Goal: Task Accomplishment & Management: Manage account settings

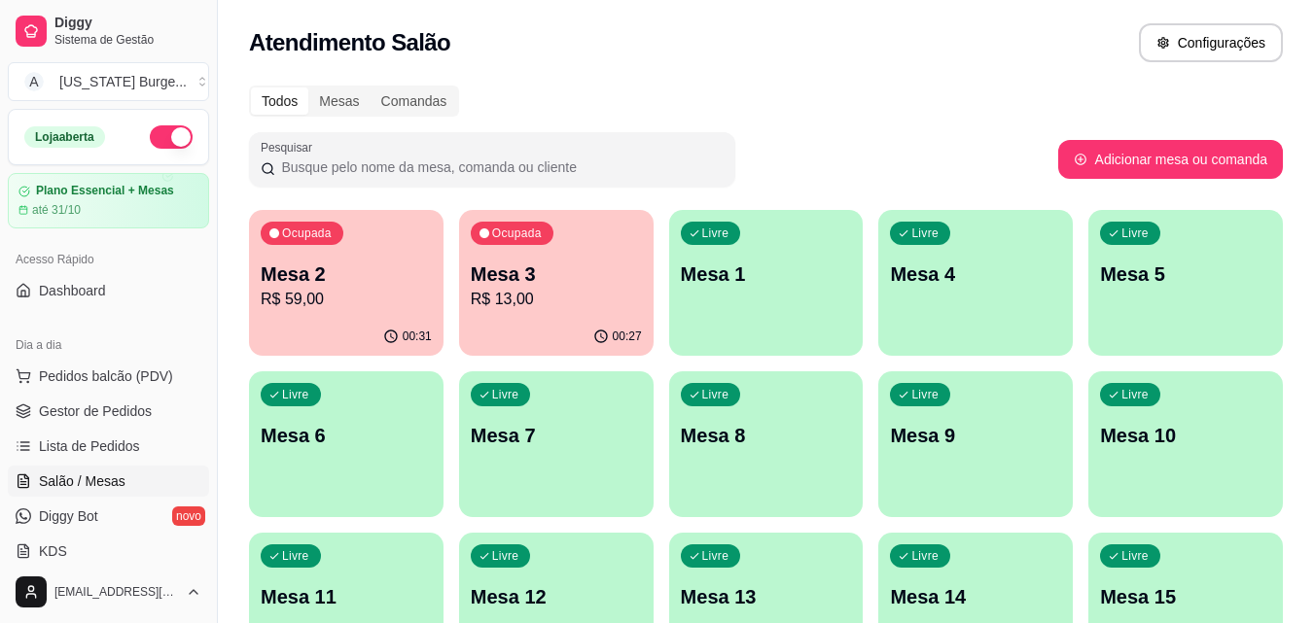
click at [292, 309] on p "R$ 59,00" at bounding box center [346, 299] width 171 height 23
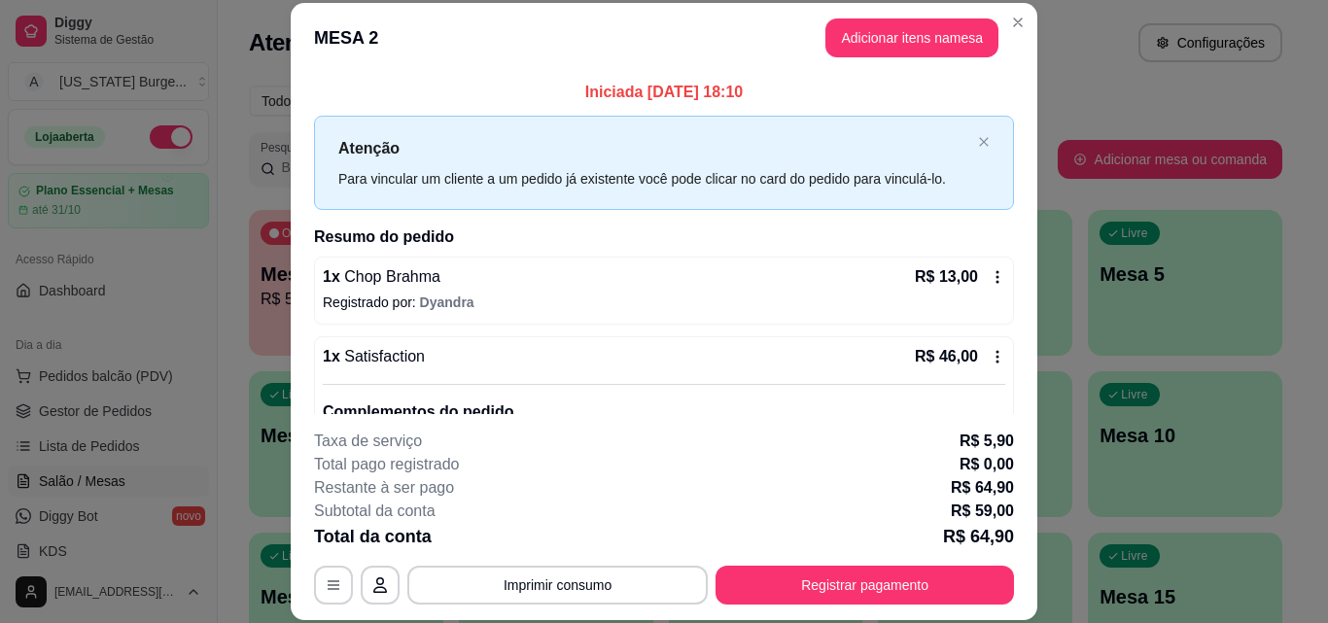
scroll to position [47, 0]
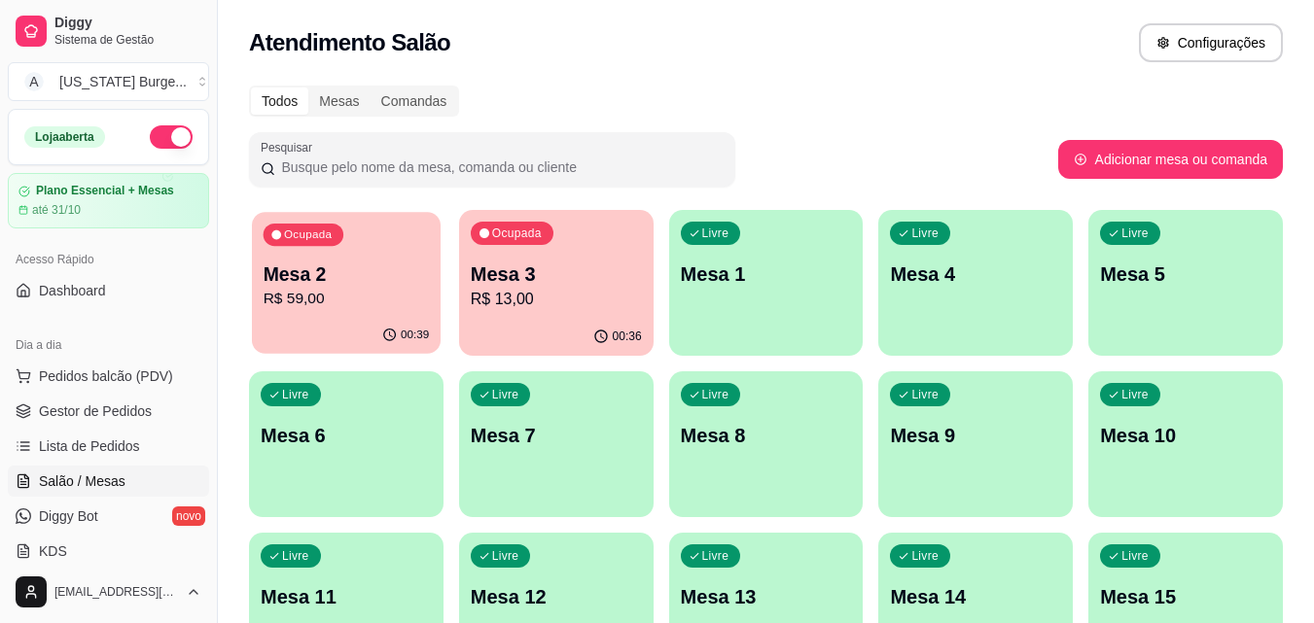
click at [366, 250] on div "Ocupada Mesa 2 R$ 59,00" at bounding box center [346, 264] width 189 height 105
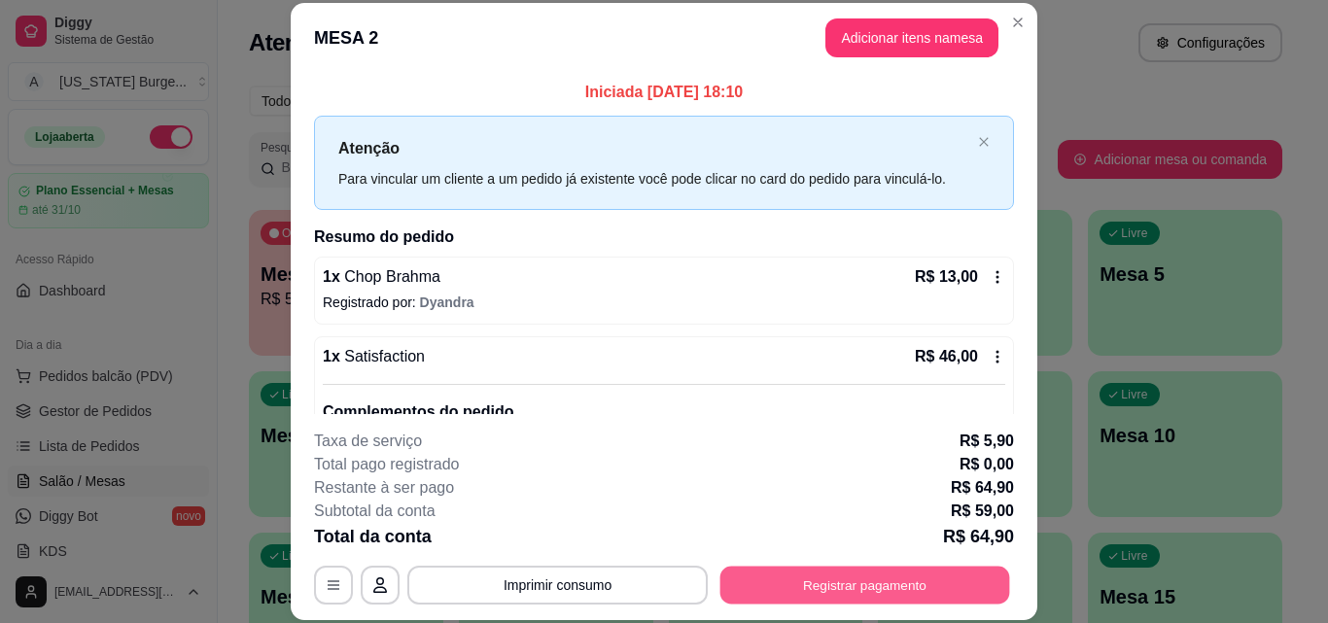
click at [781, 595] on button "Registrar pagamento" at bounding box center [865, 585] width 290 height 38
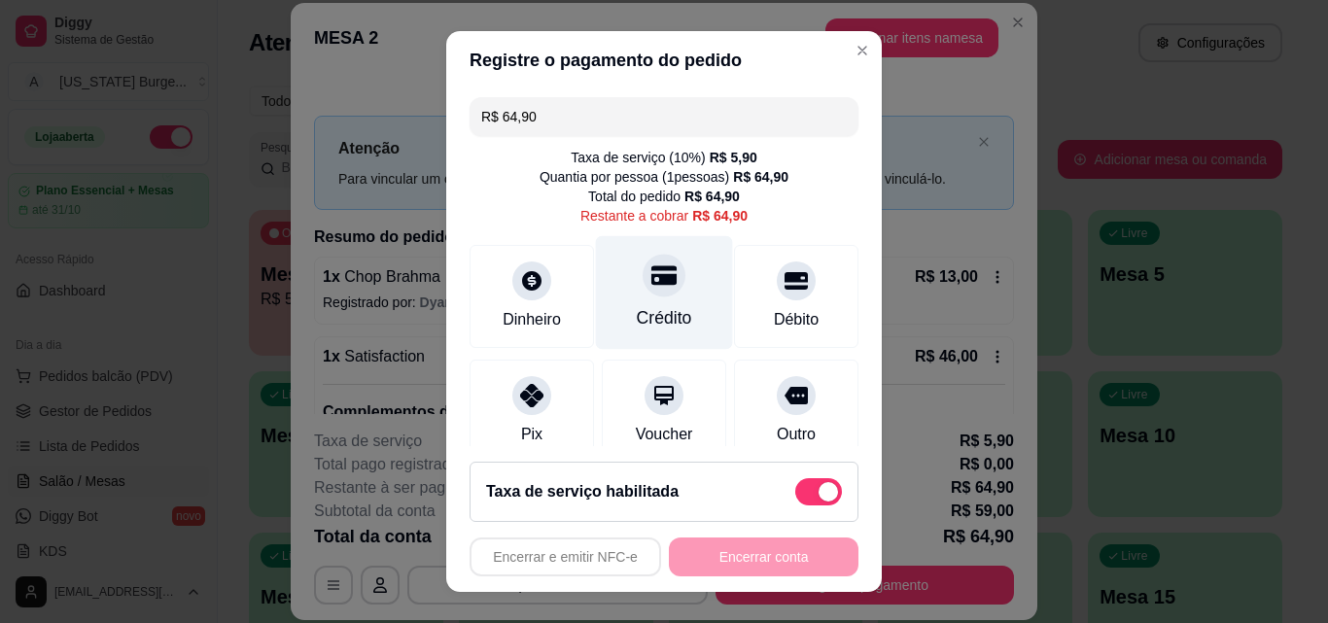
click at [651, 280] on icon at bounding box center [663, 275] width 25 height 19
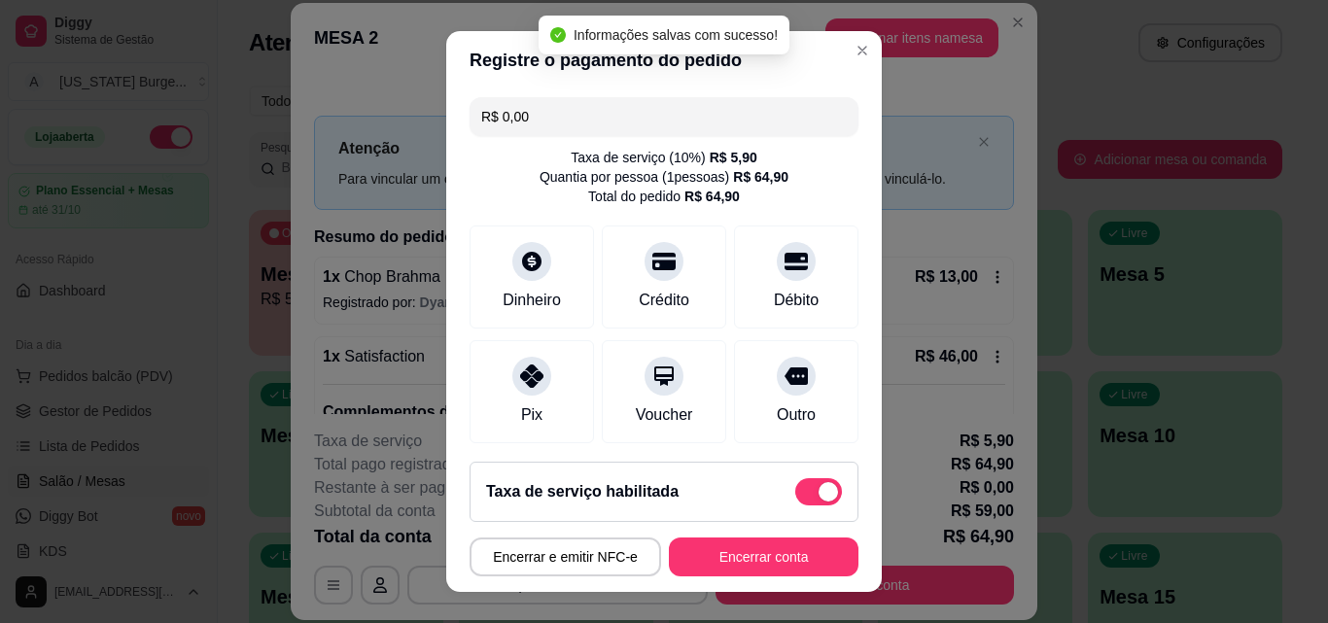
type input "R$ 0,00"
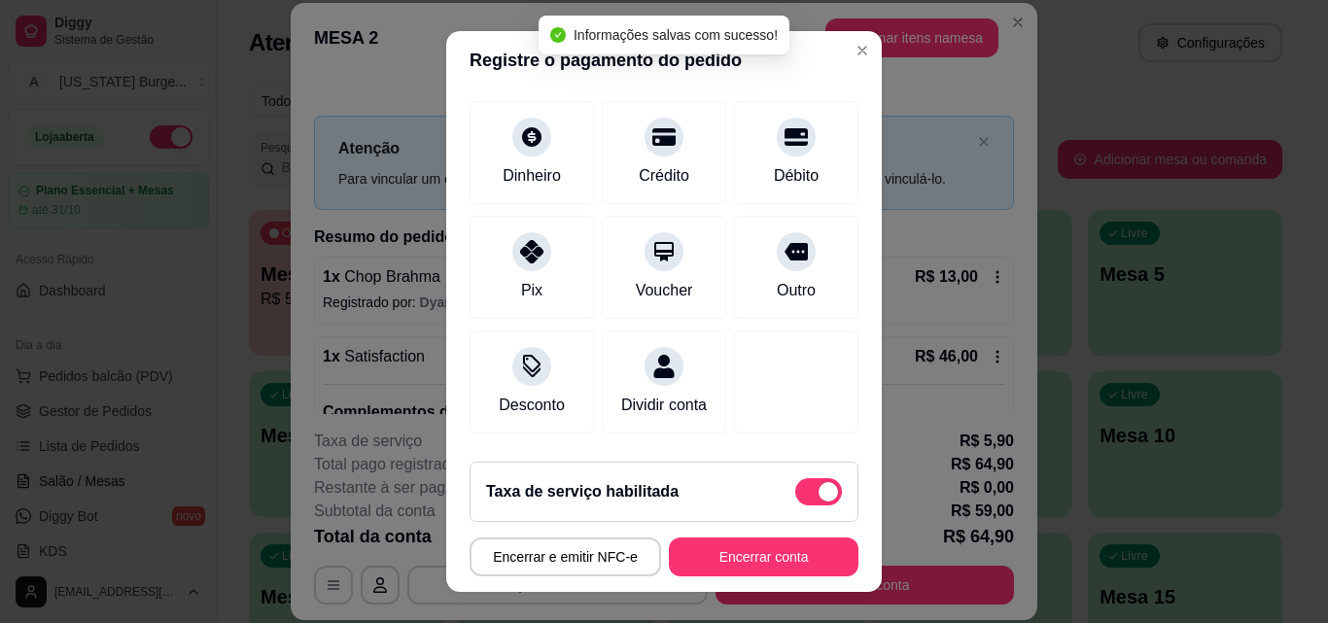
scroll to position [127, 0]
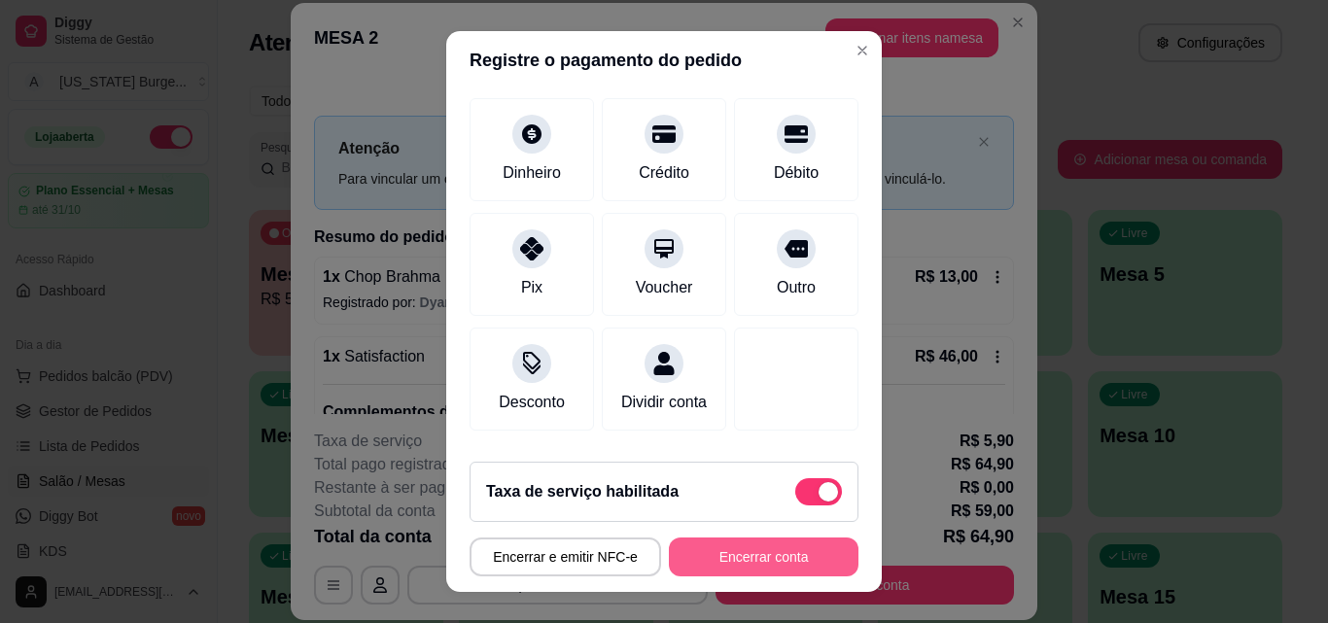
click at [743, 563] on button "Encerrar conta" at bounding box center [764, 557] width 190 height 39
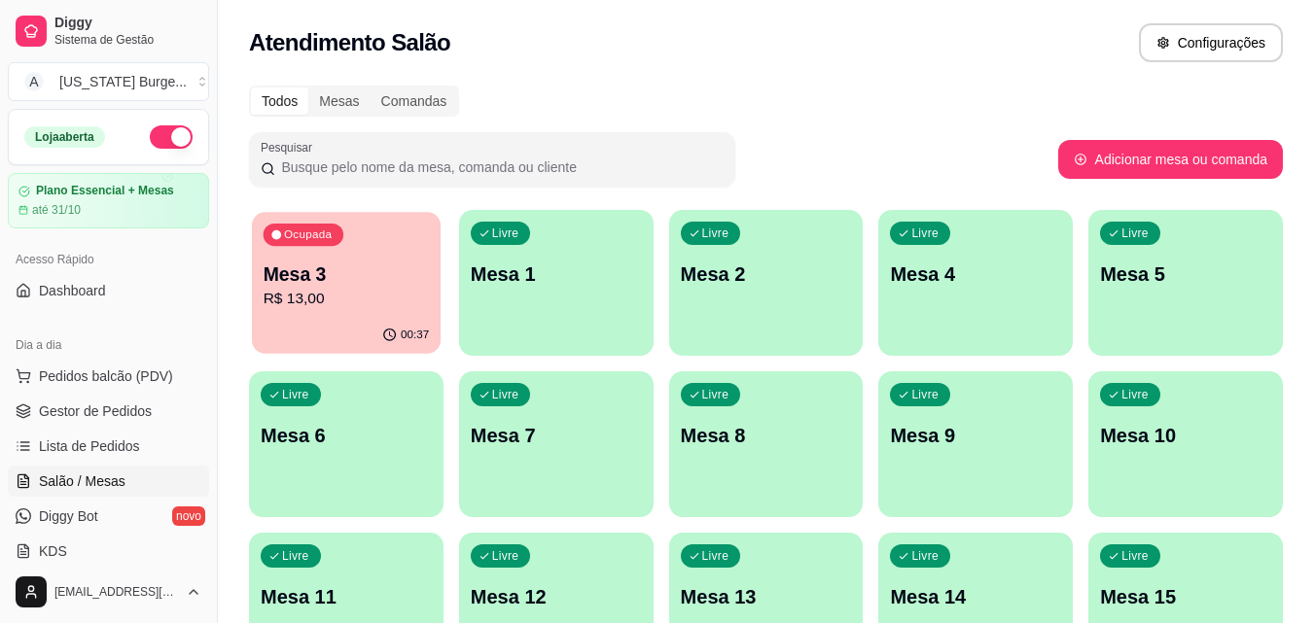
click at [425, 232] on div "Ocupada Mesa 3 R$ 13,00" at bounding box center [346, 264] width 189 height 105
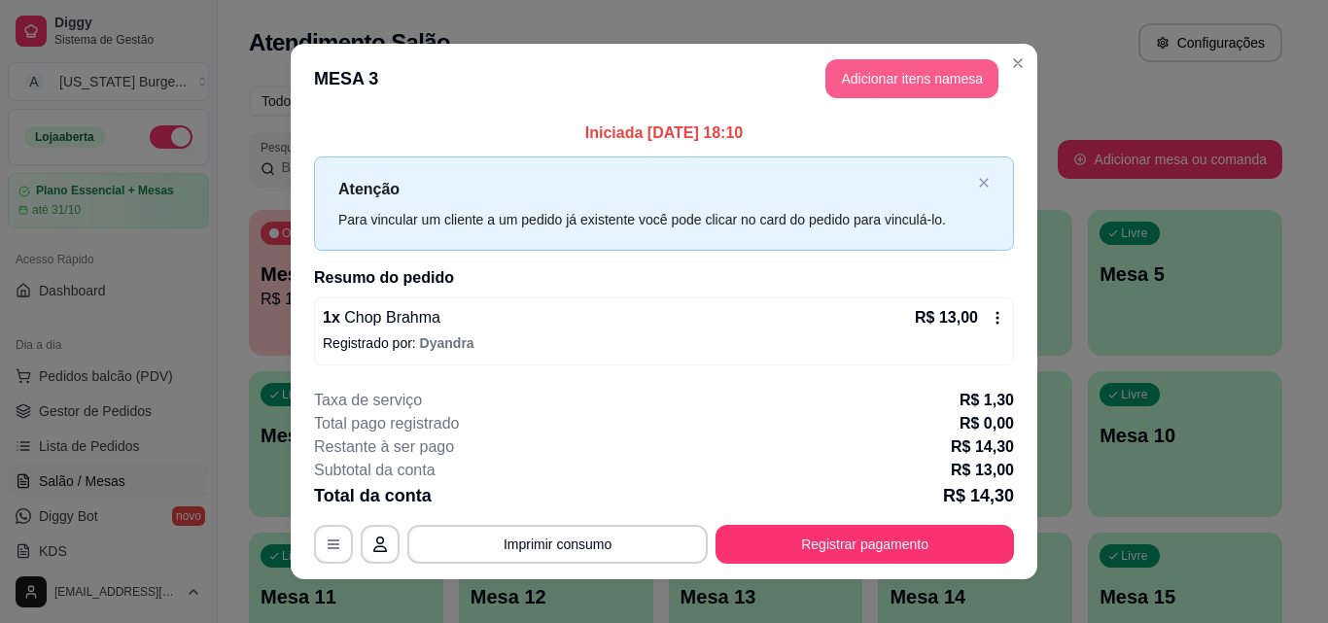
click at [886, 89] on button "Adicionar itens na mesa" at bounding box center [911, 78] width 173 height 39
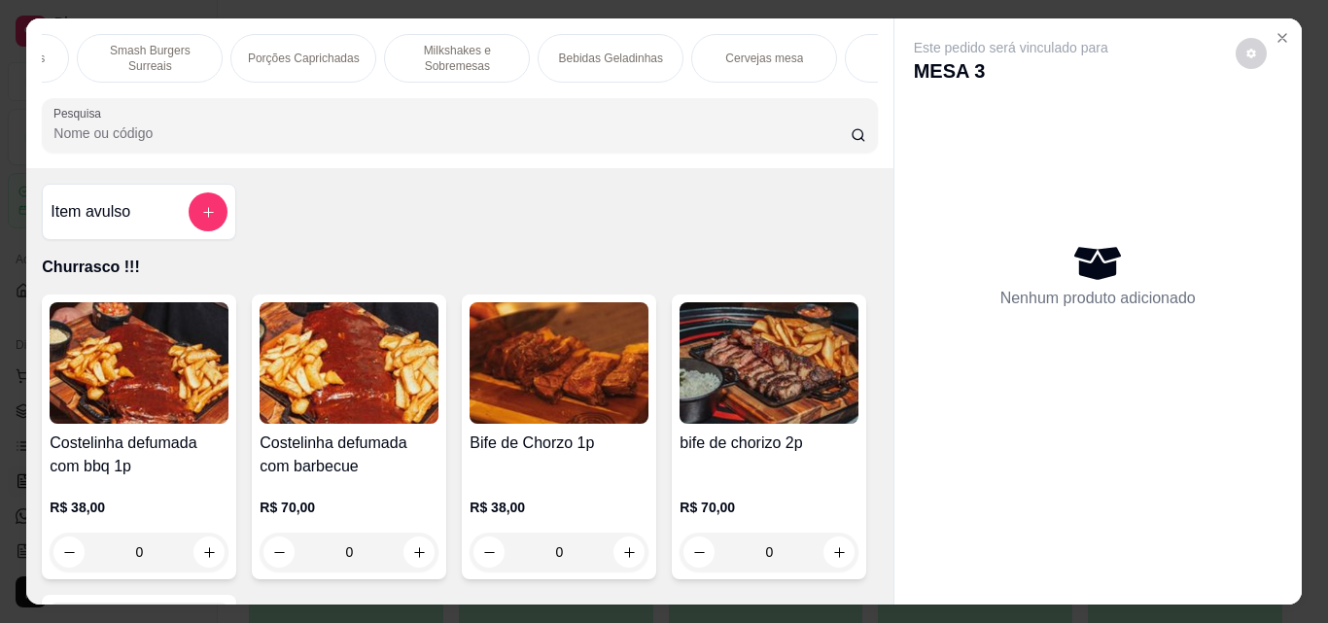
scroll to position [0, 311]
click at [742, 41] on div "Cervejas mesa" at bounding box center [725, 58] width 146 height 49
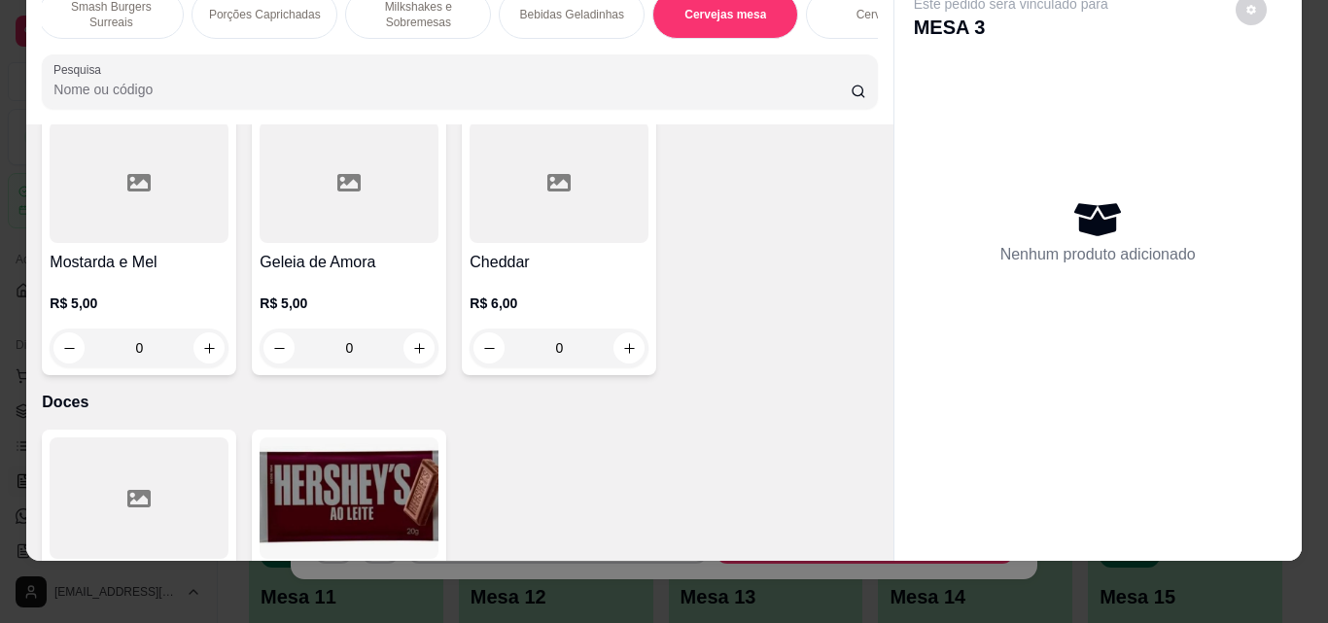
scroll to position [5714, 0]
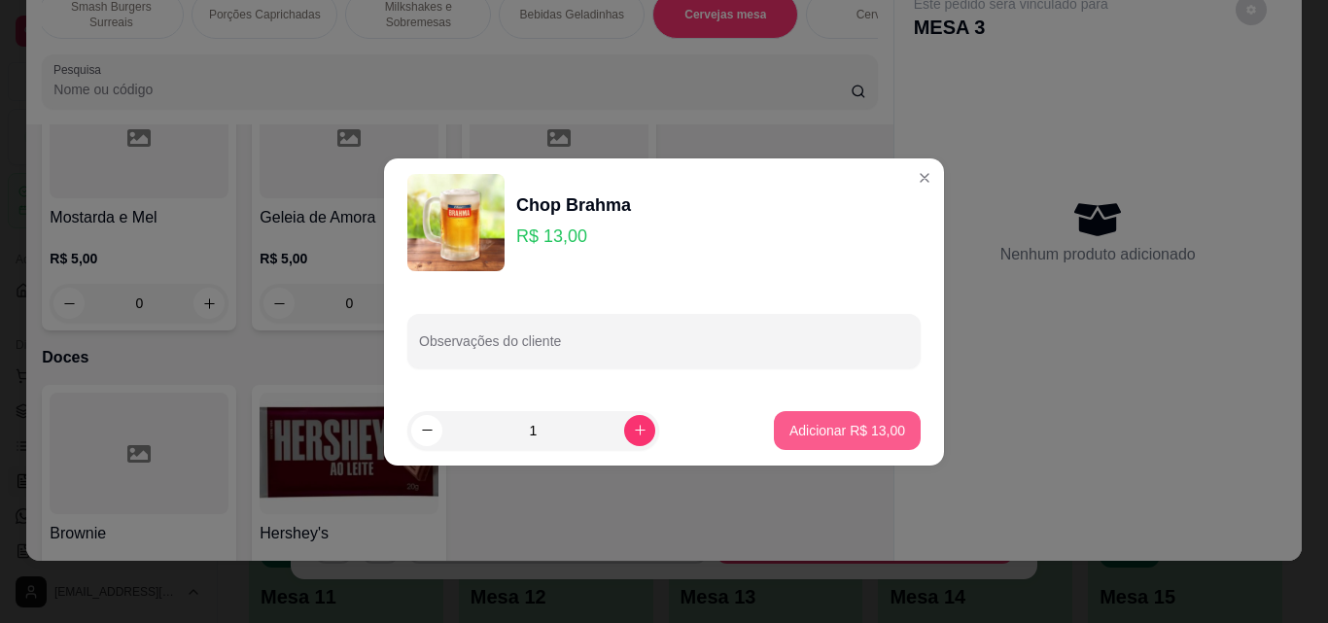
click at [884, 434] on p "Adicionar R$ 13,00" at bounding box center [847, 430] width 116 height 19
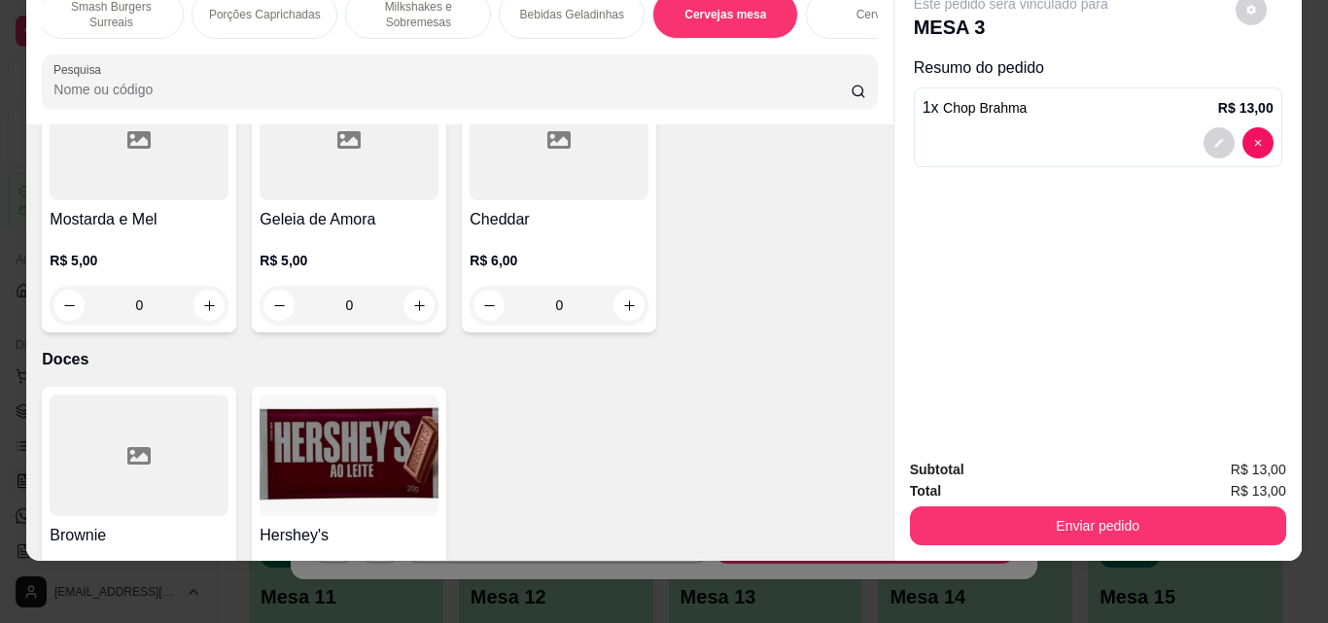
type input "1"
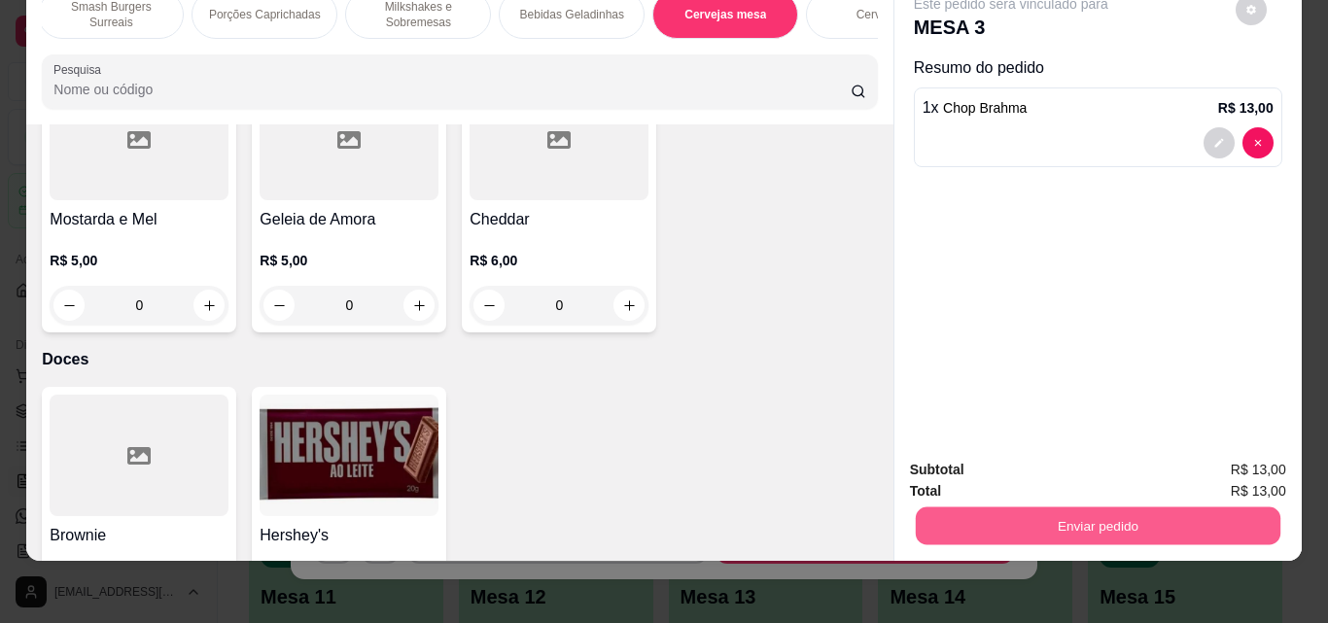
click at [989, 514] on button "Enviar pedido" at bounding box center [1097, 526] width 365 height 38
click at [1229, 473] on button "Enviar pedido" at bounding box center [1235, 463] width 110 height 37
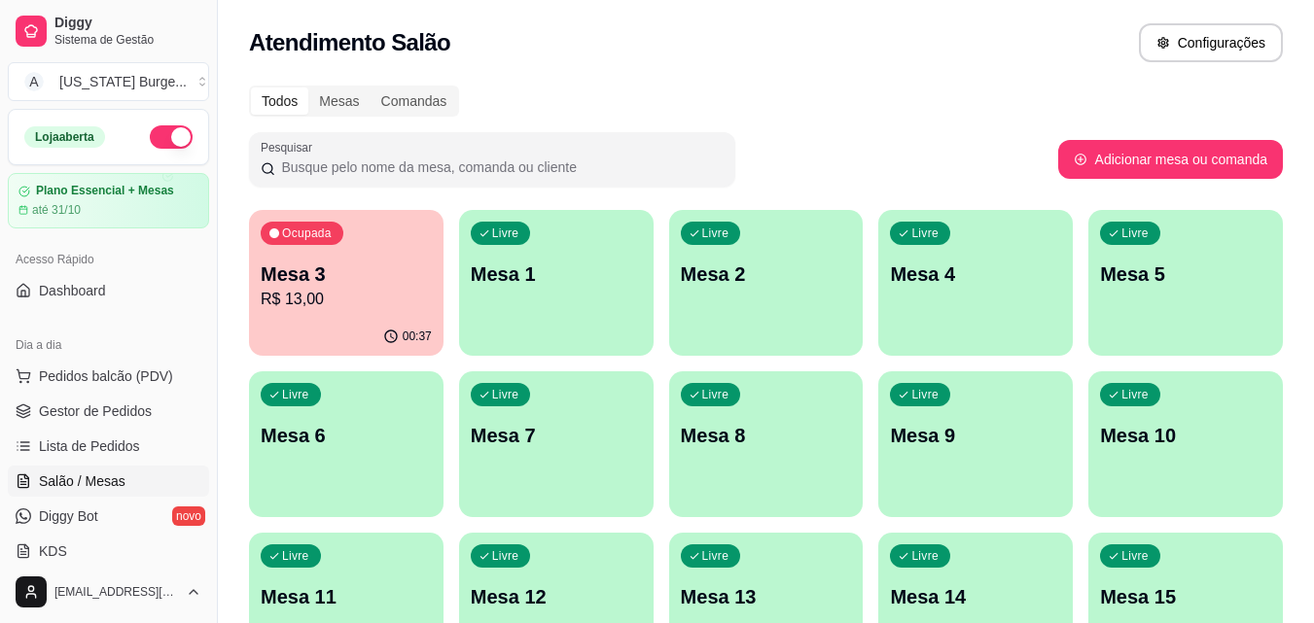
click at [322, 293] on p "R$ 13,00" at bounding box center [346, 299] width 171 height 23
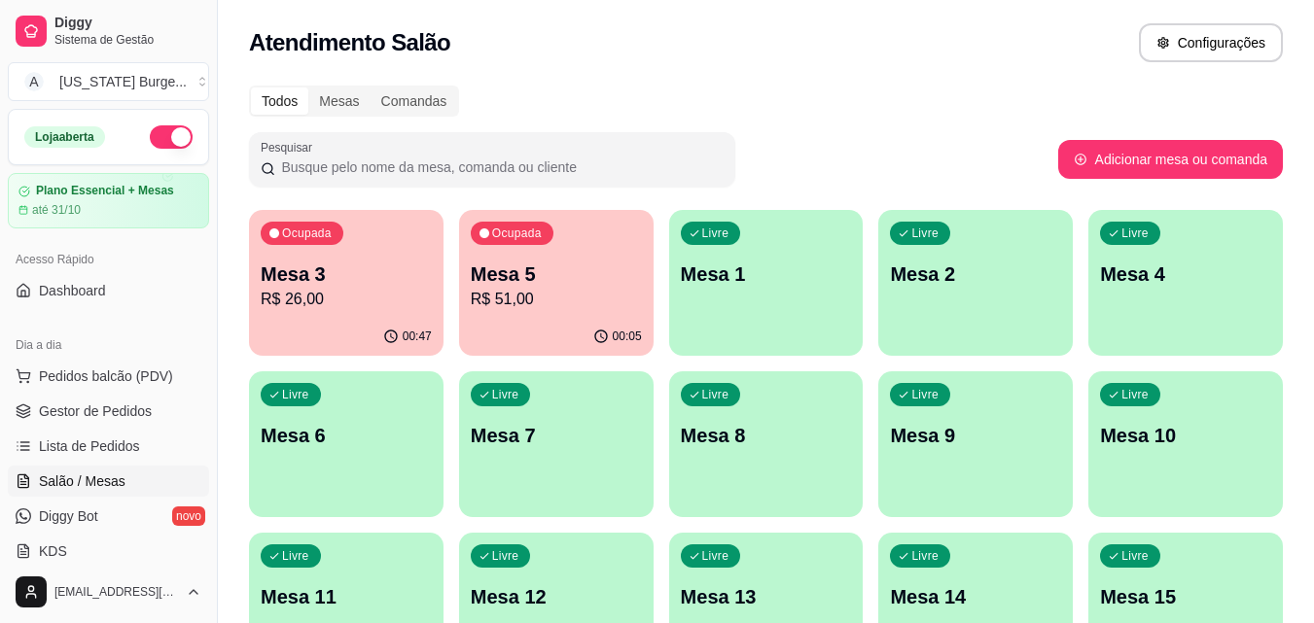
click at [545, 301] on p "R$ 51,00" at bounding box center [556, 299] width 171 height 23
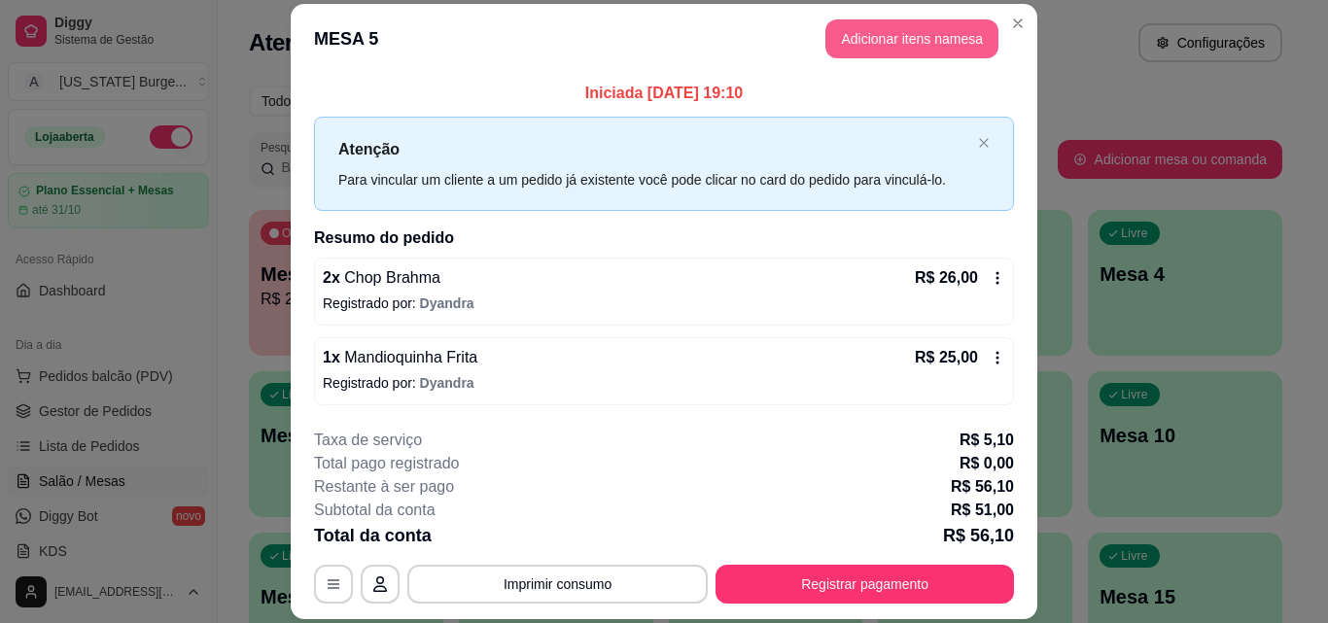
click at [883, 51] on button "Adicionar itens na mesa" at bounding box center [911, 38] width 173 height 39
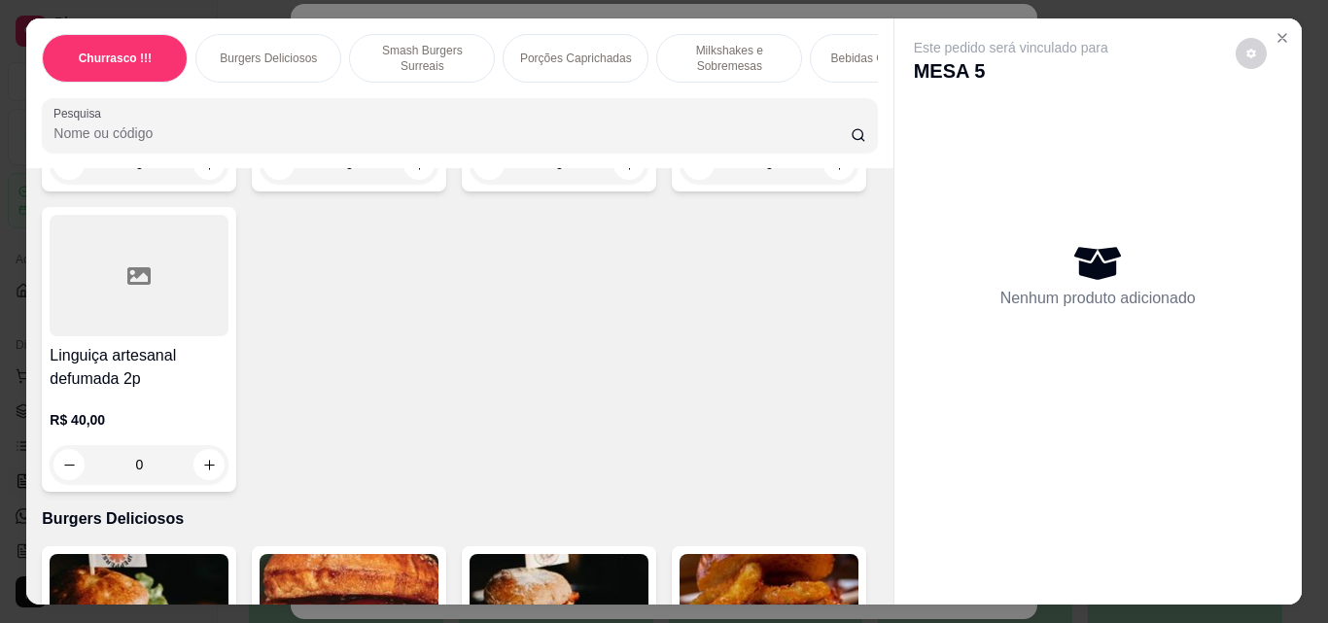
scroll to position [389, 0]
click at [680, 183] on div "0" at bounding box center [769, 163] width 179 height 39
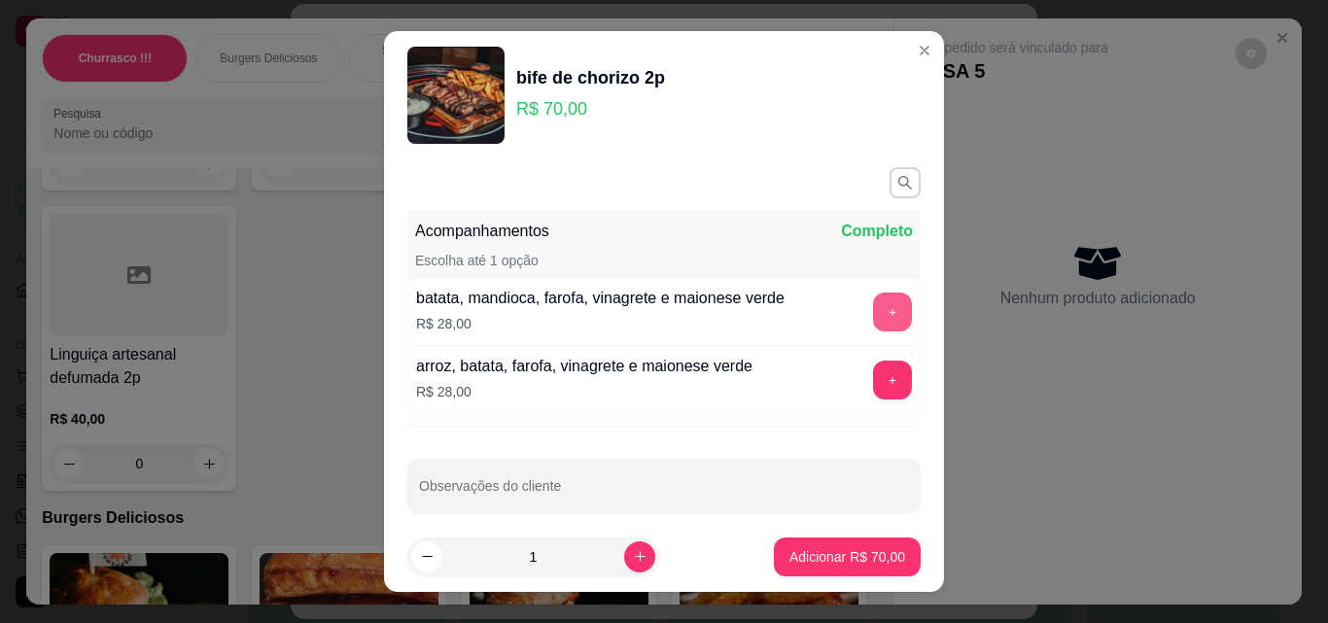
click at [873, 306] on button "+" at bounding box center [892, 312] width 39 height 39
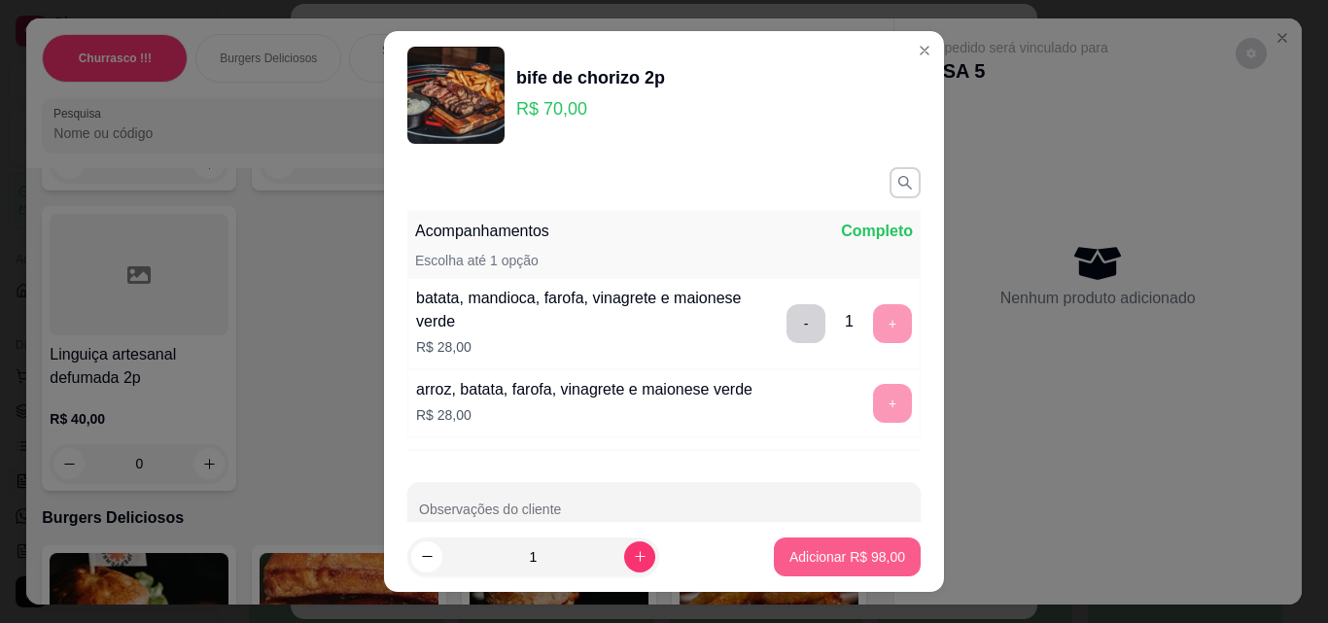
click at [790, 569] on button "Adicionar R$ 98,00" at bounding box center [847, 557] width 147 height 39
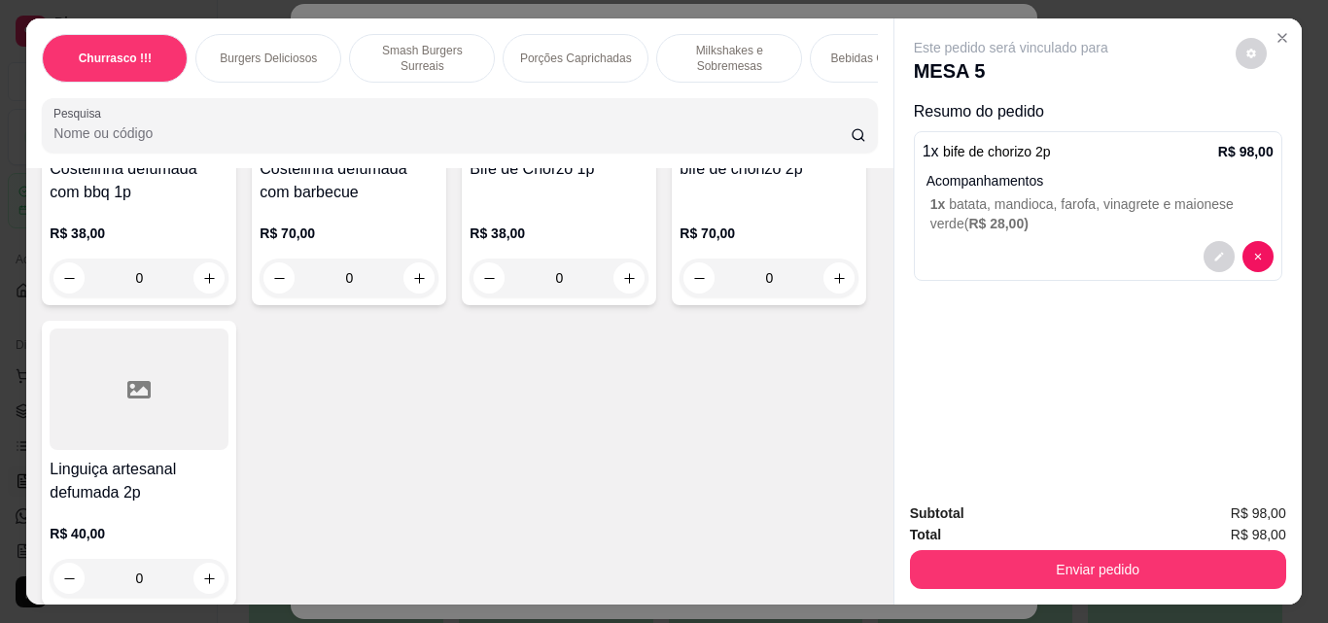
scroll to position [228, 0]
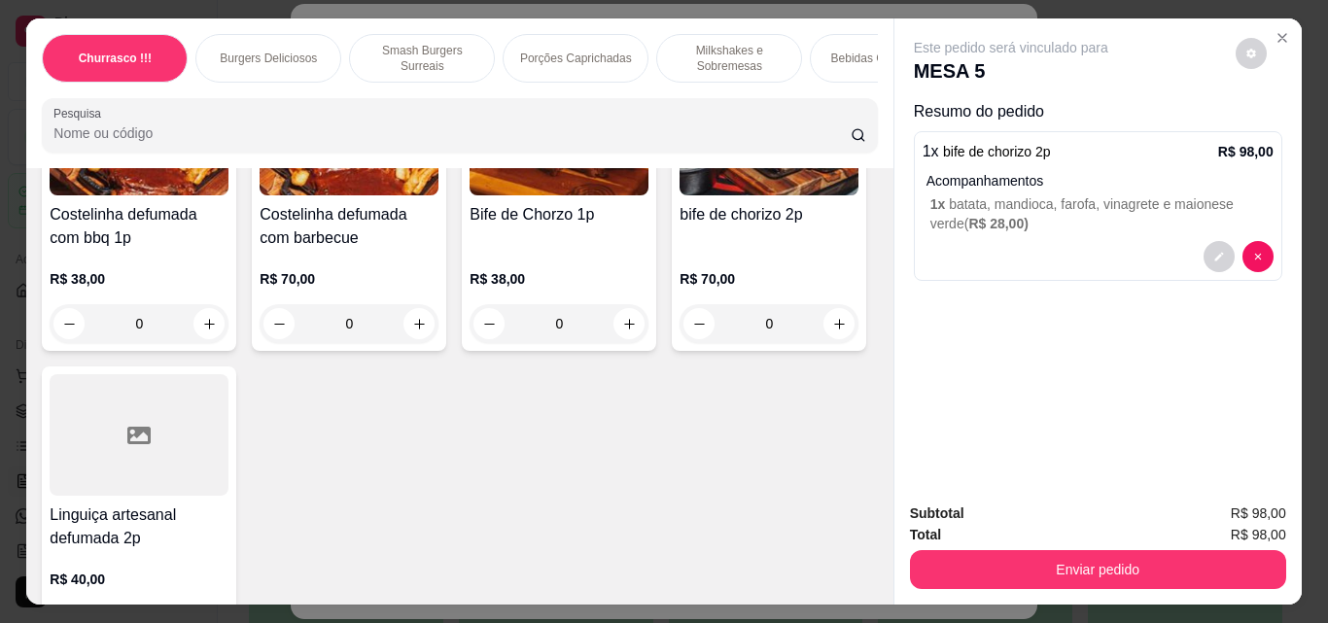
click at [546, 223] on h4 "Bife de Chorzo 1p" at bounding box center [559, 214] width 179 height 23
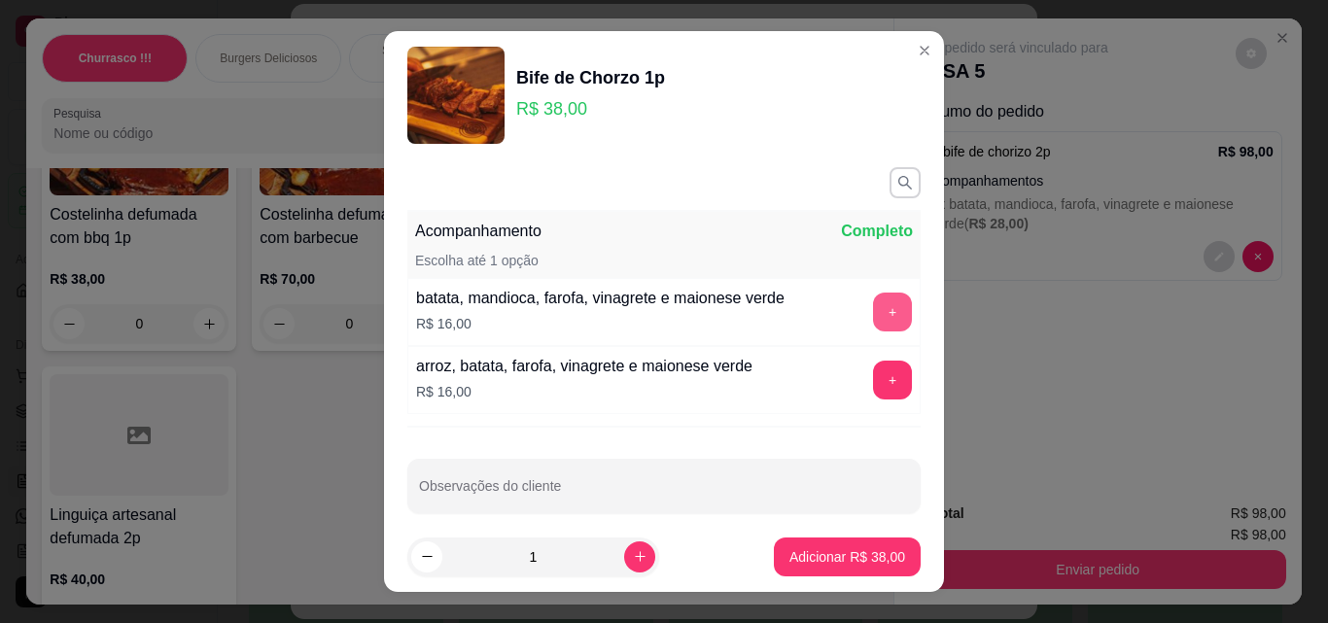
click at [873, 312] on button "+" at bounding box center [892, 312] width 39 height 39
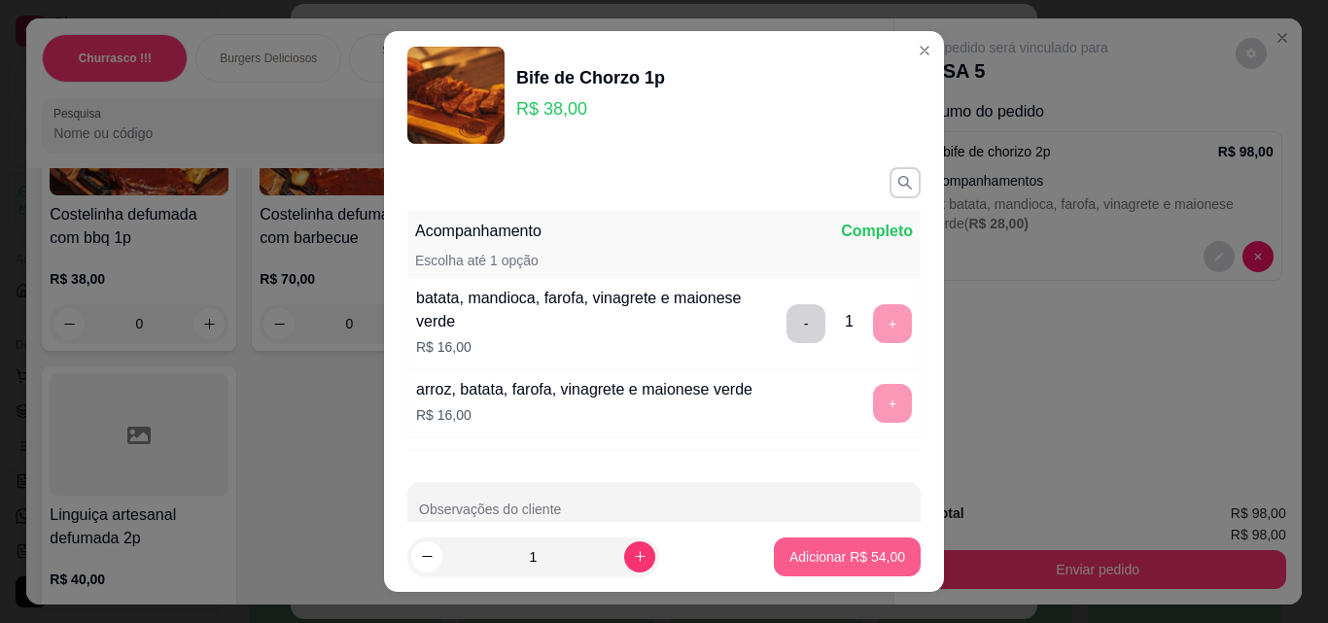
click at [820, 549] on p "Adicionar R$ 54,00" at bounding box center [847, 556] width 116 height 19
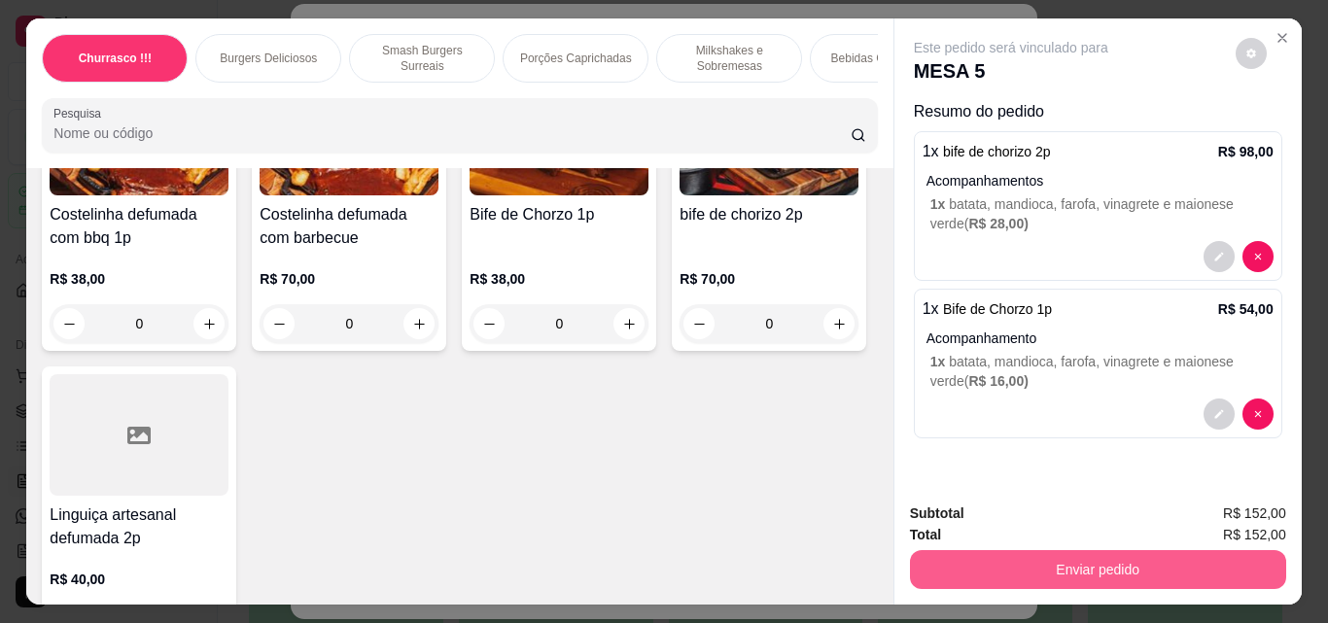
click at [1034, 570] on button "Enviar pedido" at bounding box center [1098, 569] width 376 height 39
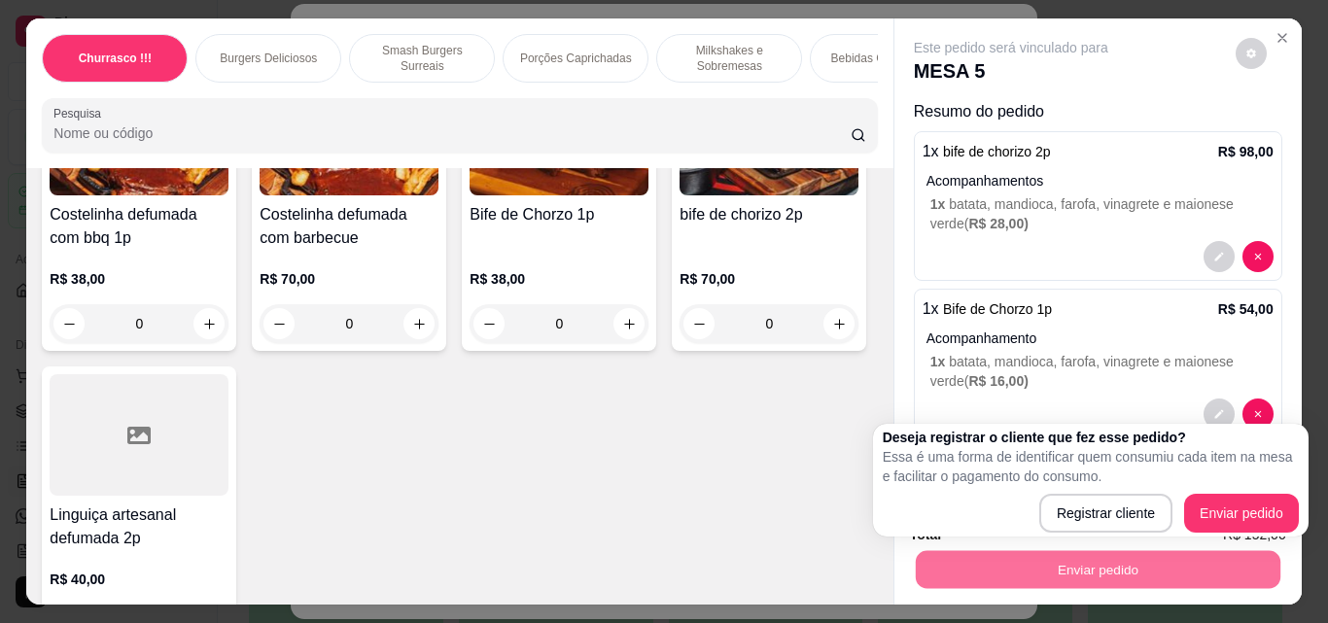
scroll to position [2, 0]
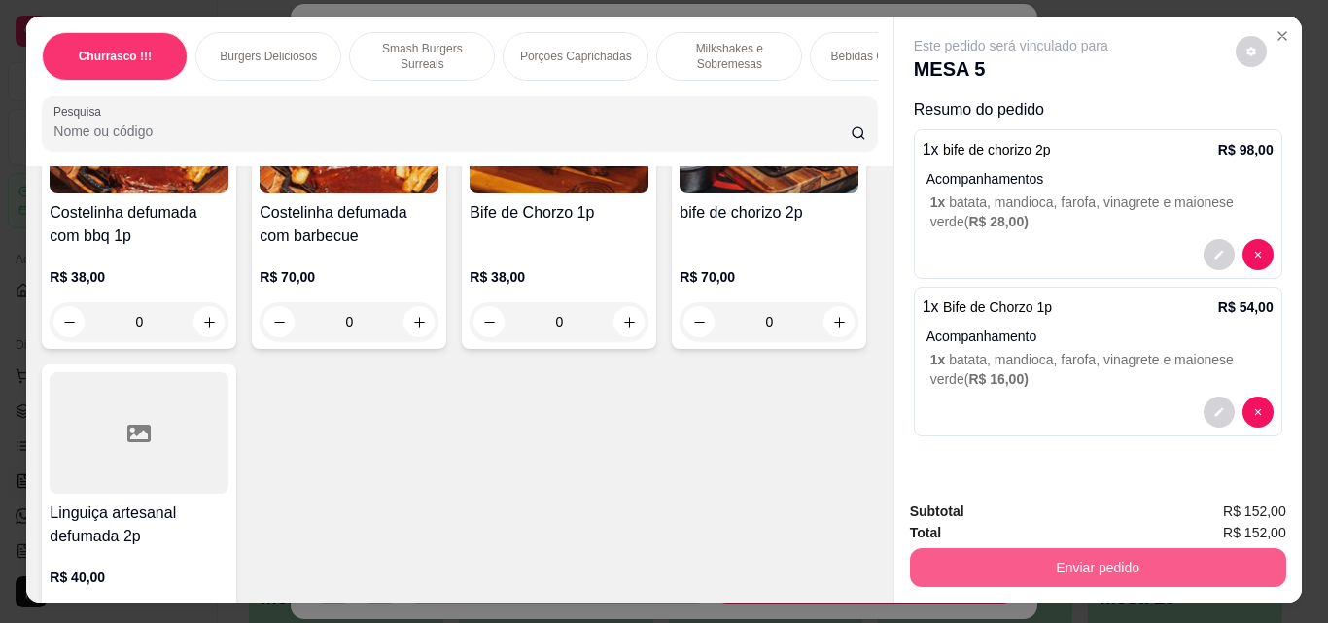
click at [1054, 558] on button "Enviar pedido" at bounding box center [1098, 567] width 376 height 39
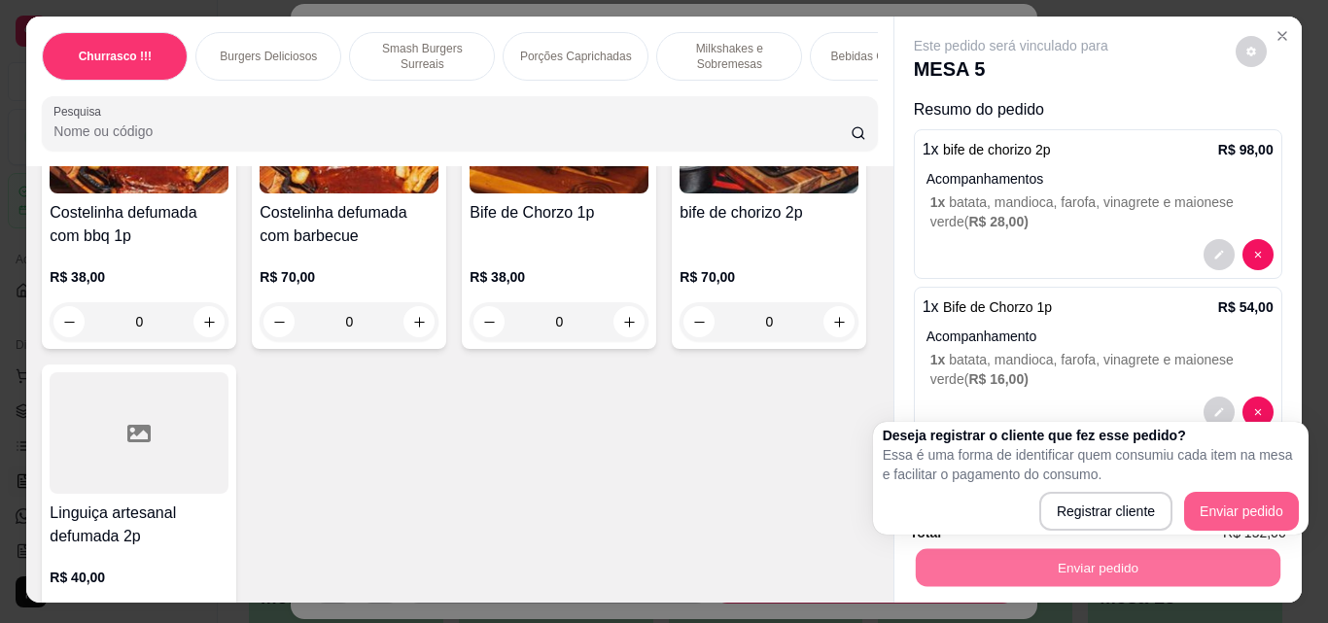
click at [1290, 491] on div "Deseja registrar o cliente que fez esse pedido? Essa é uma forma de identificar…" at bounding box center [1091, 478] width 416 height 105
click at [1291, 492] on div "Registrar cliente Enviar pedido" at bounding box center [1091, 511] width 416 height 39
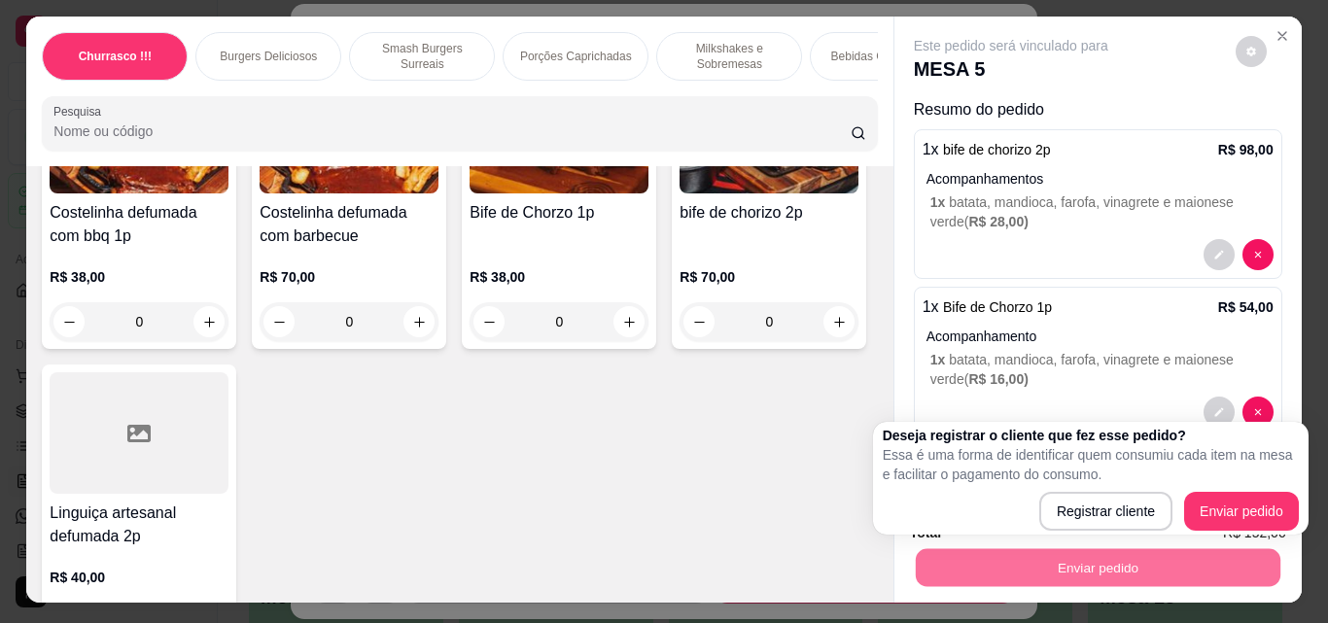
click at [1291, 492] on div "Registrar cliente Enviar pedido" at bounding box center [1091, 511] width 416 height 39
click at [1289, 492] on button "Enviar pedido" at bounding box center [1241, 511] width 115 height 39
click at [1289, 492] on div "Registrar cliente Enviar pedido" at bounding box center [1091, 511] width 416 height 39
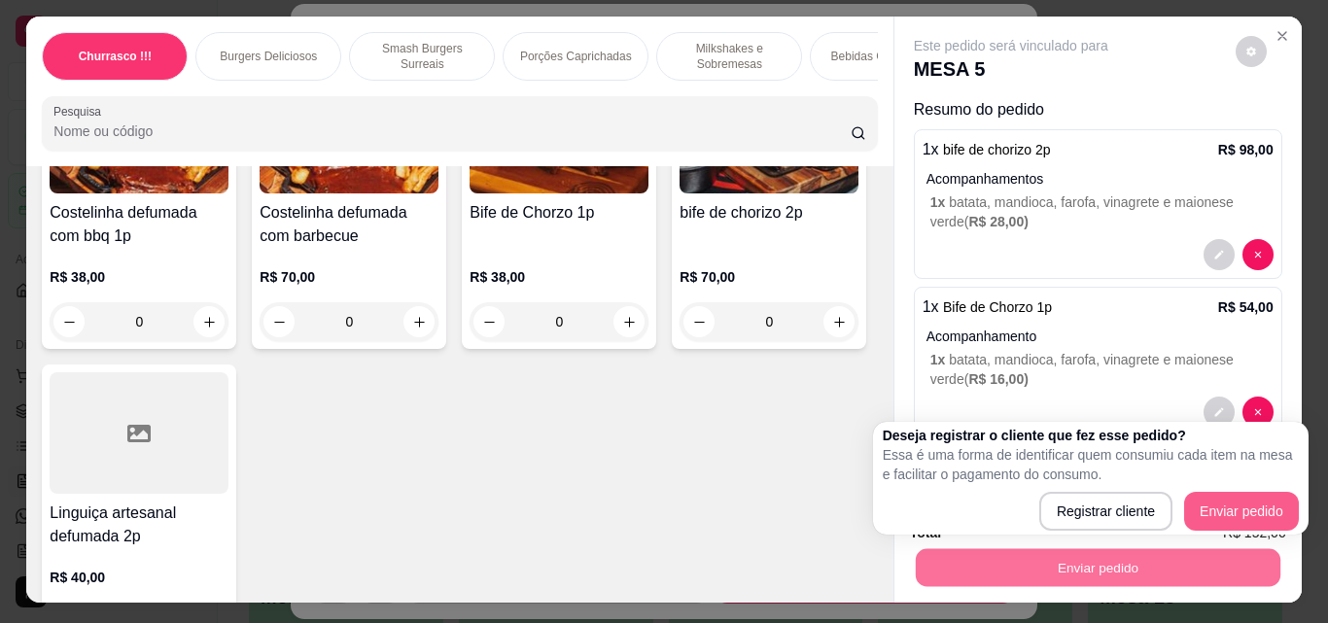
click at [1289, 492] on div "Registrar cliente Enviar pedido" at bounding box center [1091, 511] width 416 height 39
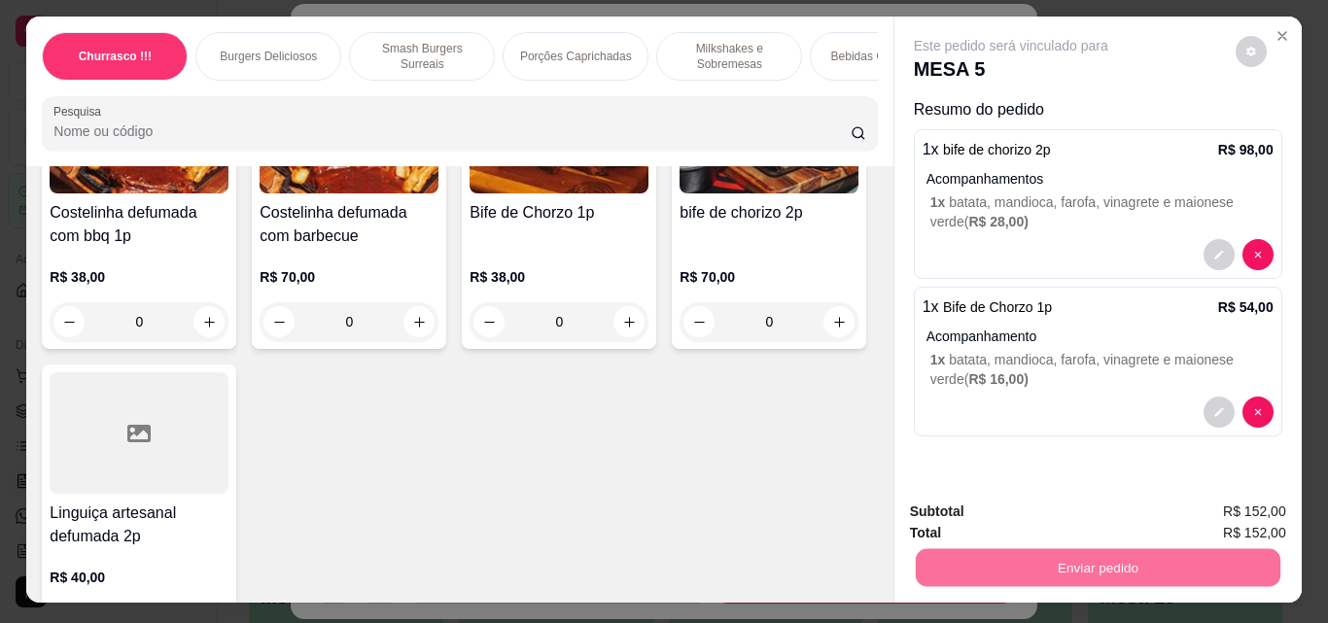
click at [1280, 494] on button "Enviar pedido" at bounding box center [1235, 512] width 110 height 37
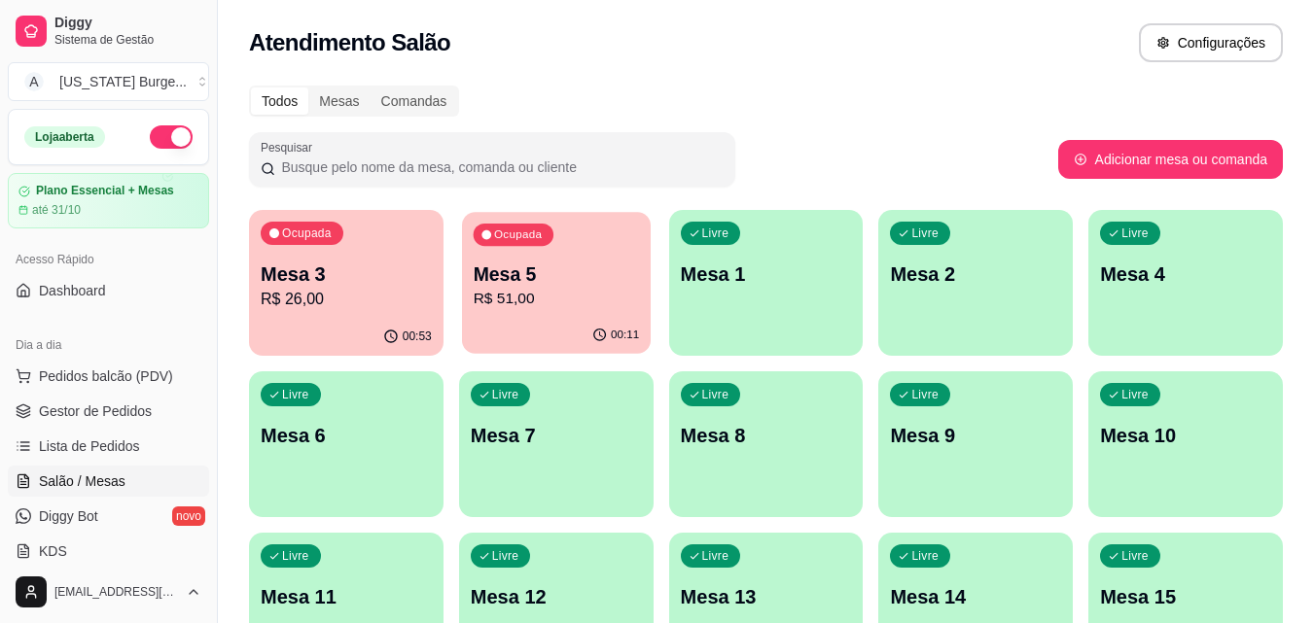
click at [557, 275] on p "Mesa 5" at bounding box center [556, 275] width 166 height 26
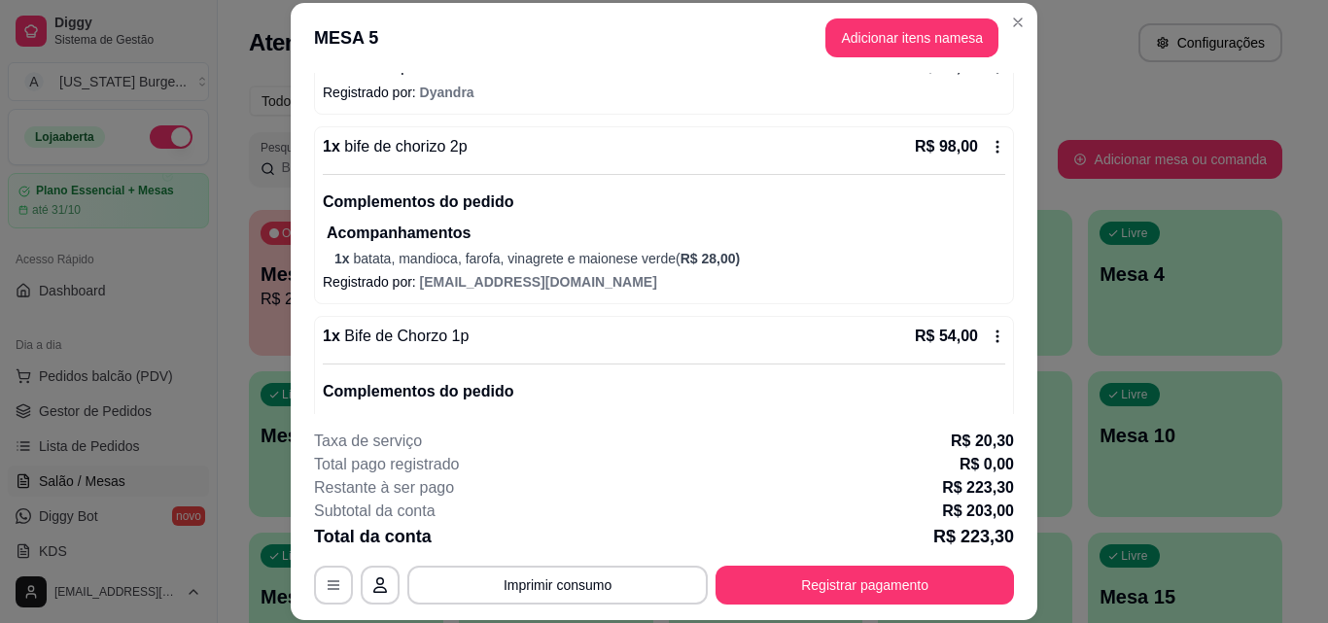
scroll to position [377, 0]
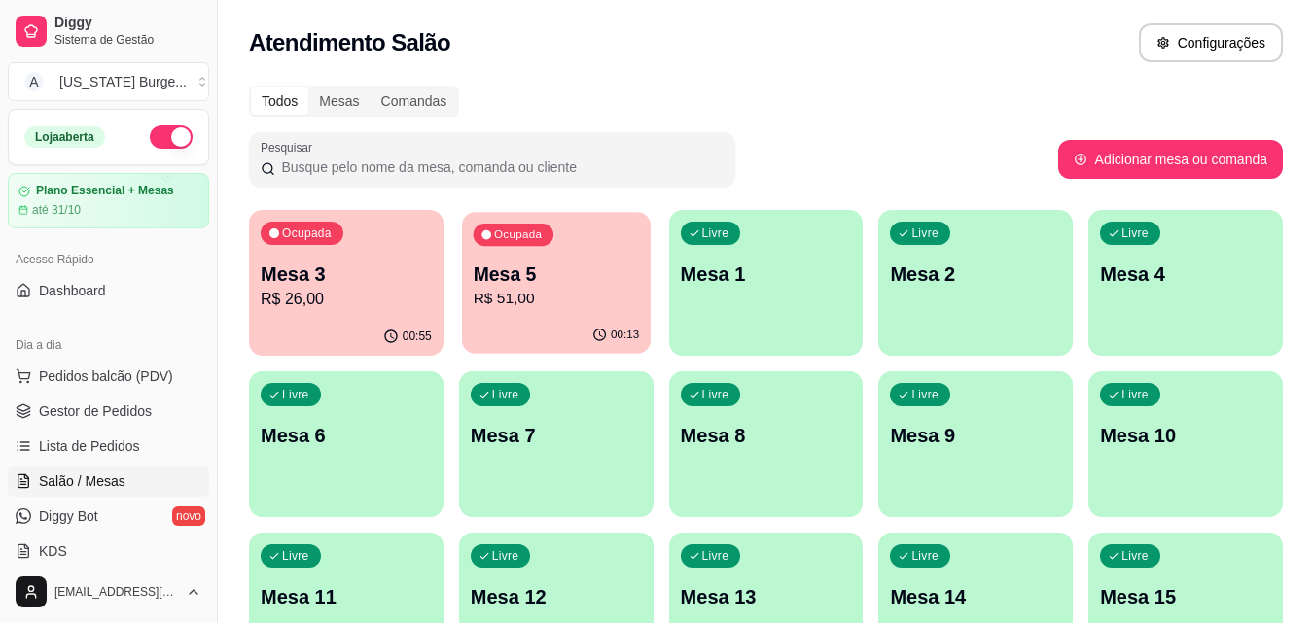
click at [518, 310] on p "R$ 51,00" at bounding box center [556, 299] width 166 height 22
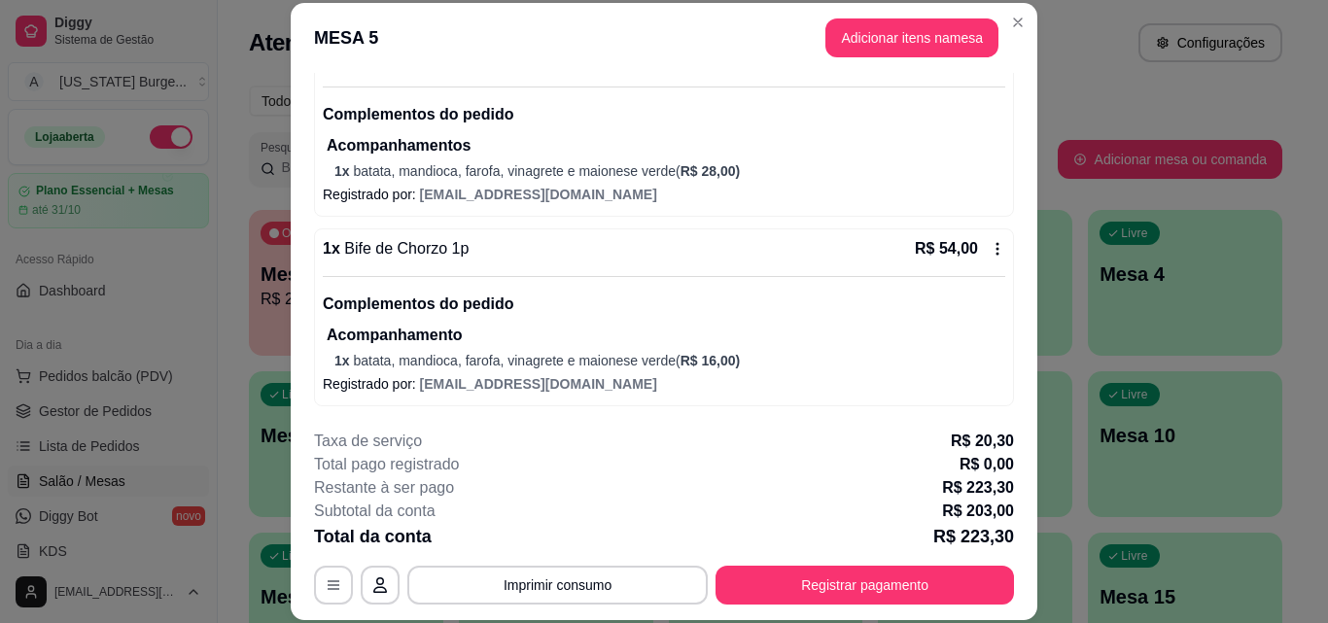
scroll to position [0, 0]
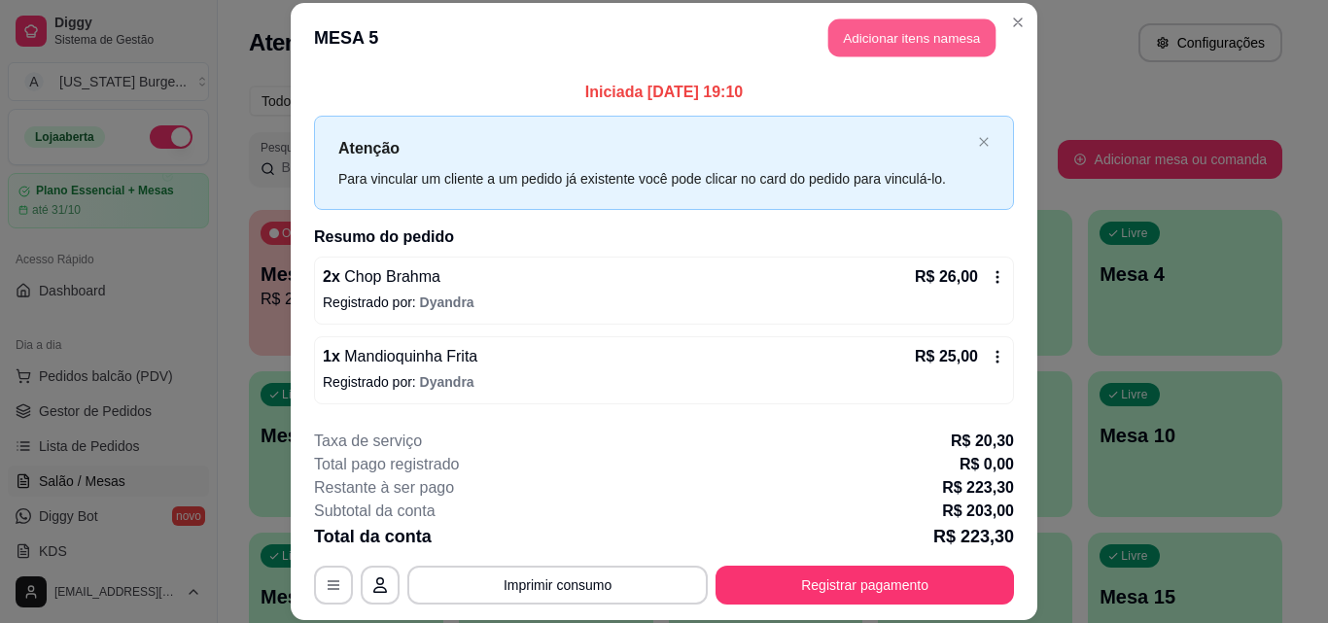
click at [944, 49] on button "Adicionar itens na mesa" at bounding box center [911, 38] width 167 height 38
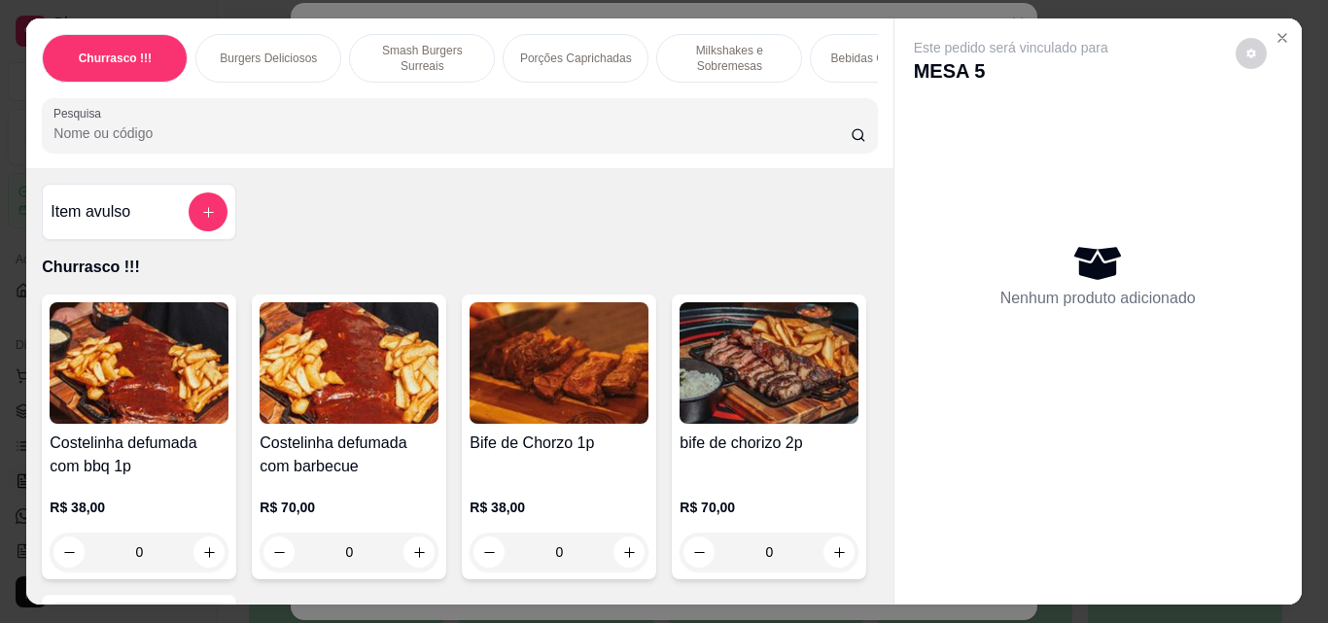
scroll to position [0, 39]
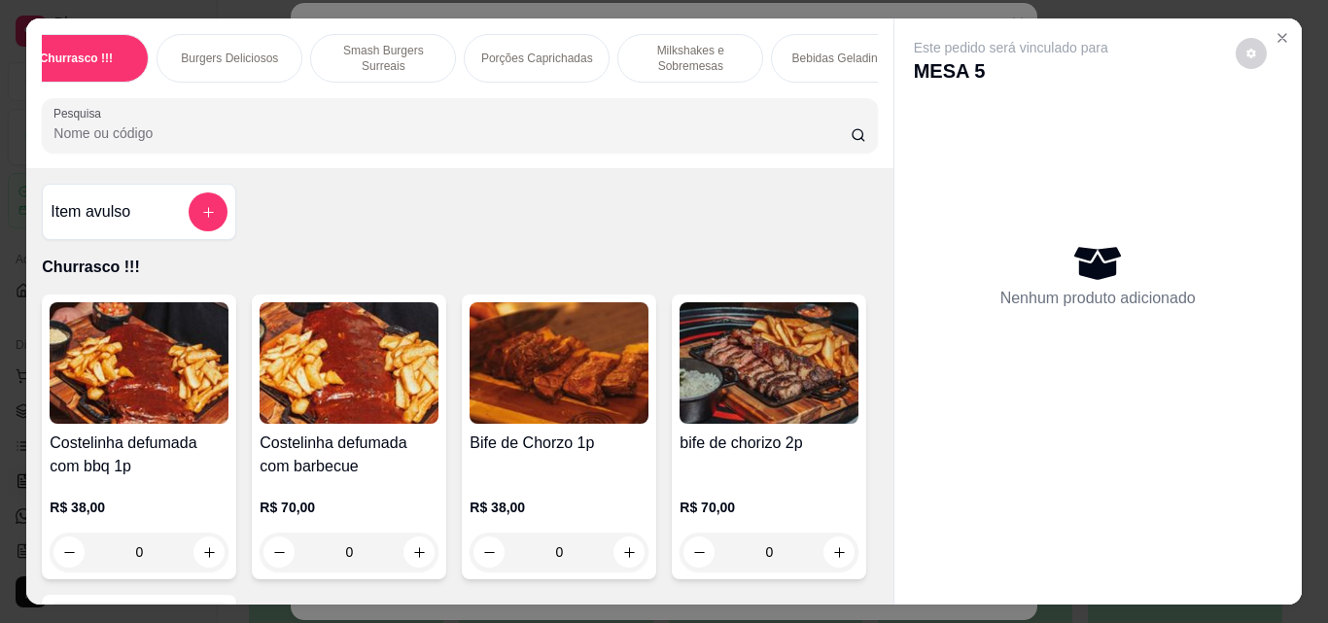
click at [863, 97] on div "Churrasco !!! Burgers Deliciosos Smash Burgers Surreais Porções Caprichadas Mil…" at bounding box center [459, 93] width 866 height 150
click at [860, 88] on div "Churrasco !!! Burgers Deliciosos Smash Burgers Surreais Porções Caprichadas Mil…" at bounding box center [459, 93] width 866 height 150
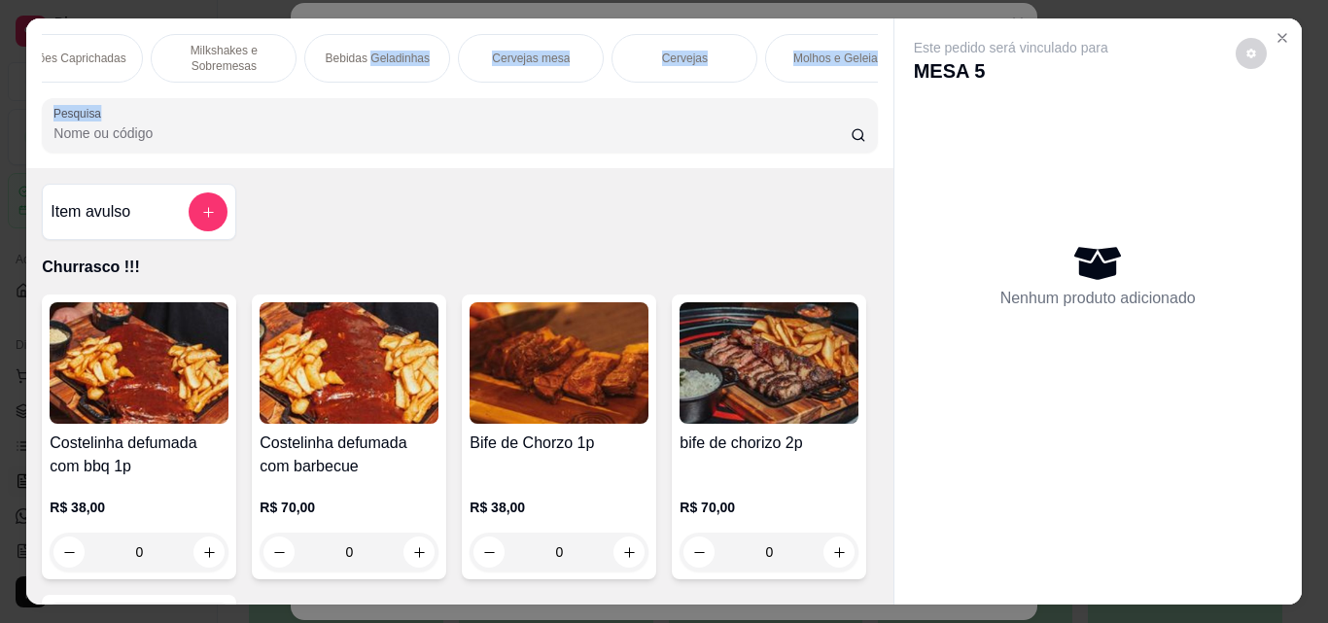
scroll to position [0, 544]
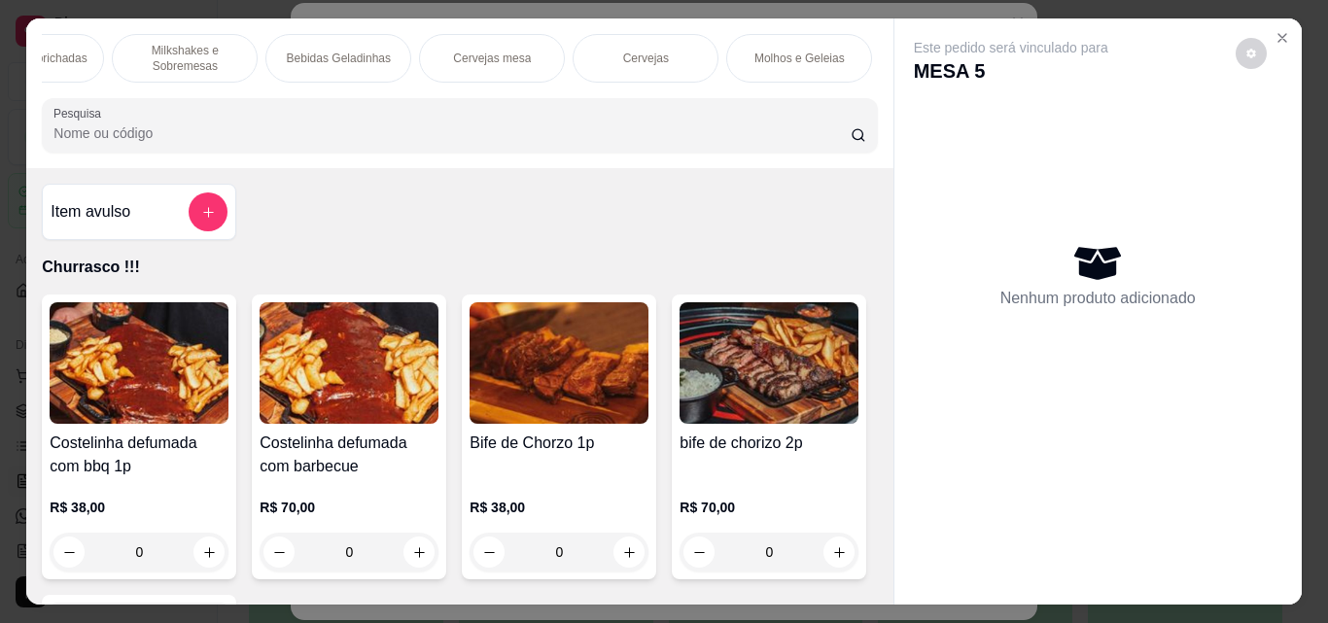
click at [663, 143] on input "Pesquisa" at bounding box center [451, 132] width 797 height 19
click at [528, 63] on div "Cervejas mesa" at bounding box center [492, 58] width 146 height 49
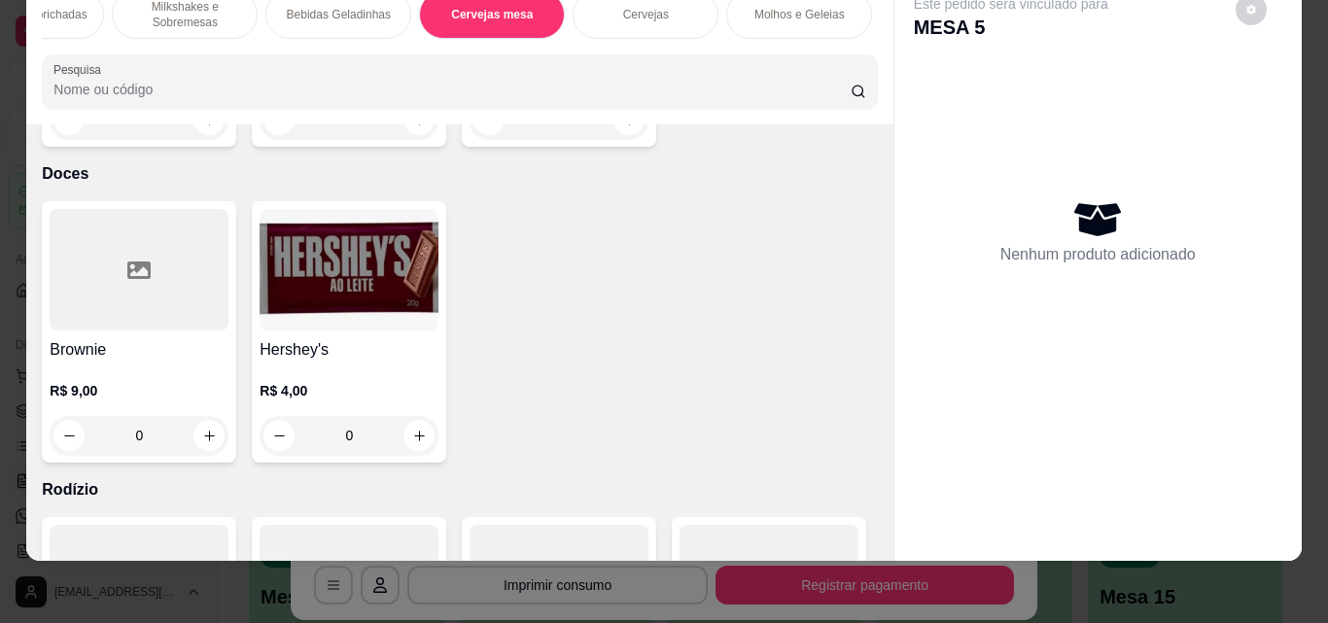
scroll to position [5919, 0]
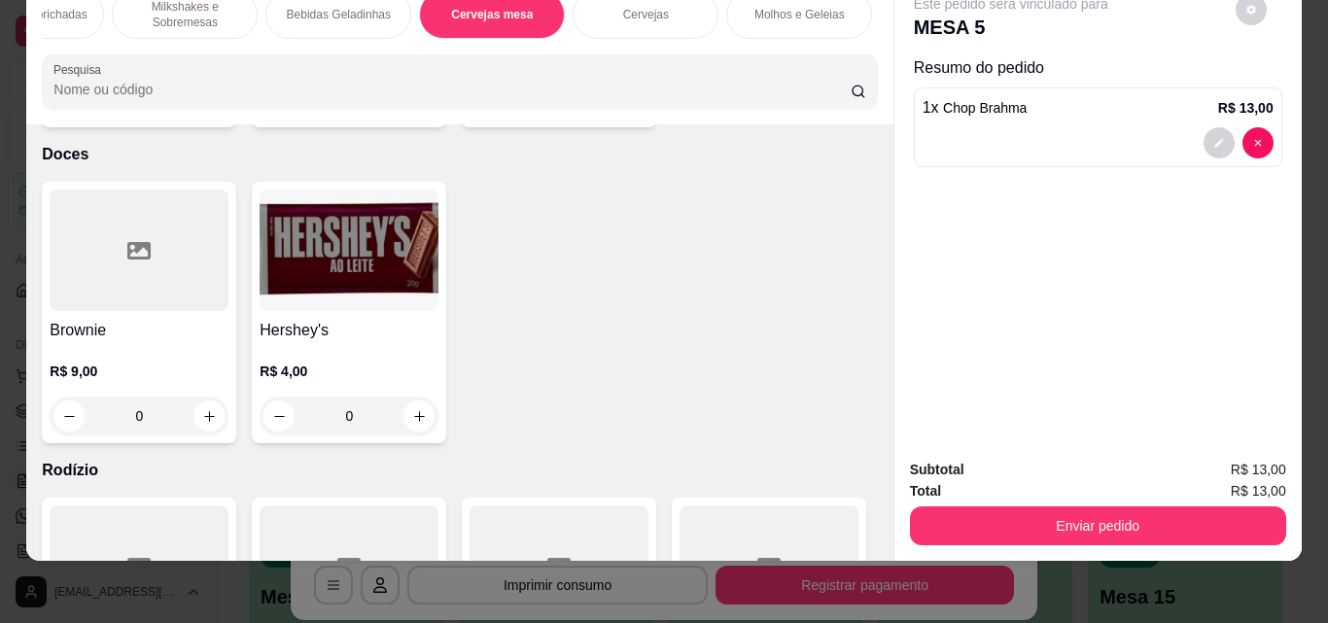
type input "1"
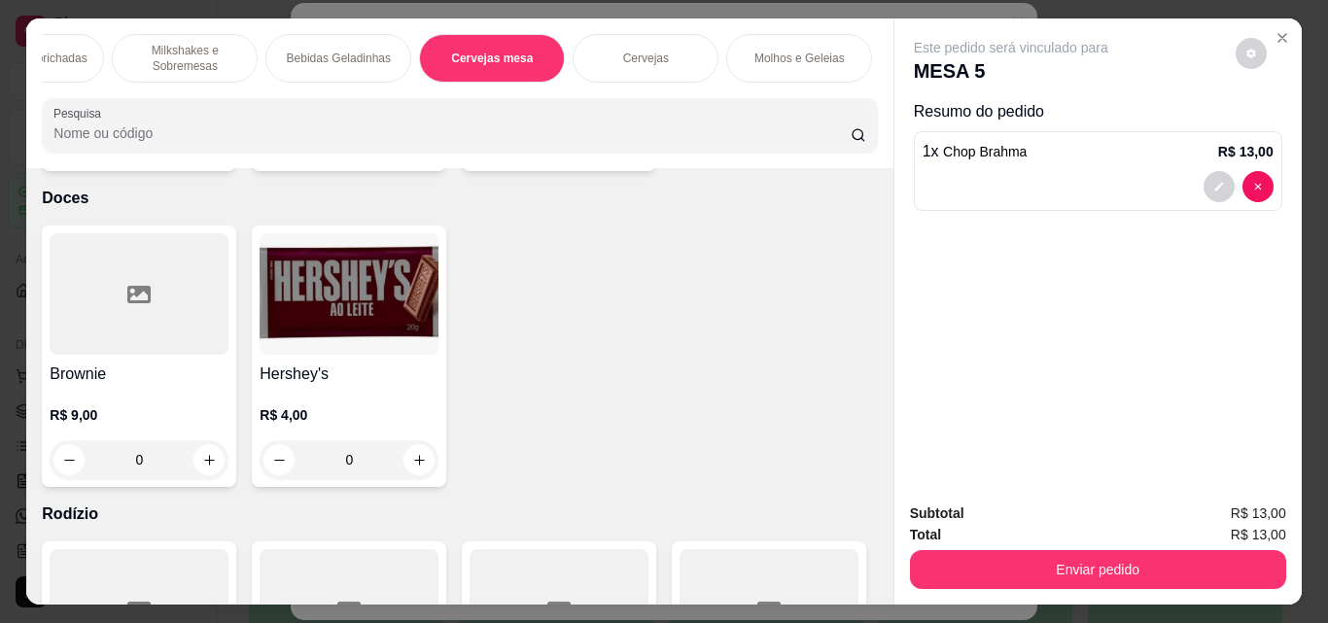
scroll to position [51, 0]
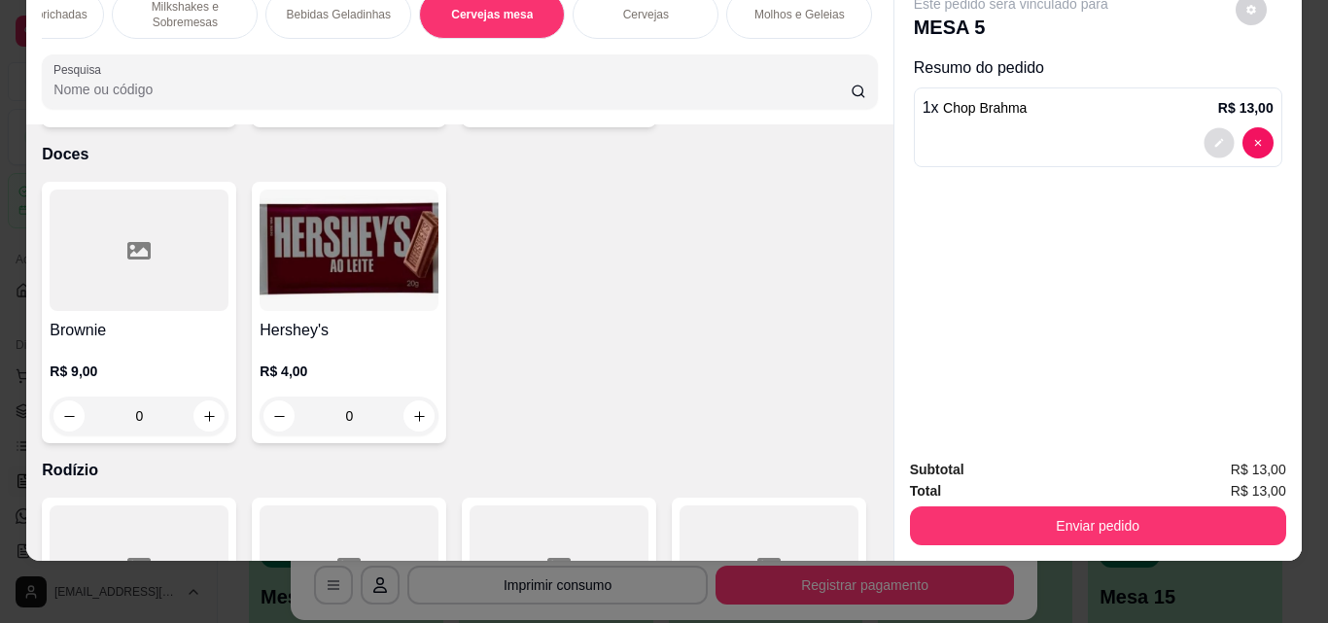
click at [1205, 128] on button "decrease-product-quantity" at bounding box center [1219, 143] width 30 height 30
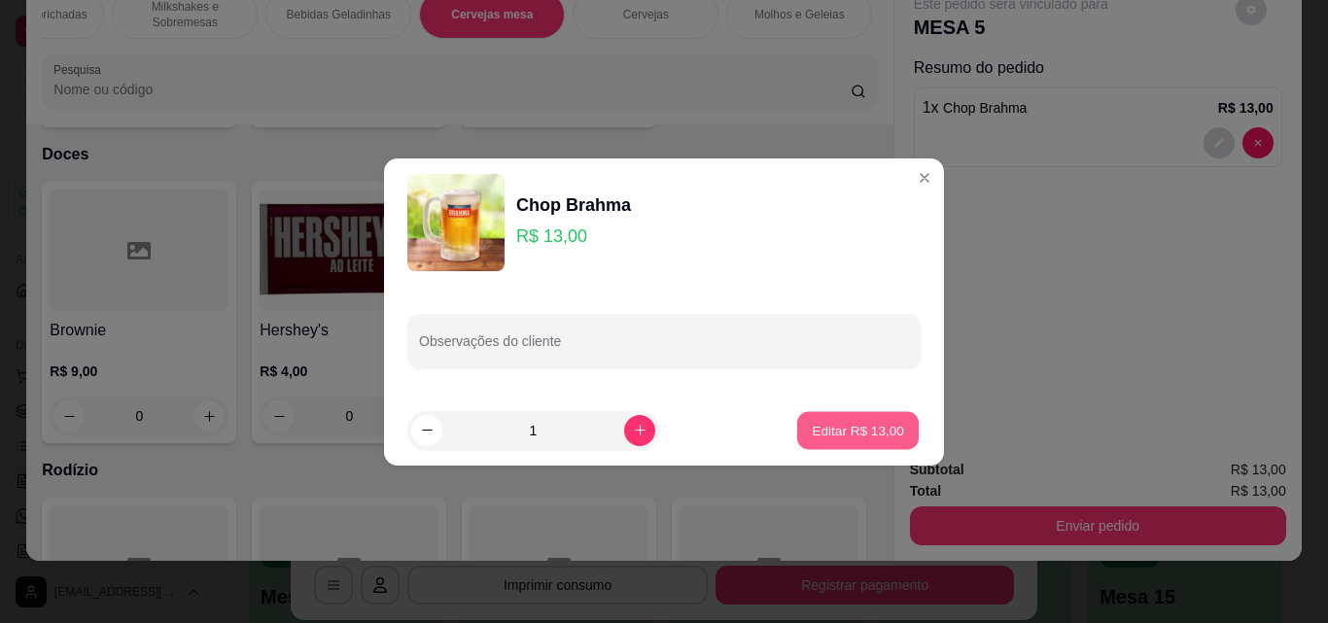
click at [888, 411] on button "Editar R$ 13,00" at bounding box center [858, 430] width 122 height 38
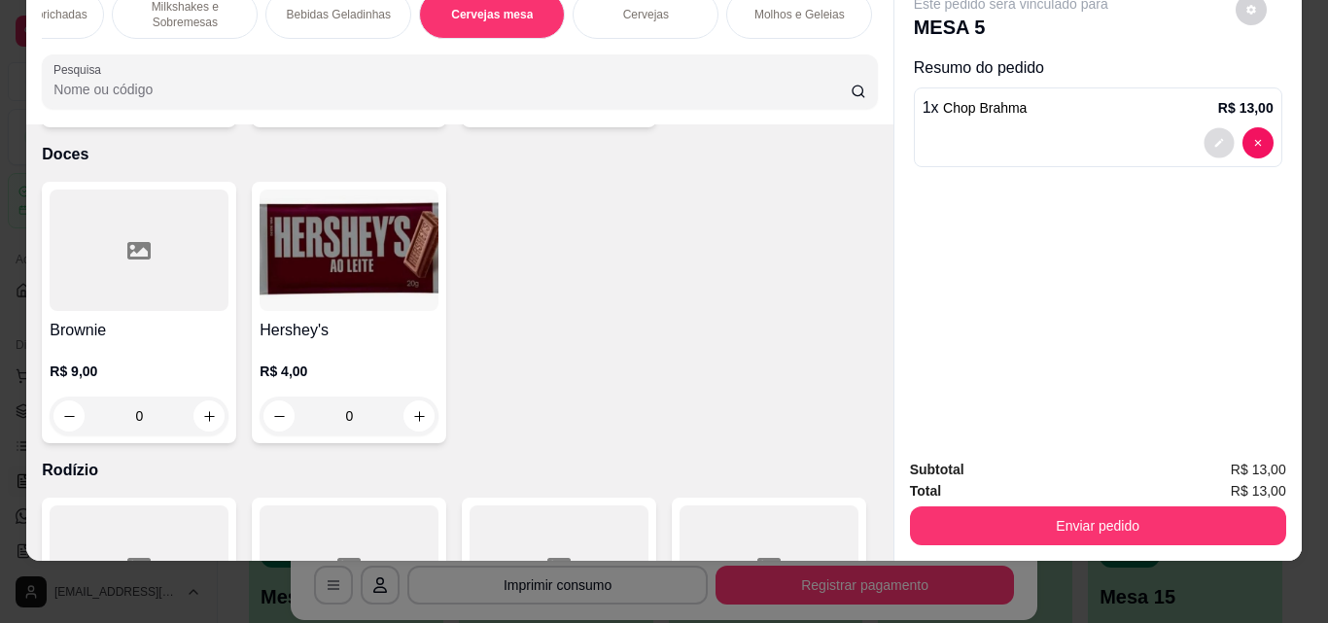
click at [1214, 139] on icon "decrease-product-quantity" at bounding box center [1218, 143] width 9 height 9
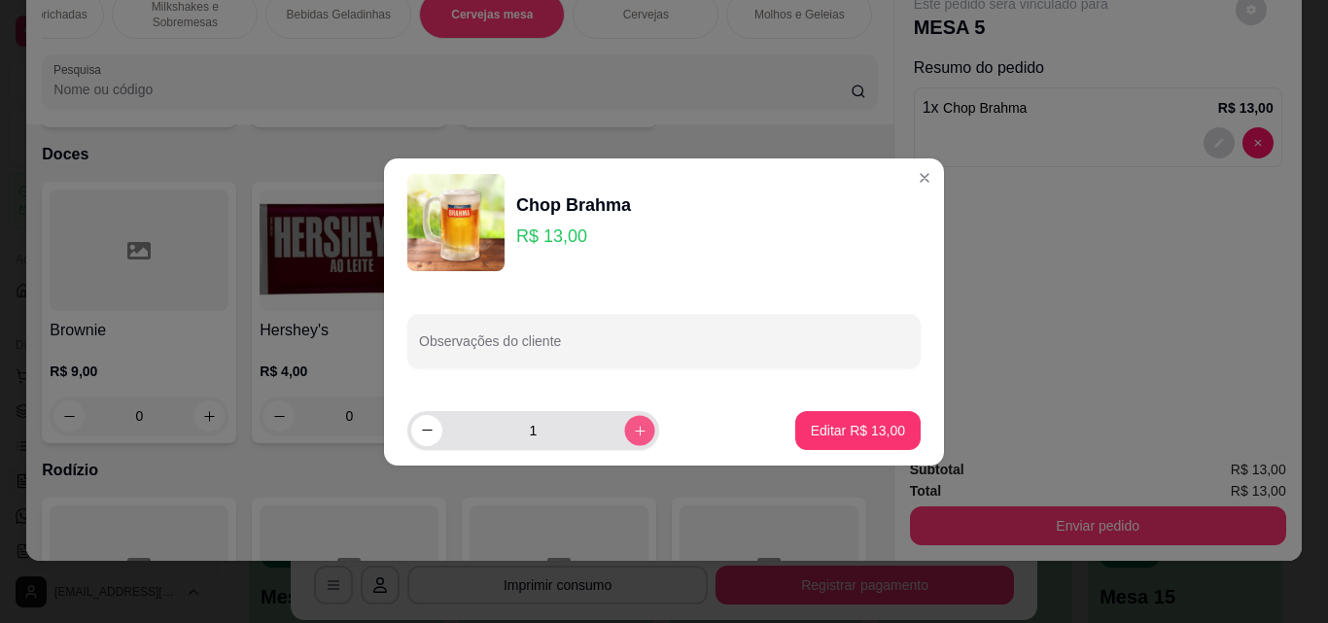
click at [633, 433] on icon "increase-product-quantity" at bounding box center [640, 430] width 15 height 15
type input "2"
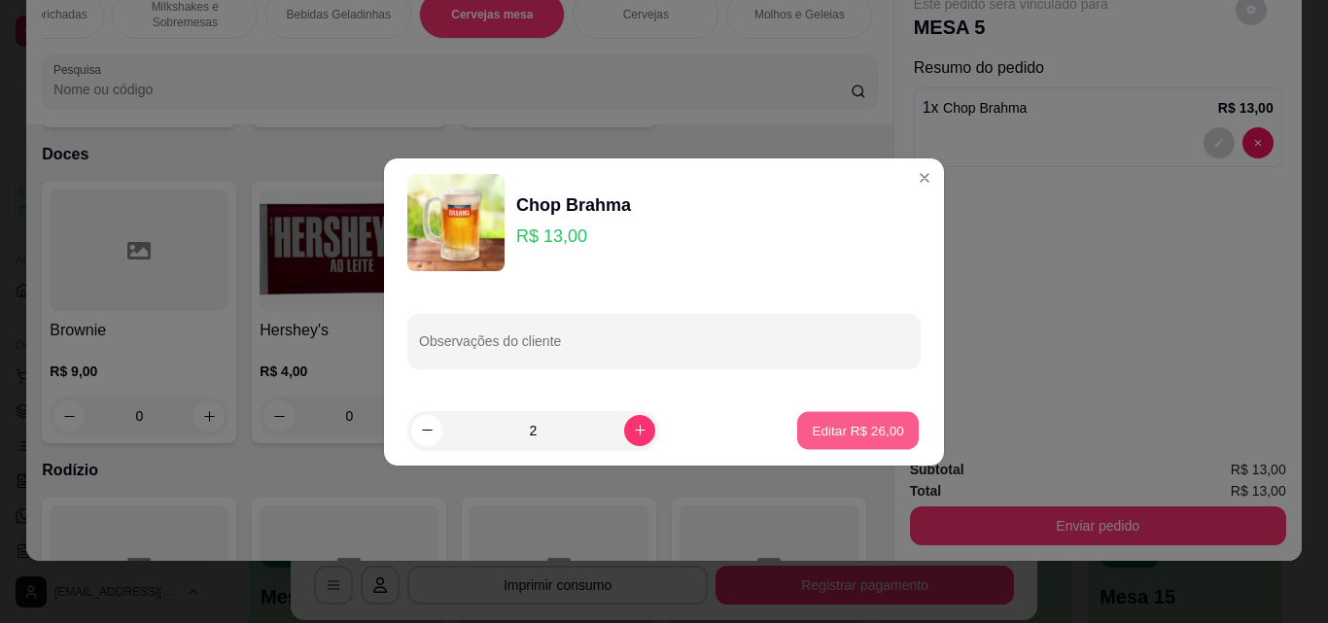
click at [852, 426] on p "Editar R$ 26,00" at bounding box center [857, 430] width 91 height 18
type input "2"
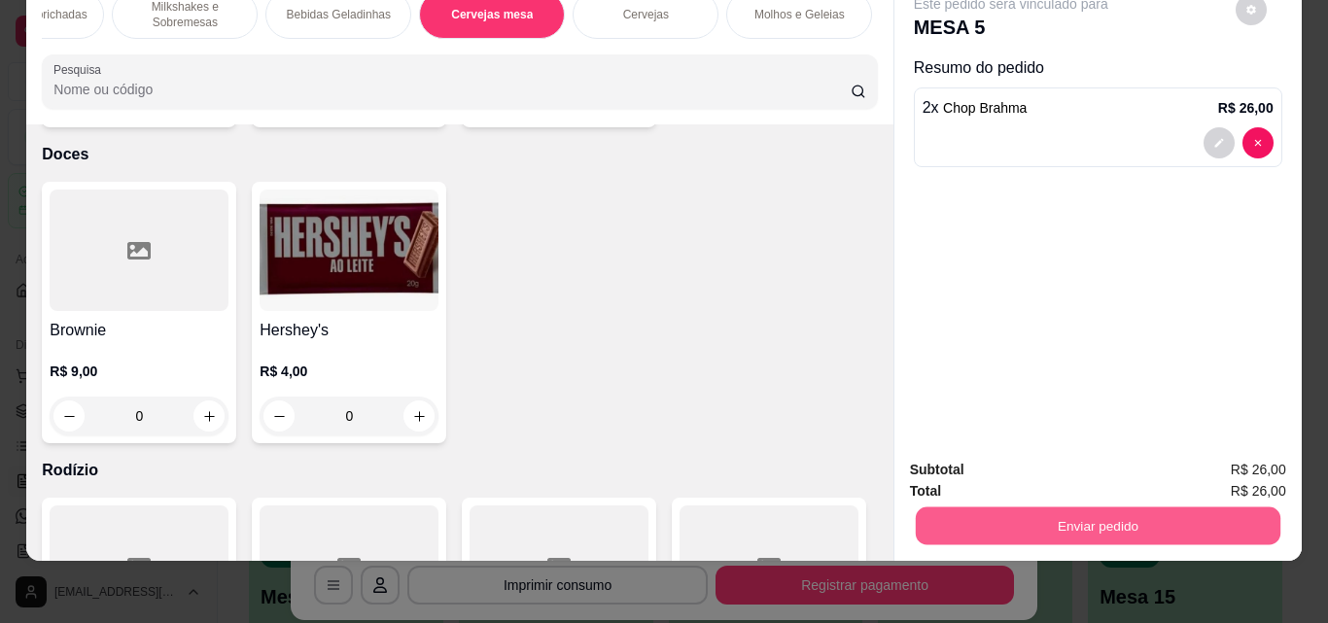
click at [1026, 527] on button "Enviar pedido" at bounding box center [1097, 526] width 365 height 38
click at [1245, 473] on button "Enviar pedido" at bounding box center [1235, 463] width 107 height 36
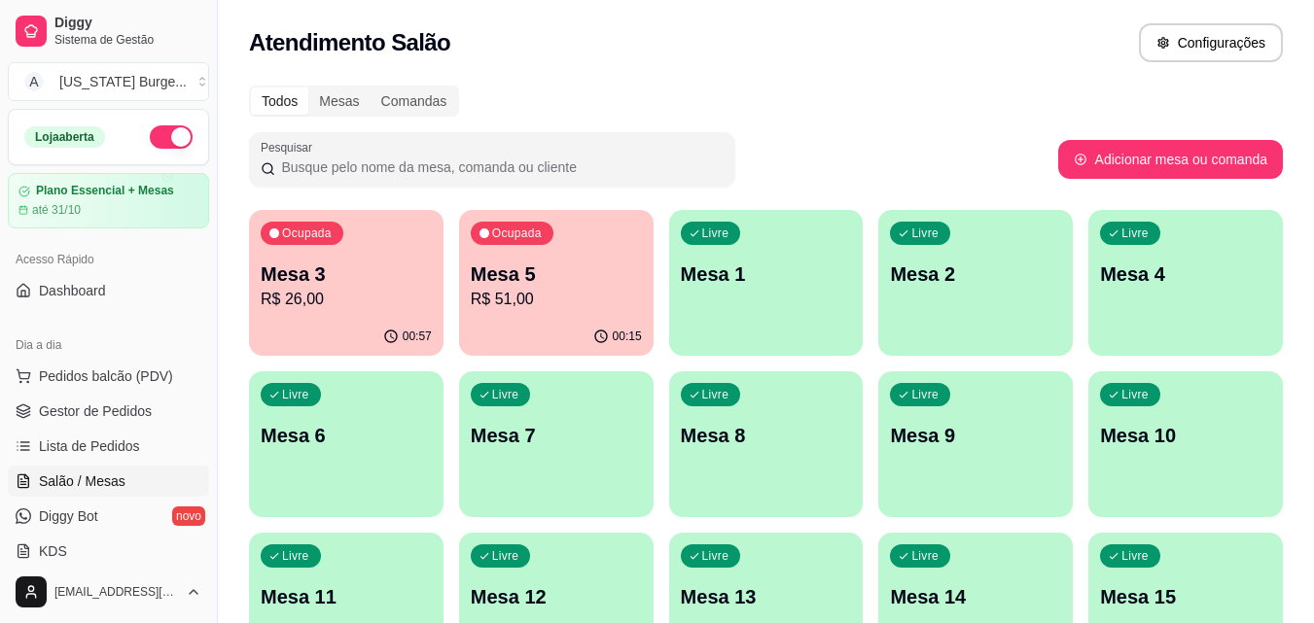
click at [517, 277] on p "Mesa 5" at bounding box center [556, 274] width 171 height 27
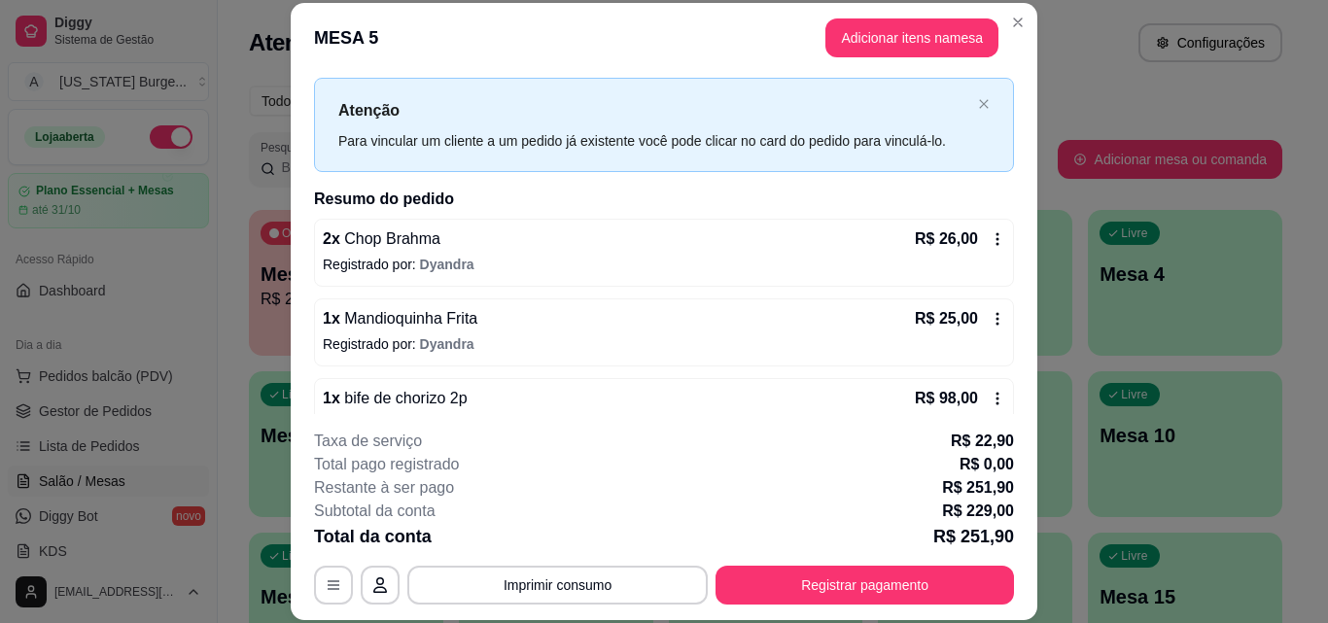
scroll to position [0, 0]
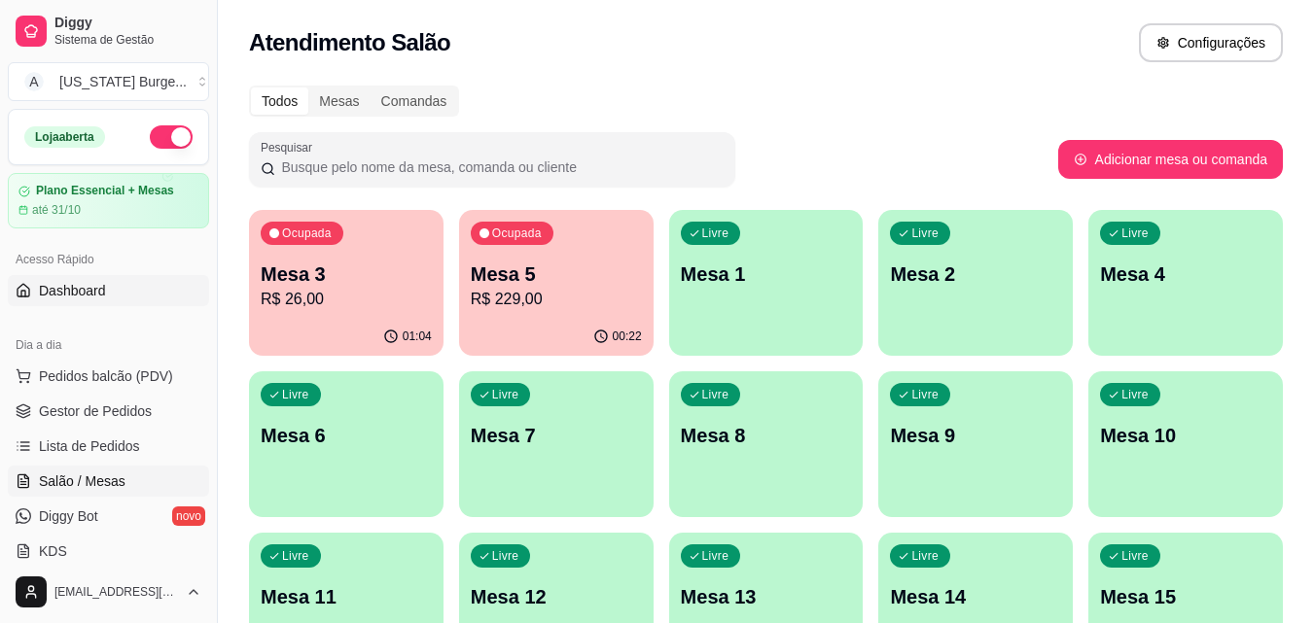
click at [85, 291] on span "Dashboard" at bounding box center [72, 290] width 67 height 19
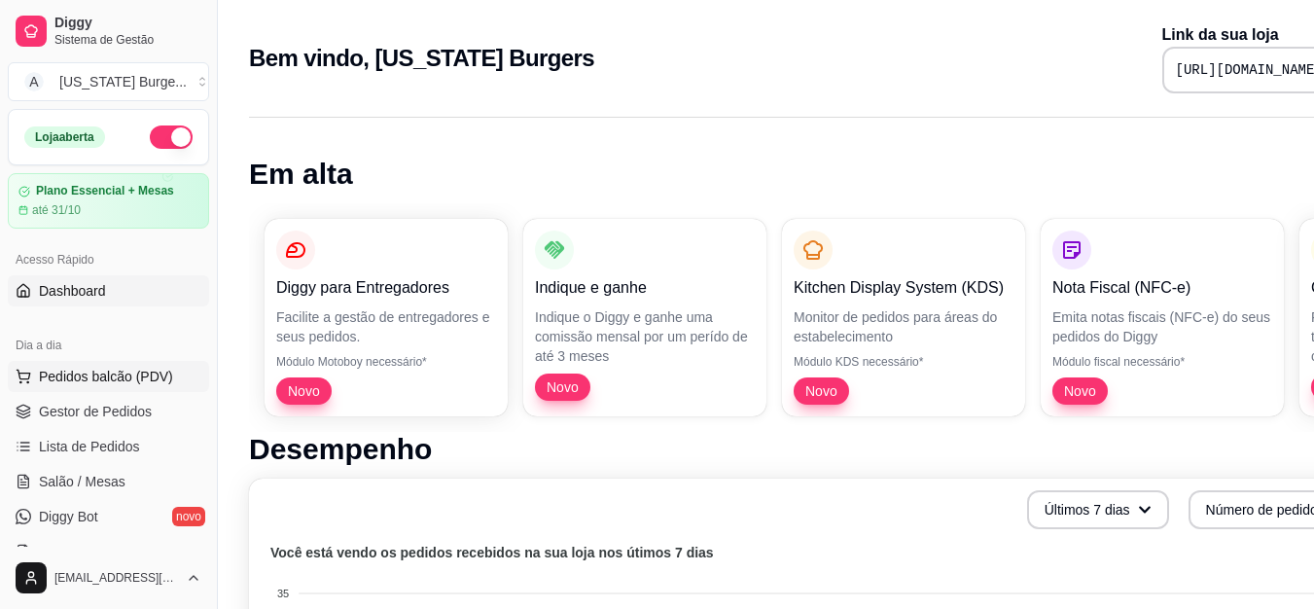
click at [112, 371] on span "Pedidos balcão (PDV)" at bounding box center [106, 376] width 134 height 19
click at [121, 374] on img at bounding box center [139, 363] width 179 height 122
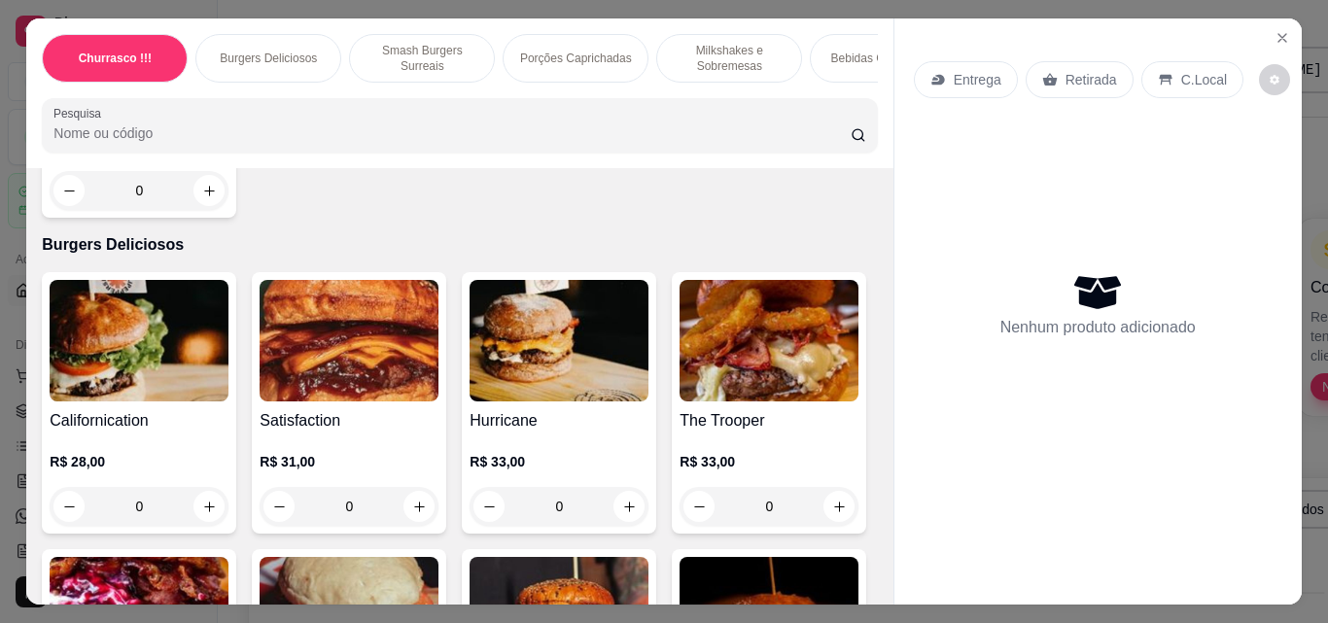
scroll to position [709, 0]
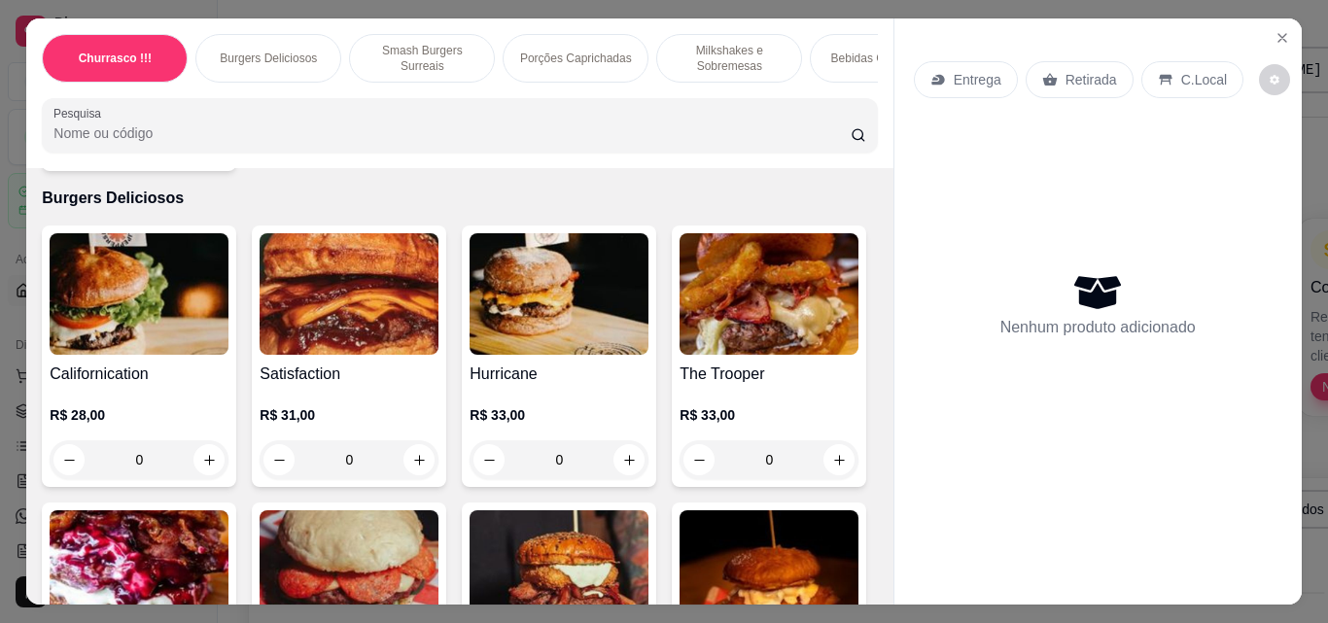
click at [621, 468] on div "0" at bounding box center [559, 459] width 179 height 39
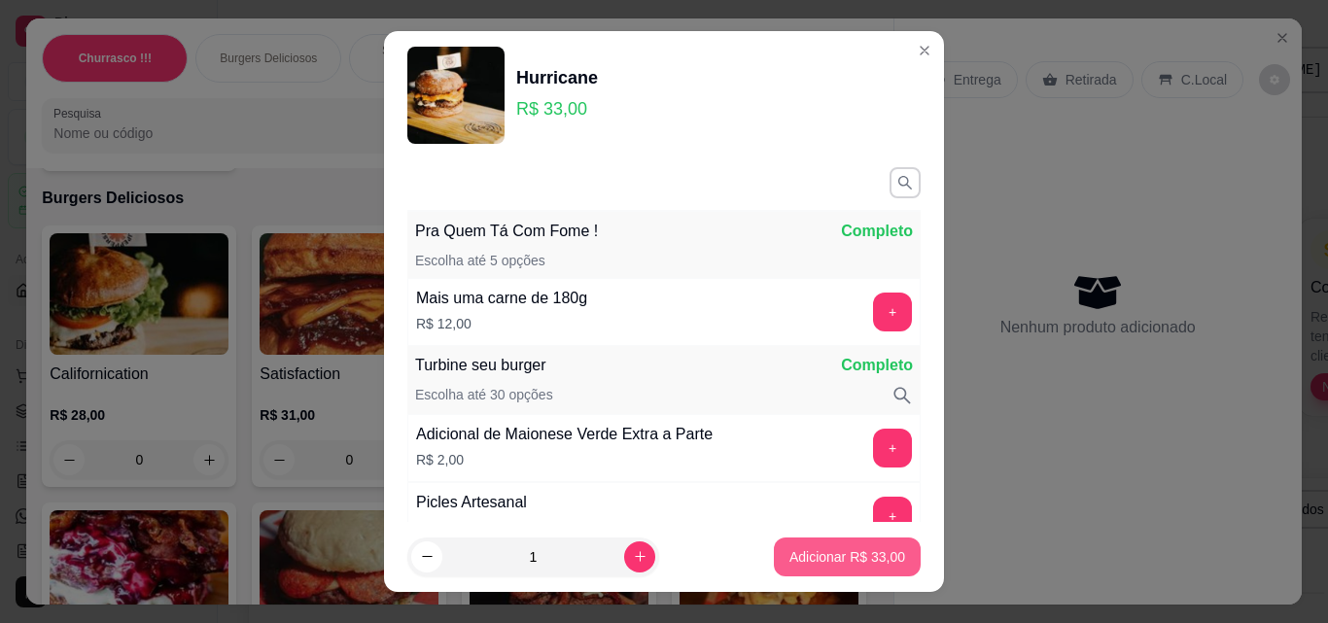
click at [813, 558] on p "Adicionar R$ 33,00" at bounding box center [847, 556] width 116 height 19
type input "1"
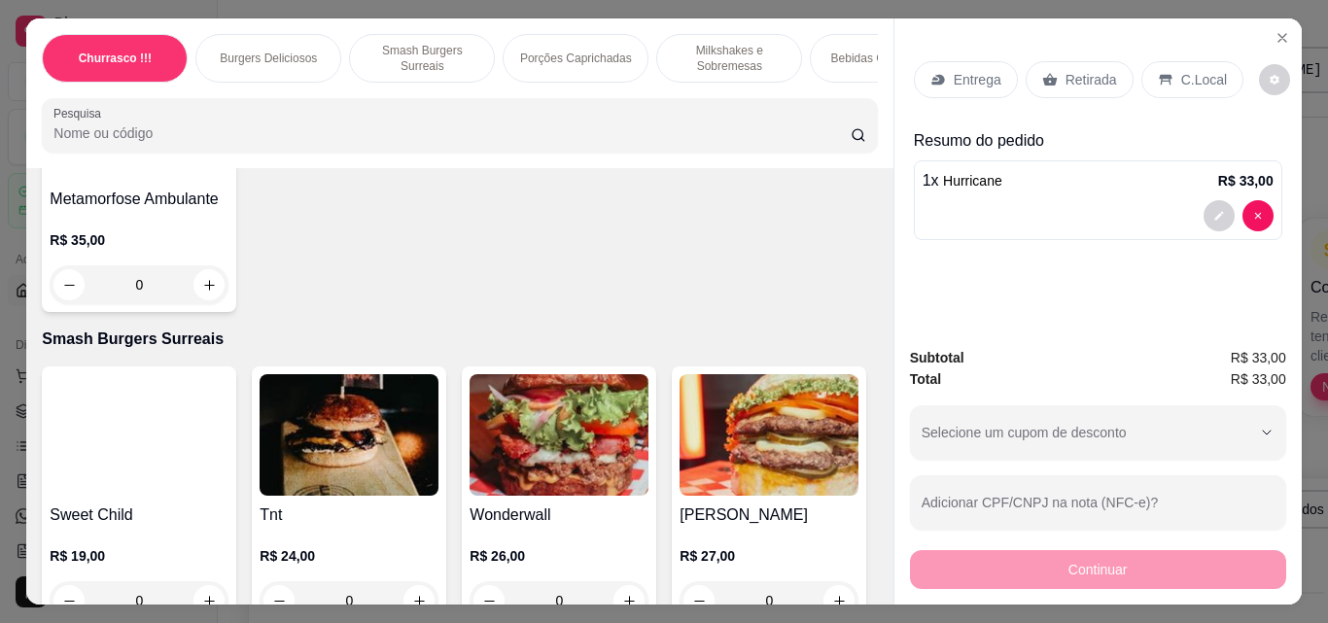
scroll to position [1555, 0]
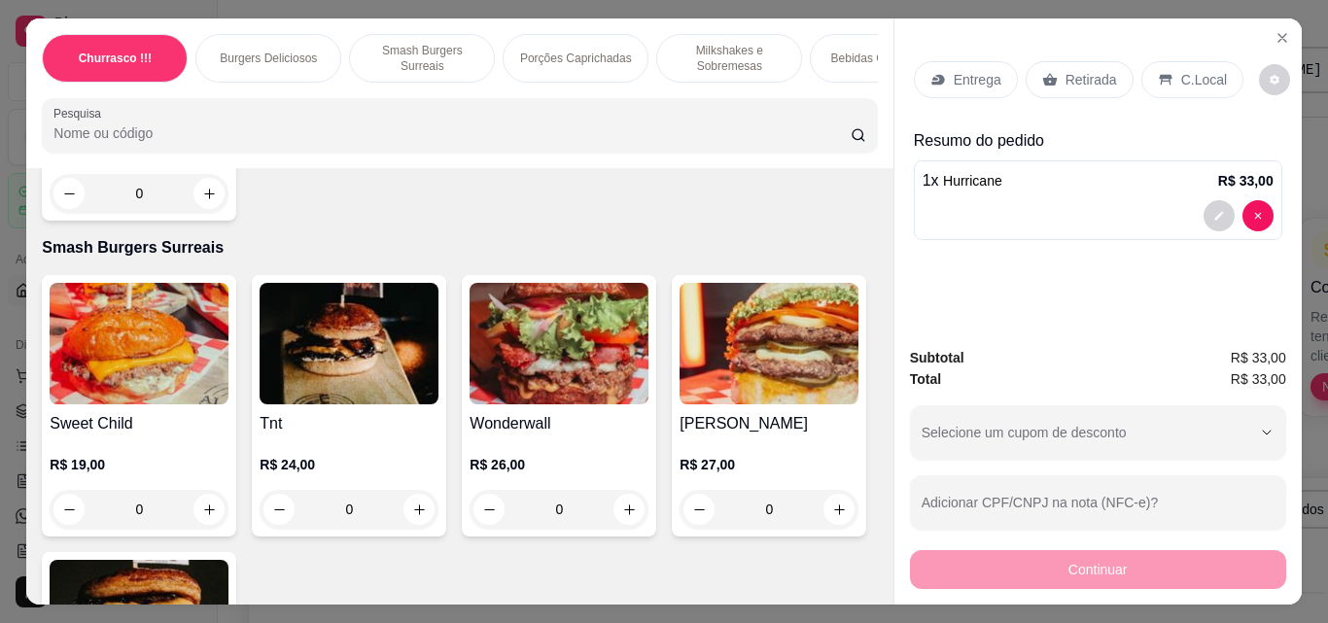
click at [201, 496] on div "0" at bounding box center [139, 509] width 179 height 39
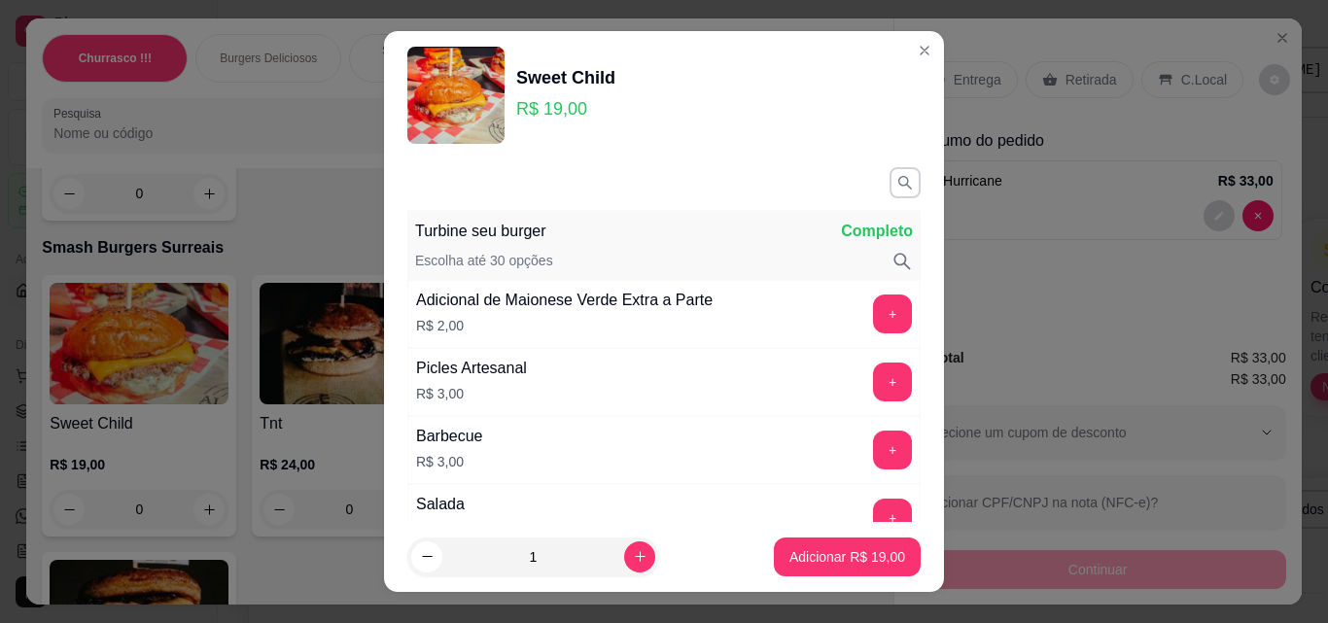
scroll to position [1240, 0]
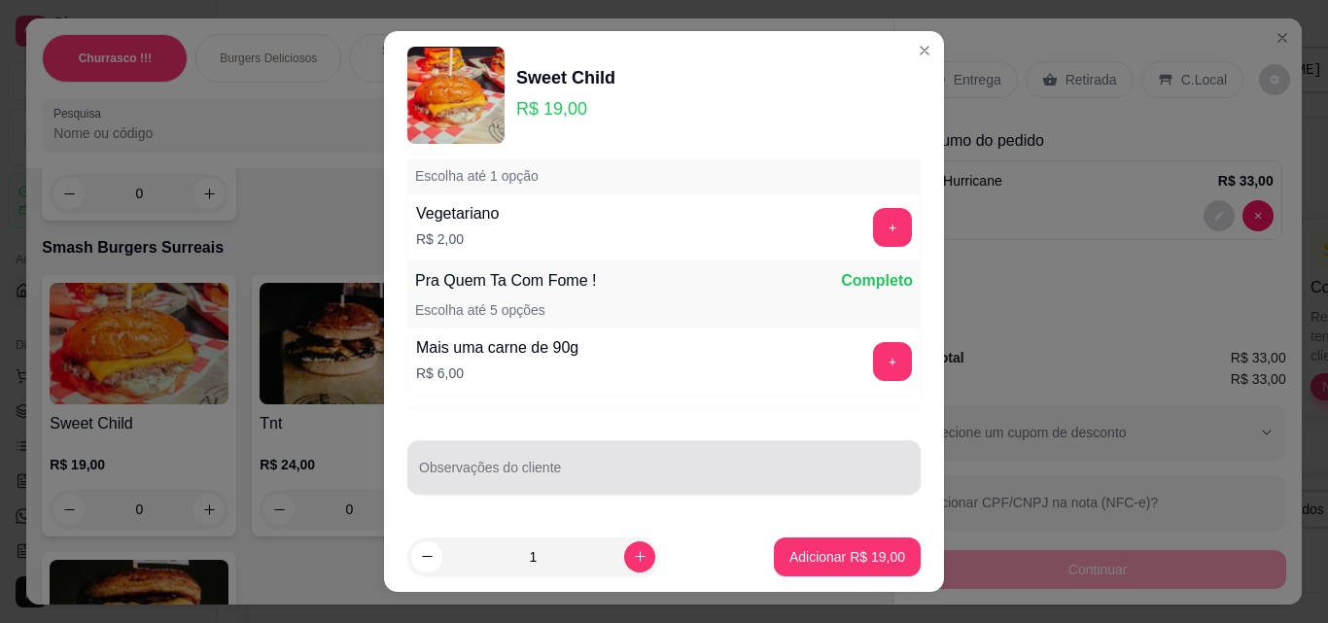
click at [741, 454] on div at bounding box center [664, 467] width 490 height 39
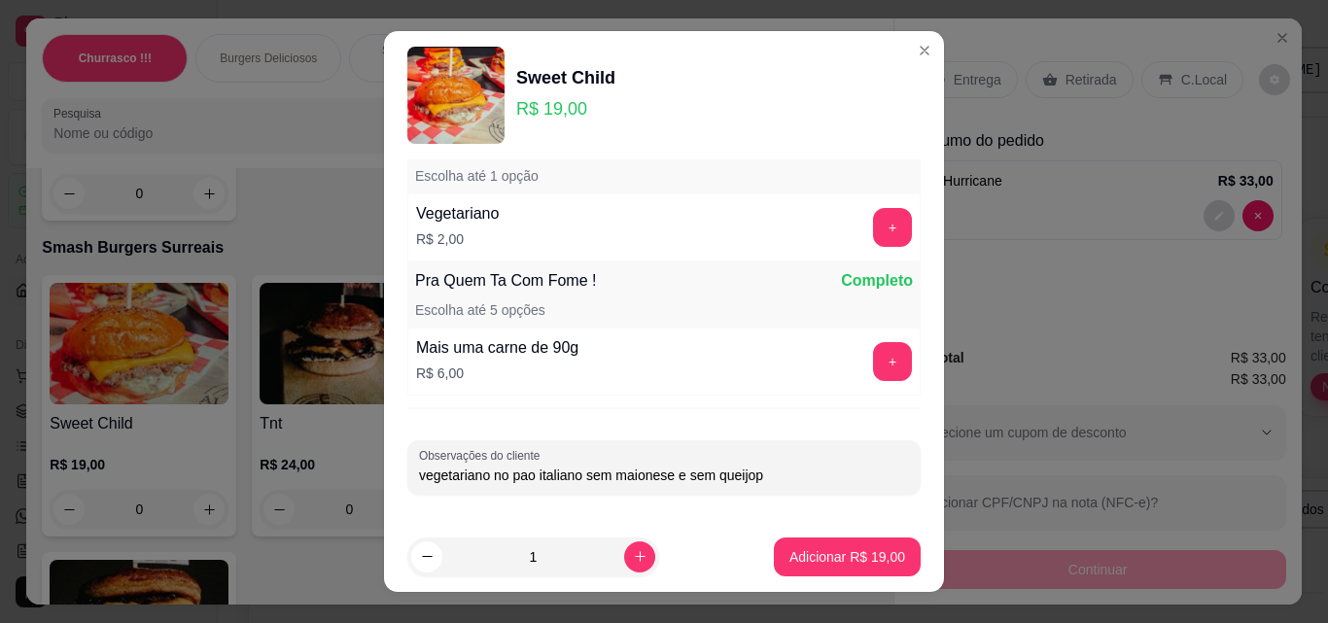
type input "vegetariano no pao italiano sem maionese e sem queijo"
click at [852, 555] on p "Adicionar R$ 19,00" at bounding box center [847, 556] width 116 height 19
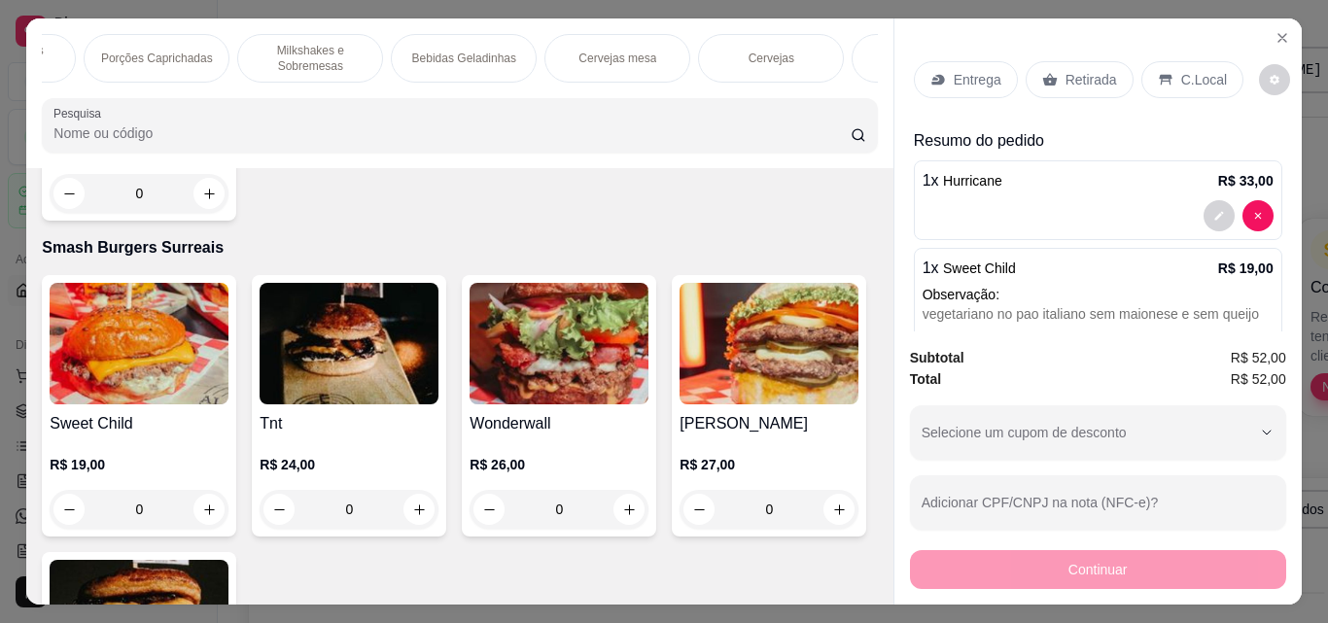
scroll to position [0, 397]
click at [206, 64] on div "Porções Caprichadas" at bounding box center [179, 58] width 146 height 49
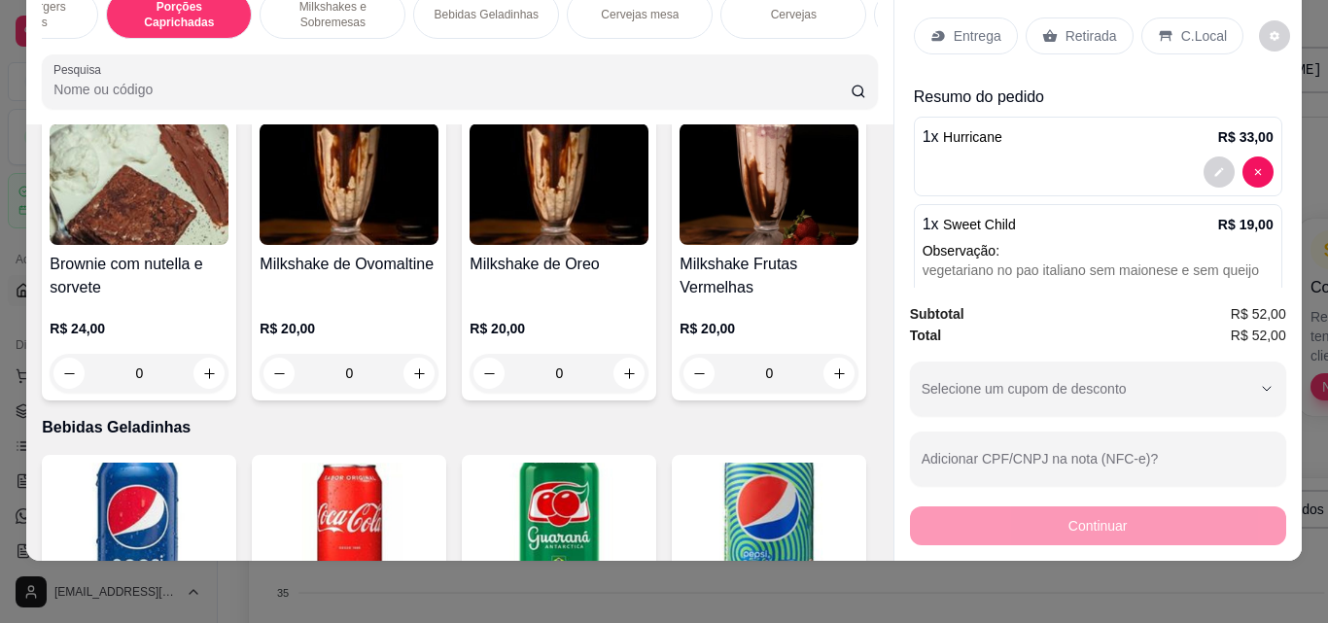
scroll to position [2857, 0]
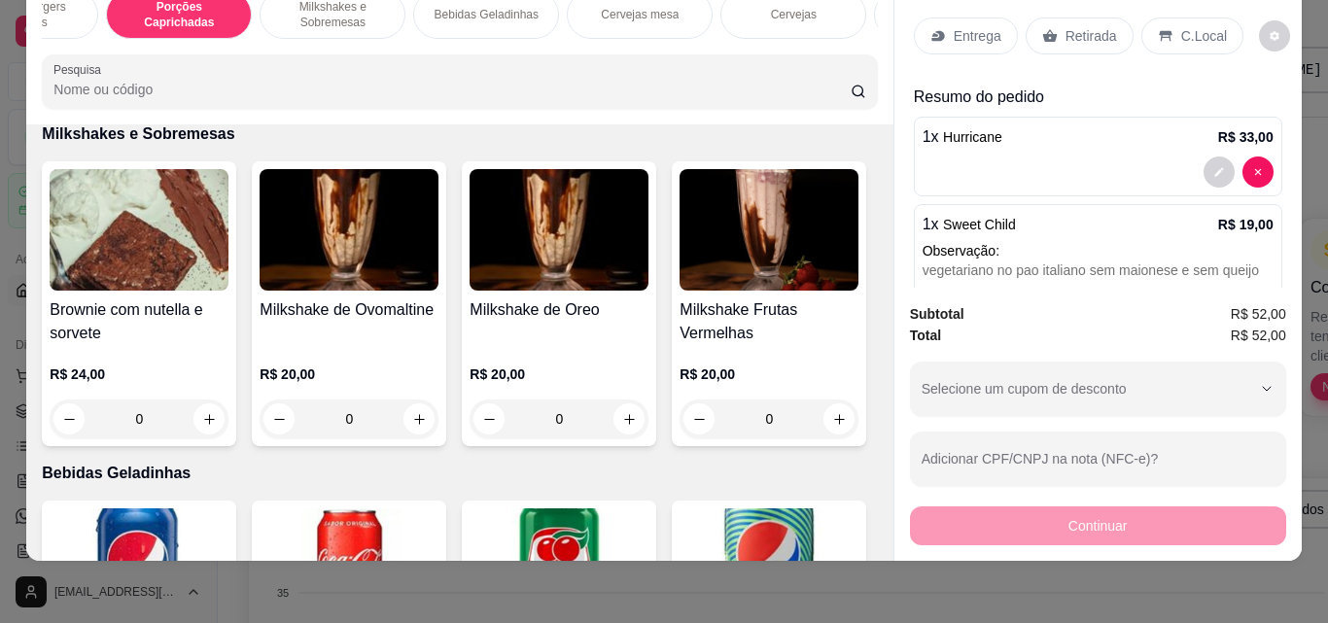
click at [680, 99] on div "0" at bounding box center [769, 79] width 179 height 39
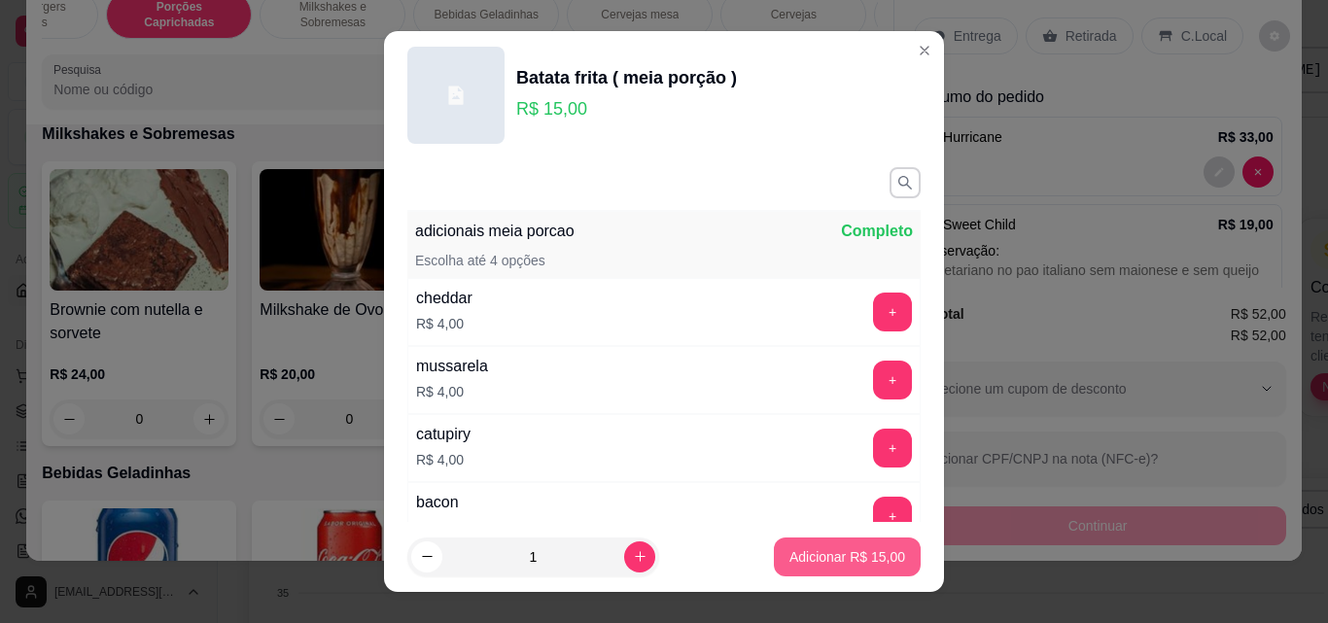
click at [839, 552] on p "Adicionar R$ 15,00" at bounding box center [847, 556] width 116 height 19
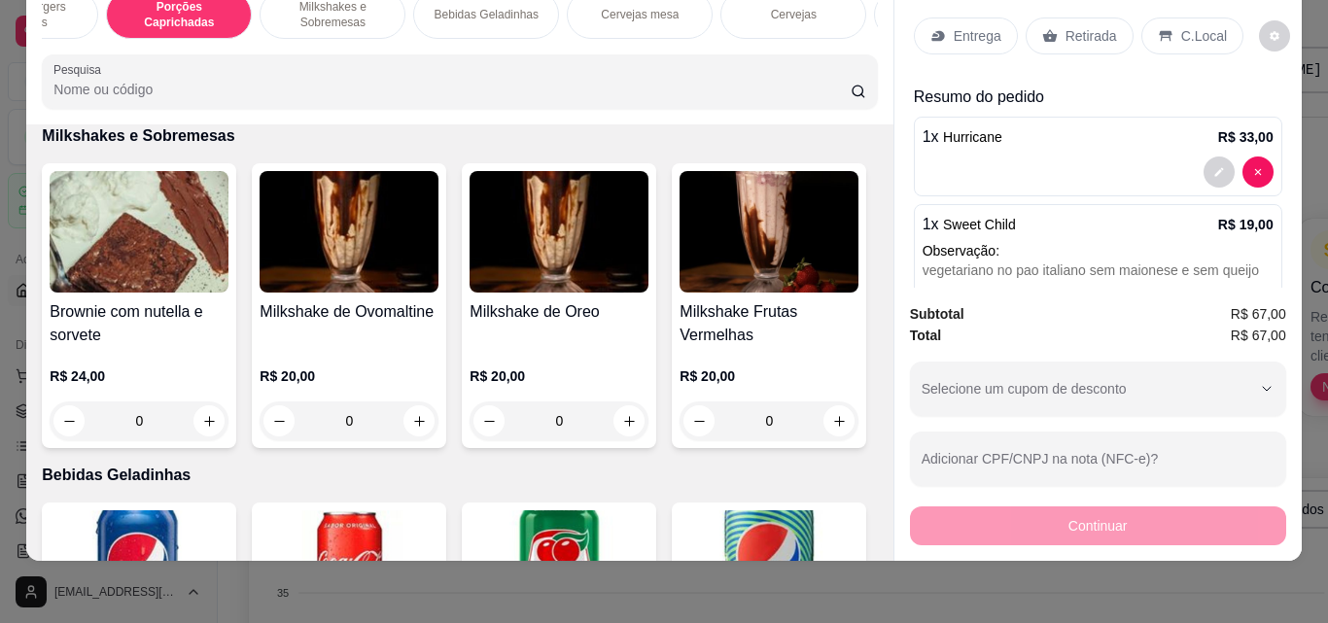
type input "1"
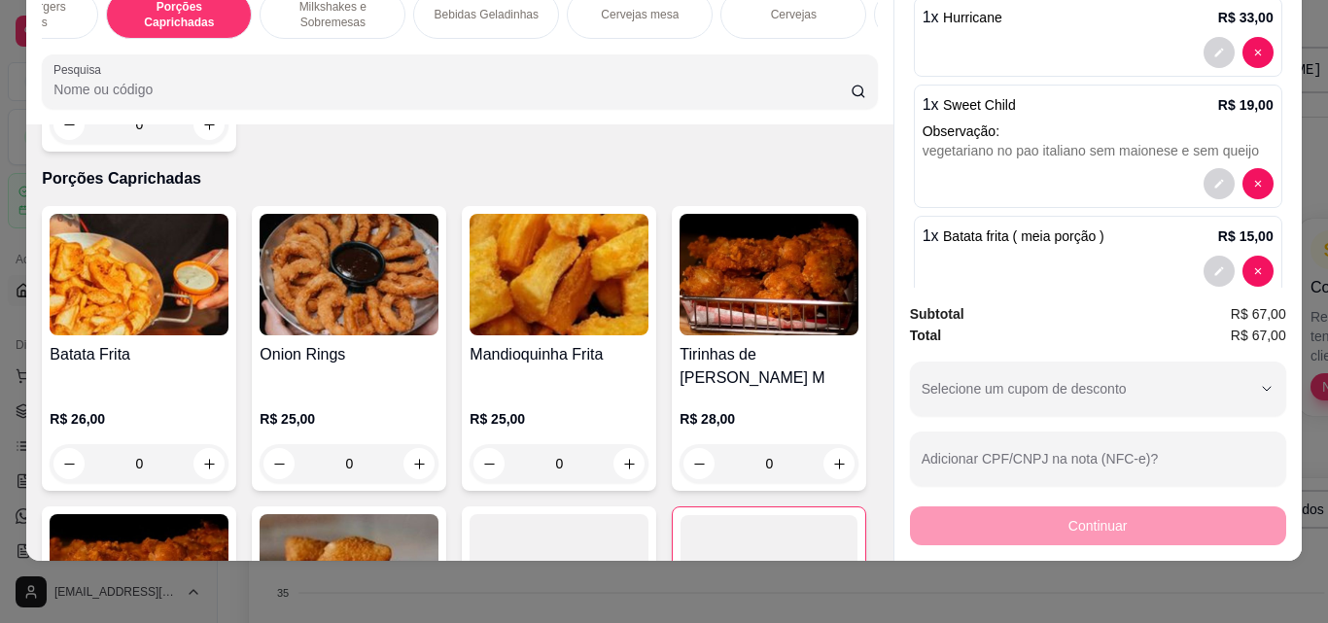
scroll to position [155, 0]
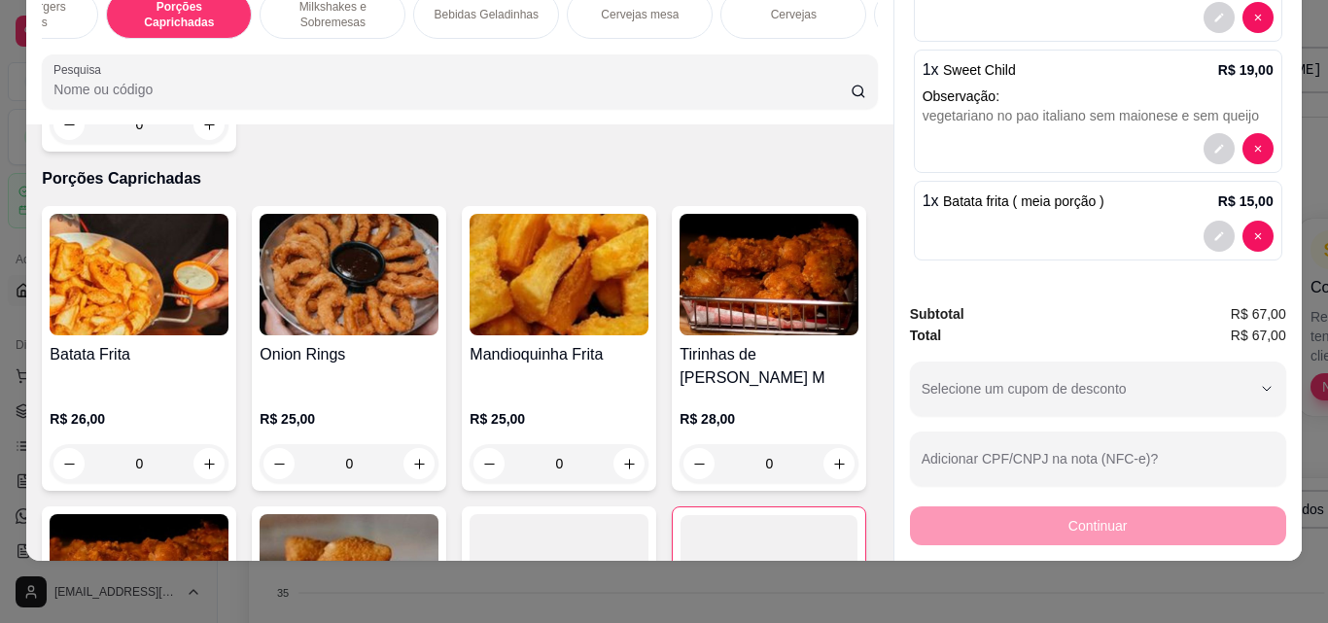
click at [1019, 502] on div "Continuar" at bounding box center [1098, 524] width 376 height 44
click at [1019, 507] on div "Continuar" at bounding box center [1098, 524] width 376 height 44
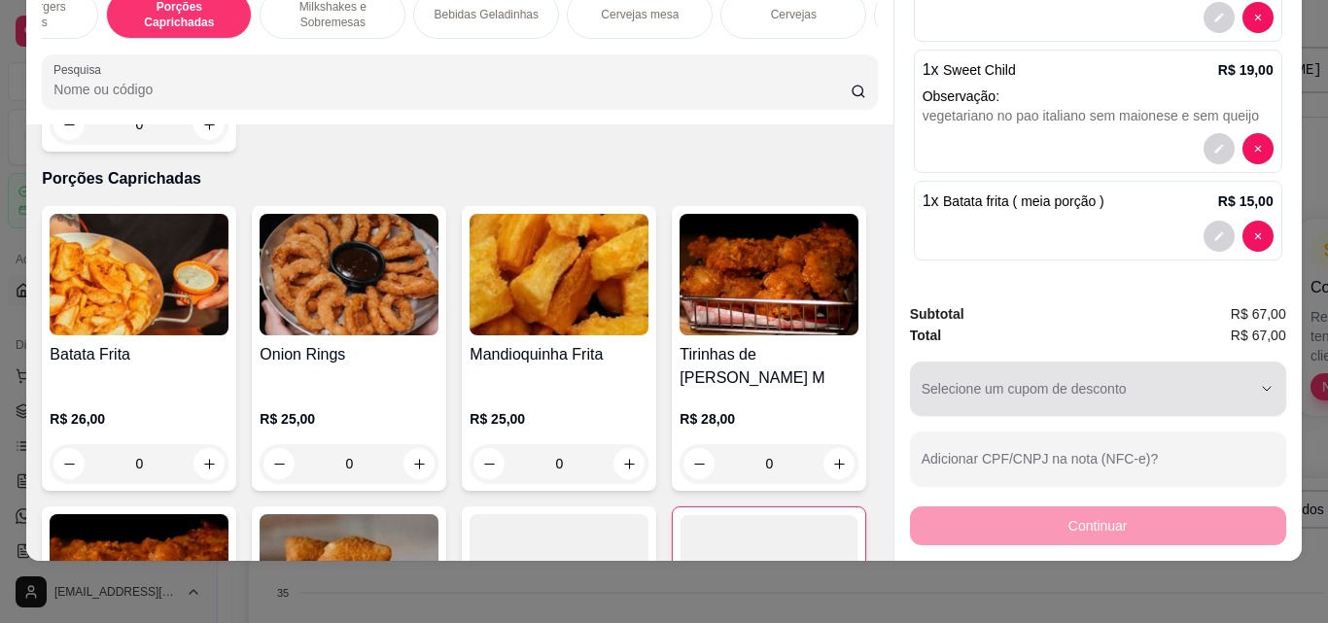
click at [1047, 370] on div "button" at bounding box center [1087, 388] width 330 height 39
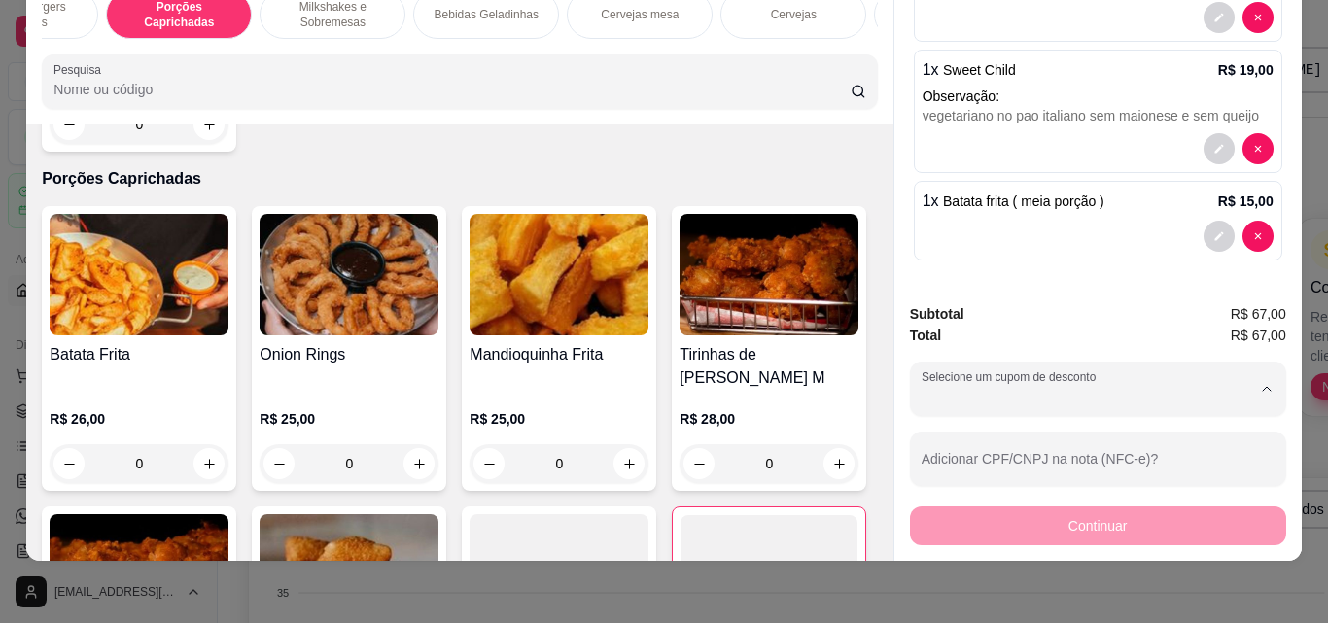
click at [1071, 325] on div "Total R$ 67,00" at bounding box center [1098, 335] width 376 height 21
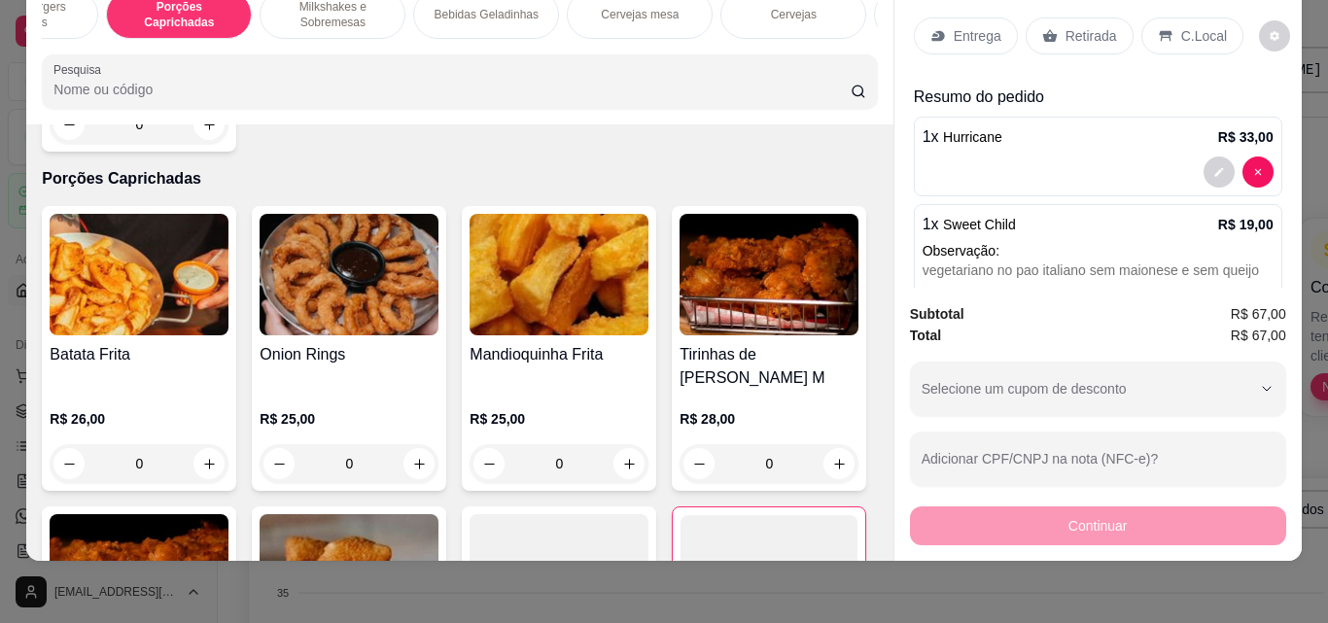
scroll to position [0, 0]
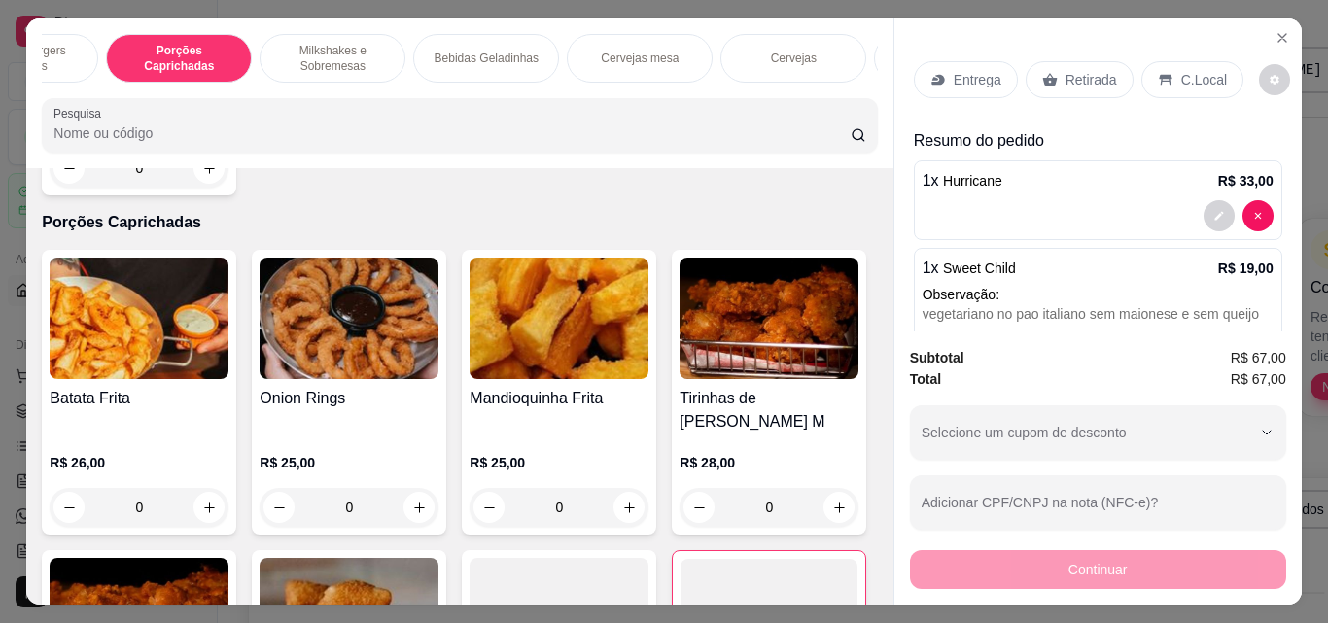
click at [1249, 160] on div "1 x Hurricane R$ 33,00" at bounding box center [1098, 200] width 368 height 80
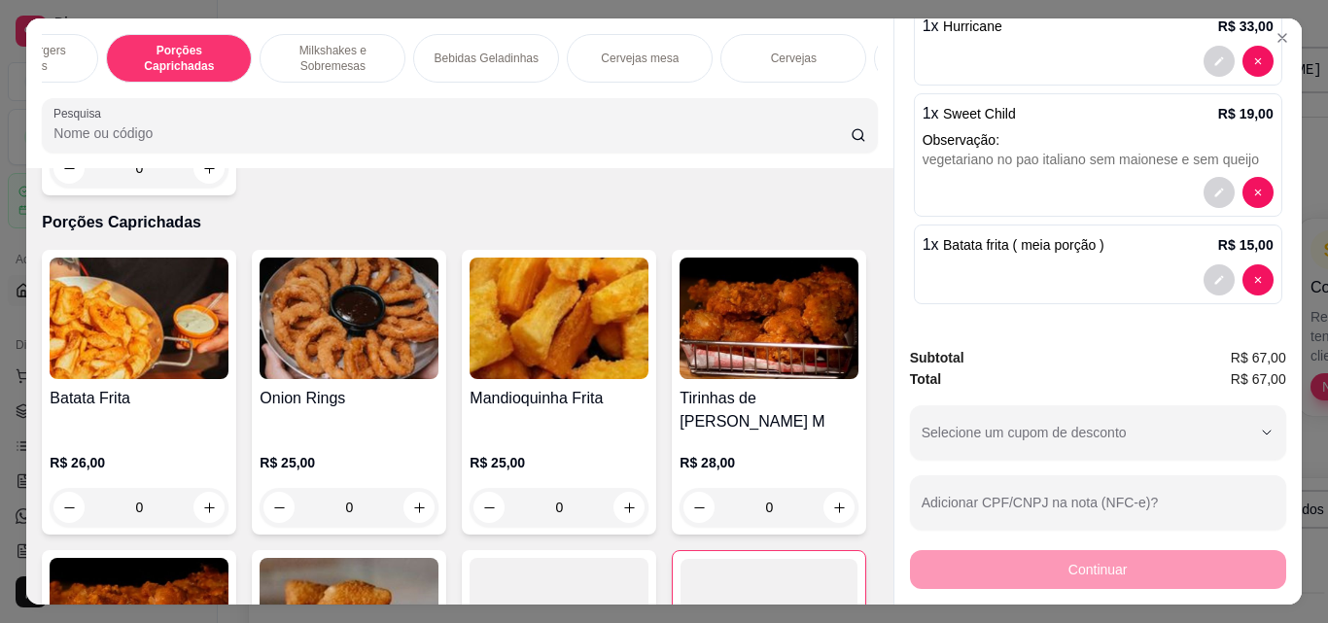
scroll to position [51, 0]
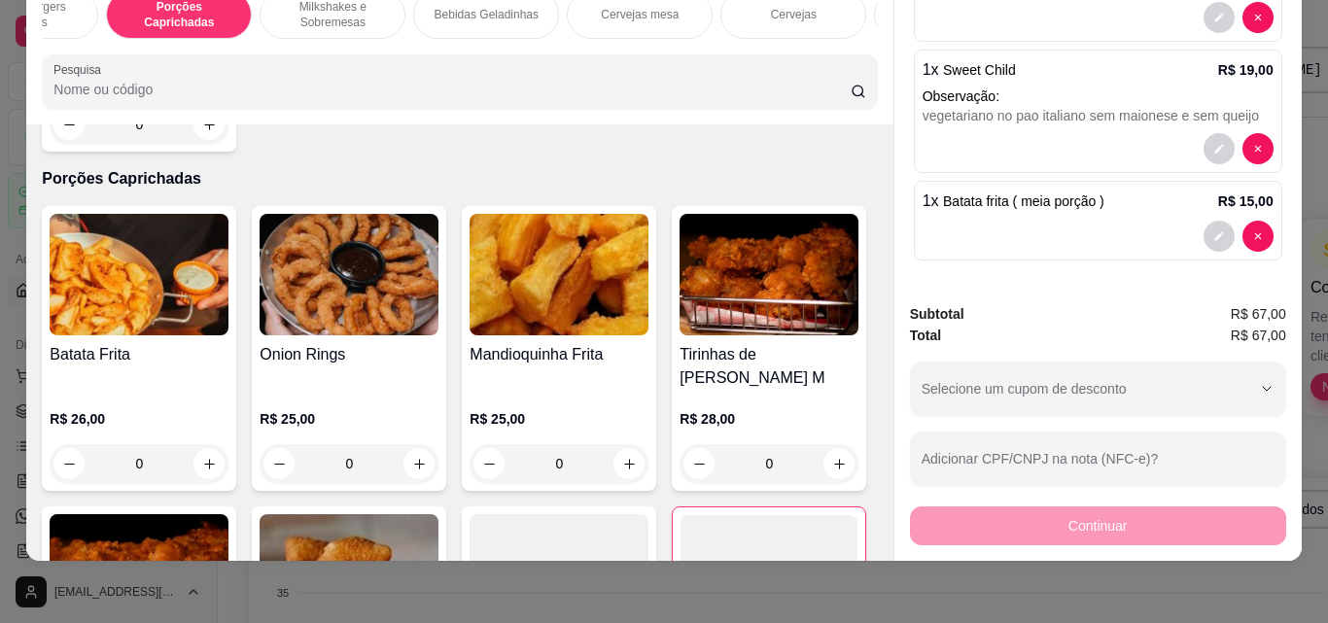
click at [1000, 484] on div "Subtotal R$ 67,00 Total R$ 67,00 Selecione um cupom de desconto SATIS30 Selecio…" at bounding box center [1098, 424] width 376 height 242
drag, startPoint x: 1050, startPoint y: 278, endPoint x: 1156, endPoint y: 273, distance: 106.1
click at [1135, 264] on div "Entrega Retirada C.Local Resumo do pedido 1 x Hurricane R$ 33,00 1 x Sweet Chil…" at bounding box center [1098, 268] width 408 height 586
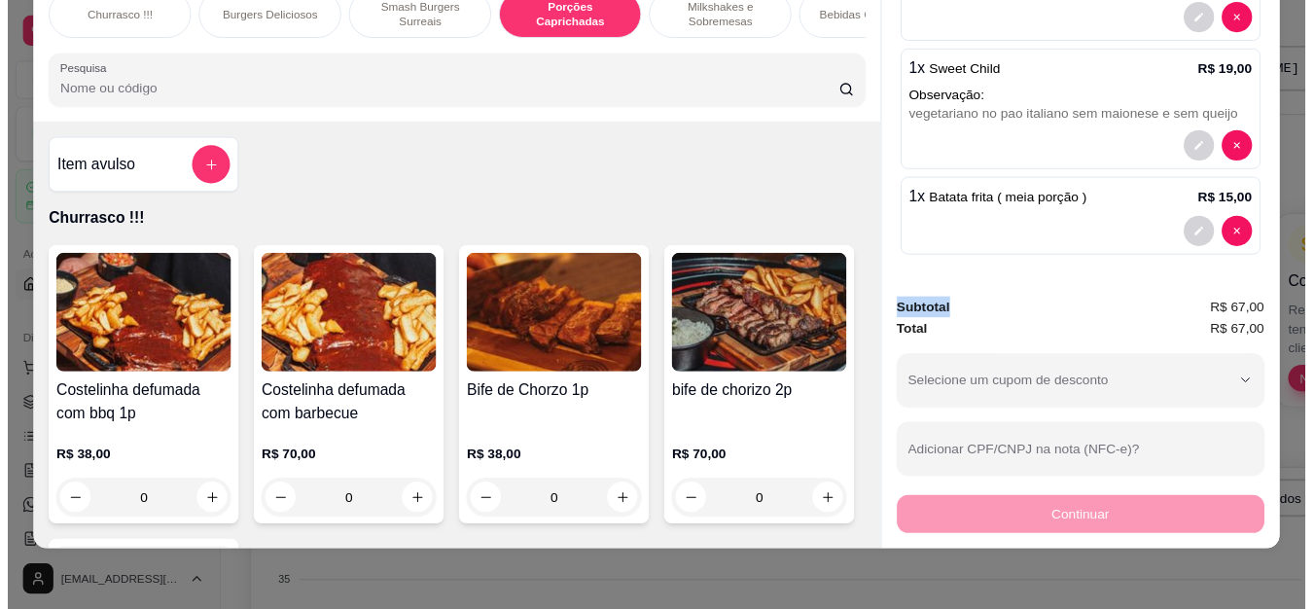
scroll to position [0, 0]
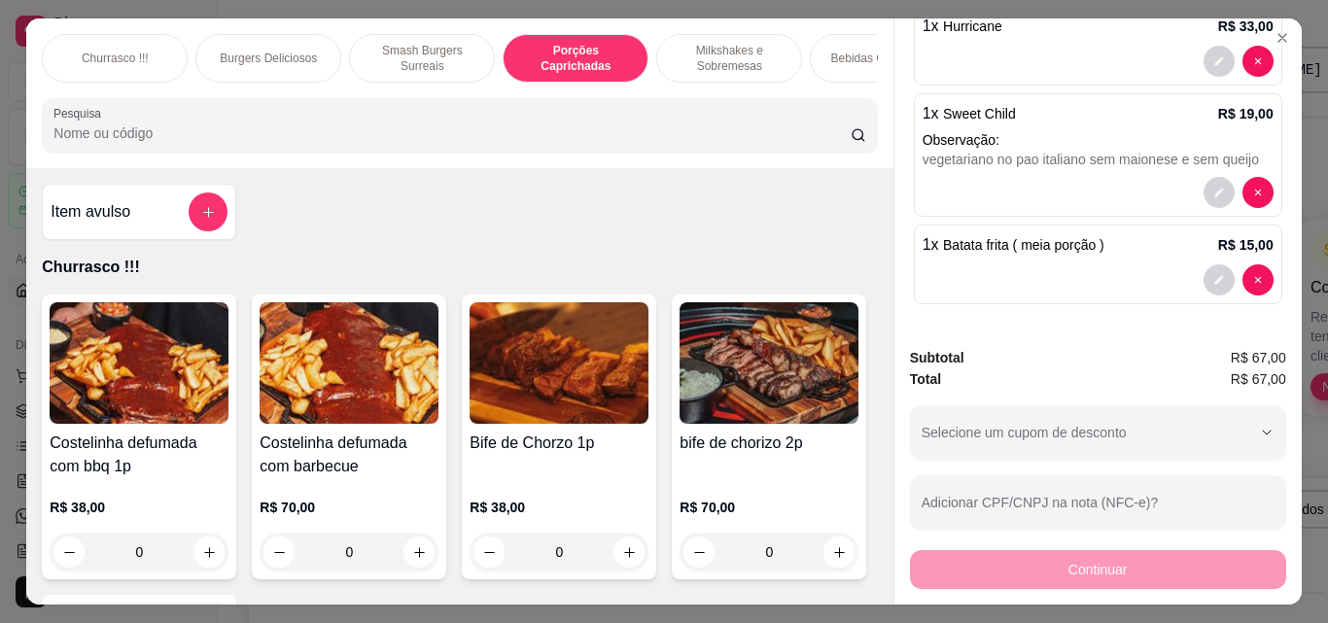
click at [1006, 372] on div "Total R$ 67,00" at bounding box center [1098, 378] width 376 height 21
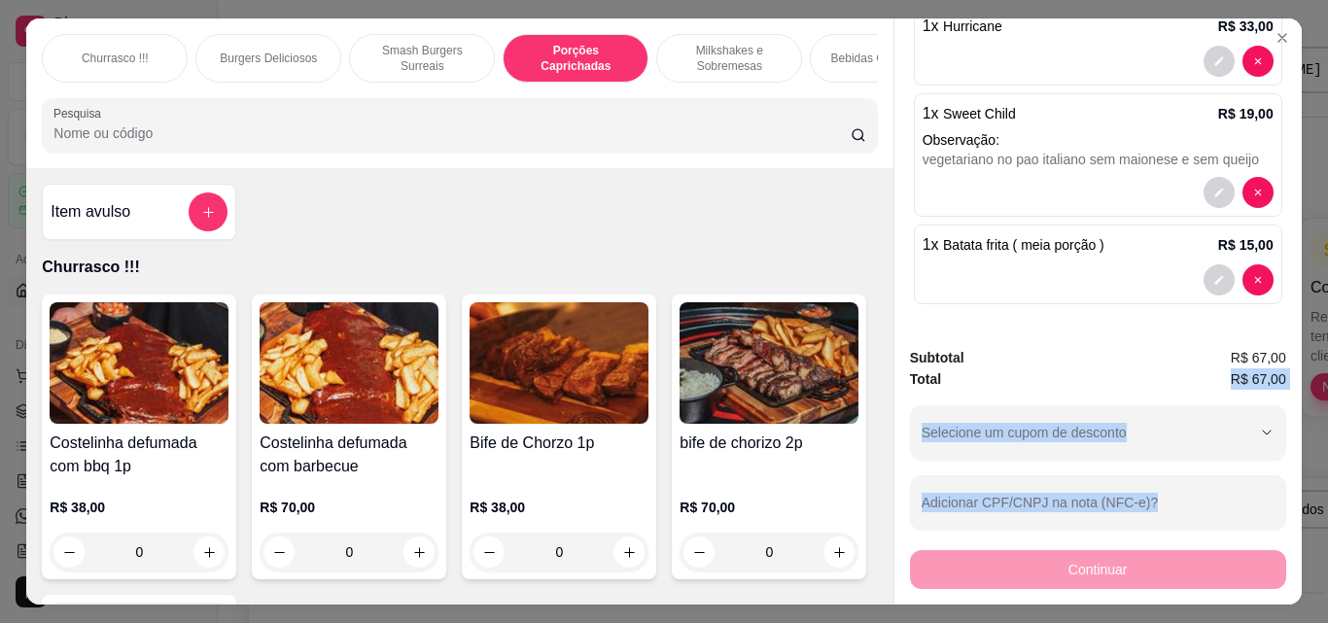
drag, startPoint x: 1006, startPoint y: 372, endPoint x: 1046, endPoint y: 577, distance: 208.0
click at [1046, 577] on div "Subtotal R$ 67,00 Total R$ 67,00 Selecione um cupom de desconto SATIS30 Selecio…" at bounding box center [1098, 468] width 376 height 242
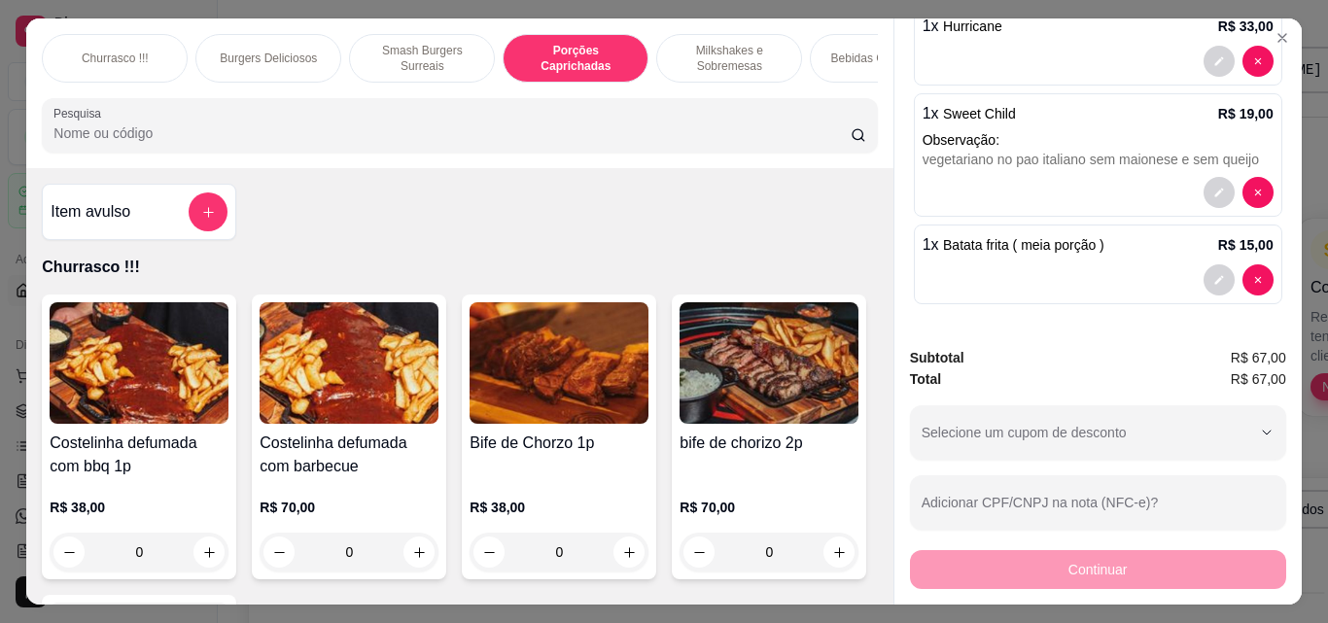
click at [1296, 46] on div at bounding box center [1118, 278] width 389 height 509
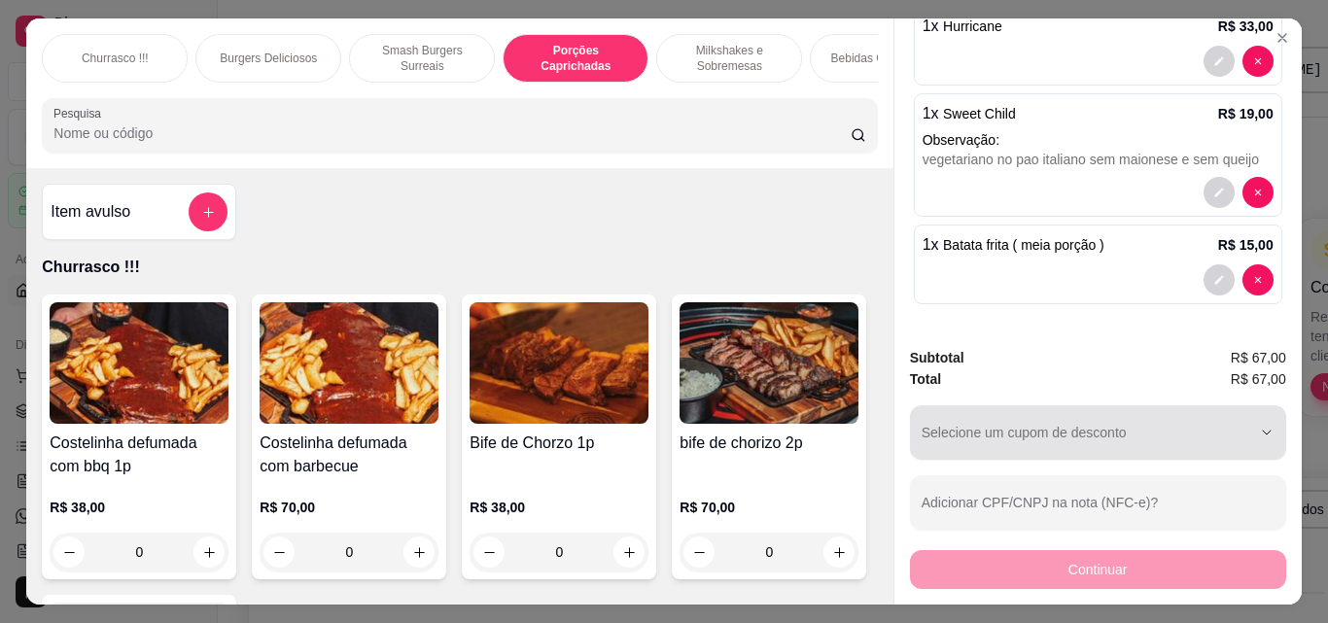
click at [1071, 439] on div "button" at bounding box center [1087, 432] width 330 height 39
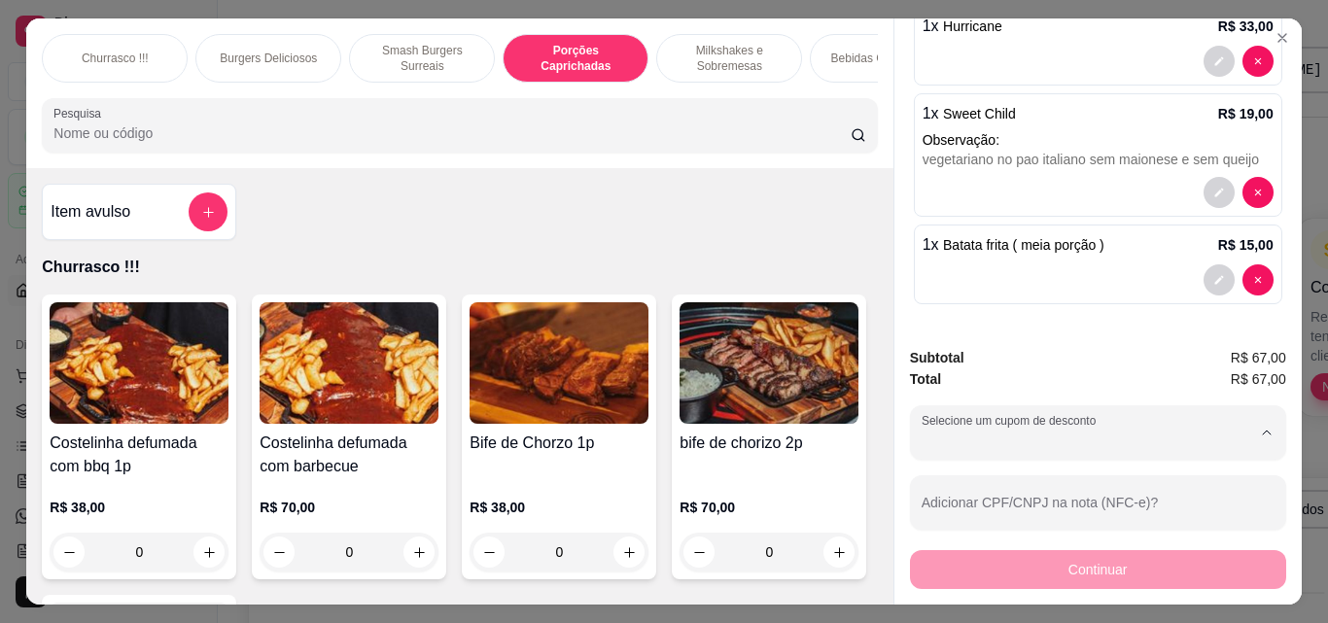
click at [961, 494] on p "R$ 30,00 de desconto" at bounding box center [1001, 499] width 152 height 15
type input "68d8760ebd2187ffeb9be6cf"
select select "68d8760ebd2187ffeb9be6cf"
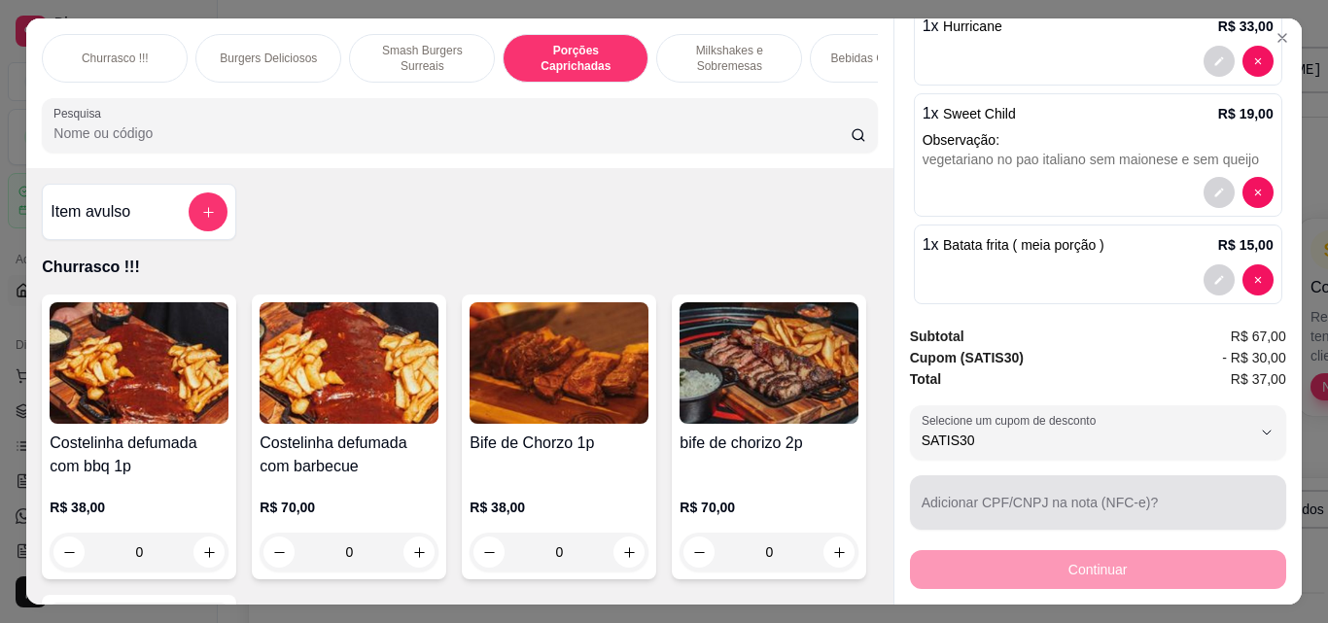
click at [997, 488] on div at bounding box center [1098, 502] width 353 height 39
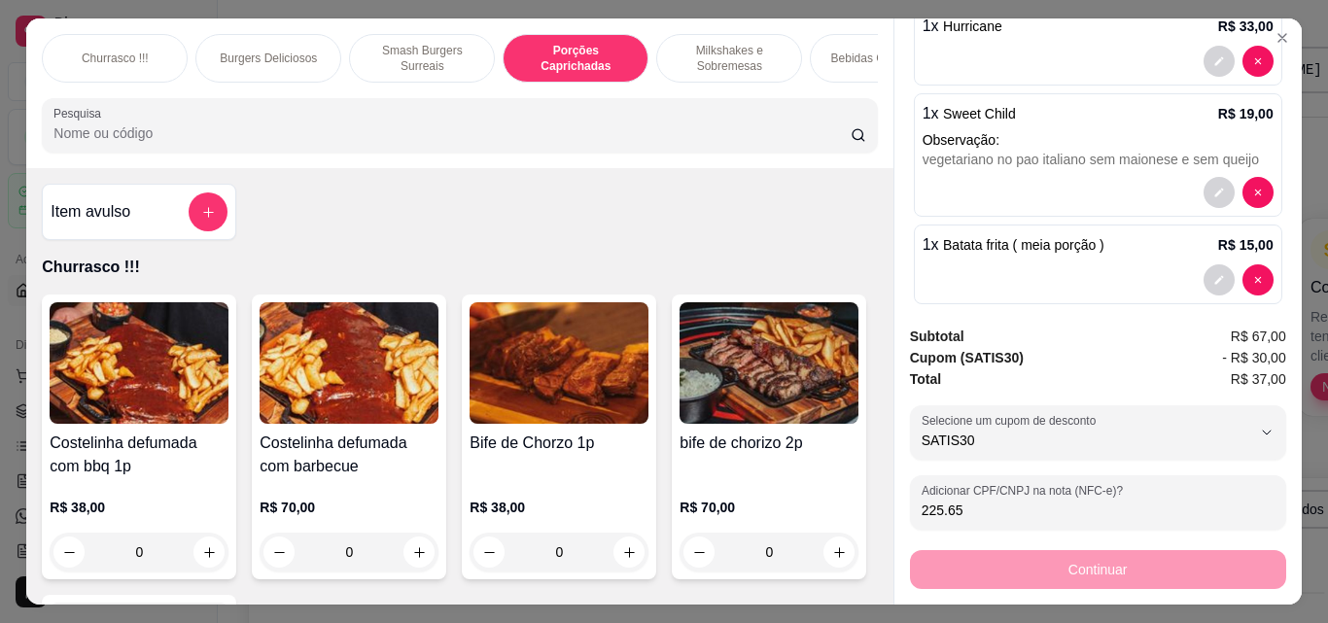
type input "225.65"
click at [1041, 586] on div "Subtotal R$ 67,00 Cupom ( SATIS30 ) - R$ 30,00 Total R$ 37,00 68d8760ebd2187ffe…" at bounding box center [1097, 457] width 407 height 295
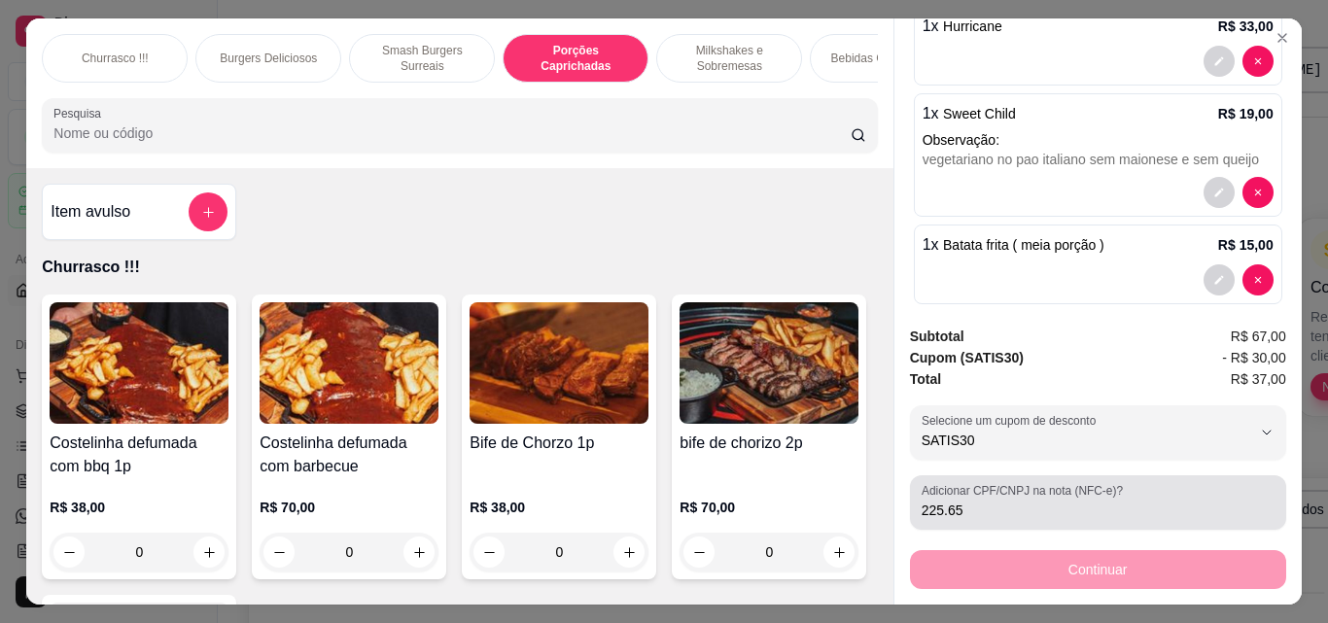
drag, startPoint x: 1050, startPoint y: 488, endPoint x: 1056, endPoint y: 504, distance: 16.6
click at [1050, 491] on div "Adicionar CPF/CNPJ na nota (NFC-e)? 225.65" at bounding box center [1098, 502] width 376 height 54
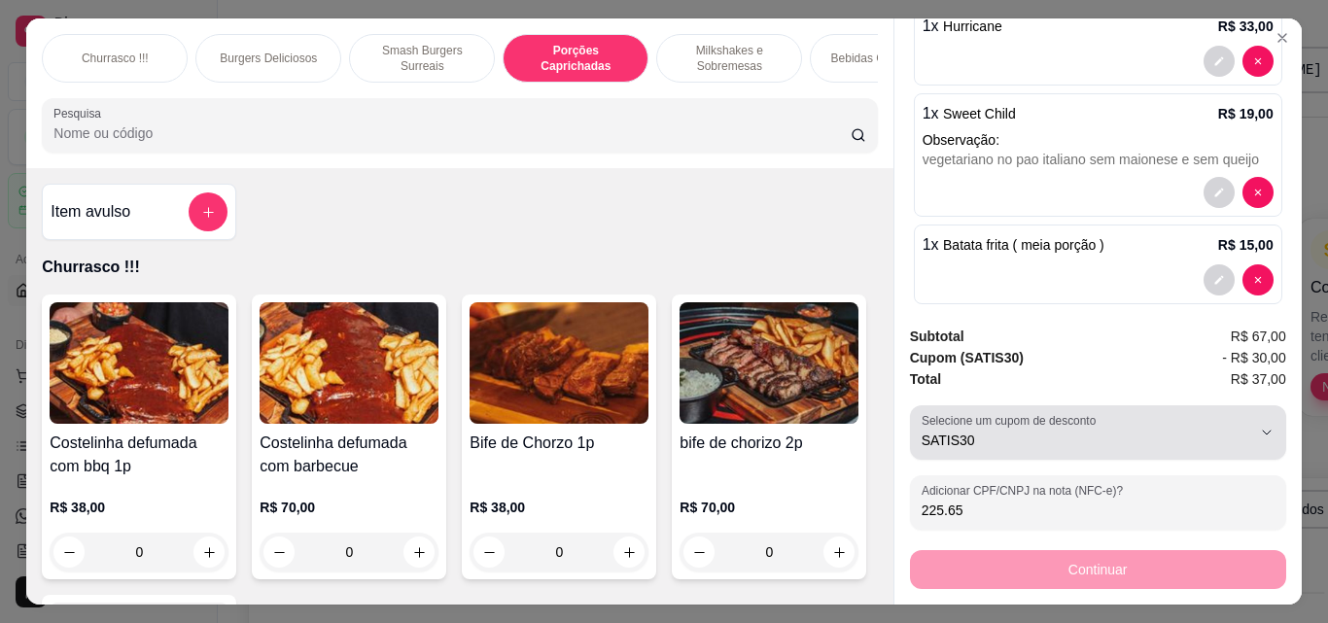
click at [1071, 419] on label "Selecione um cupom de desconto" at bounding box center [1012, 420] width 181 height 17
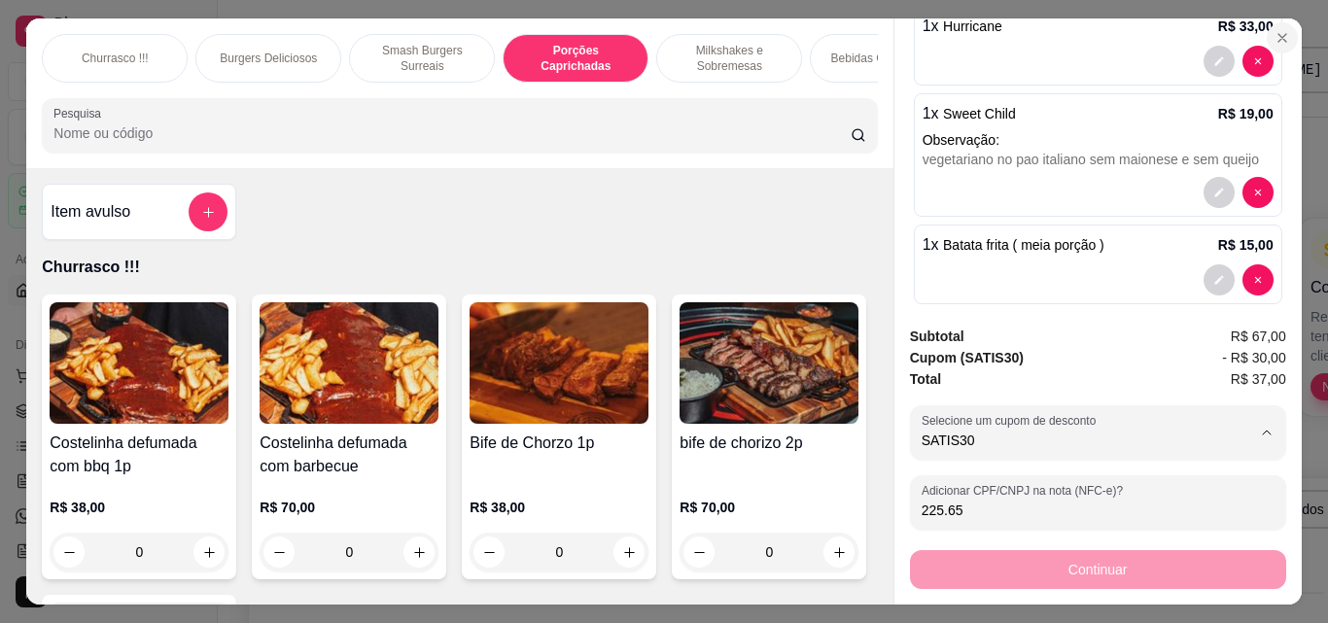
click at [1277, 37] on icon "Close" at bounding box center [1283, 38] width 16 height 16
click at [1279, 34] on icon "Close" at bounding box center [1283, 38] width 8 height 8
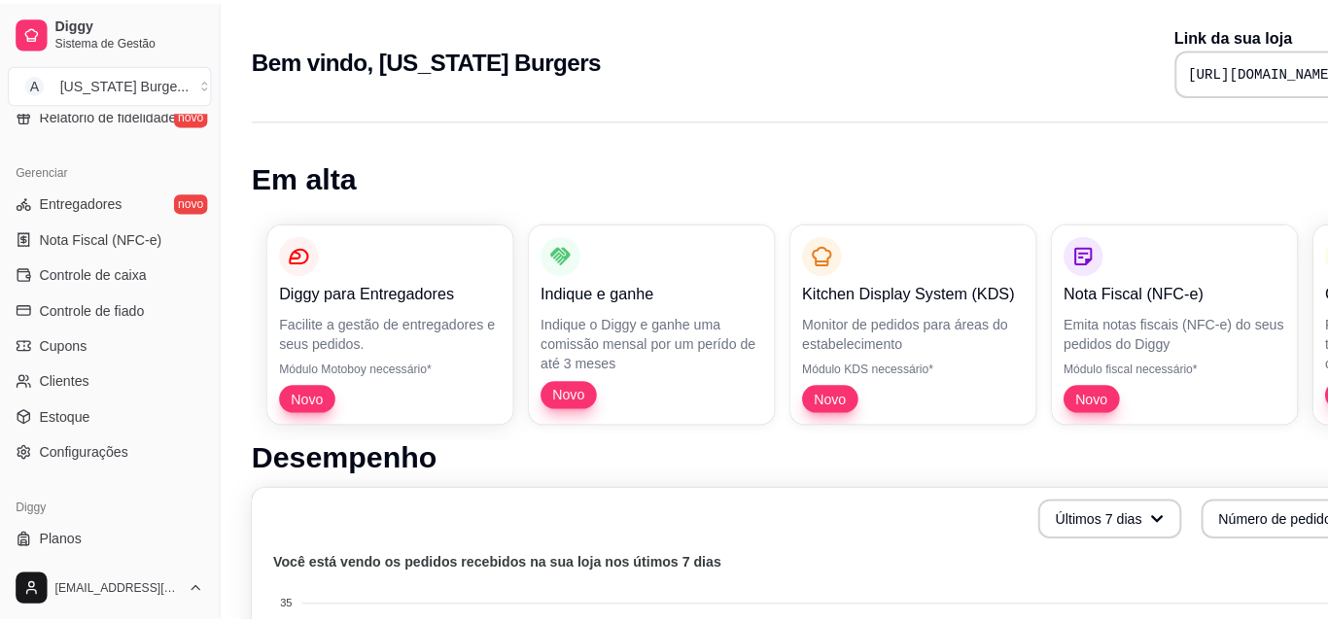
scroll to position [776, 0]
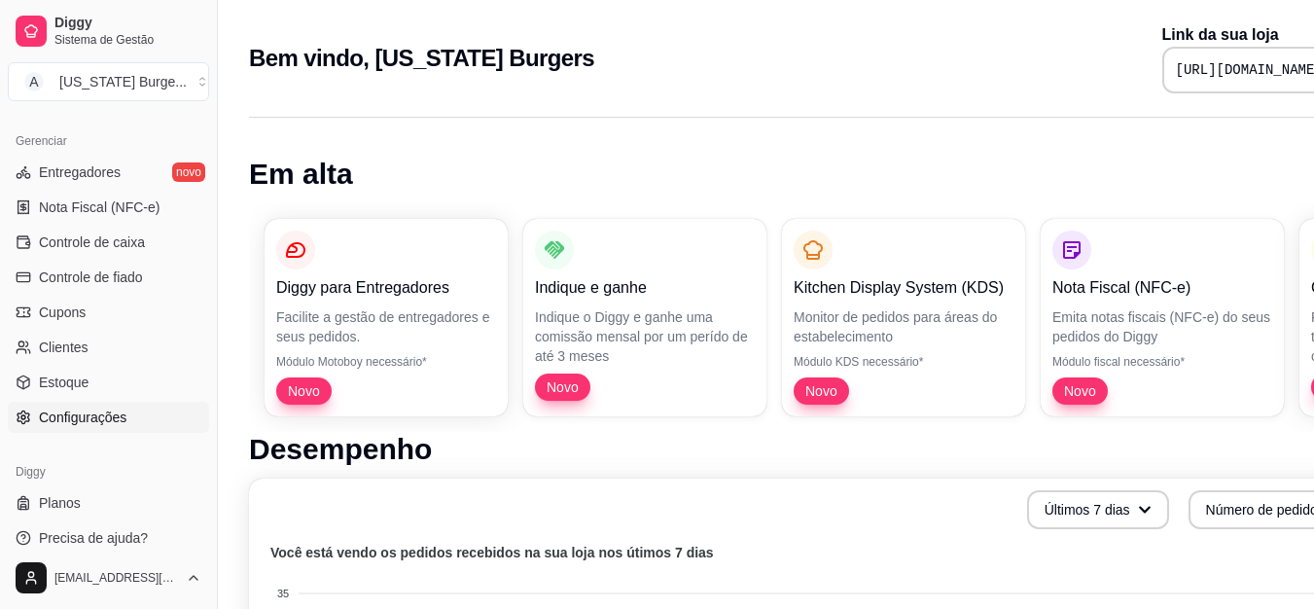
click at [113, 418] on span "Configurações" at bounding box center [83, 416] width 88 height 19
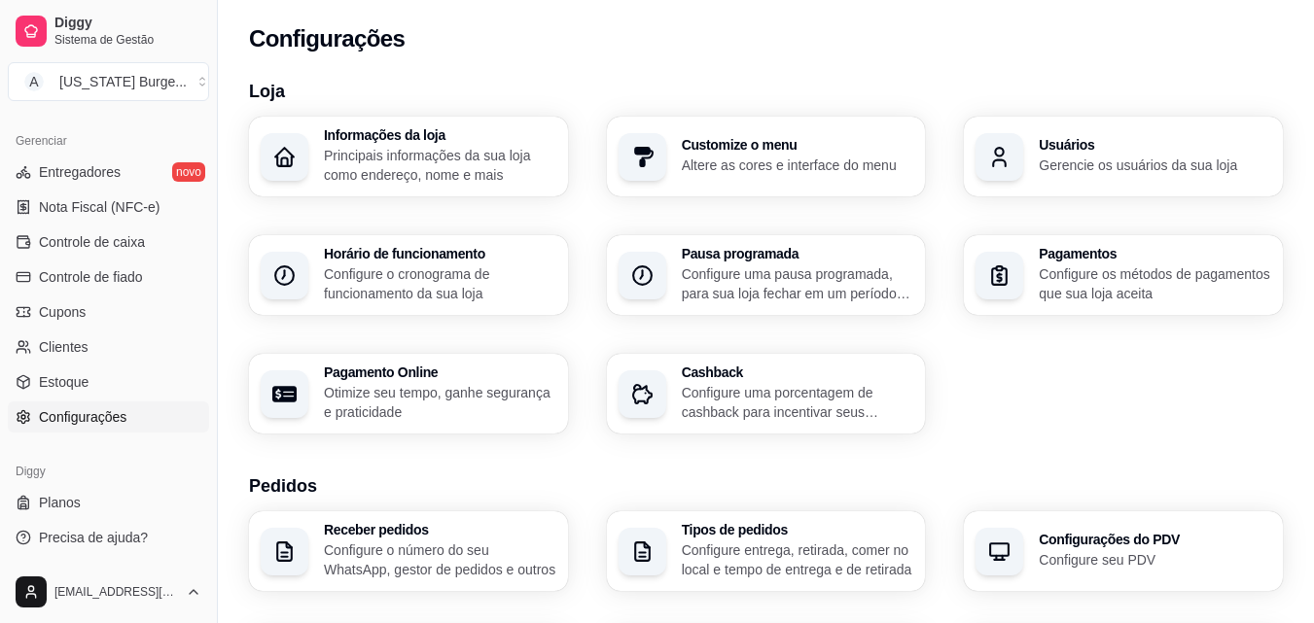
click at [1116, 126] on div "Usuários Gerencie os usuários da sua loja" at bounding box center [1123, 157] width 319 height 80
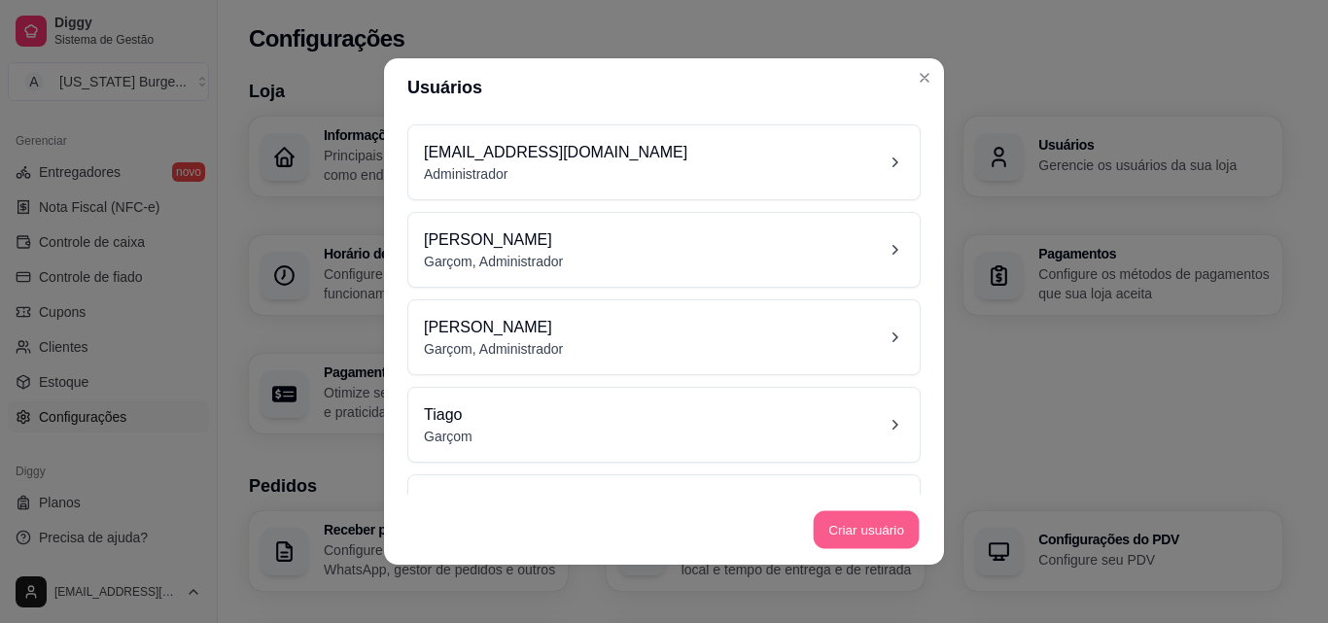
click at [827, 535] on button "Criar usuário" at bounding box center [867, 530] width 106 height 38
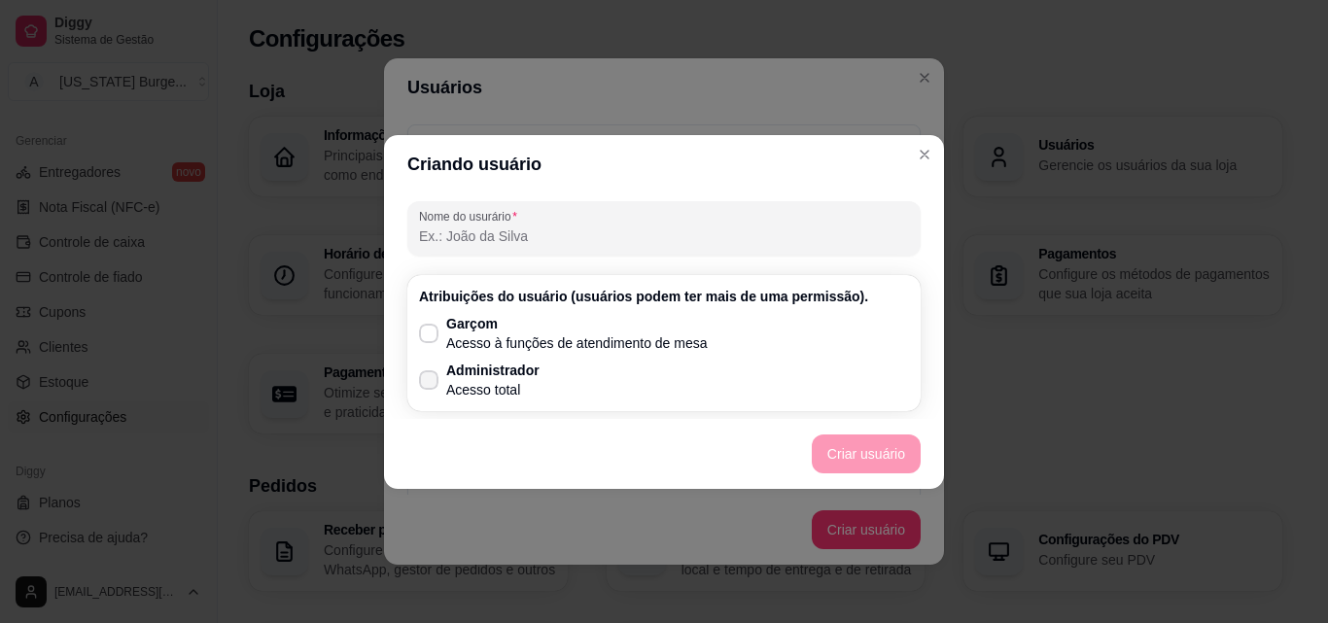
click at [471, 363] on p "Administrador" at bounding box center [492, 370] width 93 height 19
click at [431, 383] on input "Administrador Acesso total" at bounding box center [424, 389] width 13 height 13
checkbox input "true"
click at [506, 242] on input "Nome do usurário" at bounding box center [664, 236] width 490 height 19
type input "e"
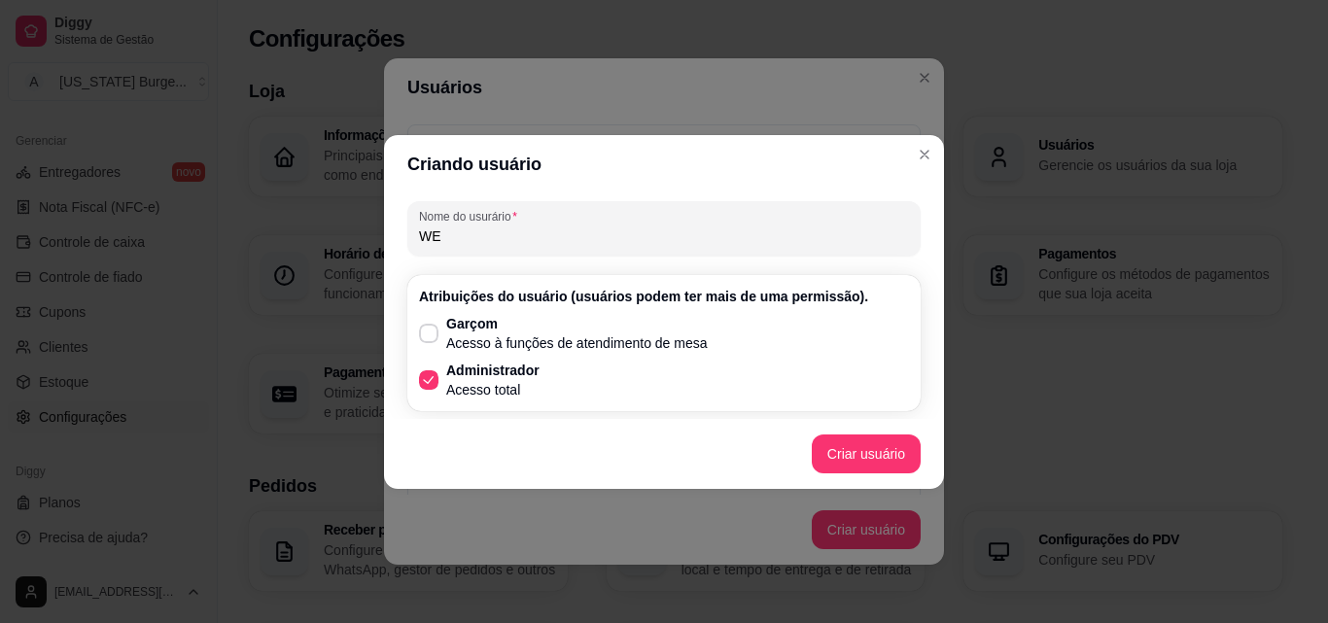
type input "W"
type input "[PERSON_NAME]"
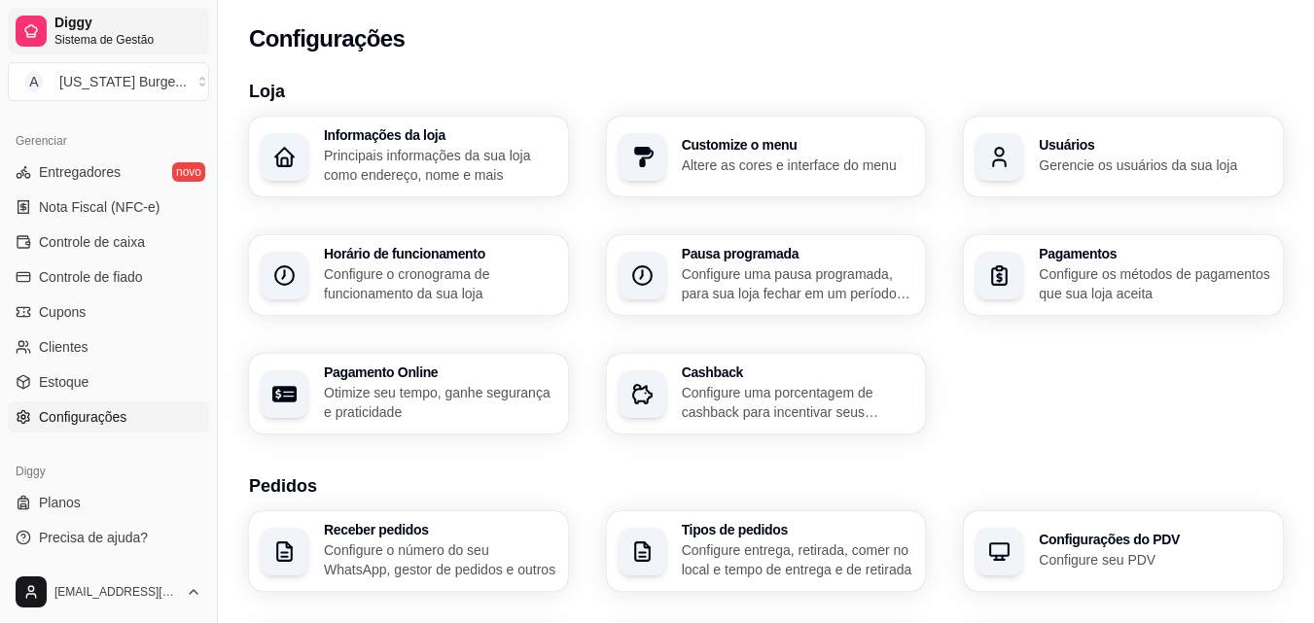
click at [96, 24] on span "Diggy" at bounding box center [127, 24] width 147 height 18
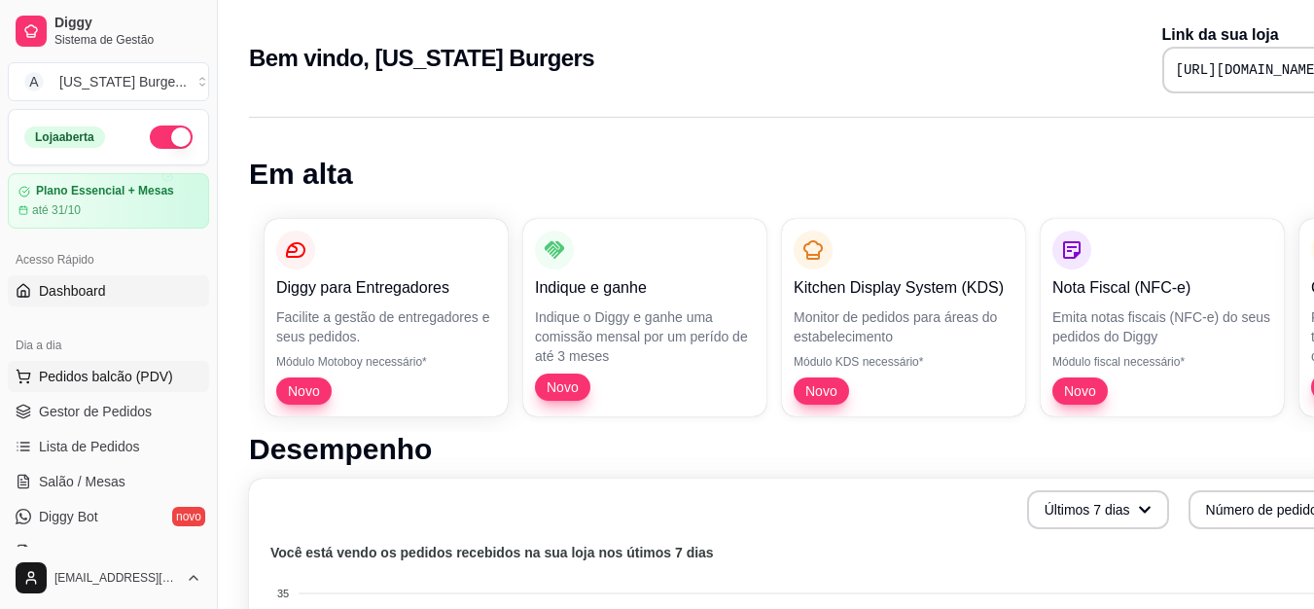
click at [101, 375] on span "Pedidos balcão (PDV)" at bounding box center [106, 376] width 134 height 19
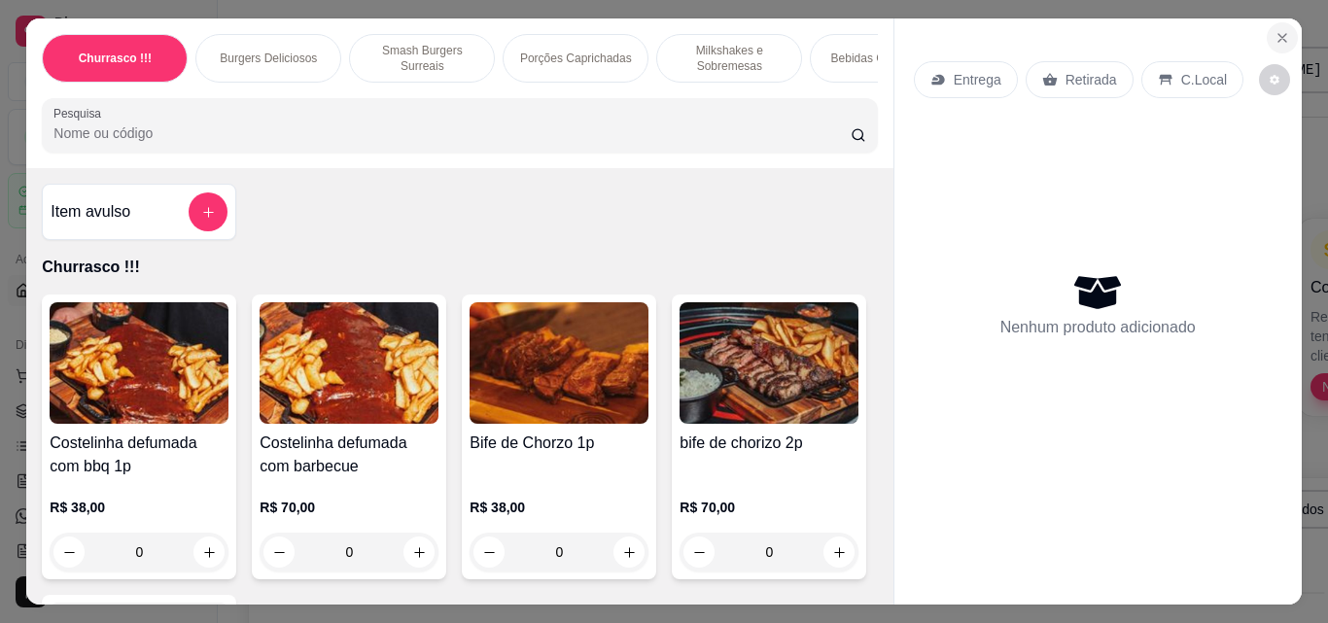
click at [1277, 34] on icon "Close" at bounding box center [1283, 38] width 16 height 16
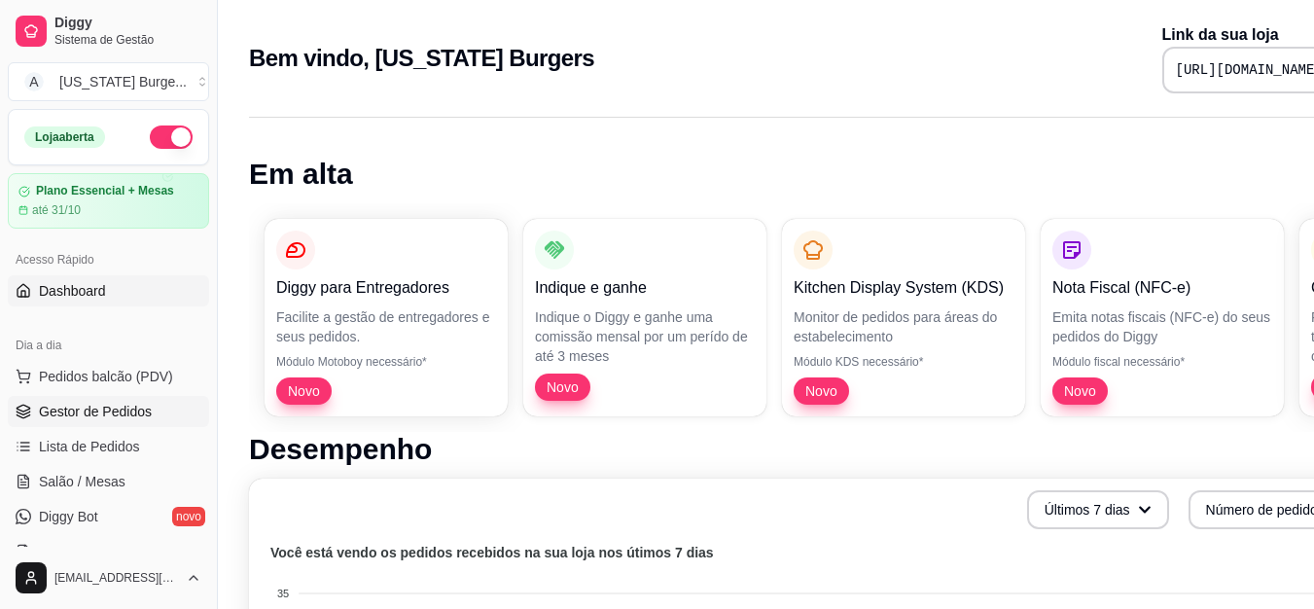
click at [125, 415] on span "Gestor de Pedidos" at bounding box center [95, 411] width 113 height 19
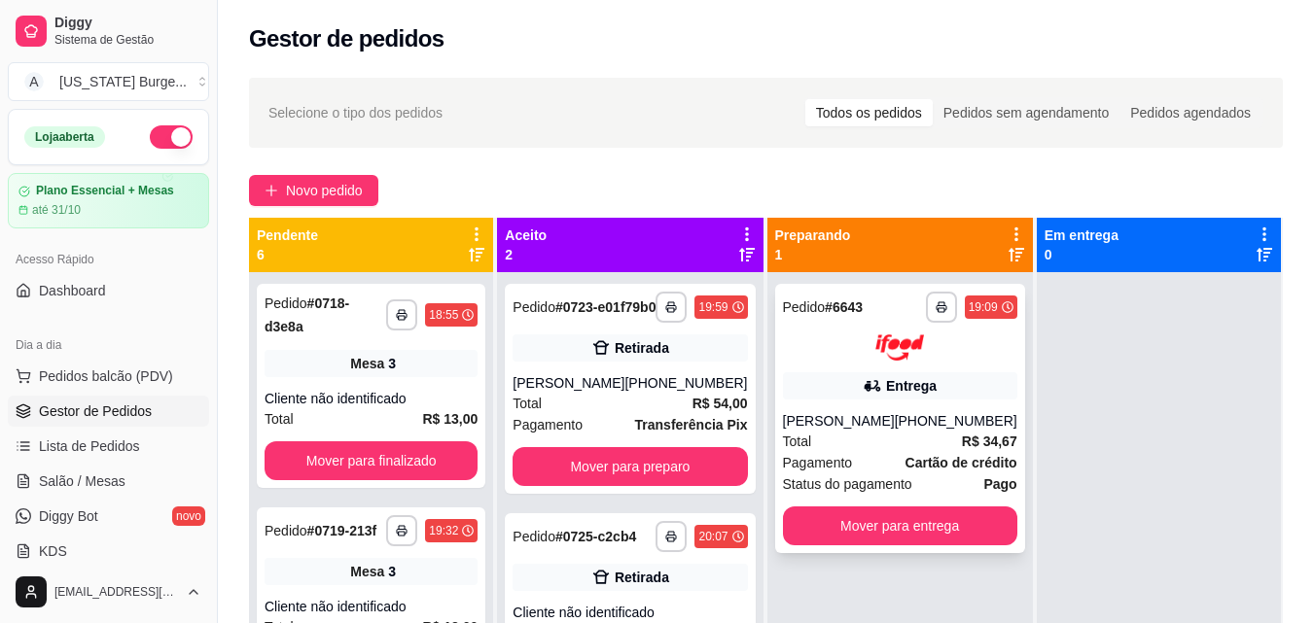
click at [857, 469] on div "Pagamento Cartão de crédito" at bounding box center [900, 462] width 234 height 21
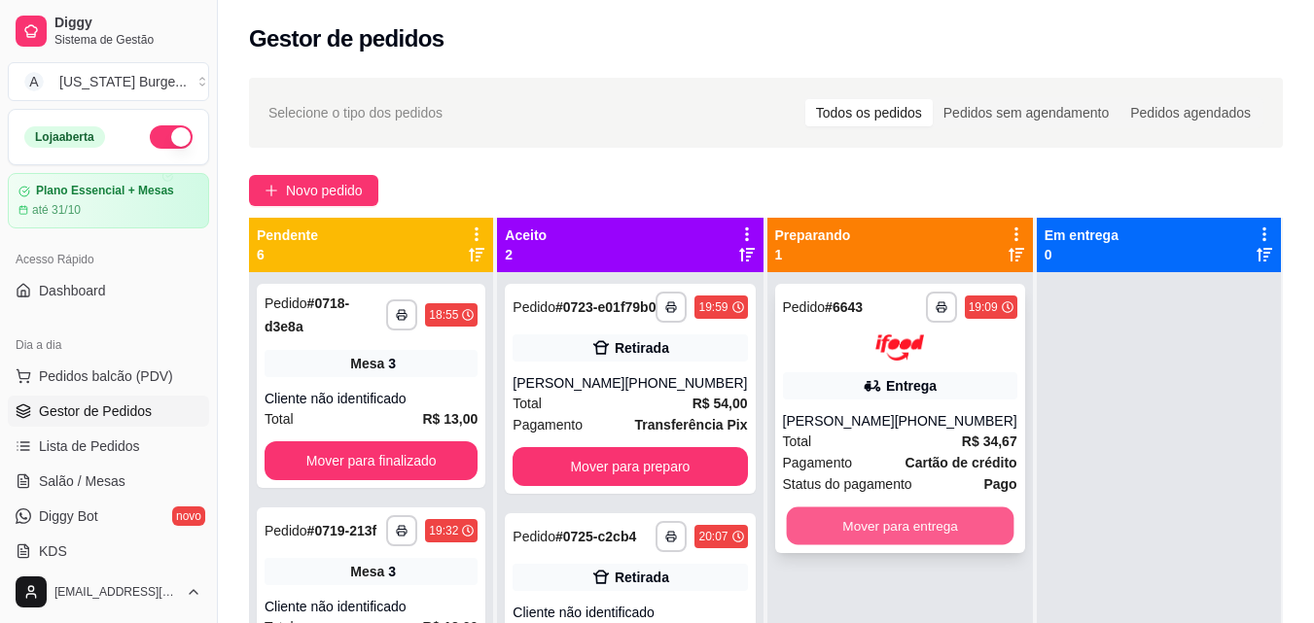
click at [846, 524] on button "Mover para entrega" at bounding box center [900, 526] width 228 height 38
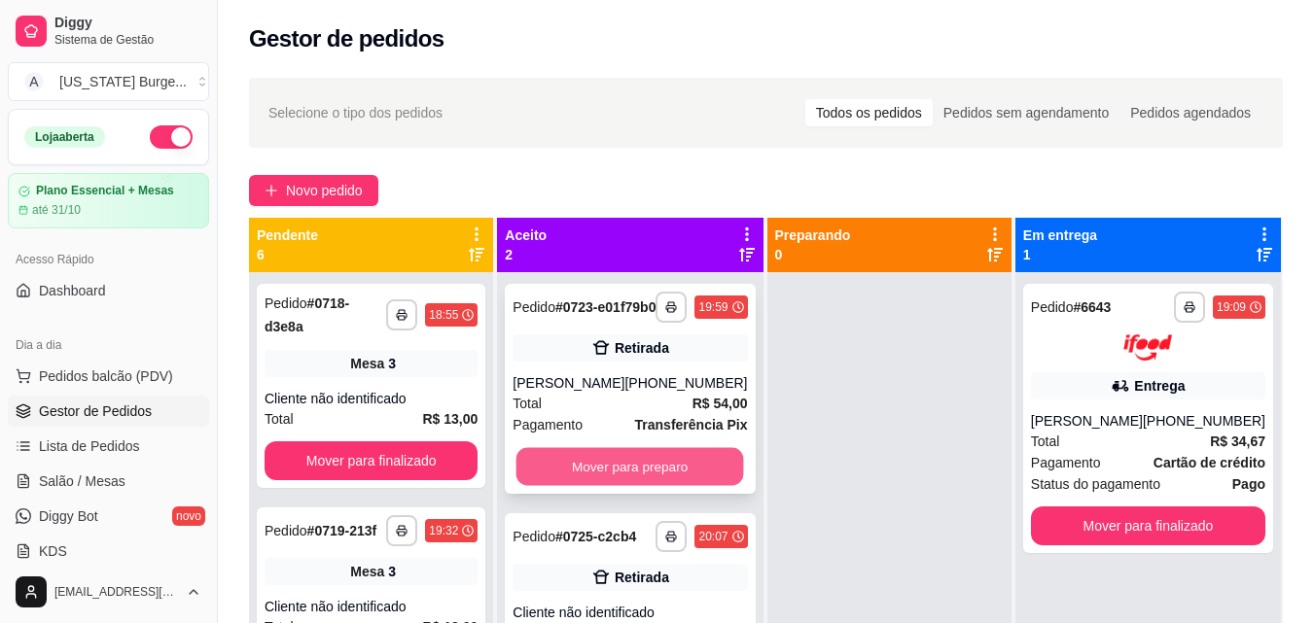
click at [668, 471] on button "Mover para preparo" at bounding box center [630, 467] width 228 height 38
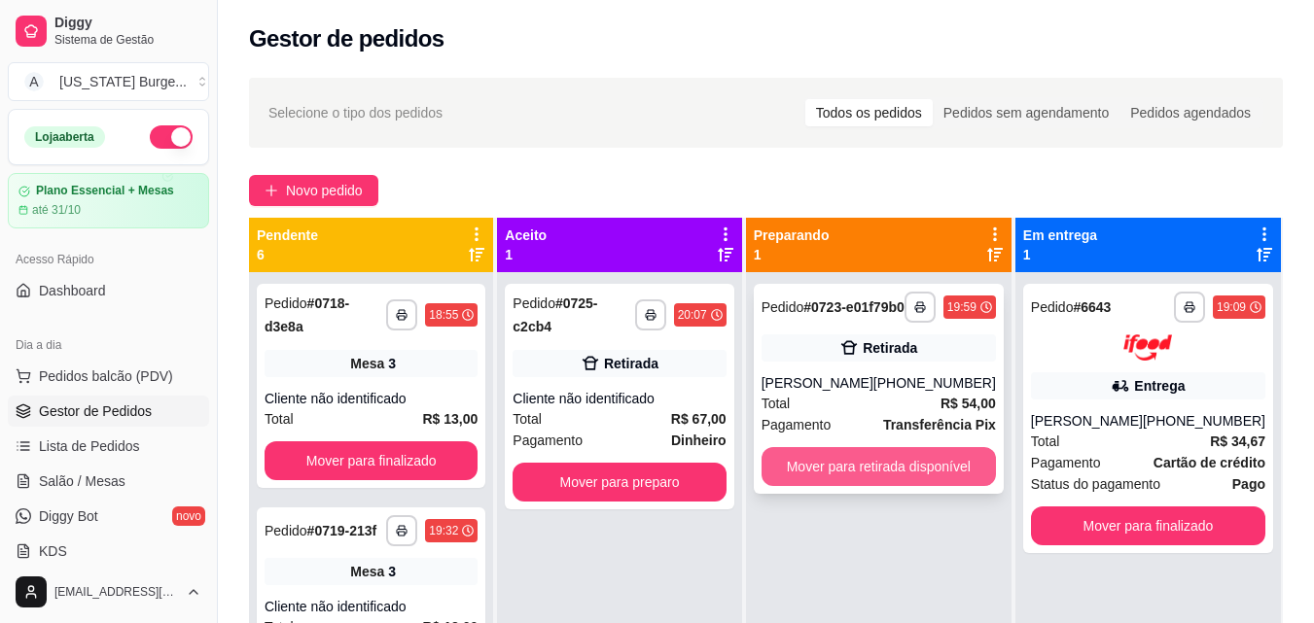
click at [875, 483] on button "Mover para retirada disponível" at bounding box center [878, 466] width 234 height 39
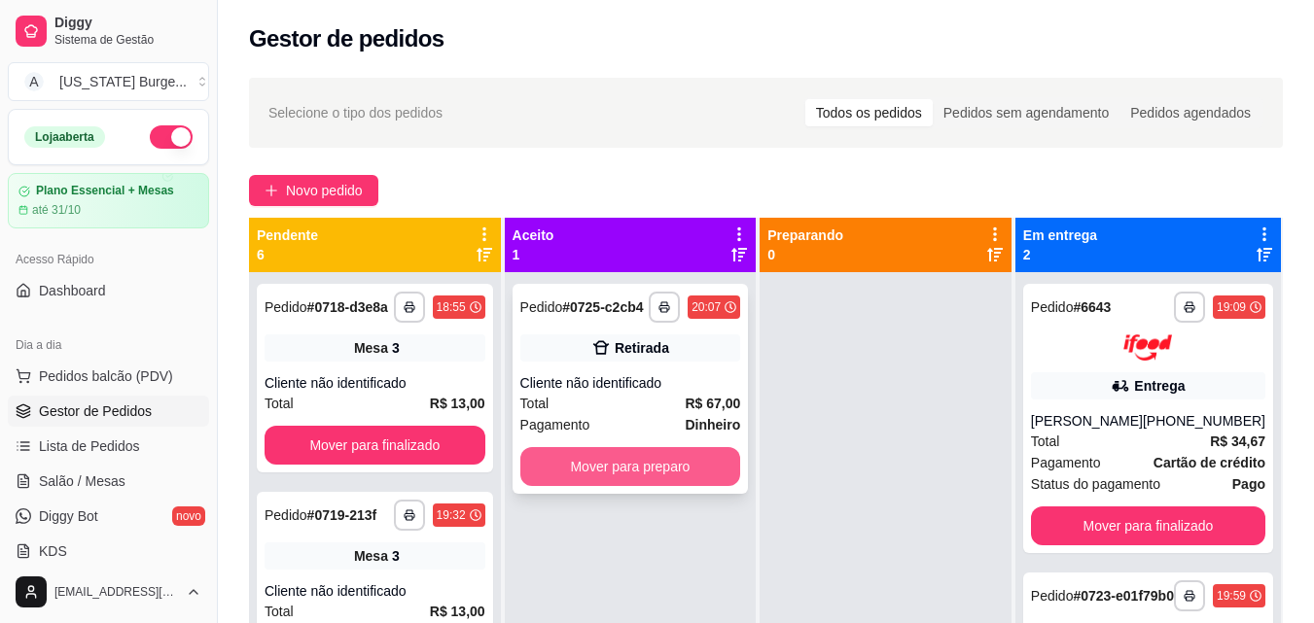
click at [624, 453] on button "Mover para preparo" at bounding box center [630, 466] width 221 height 39
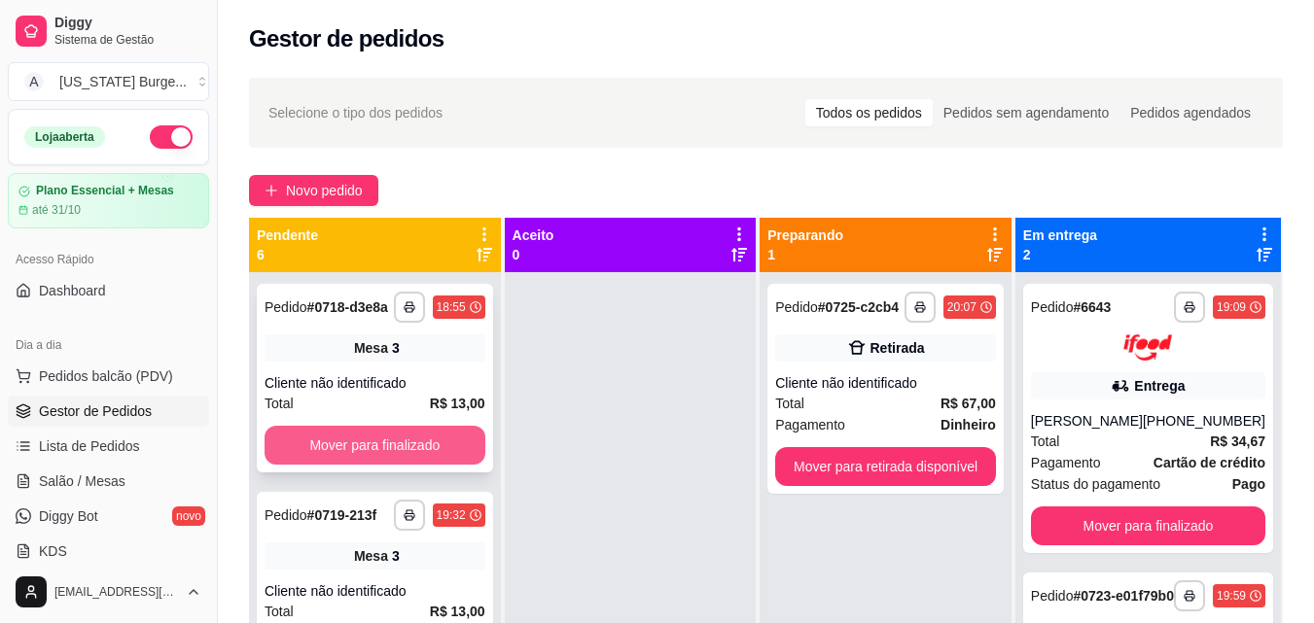
click at [399, 450] on button "Mover para finalizado" at bounding box center [374, 445] width 221 height 39
click at [399, 450] on button "Mover para finalizado" at bounding box center [374, 446] width 214 height 38
click at [399, 450] on button "Mover para finalizado" at bounding box center [374, 445] width 221 height 39
click at [399, 450] on button "Mover para finalizado" at bounding box center [374, 446] width 214 height 38
click at [399, 450] on button "Mover para finalizado" at bounding box center [374, 445] width 221 height 39
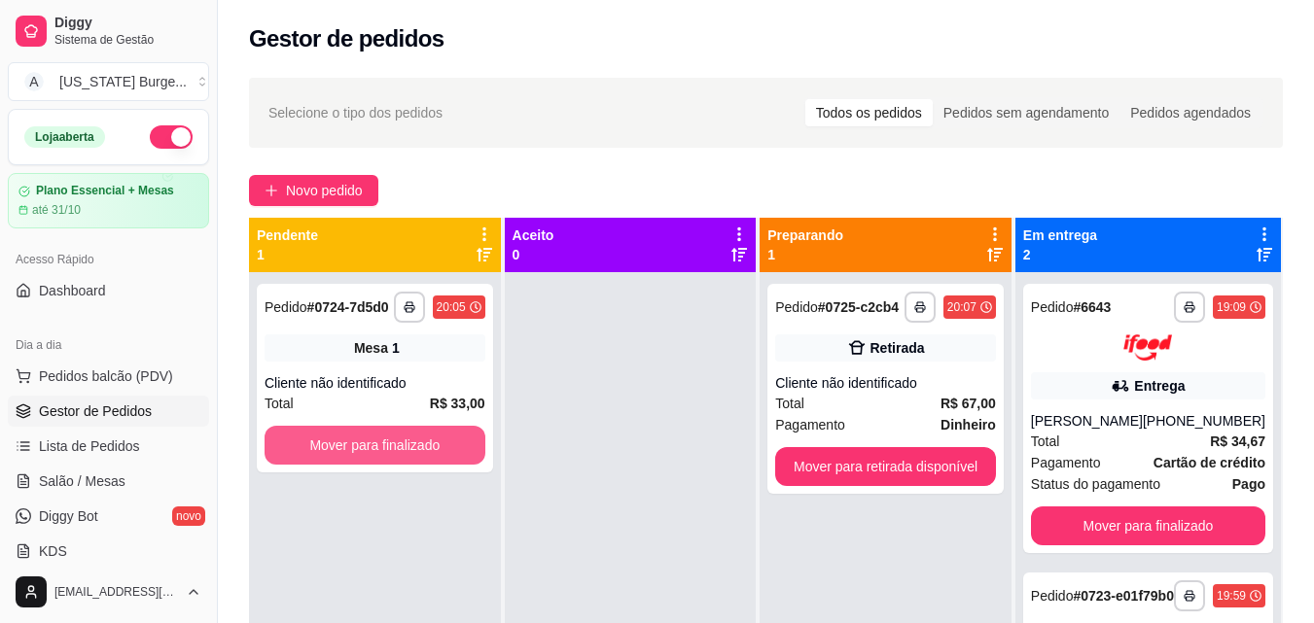
click at [399, 450] on button "Mover para finalizado" at bounding box center [374, 445] width 221 height 39
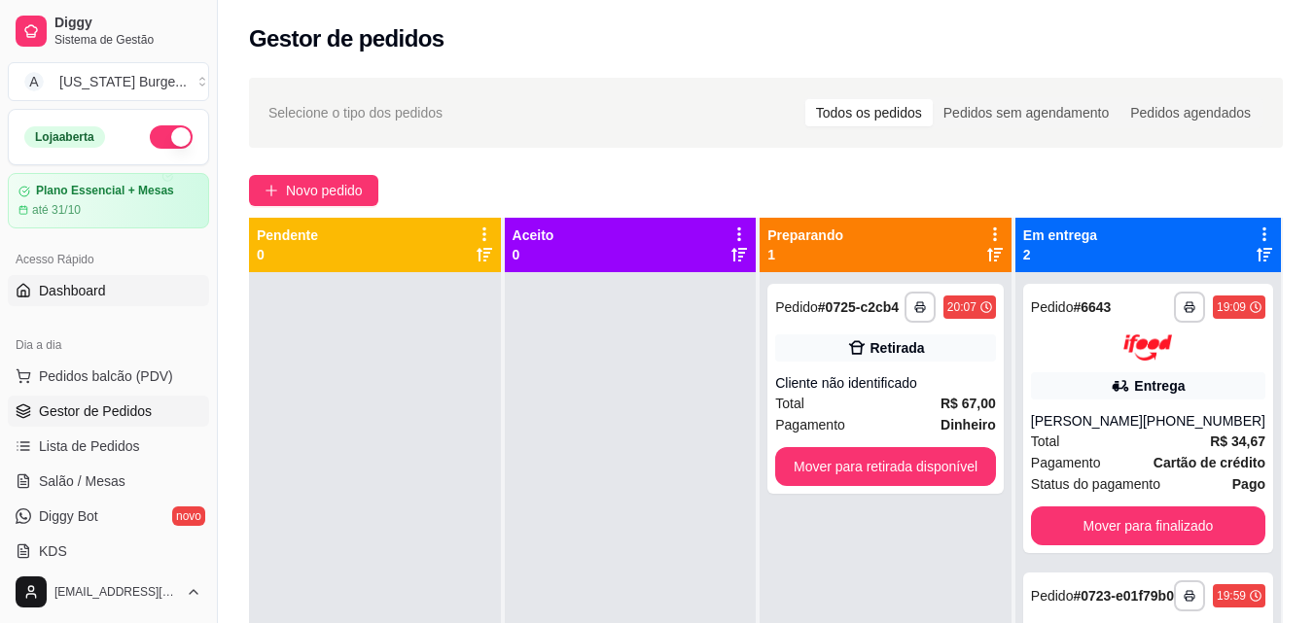
click at [94, 292] on span "Dashboard" at bounding box center [72, 290] width 67 height 19
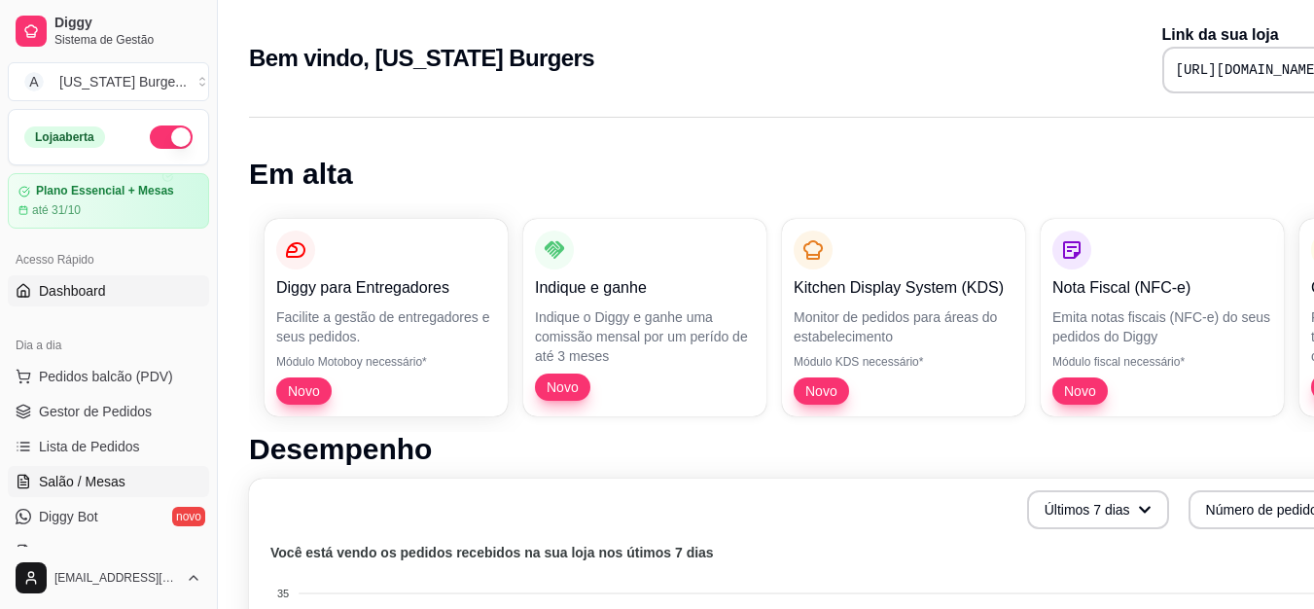
click at [83, 472] on span "Salão / Mesas" at bounding box center [82, 481] width 87 height 19
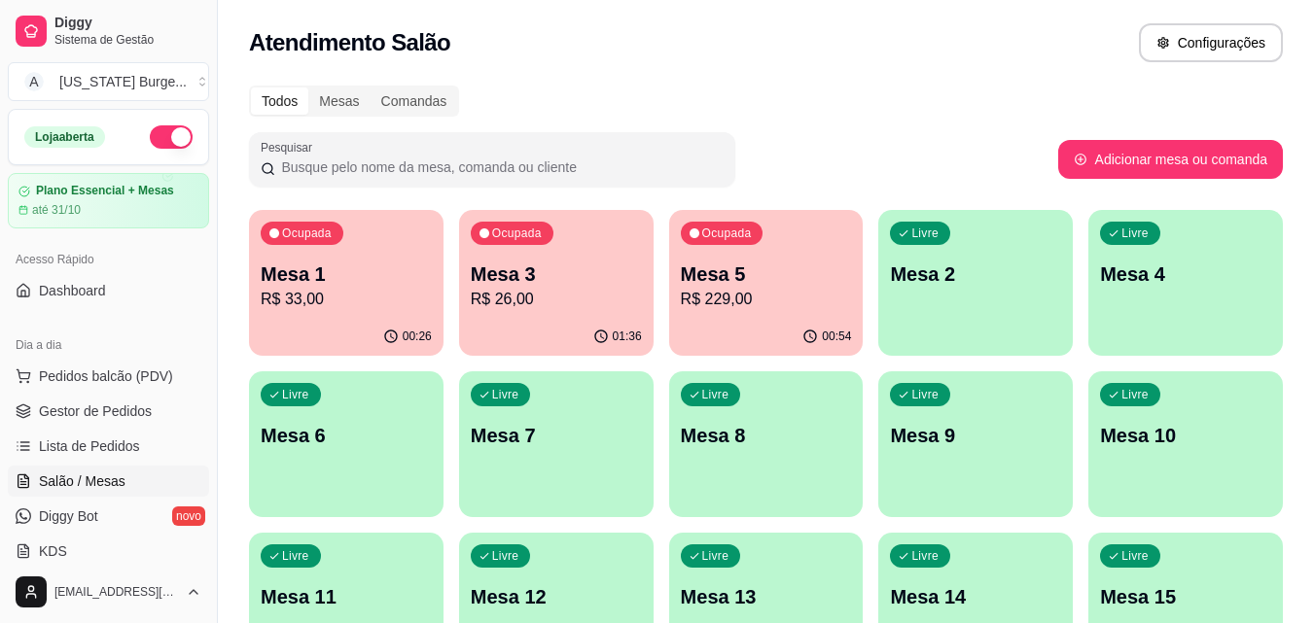
click at [528, 271] on p "Mesa 3" at bounding box center [556, 274] width 171 height 27
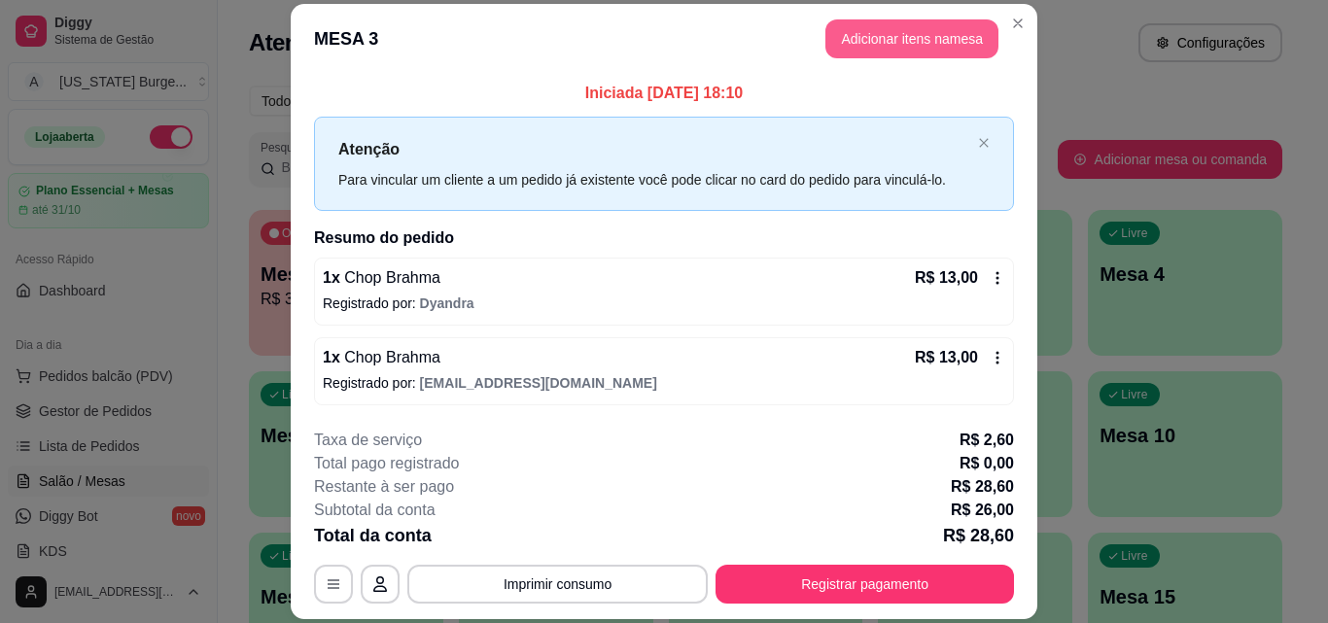
click at [916, 44] on button "Adicionar itens na mesa" at bounding box center [911, 38] width 173 height 39
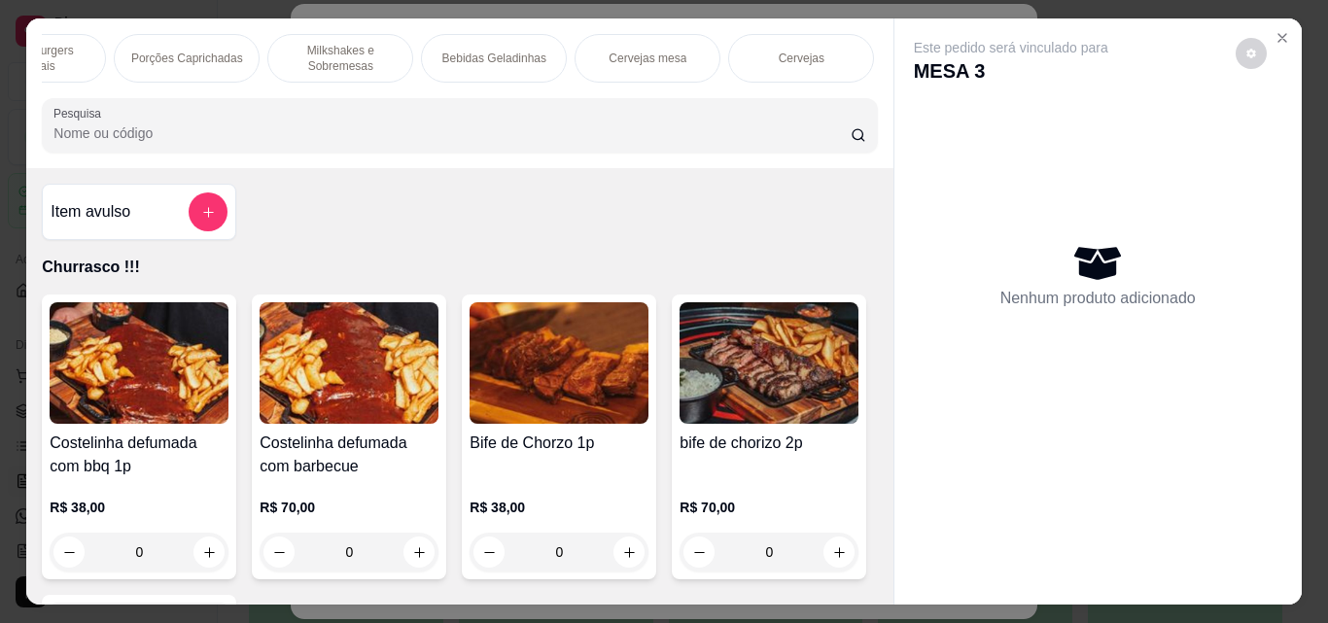
scroll to position [0, 428]
click at [721, 51] on div "Cervejas" at bounding box center [762, 58] width 146 height 49
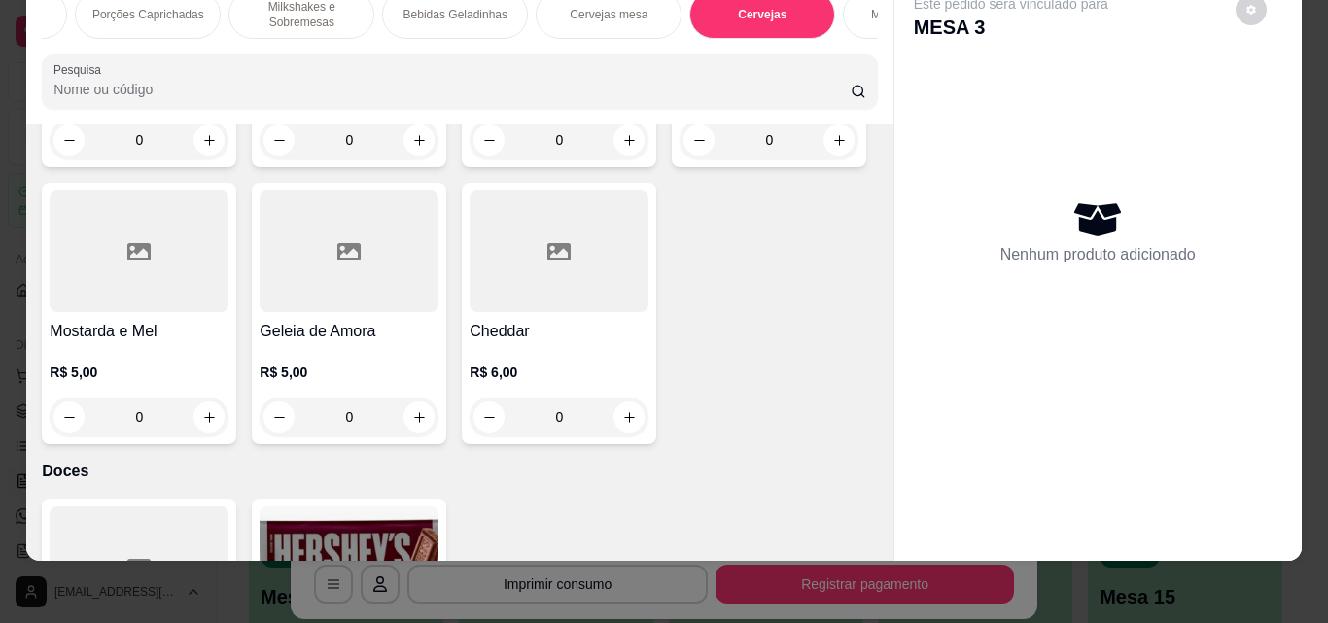
scroll to position [5783, 0]
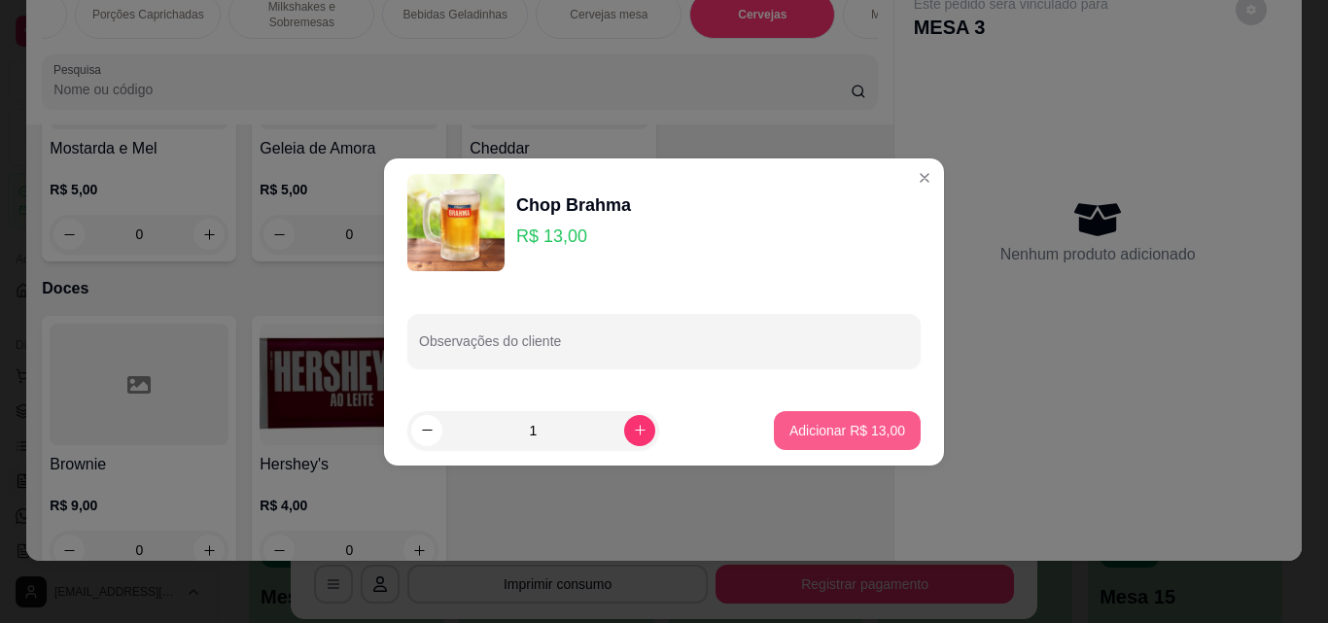
click at [839, 437] on p "Adicionar R$ 13,00" at bounding box center [847, 430] width 116 height 19
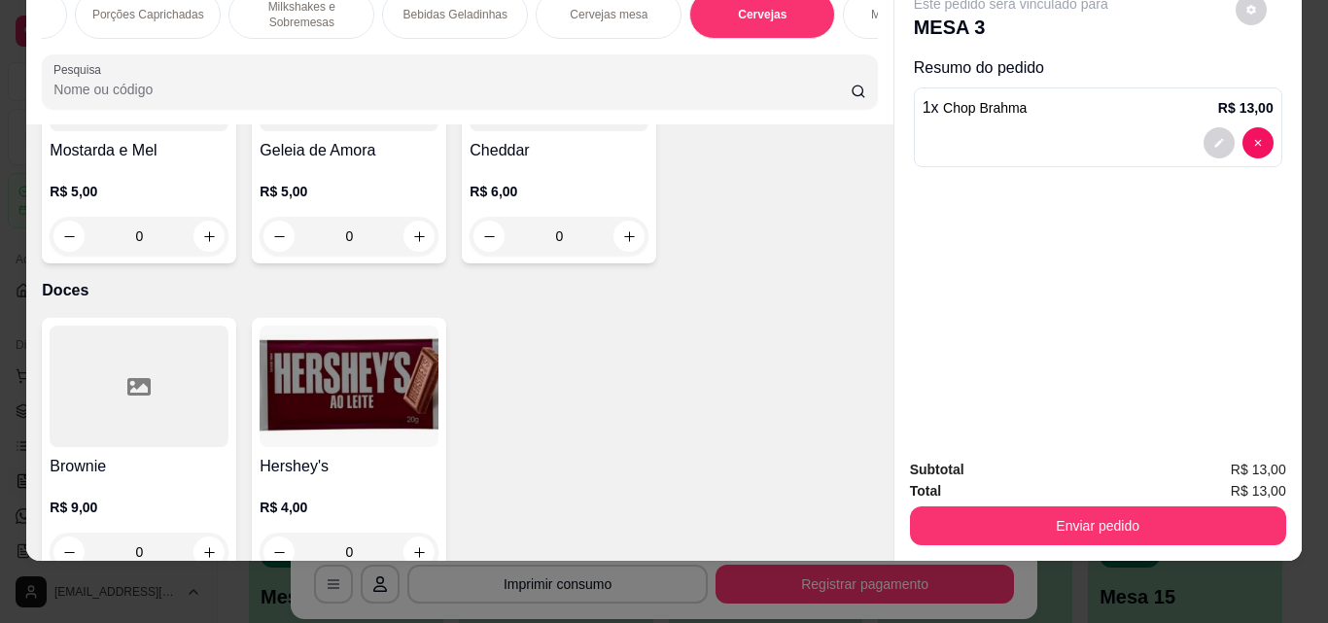
type input "1"
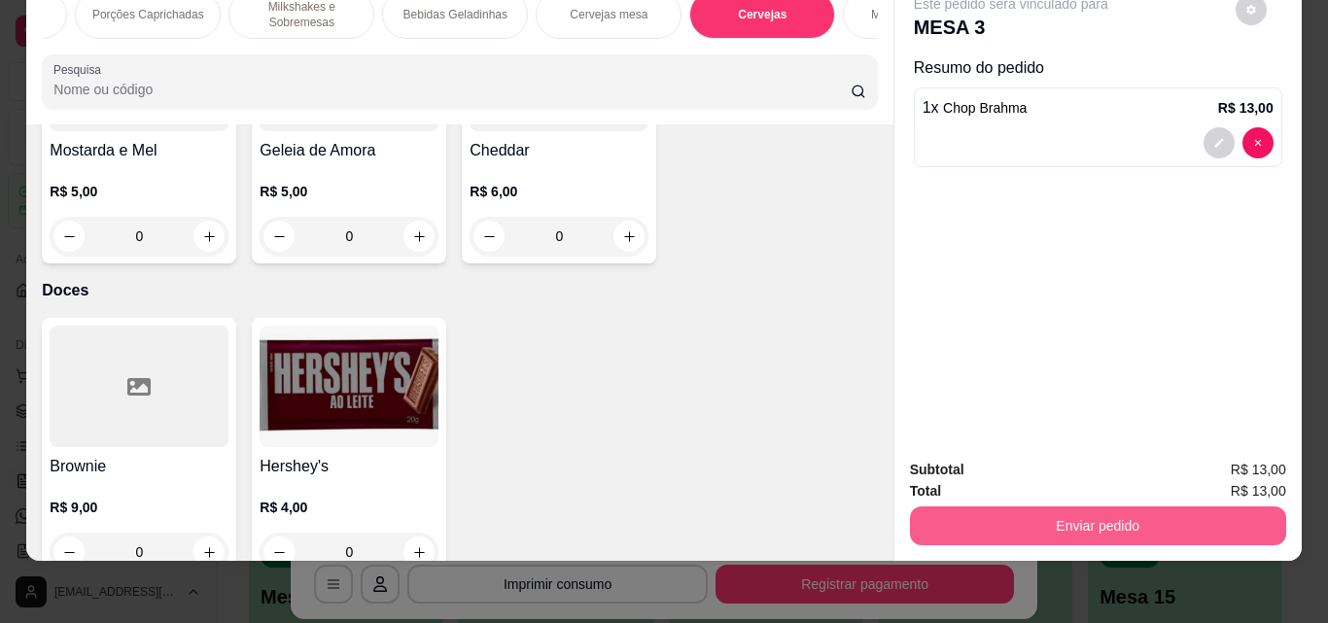
click at [1027, 513] on button "Enviar pedido" at bounding box center [1098, 526] width 376 height 39
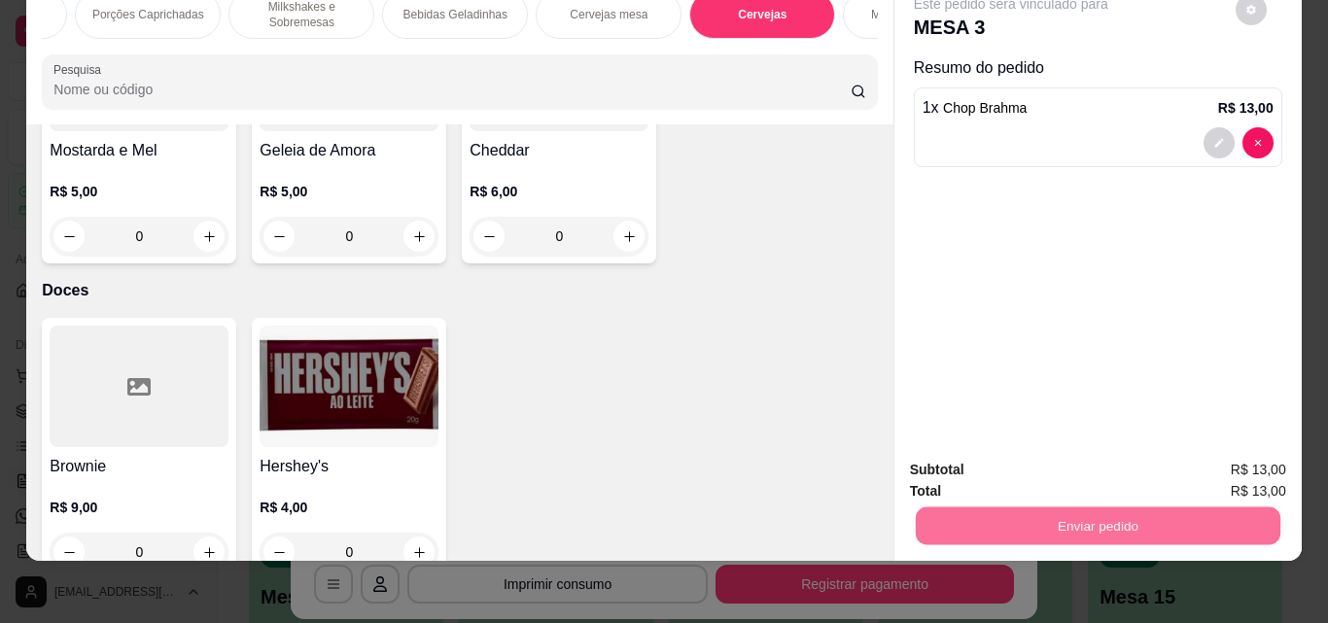
click at [1266, 461] on button "Enviar pedido" at bounding box center [1235, 463] width 110 height 37
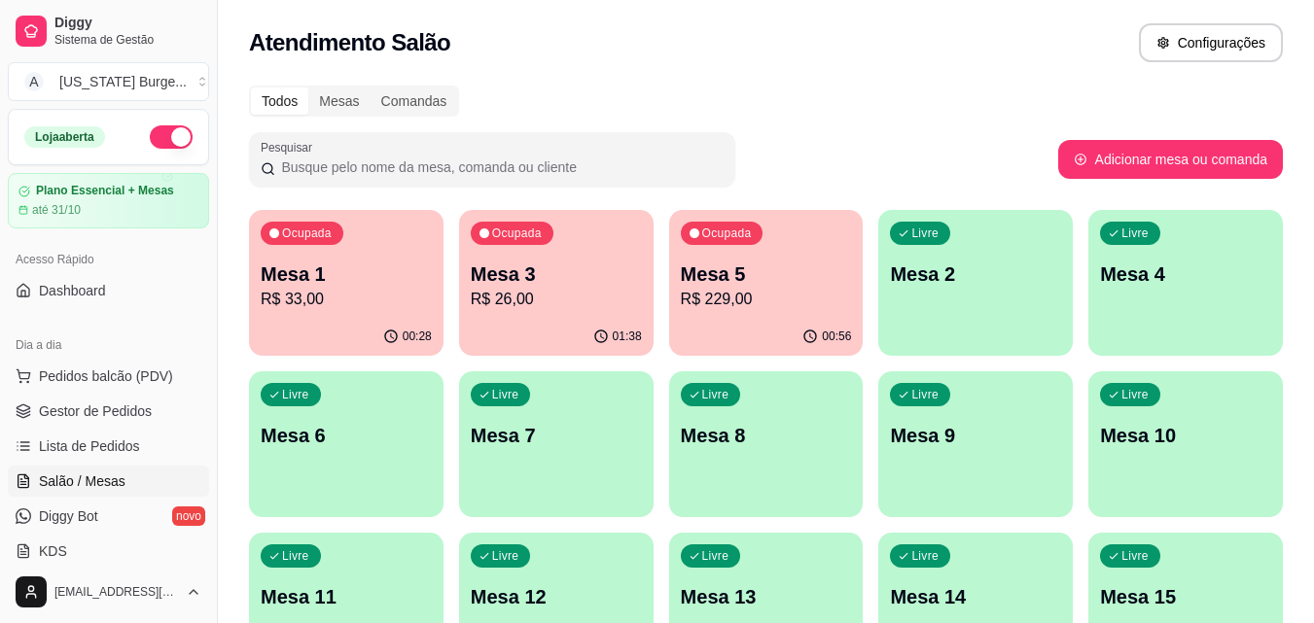
click at [574, 302] on p "R$ 26,00" at bounding box center [556, 299] width 171 height 23
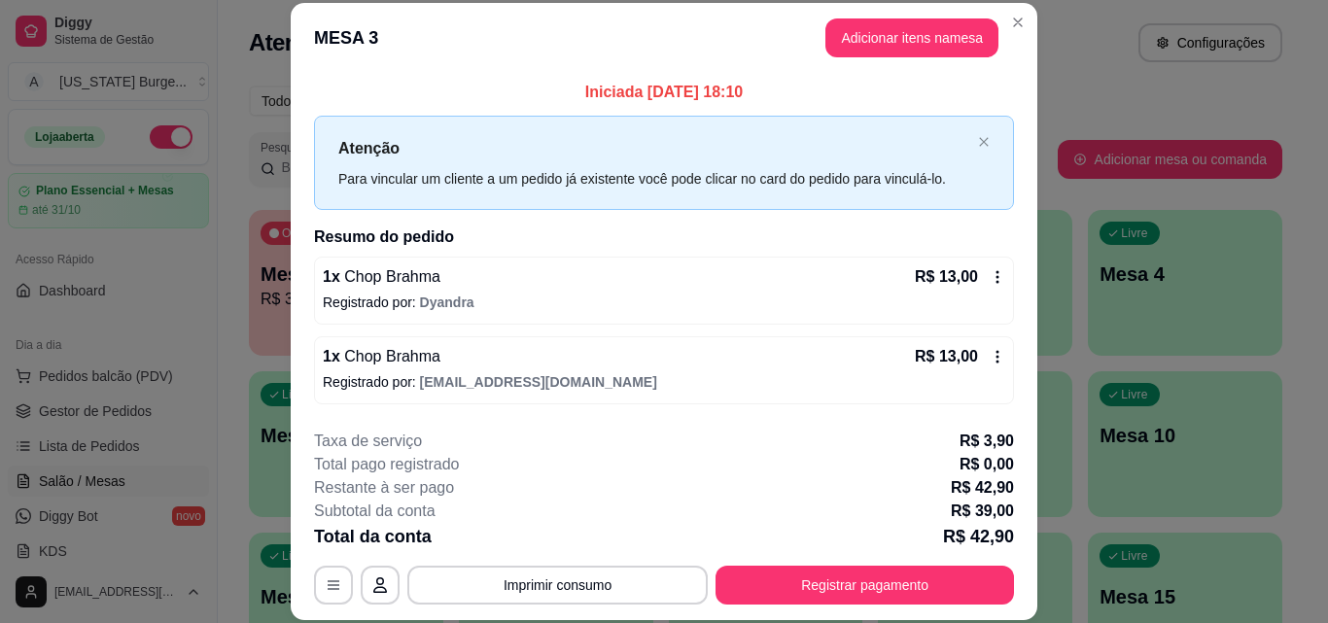
scroll to position [78, 0]
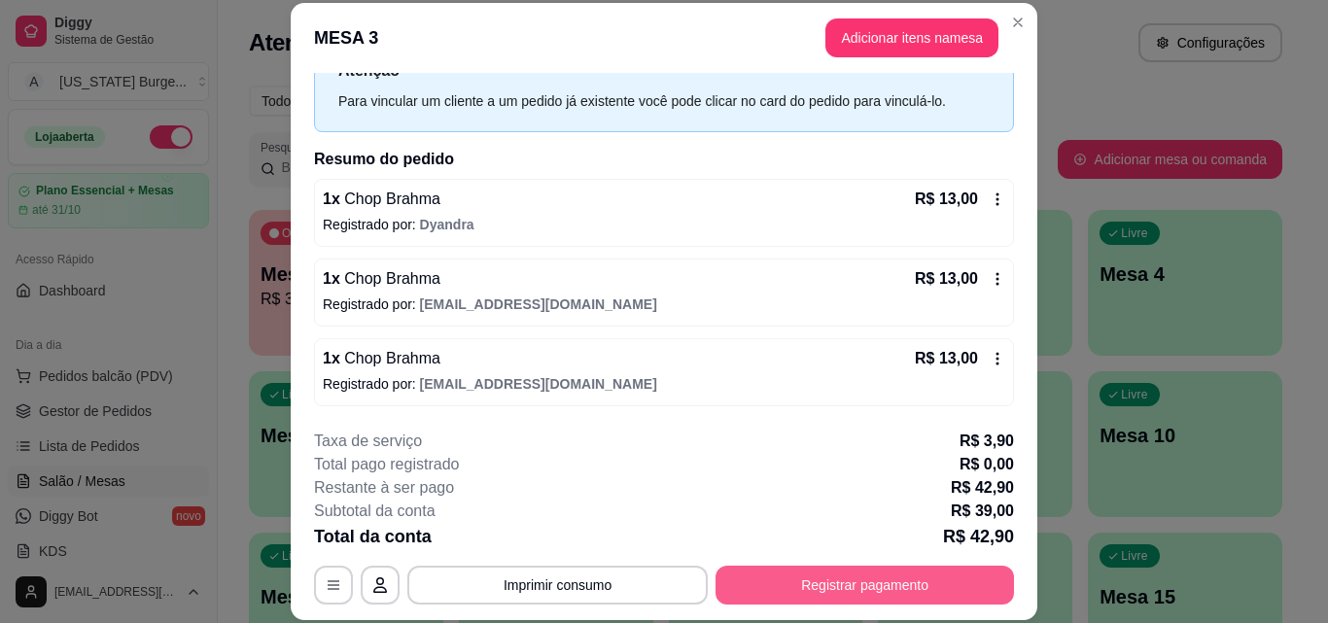
click at [859, 594] on button "Registrar pagamento" at bounding box center [865, 585] width 298 height 39
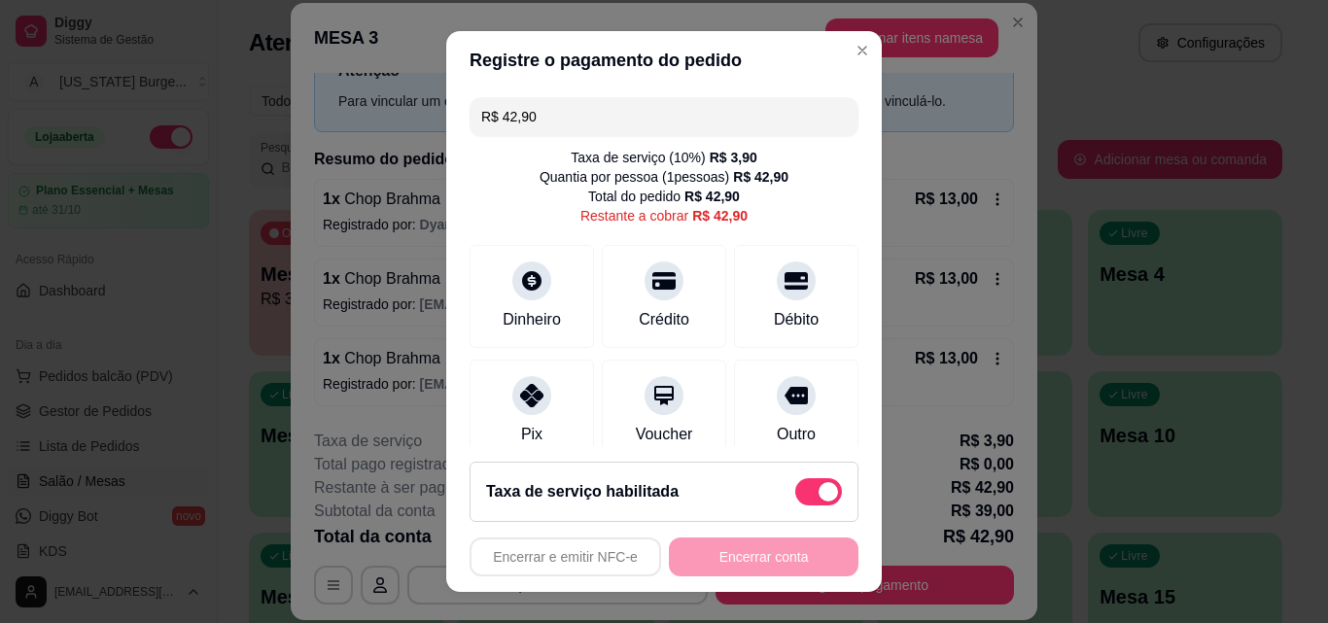
scroll to position [69, 0]
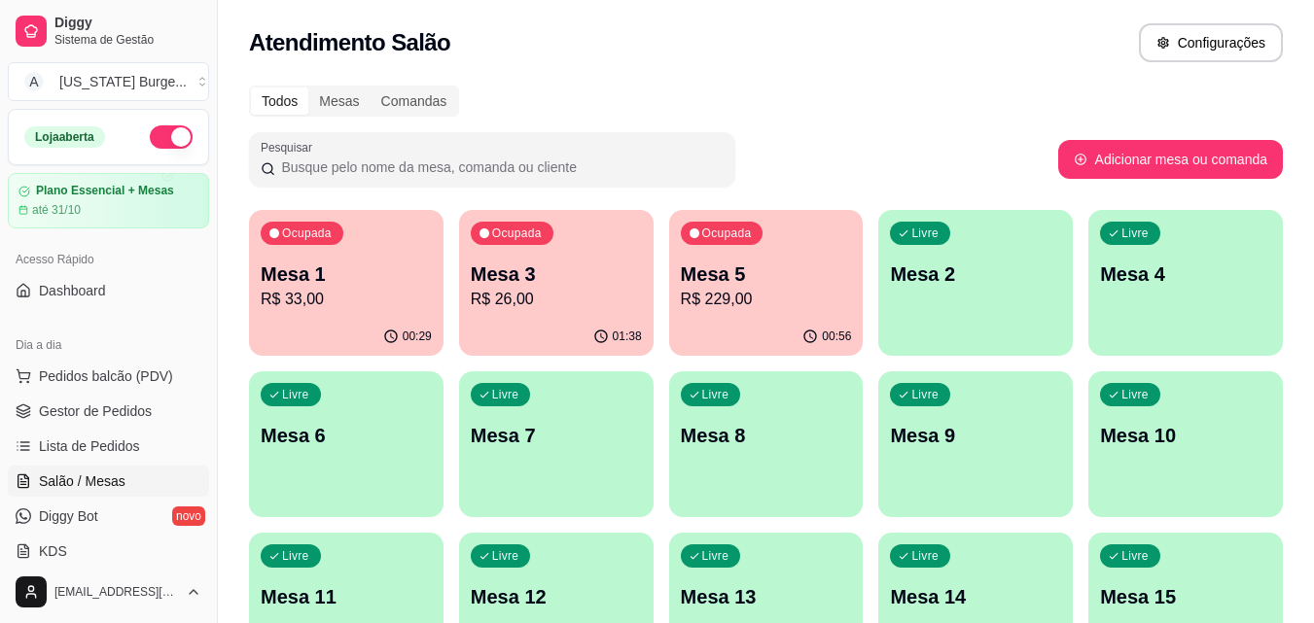
click at [495, 303] on p "R$ 26,00" at bounding box center [556, 299] width 171 height 23
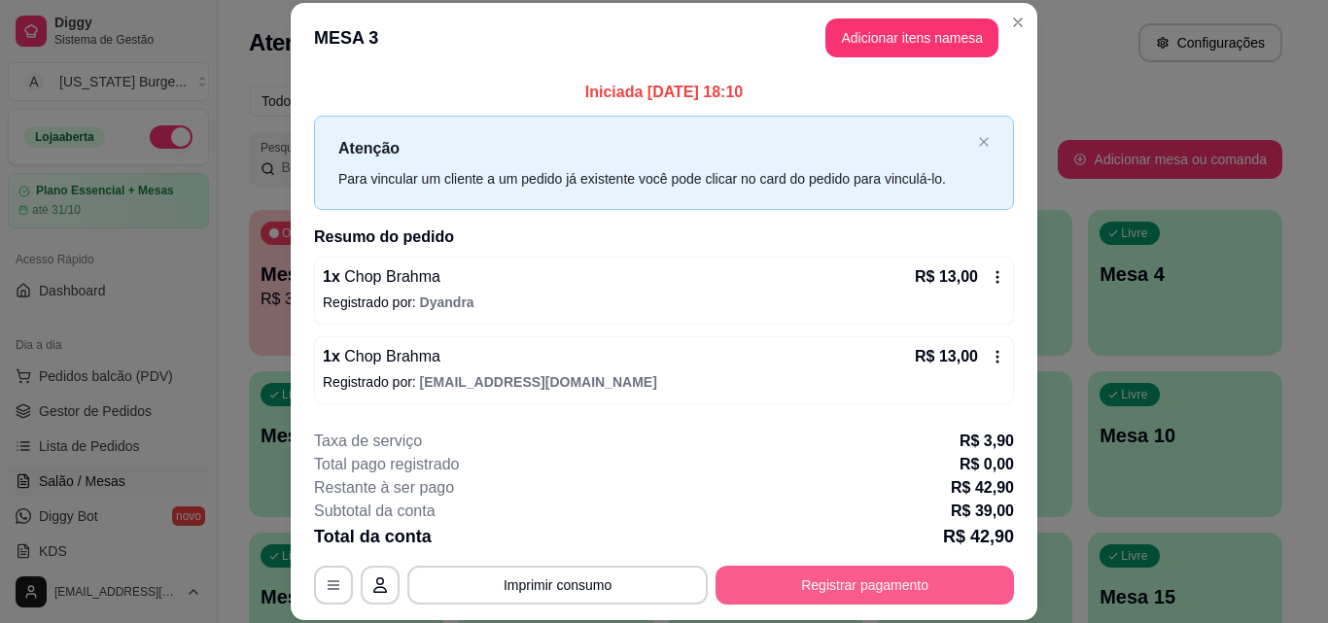
click at [824, 586] on button "Registrar pagamento" at bounding box center [865, 585] width 298 height 39
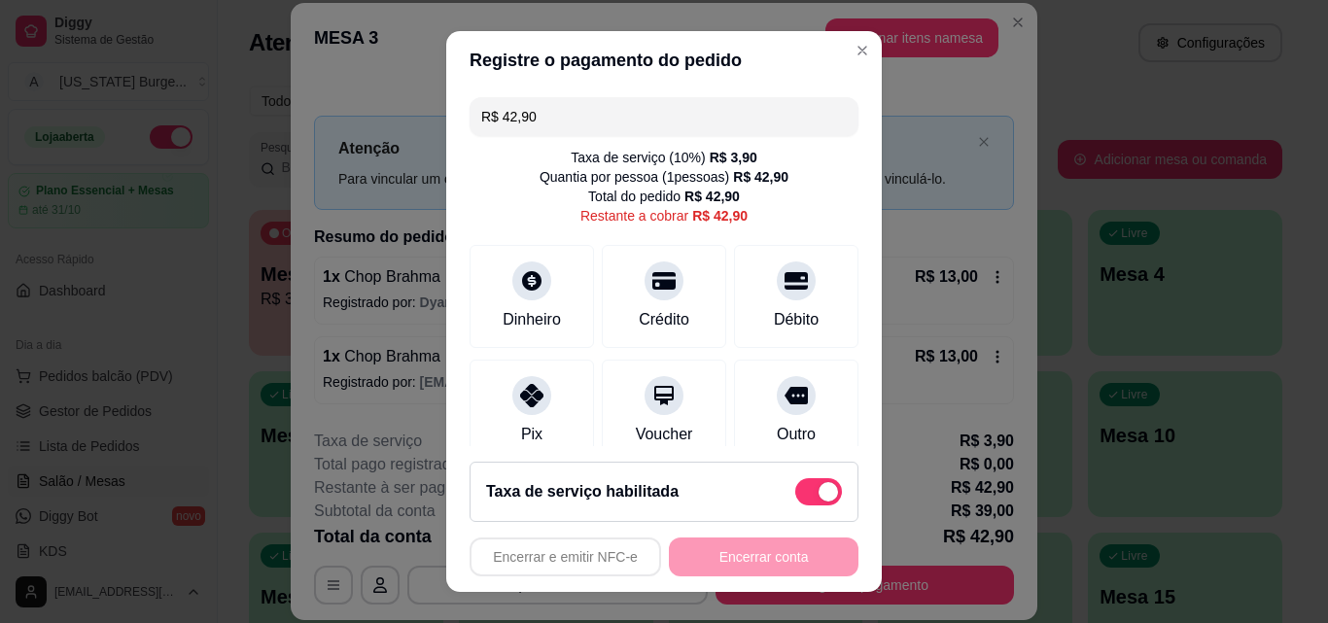
click at [819, 485] on span at bounding box center [828, 491] width 19 height 19
click at [805, 495] on input "checkbox" at bounding box center [800, 501] width 13 height 13
checkbox input "true"
type input "R$ 39,00"
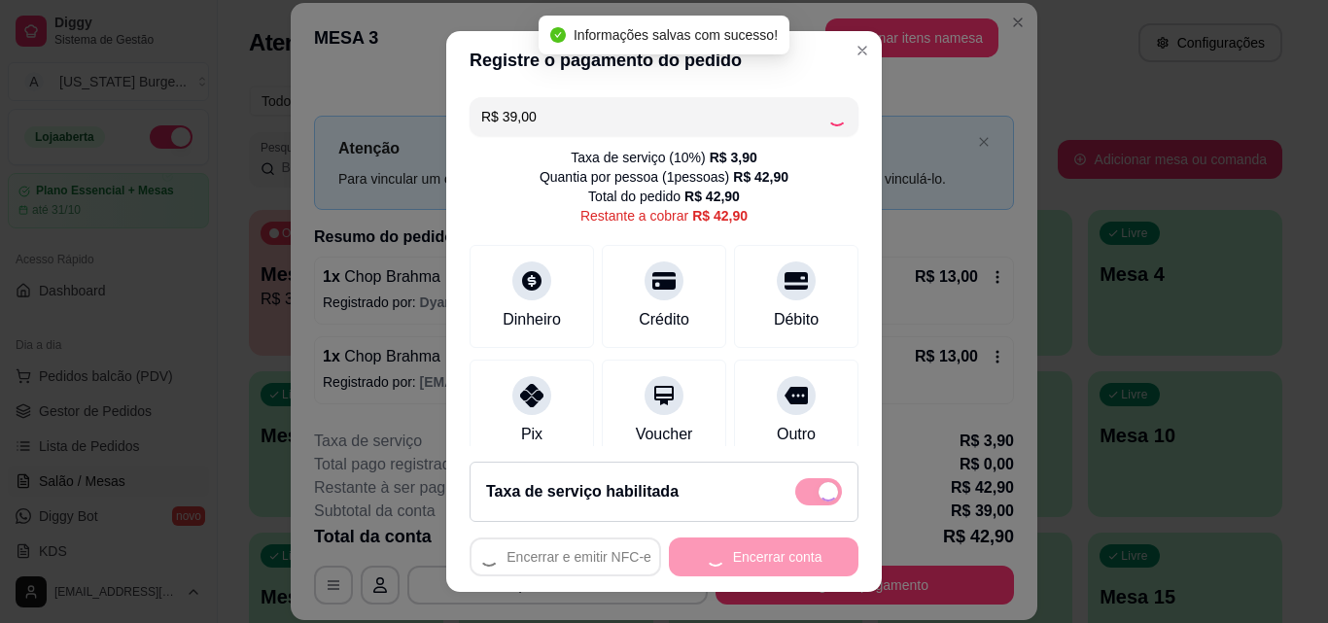
checkbox input "false"
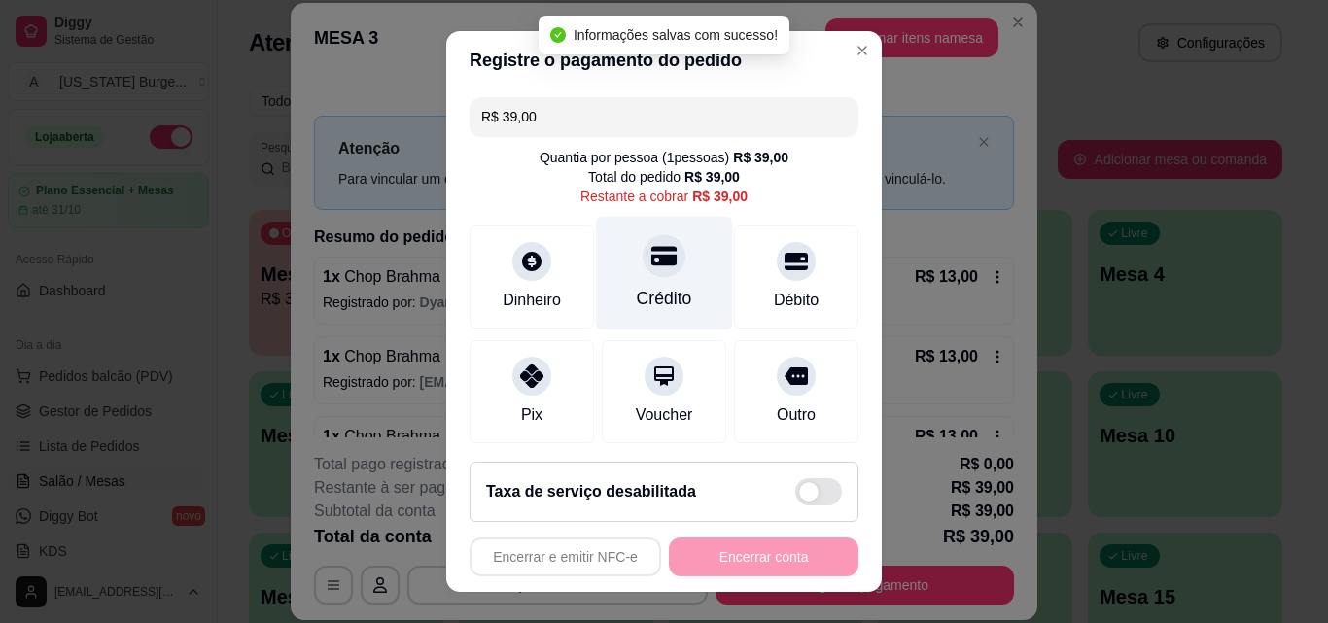
click at [617, 282] on div "Crédito" at bounding box center [664, 274] width 137 height 114
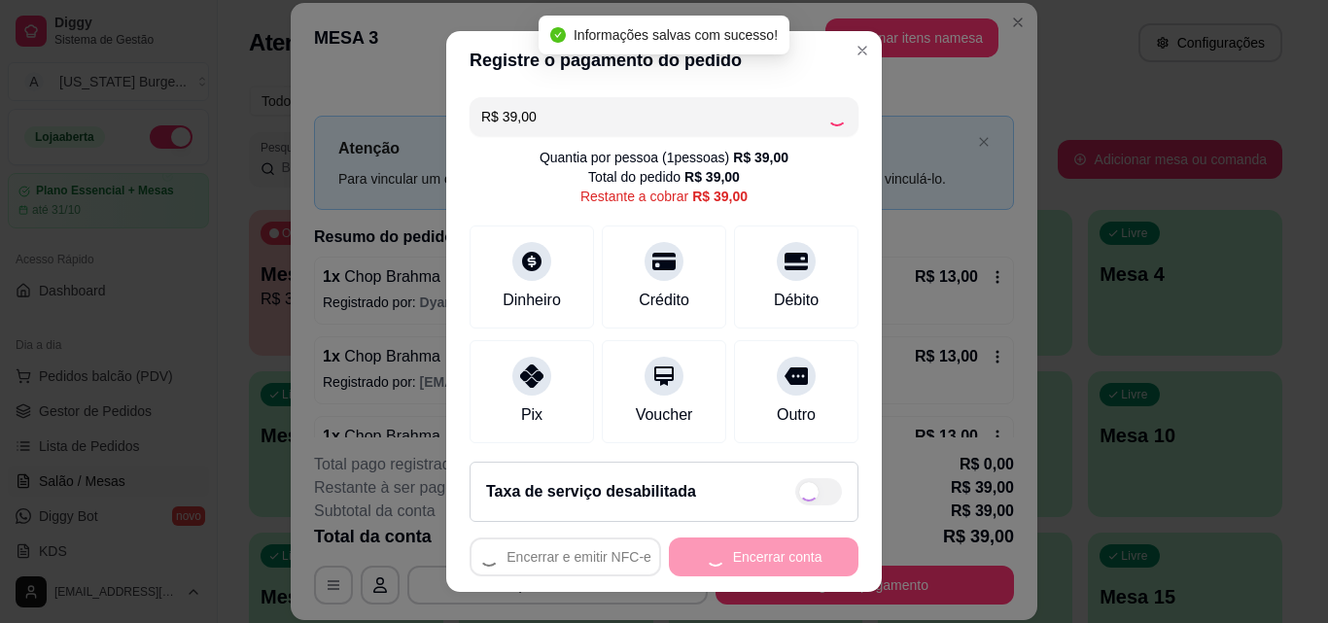
type input "R$ 0,00"
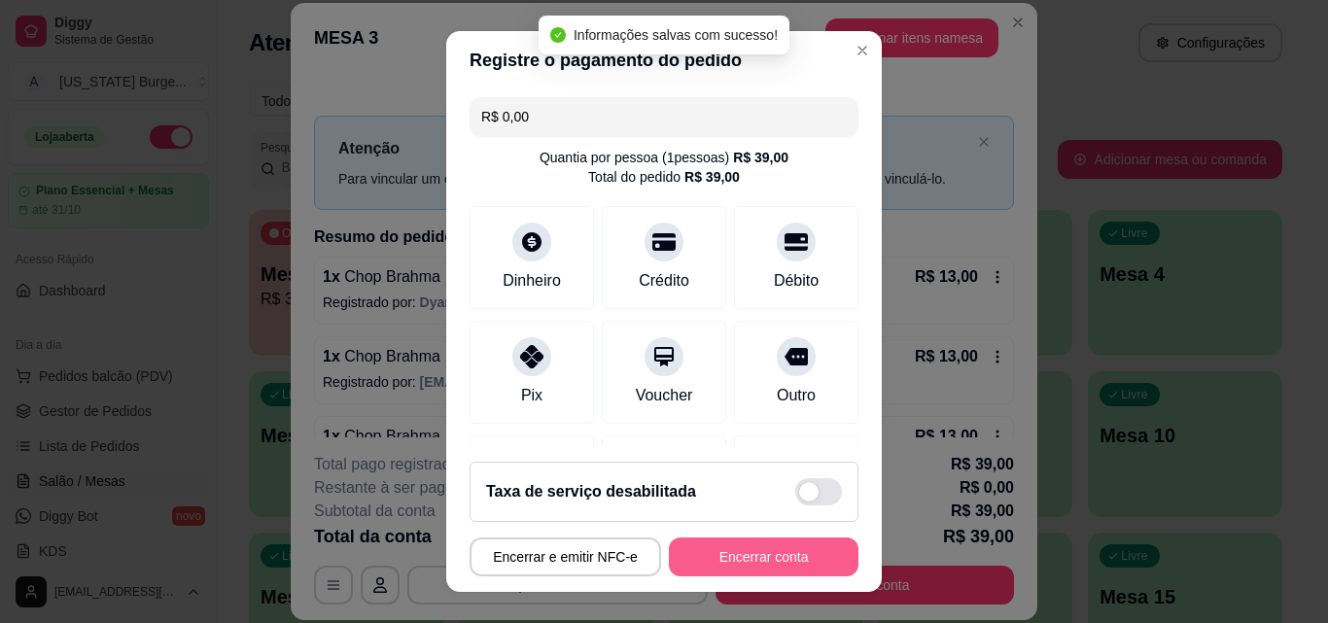
click at [771, 570] on button "Encerrar conta" at bounding box center [764, 557] width 190 height 39
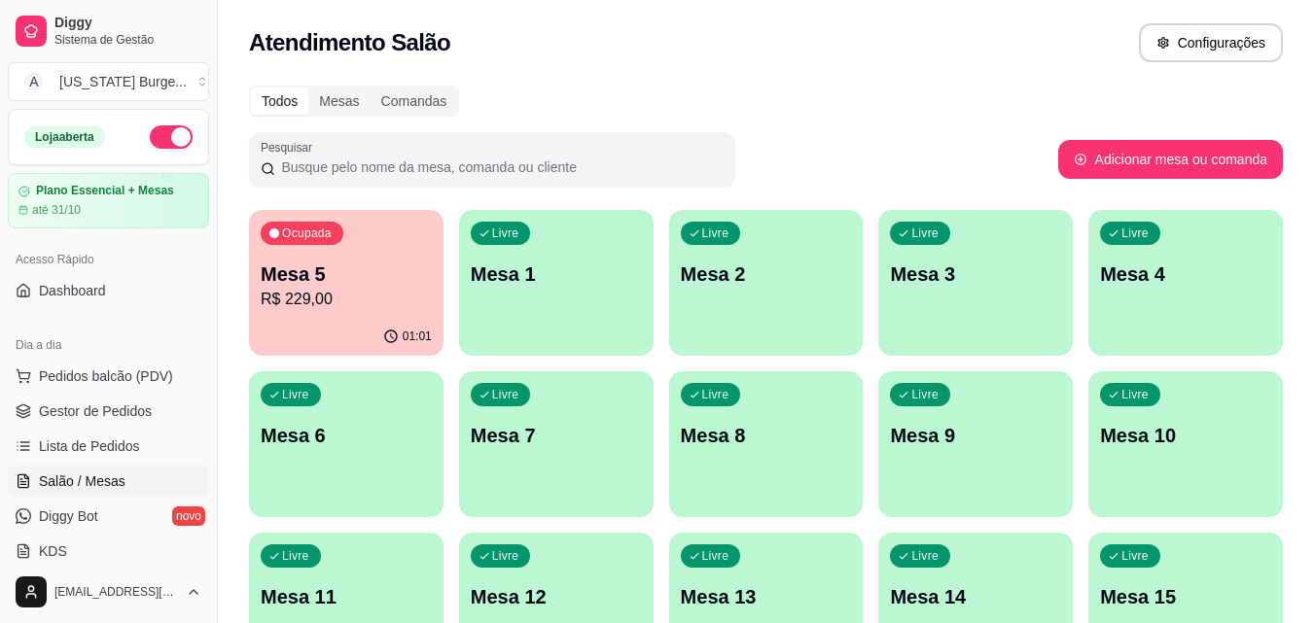
drag, startPoint x: 357, startPoint y: 361, endPoint x: 356, endPoint y: 289, distance: 72.0
click at [356, 289] on div "Ocupada Mesa 5 R$ 229,00 01:01 Livre Mesa 1 Livre Mesa 2 Livre Mesa 3 Livre Mes…" at bounding box center [766, 525] width 1034 height 630
click at [356, 289] on p "R$ 229,00" at bounding box center [346, 299] width 171 height 23
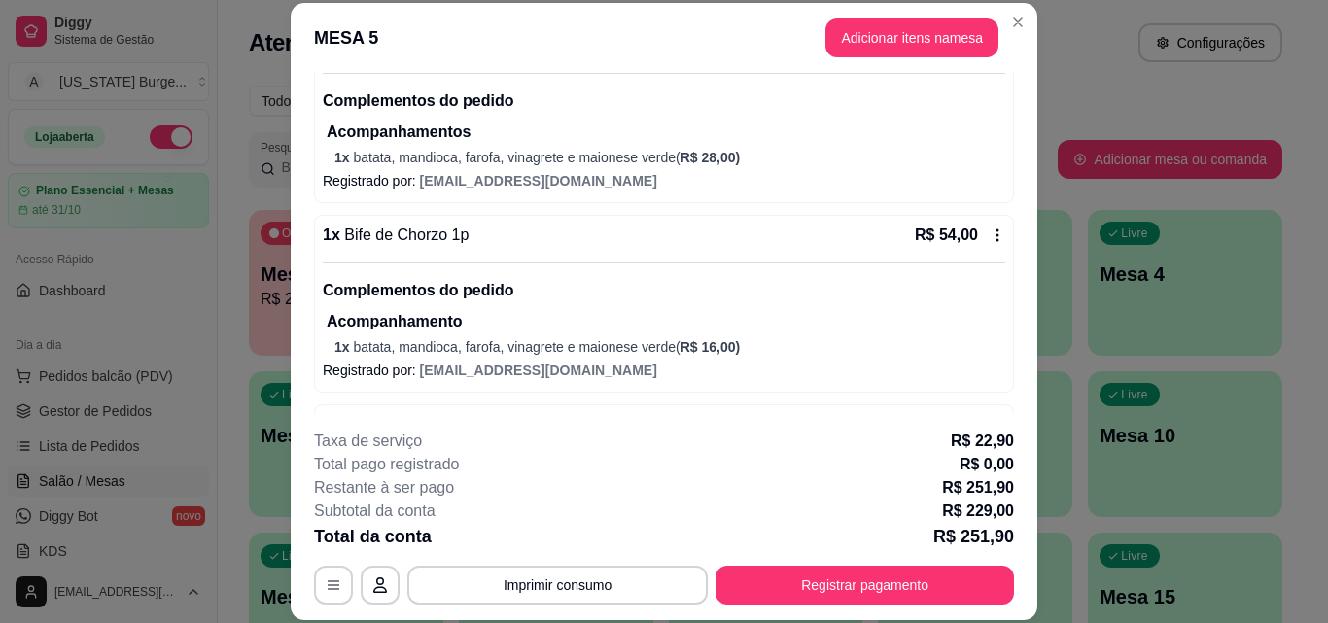
scroll to position [457, 0]
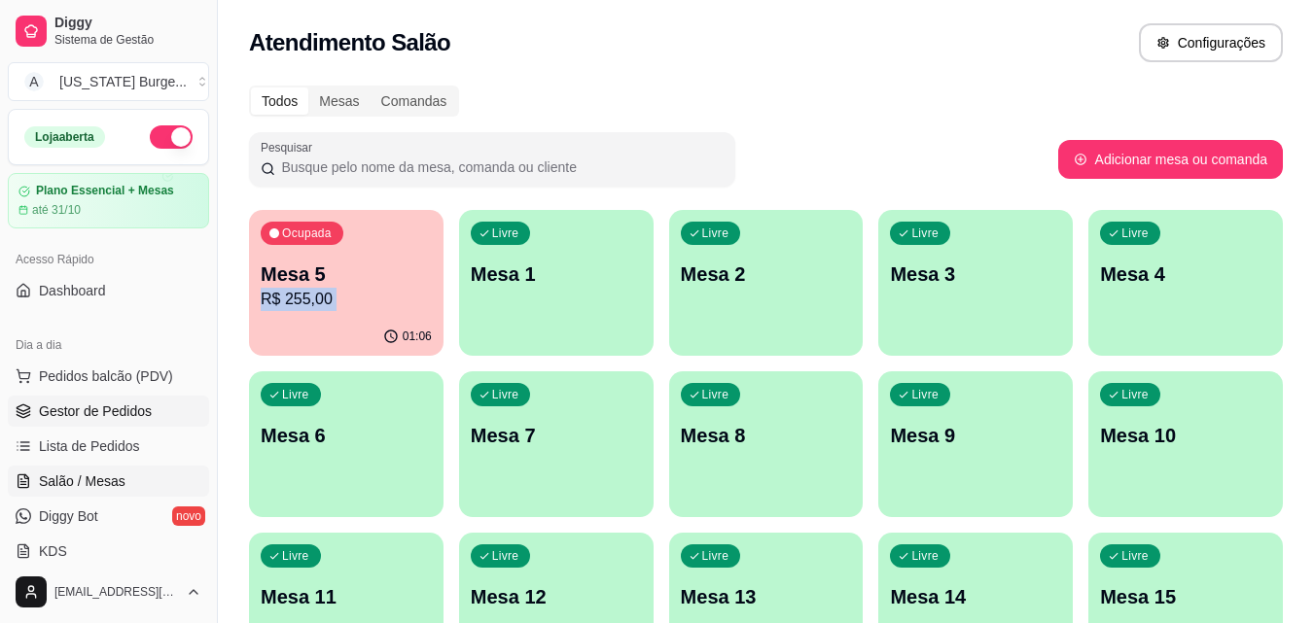
click at [53, 398] on link "Gestor de Pedidos" at bounding box center [108, 411] width 201 height 31
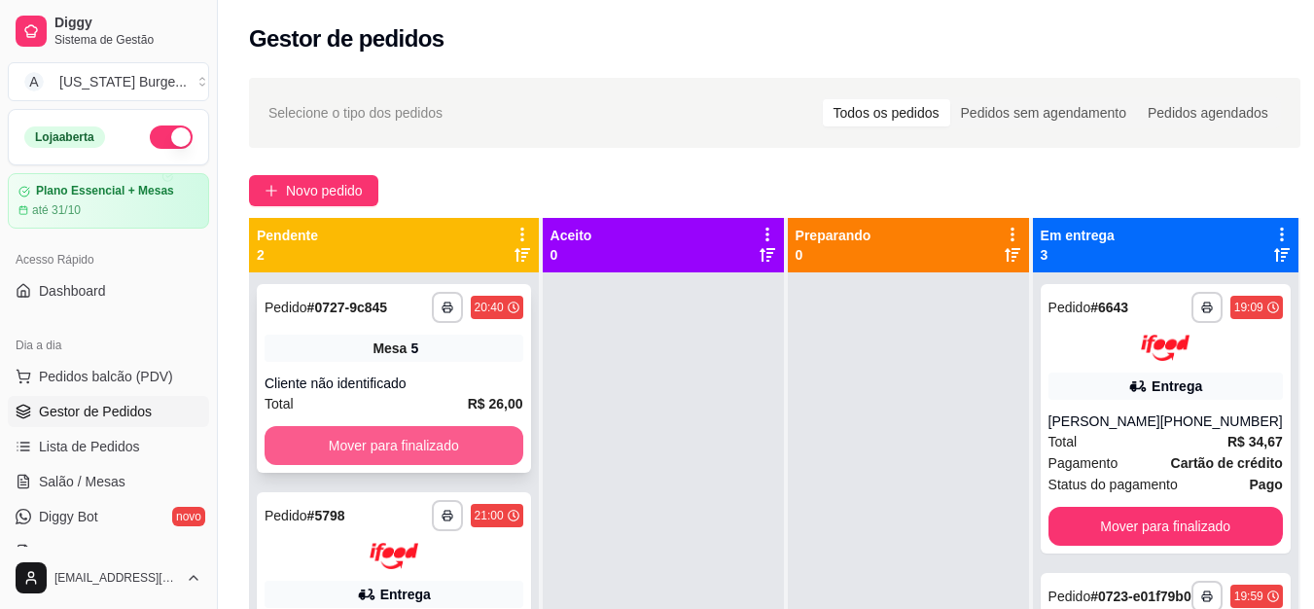
click at [385, 440] on button "Mover para finalizado" at bounding box center [393, 445] width 259 height 39
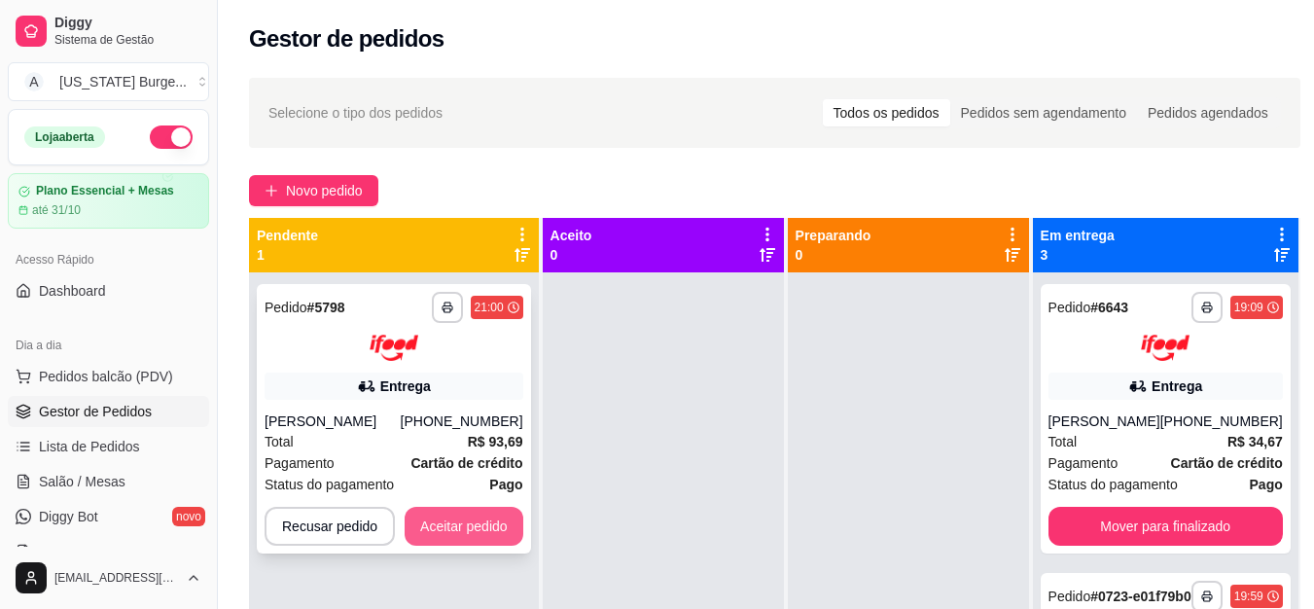
click at [437, 517] on button "Aceitar pedido" at bounding box center [463, 526] width 119 height 39
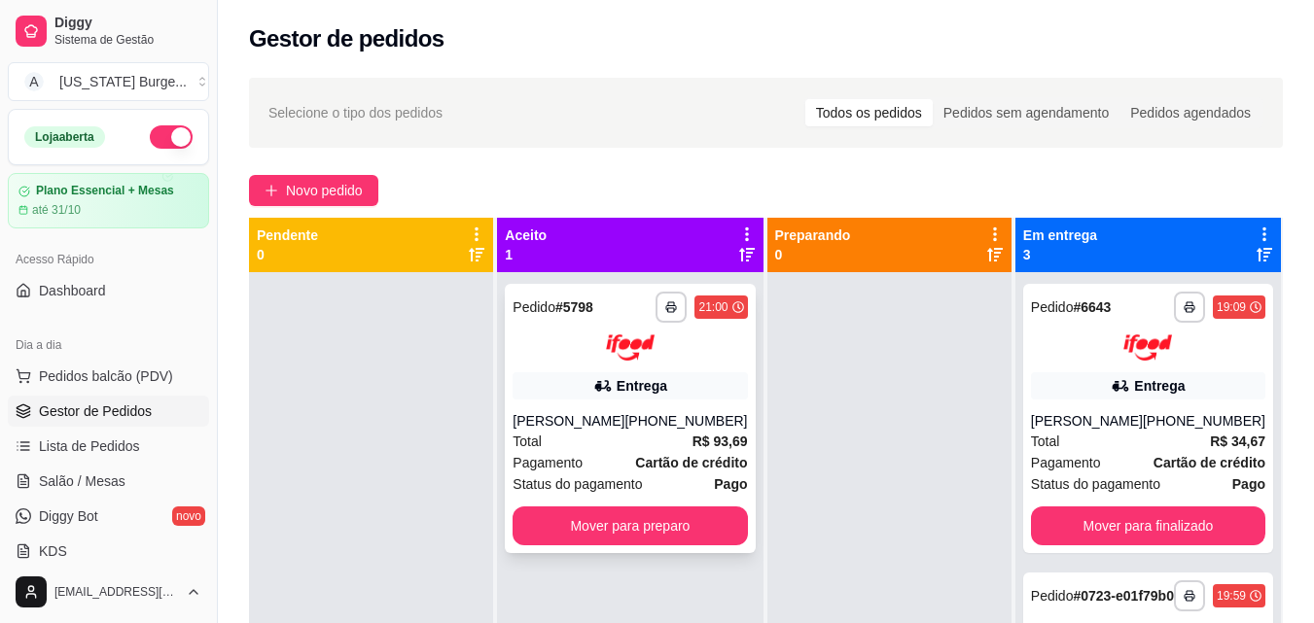
click at [593, 456] on div "Pagamento Cartão de crédito" at bounding box center [629, 462] width 234 height 21
click at [786, 66] on div "**********" at bounding box center [766, 465] width 1096 height 798
click at [587, 34] on div "Gestor de pedidos" at bounding box center [766, 38] width 1034 height 31
click at [548, 34] on div "Gestor de pedidos" at bounding box center [766, 38] width 1034 height 31
click at [638, 69] on div "**********" at bounding box center [766, 465] width 1096 height 798
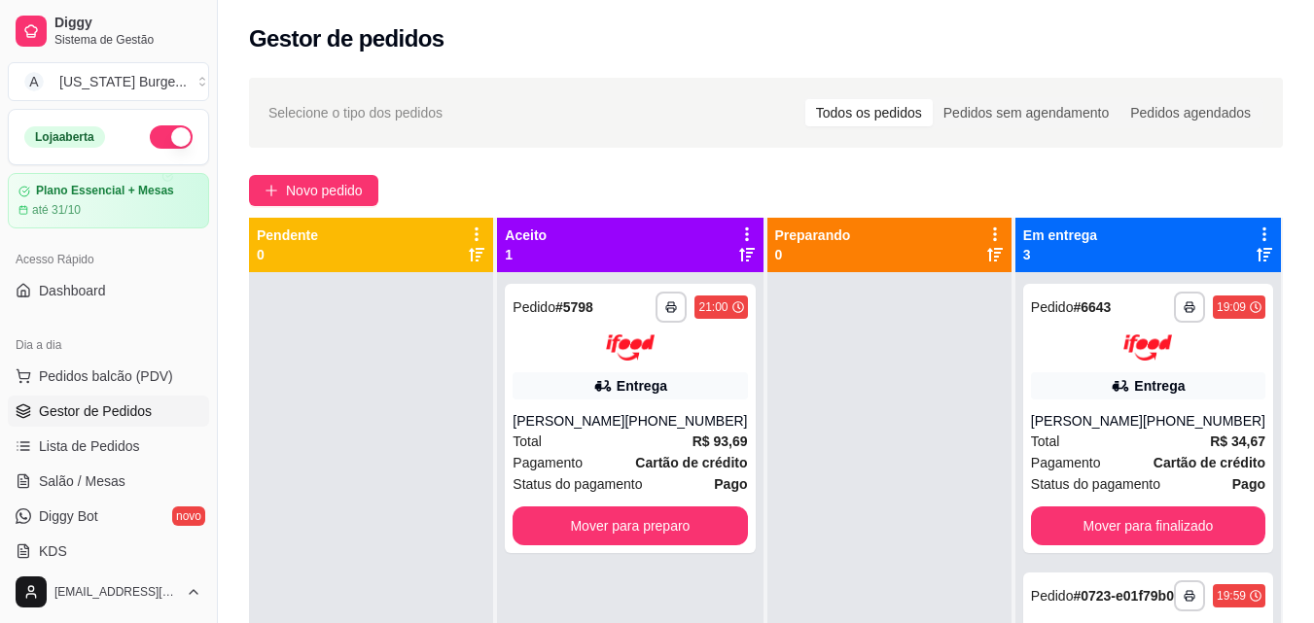
click at [547, 20] on div "Gestor de pedidos" at bounding box center [766, 33] width 1096 height 66
click at [518, 142] on div "Selecione o tipo dos pedidos Todos os pedidos Pedidos sem agendamento Pedidos a…" at bounding box center [766, 113] width 1034 height 70
click at [584, 155] on div "**********" at bounding box center [766, 465] width 1096 height 798
click at [641, 391] on div "Entrega" at bounding box center [641, 385] width 51 height 19
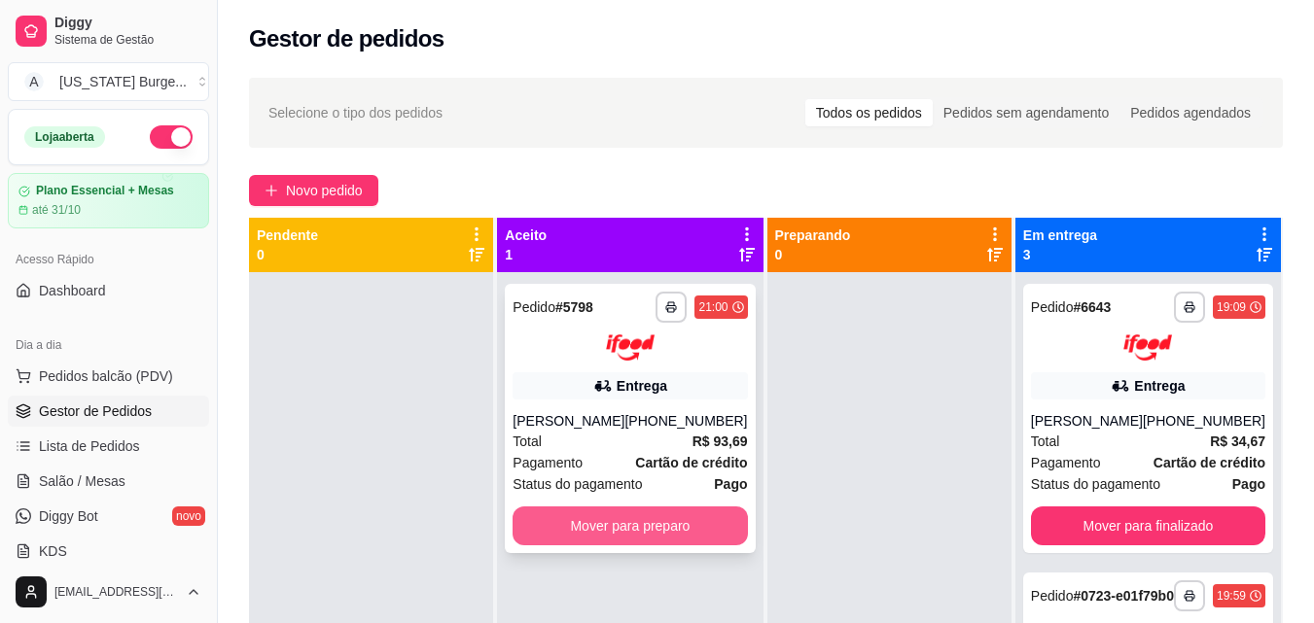
click at [661, 531] on button "Mover para preparo" at bounding box center [629, 526] width 234 height 39
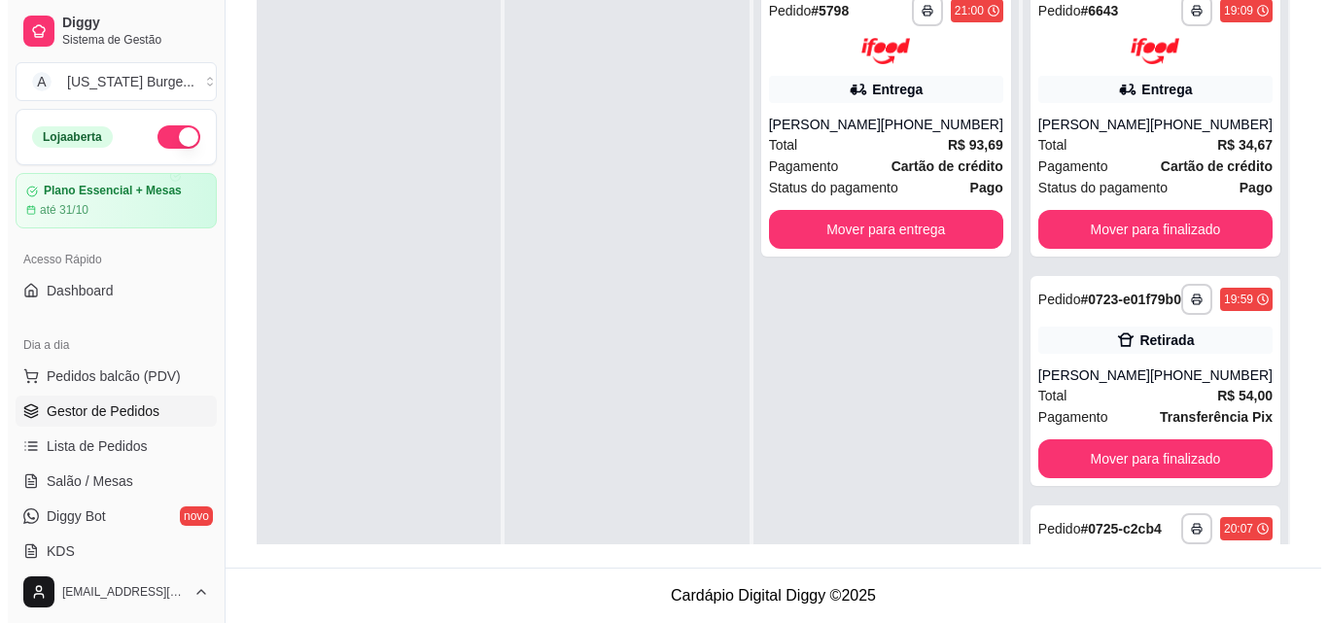
scroll to position [164, 0]
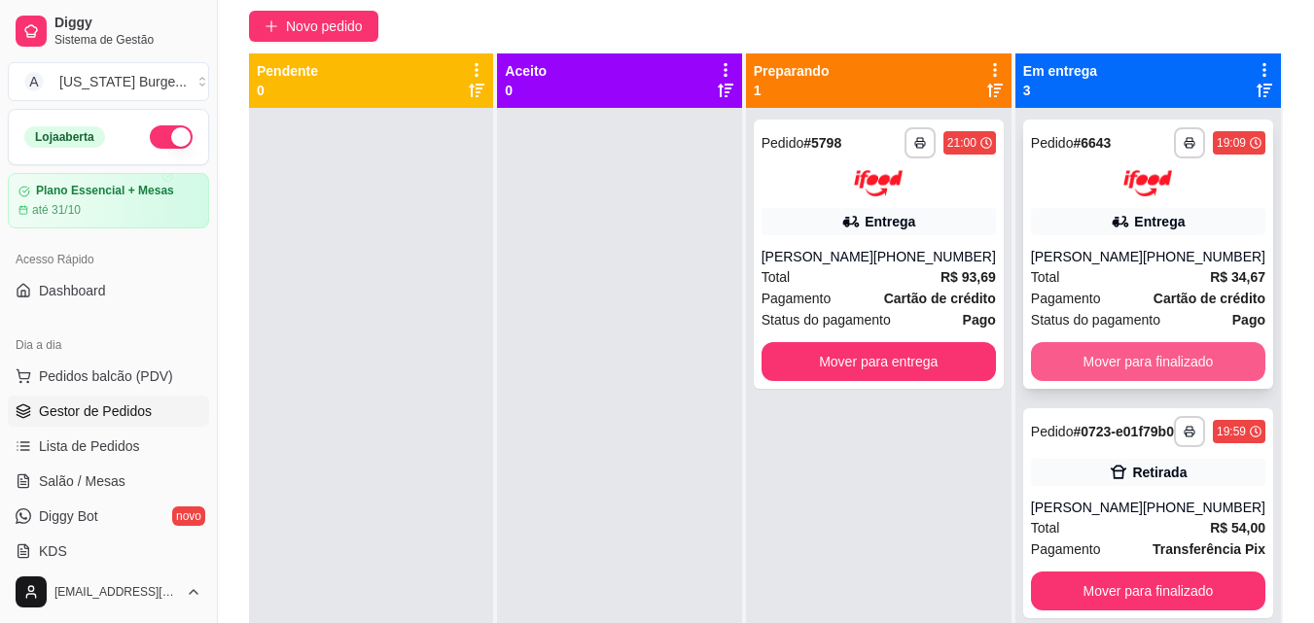
click at [1084, 372] on button "Mover para finalizado" at bounding box center [1148, 361] width 234 height 39
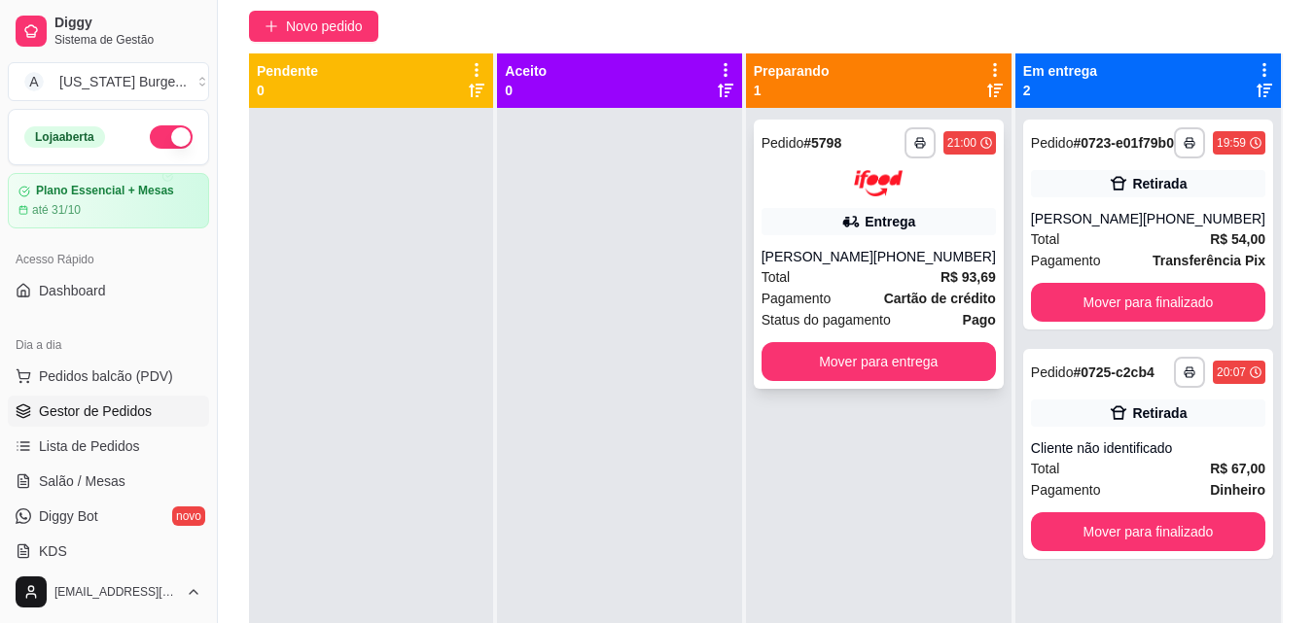
click at [884, 212] on div "Entrega" at bounding box center [889, 221] width 51 height 19
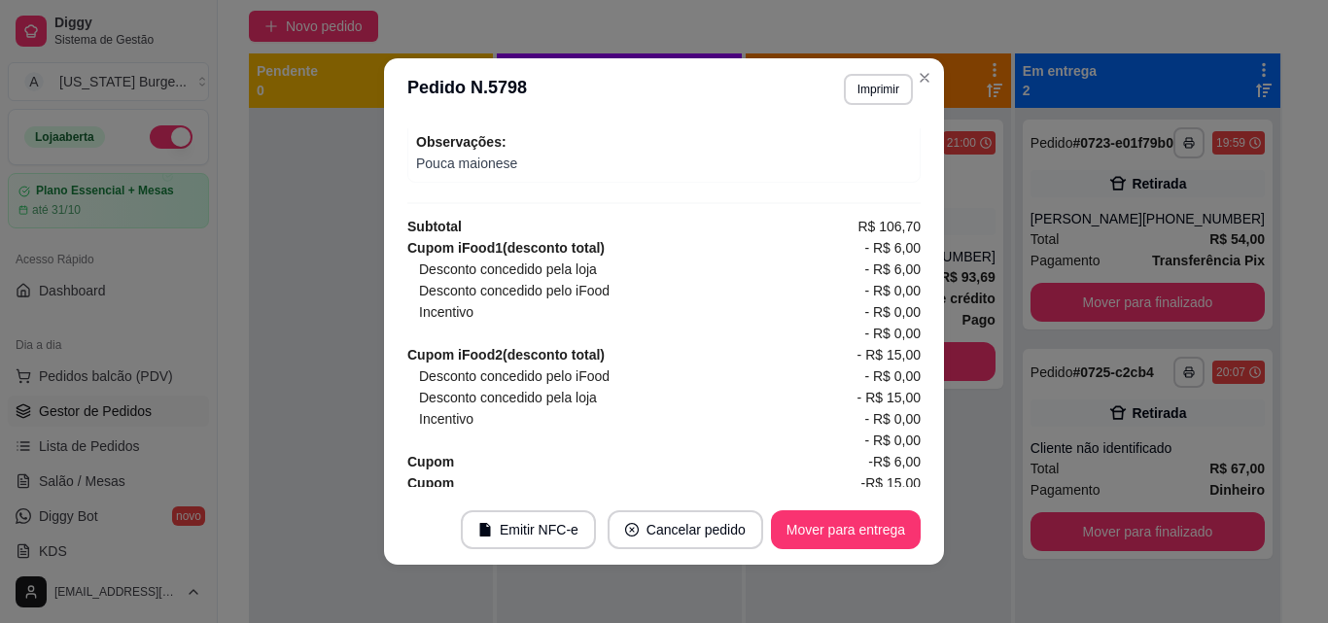
scroll to position [836, 0]
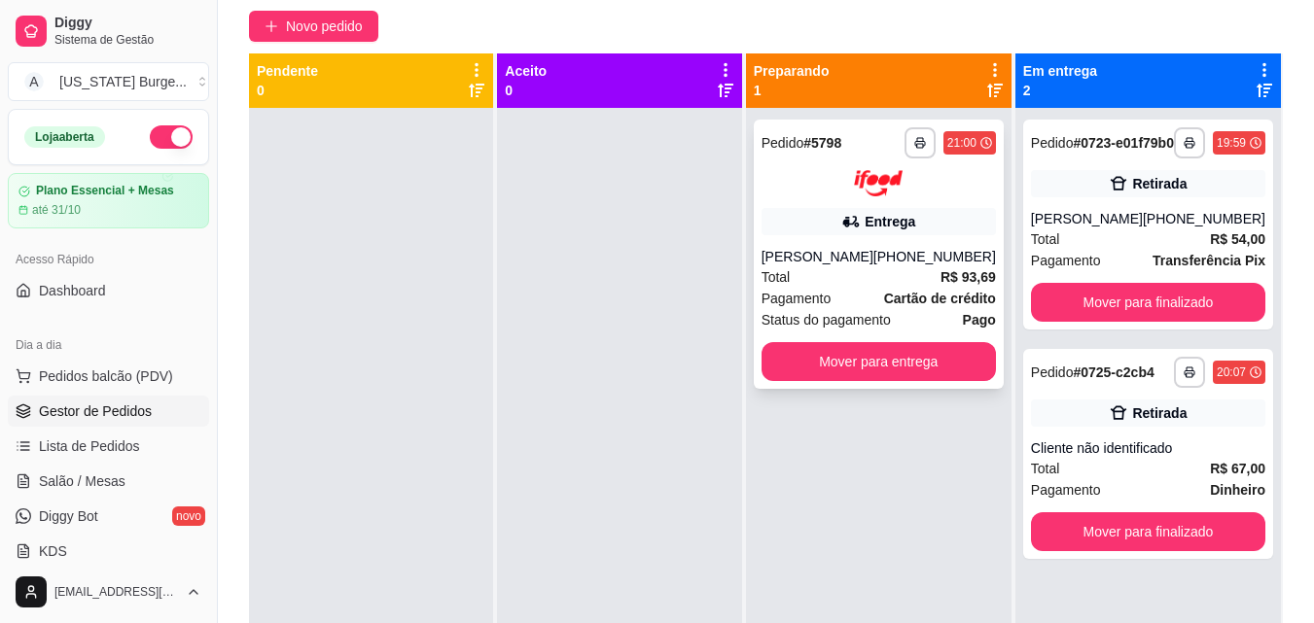
click at [931, 252] on div "[PHONE_NUMBER]" at bounding box center [934, 256] width 123 height 19
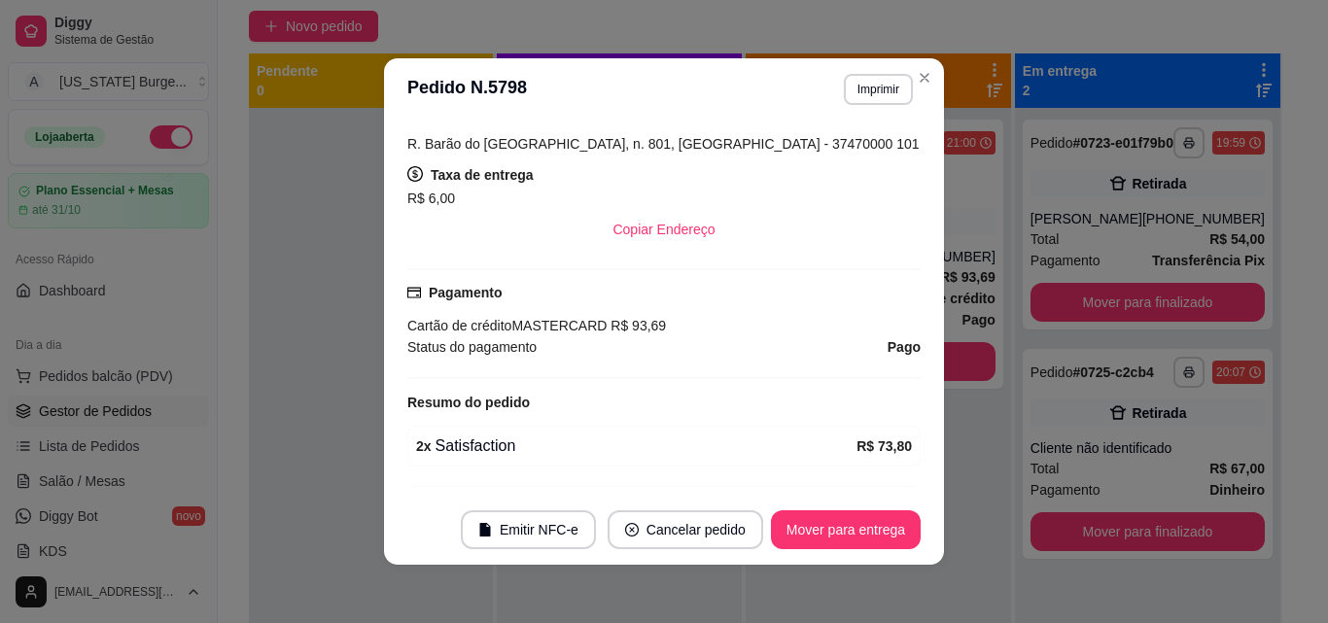
scroll to position [0, 0]
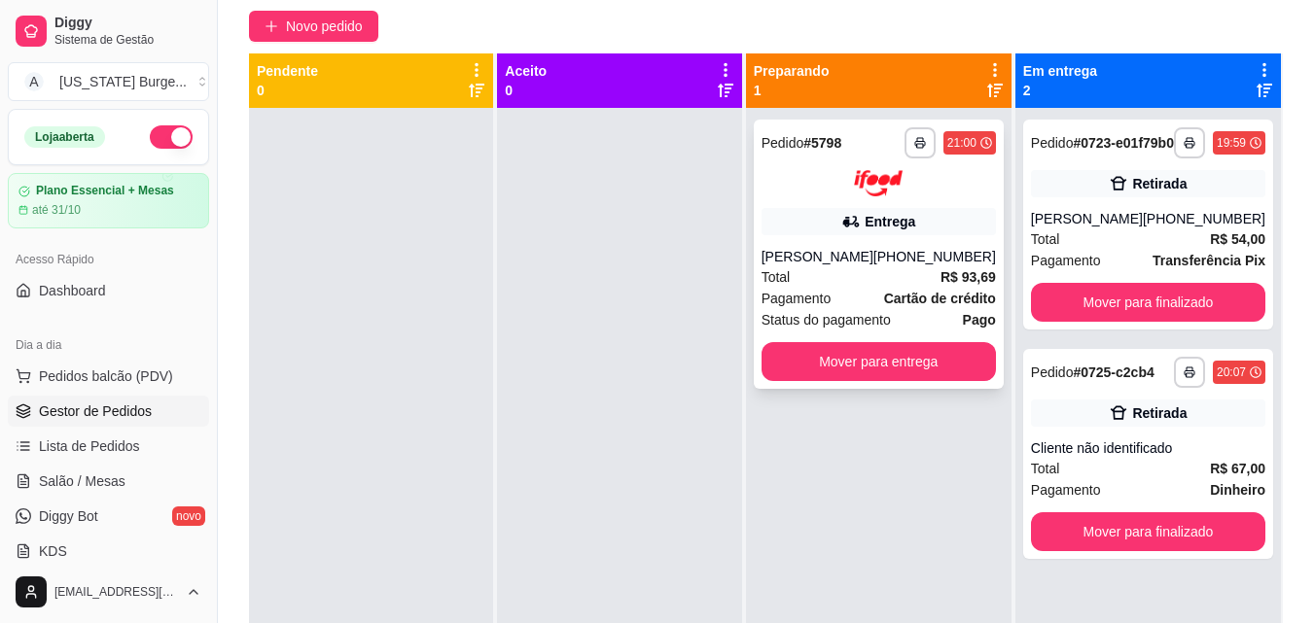
click at [873, 262] on div "[PERSON_NAME]" at bounding box center [817, 256] width 112 height 19
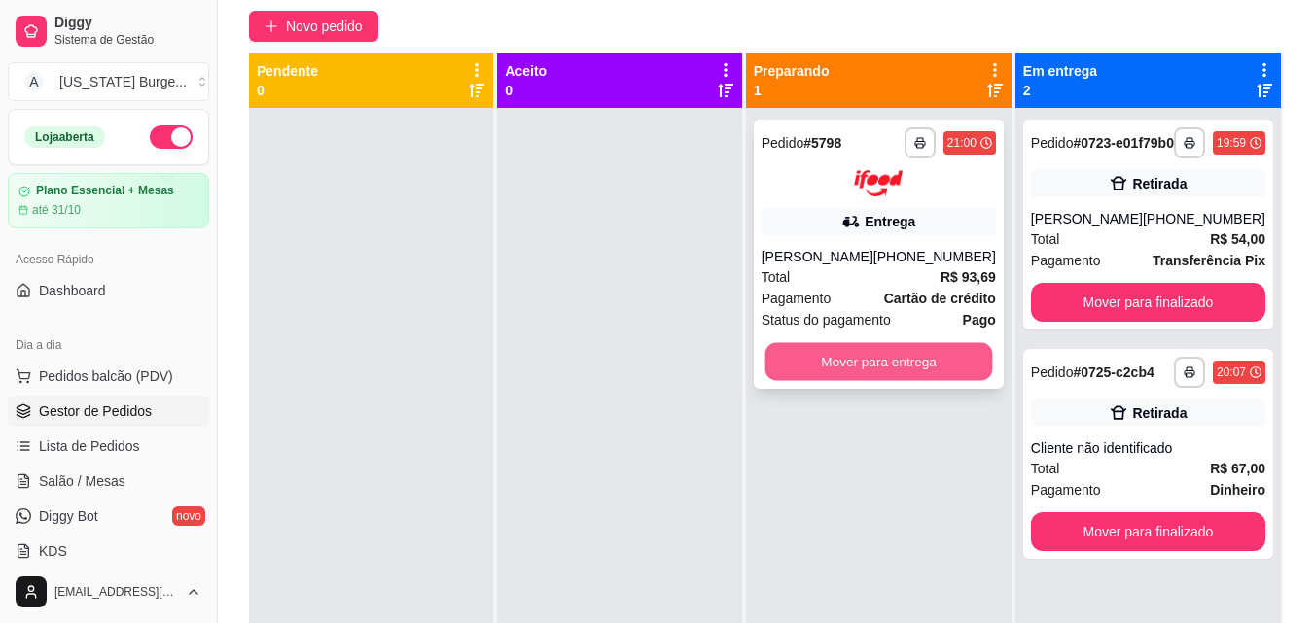
click at [861, 362] on button "Mover para entrega" at bounding box center [878, 361] width 228 height 38
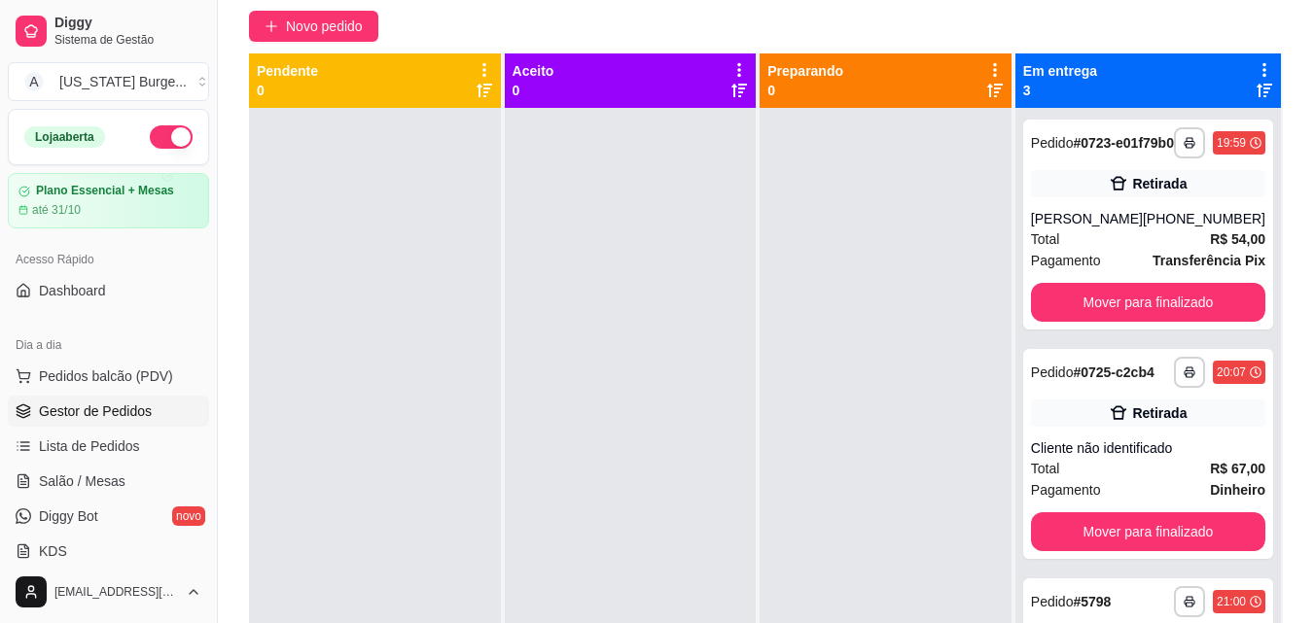
click at [574, 442] on div at bounding box center [631, 419] width 252 height 623
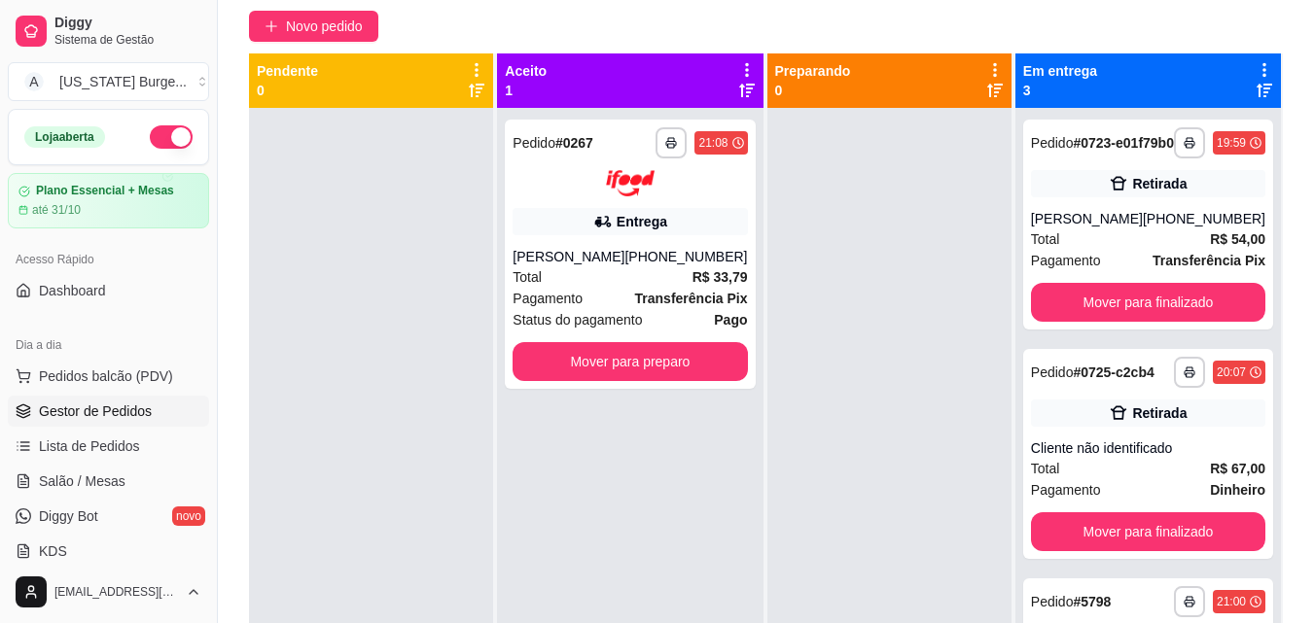
click at [393, 413] on div at bounding box center [371, 419] width 244 height 623
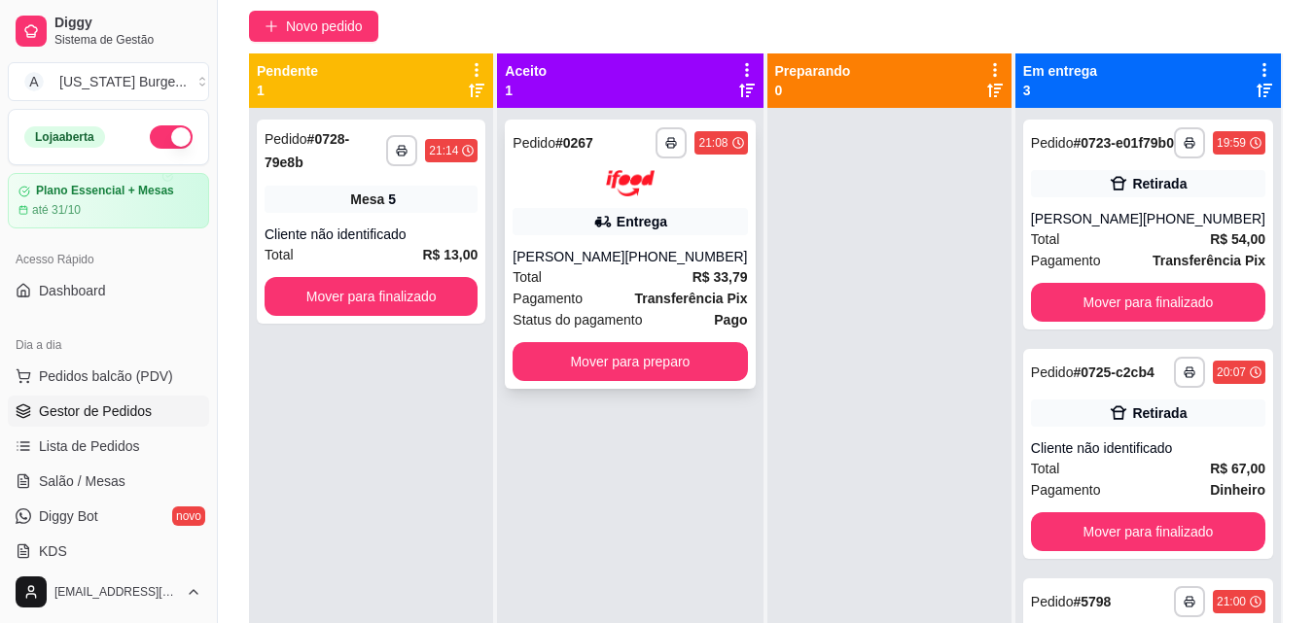
click at [640, 266] on div "Total R$ 33,79" at bounding box center [629, 276] width 234 height 21
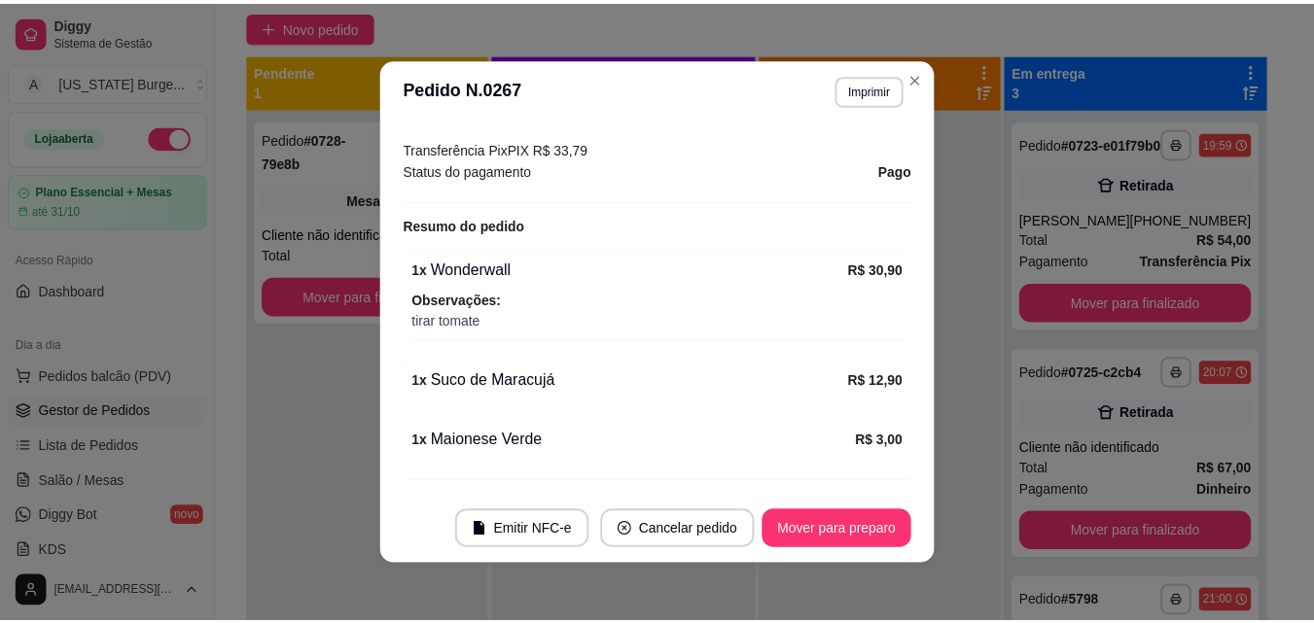
scroll to position [632, 0]
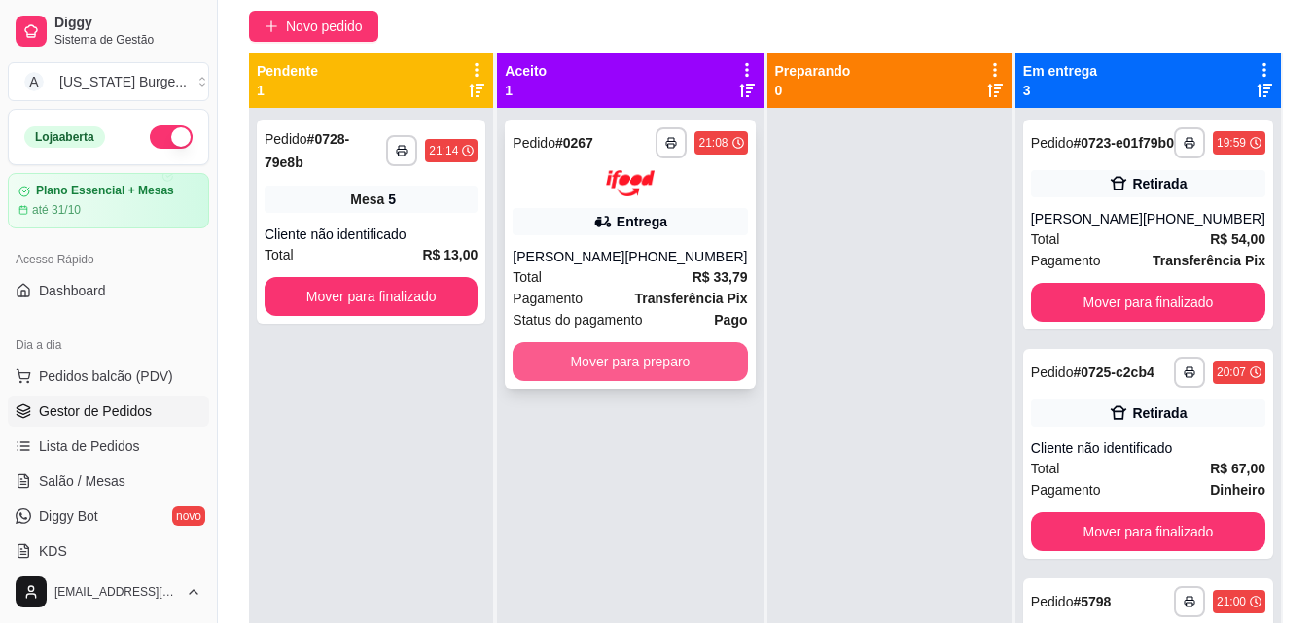
click at [605, 365] on button "Mover para preparo" at bounding box center [629, 361] width 234 height 39
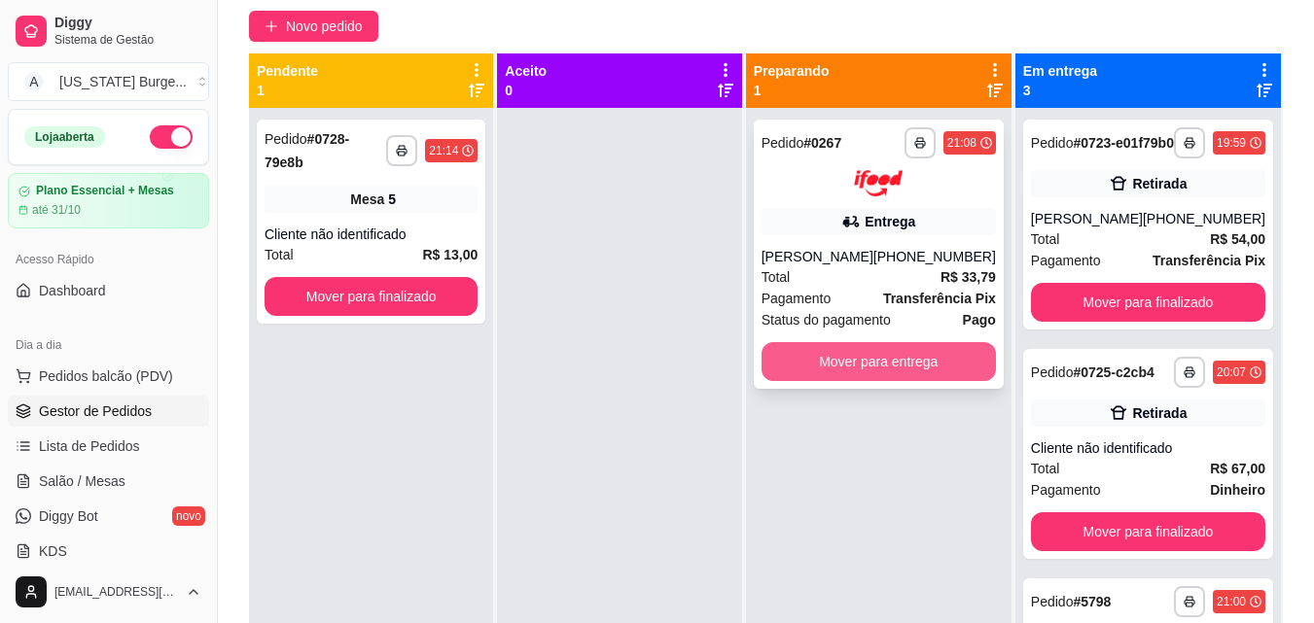
click at [842, 371] on button "Mover para entrega" at bounding box center [878, 361] width 234 height 39
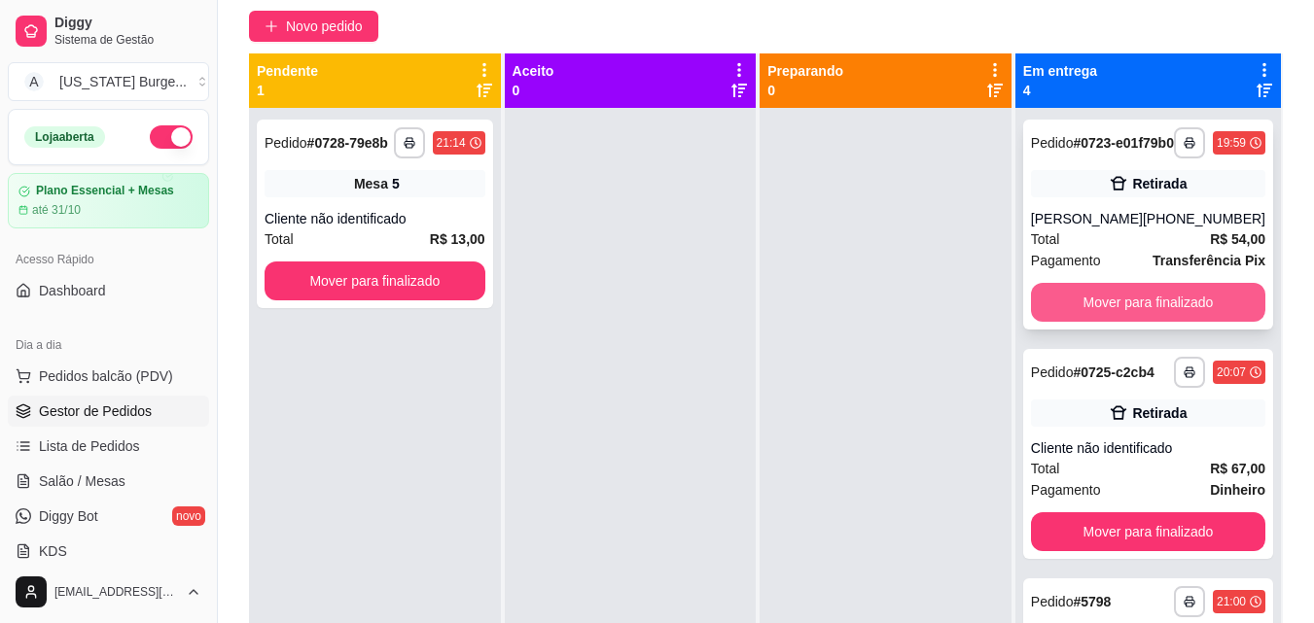
click at [1100, 320] on button "Mover para finalizado" at bounding box center [1148, 302] width 234 height 39
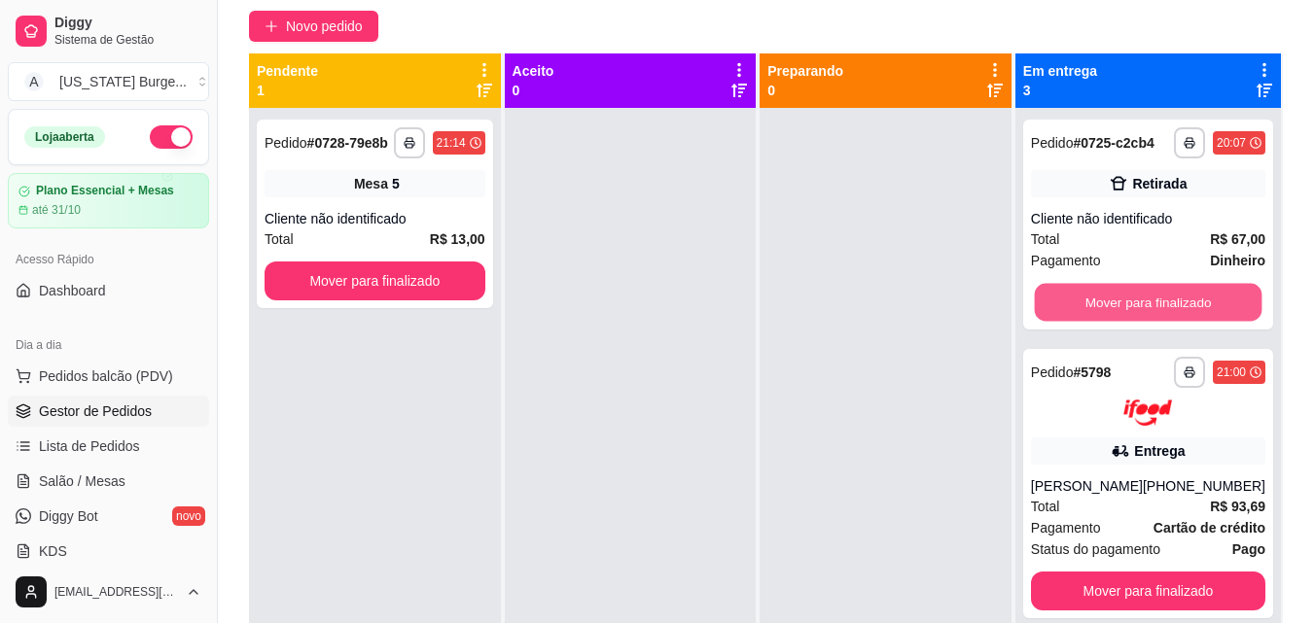
click at [1100, 320] on button "Mover para finalizado" at bounding box center [1148, 303] width 228 height 38
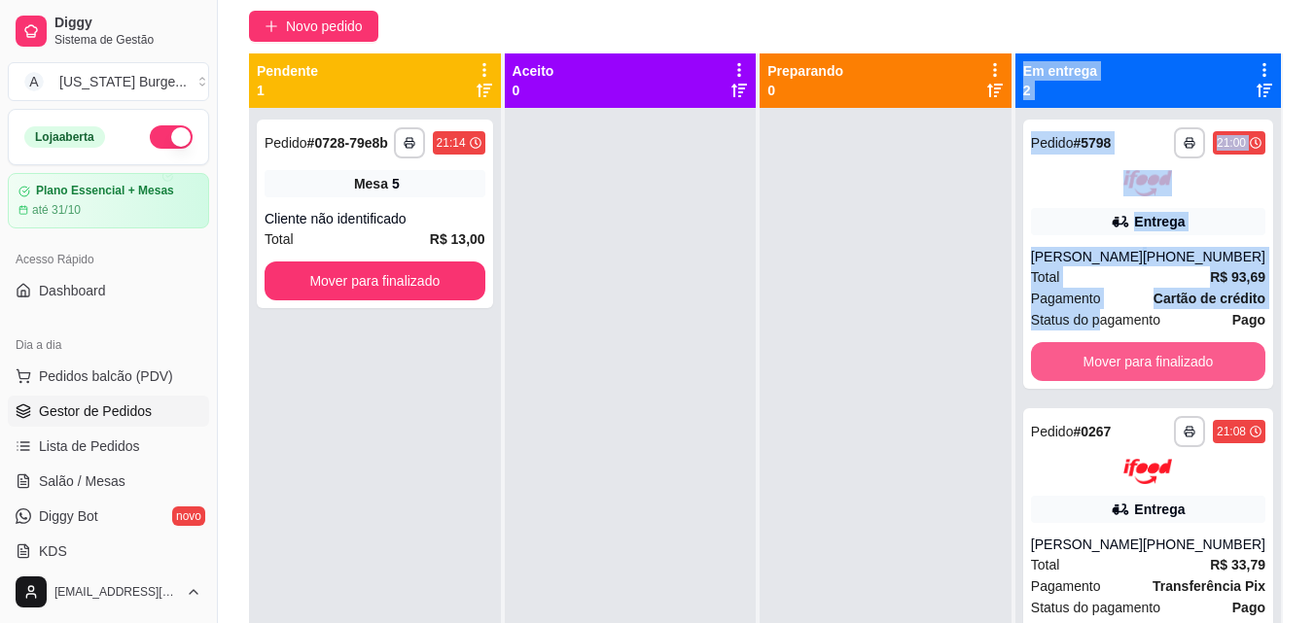
drag, startPoint x: 1100, startPoint y: 320, endPoint x: 942, endPoint y: 288, distance: 160.7
click at [996, 281] on div "**********" at bounding box center [766, 364] width 1034 height 623
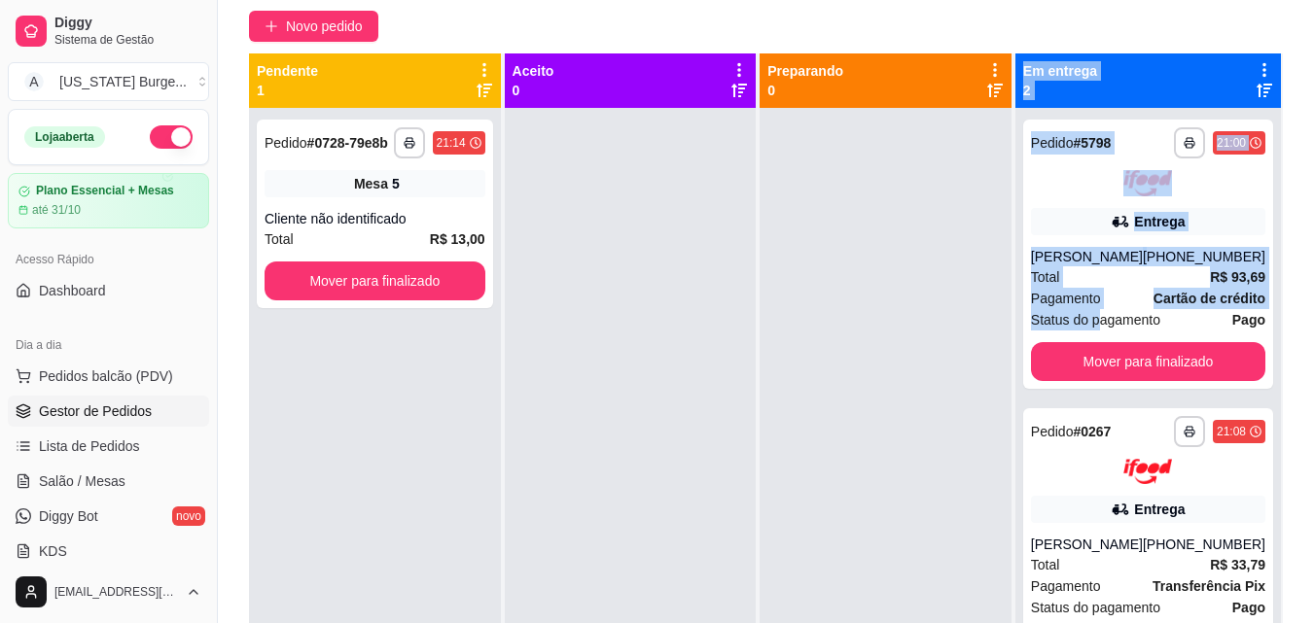
click at [898, 315] on div at bounding box center [885, 419] width 252 height 623
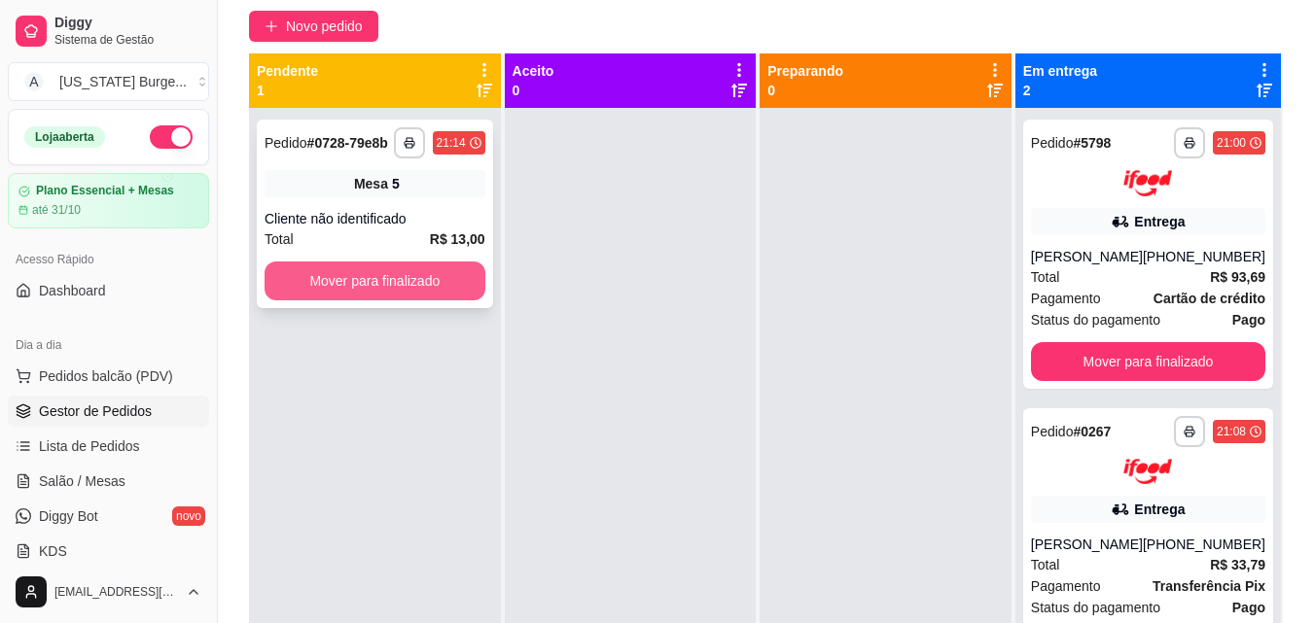
click at [353, 298] on button "Mover para finalizado" at bounding box center [374, 281] width 221 height 39
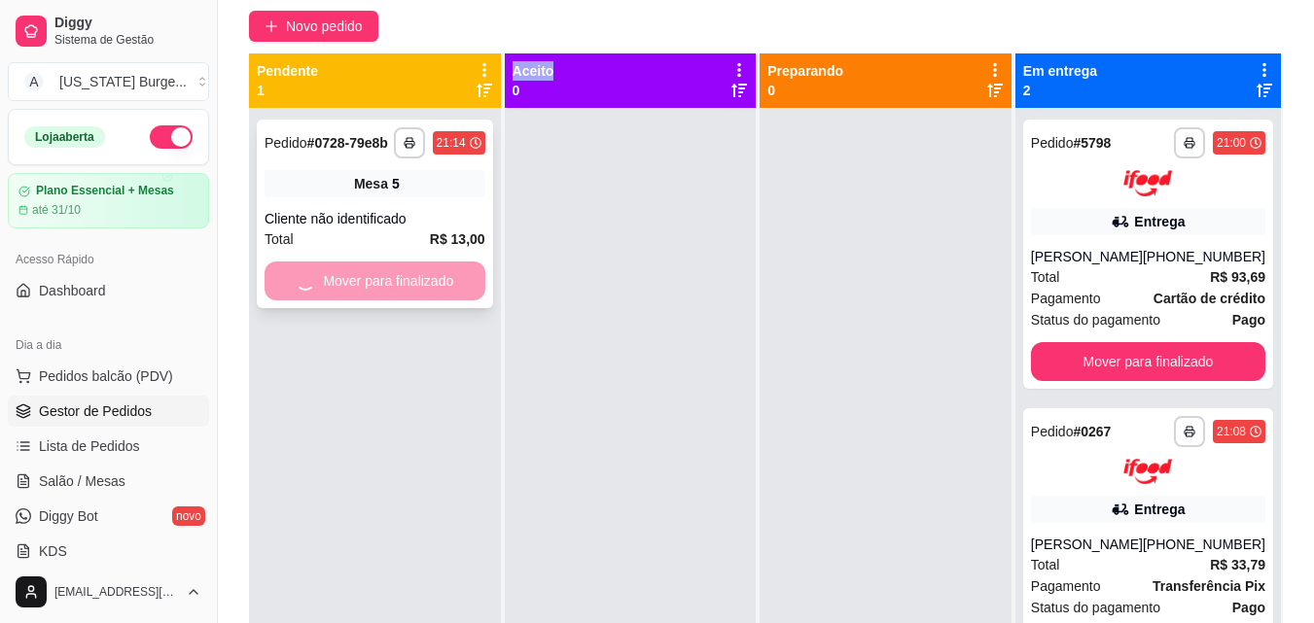
click at [353, 298] on div "Mover para finalizado" at bounding box center [374, 281] width 221 height 39
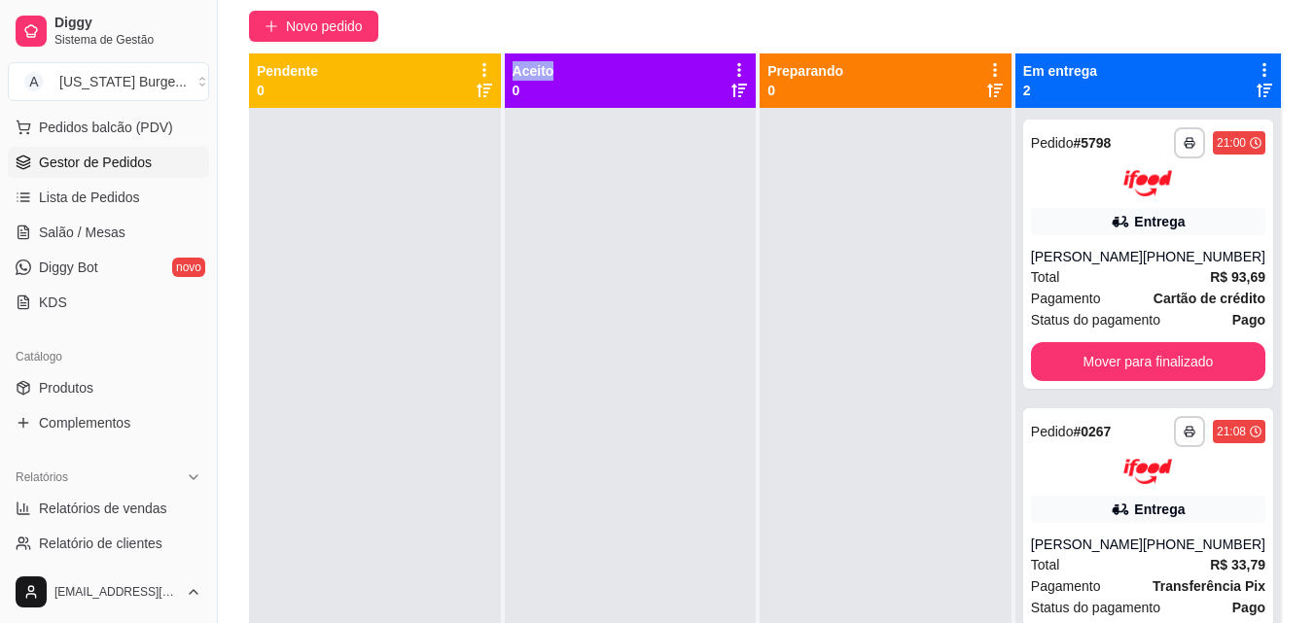
scroll to position [243, 0]
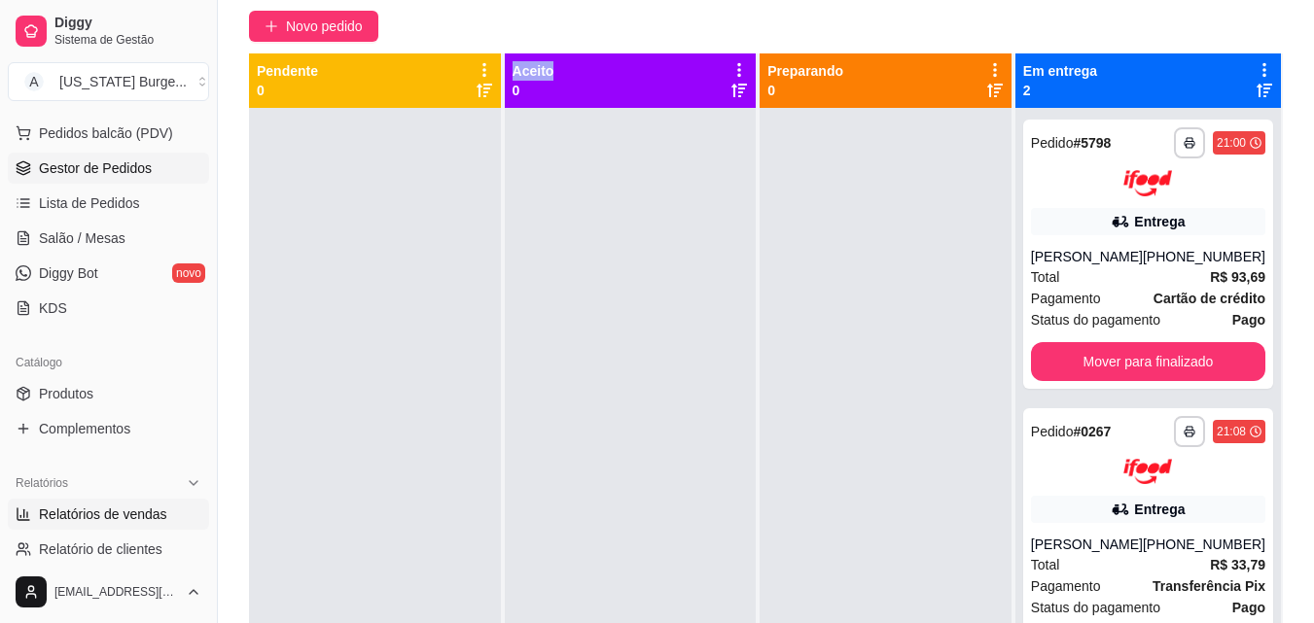
click at [138, 521] on span "Relatórios de vendas" at bounding box center [103, 514] width 128 height 19
select select "ALL"
select select "0"
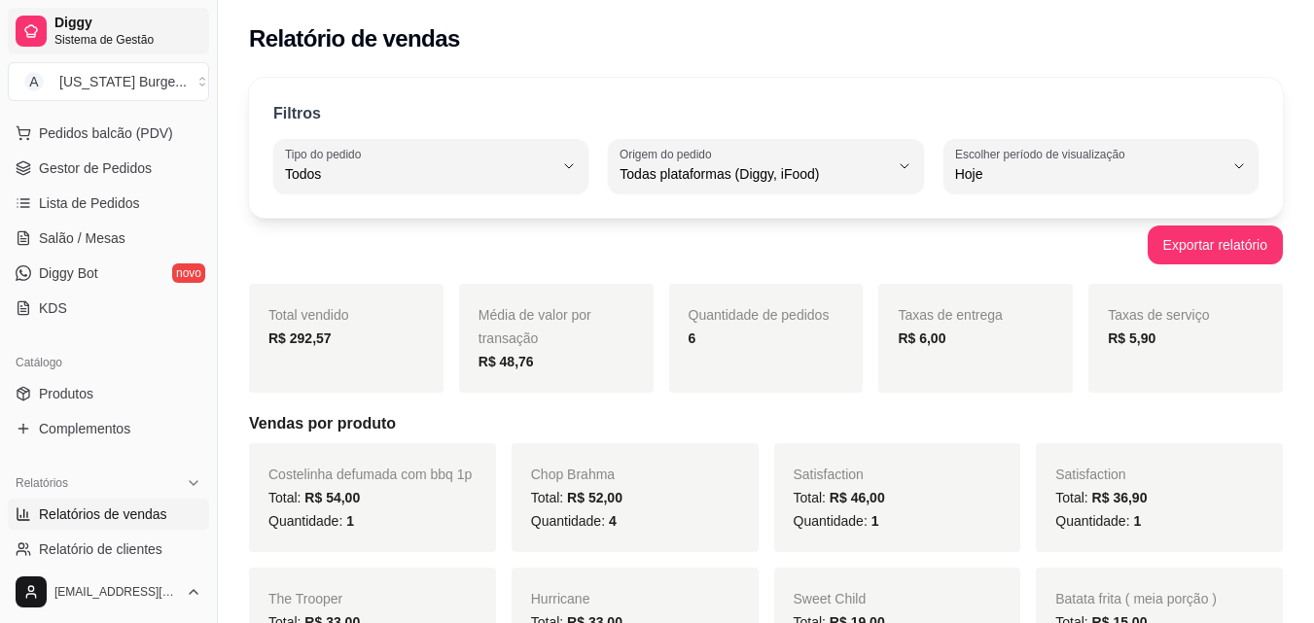
click at [90, 19] on span "Diggy" at bounding box center [127, 24] width 147 height 18
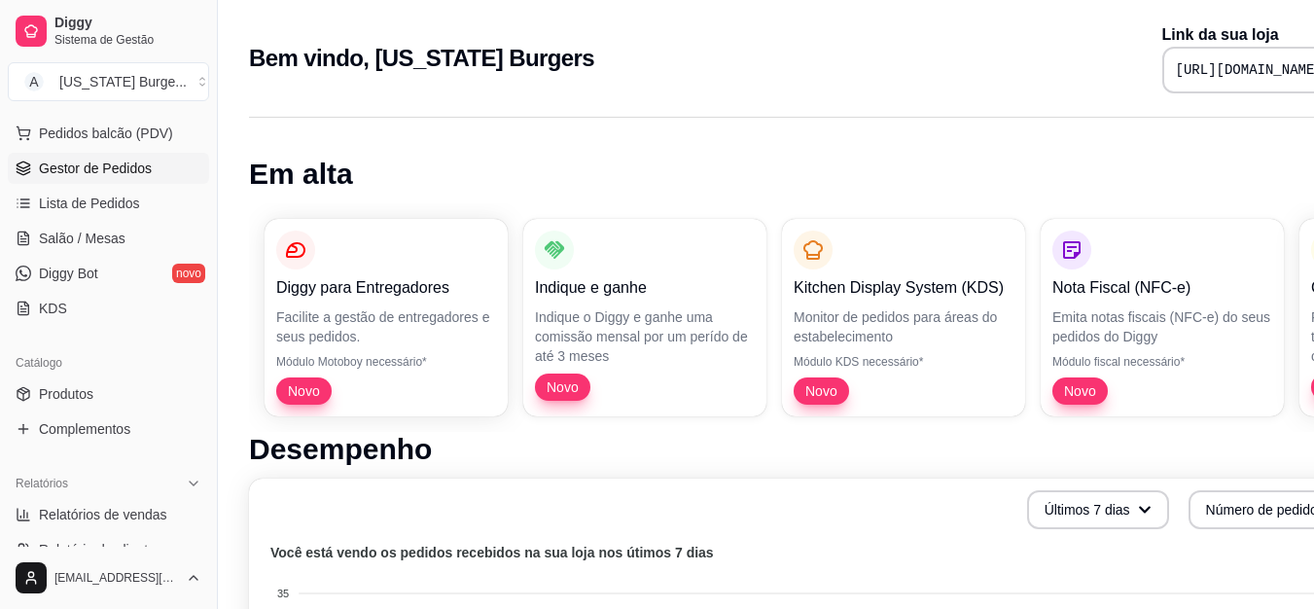
click at [95, 162] on span "Gestor de Pedidos" at bounding box center [95, 167] width 113 height 19
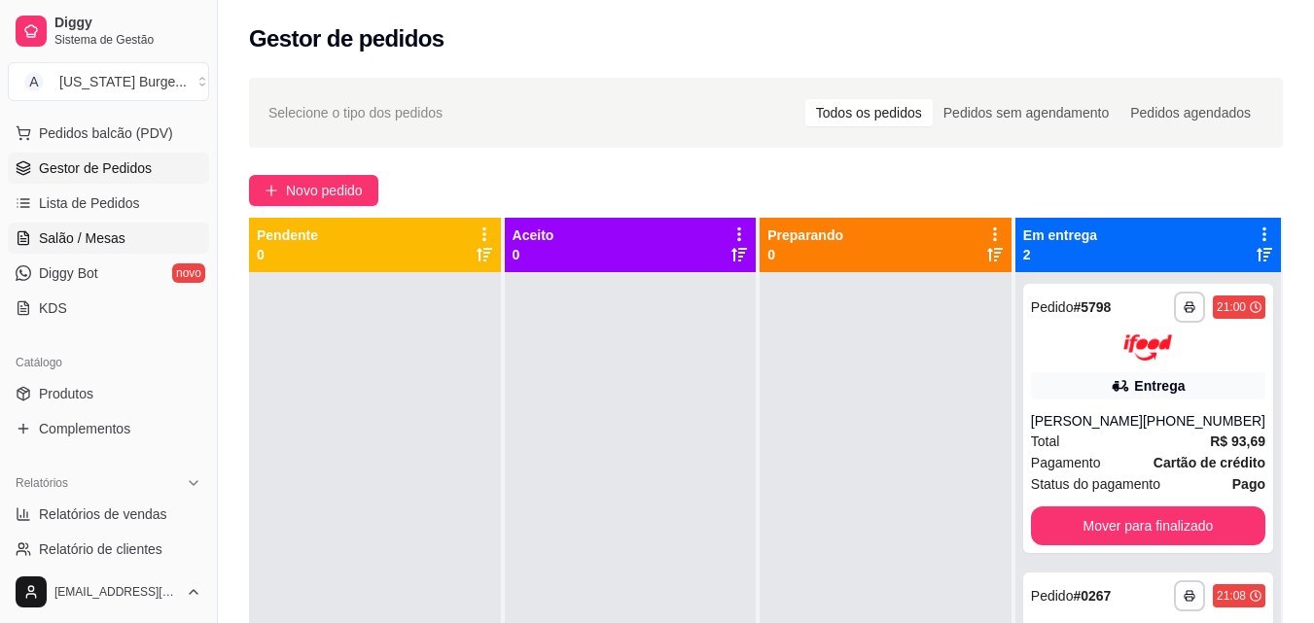
click at [88, 237] on span "Salão / Mesas" at bounding box center [82, 237] width 87 height 19
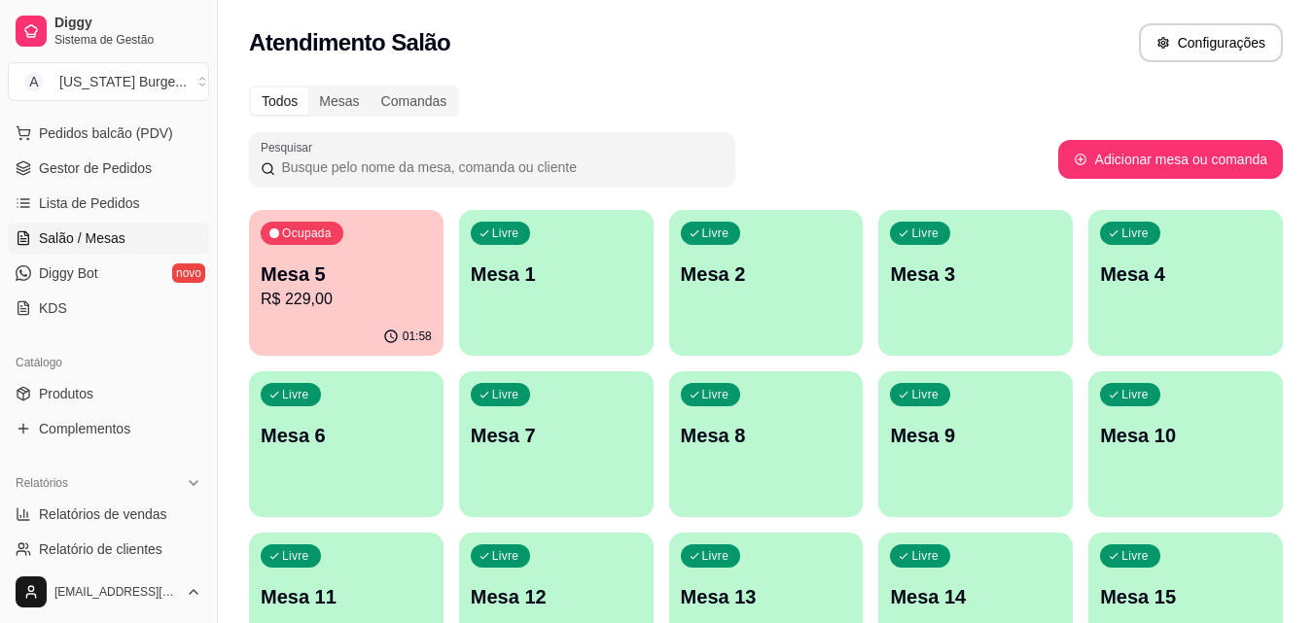
click at [88, 237] on span "Salão / Mesas" at bounding box center [82, 237] width 87 height 19
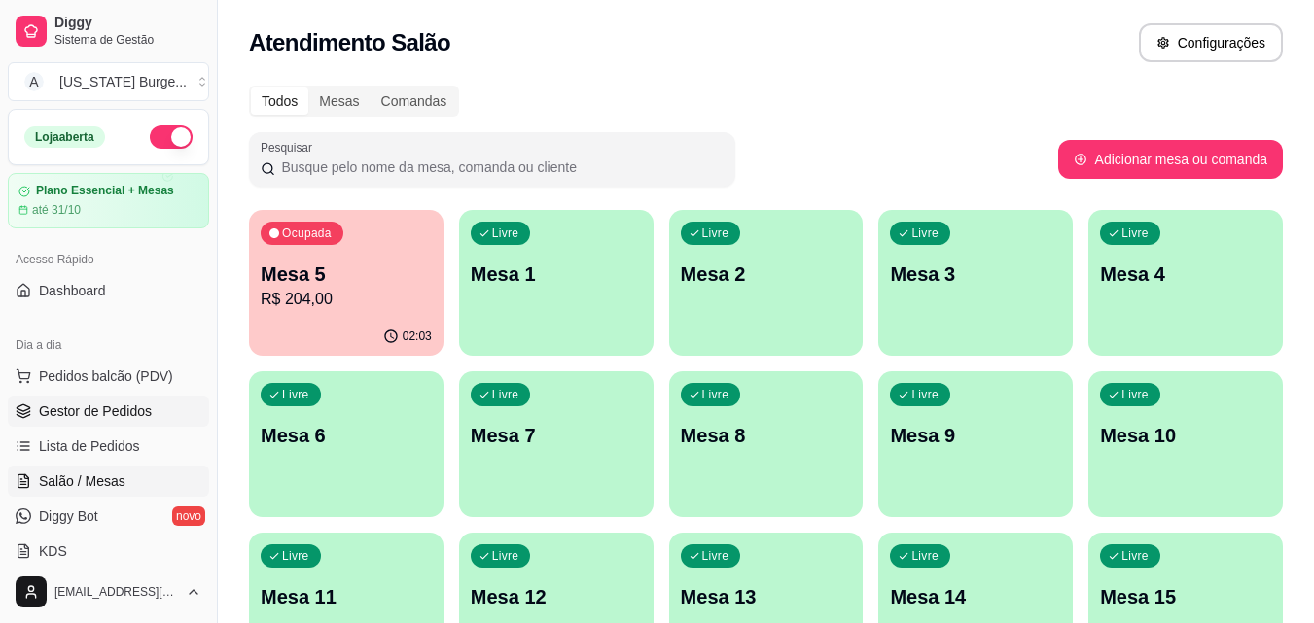
click at [100, 405] on span "Gestor de Pedidos" at bounding box center [95, 411] width 113 height 19
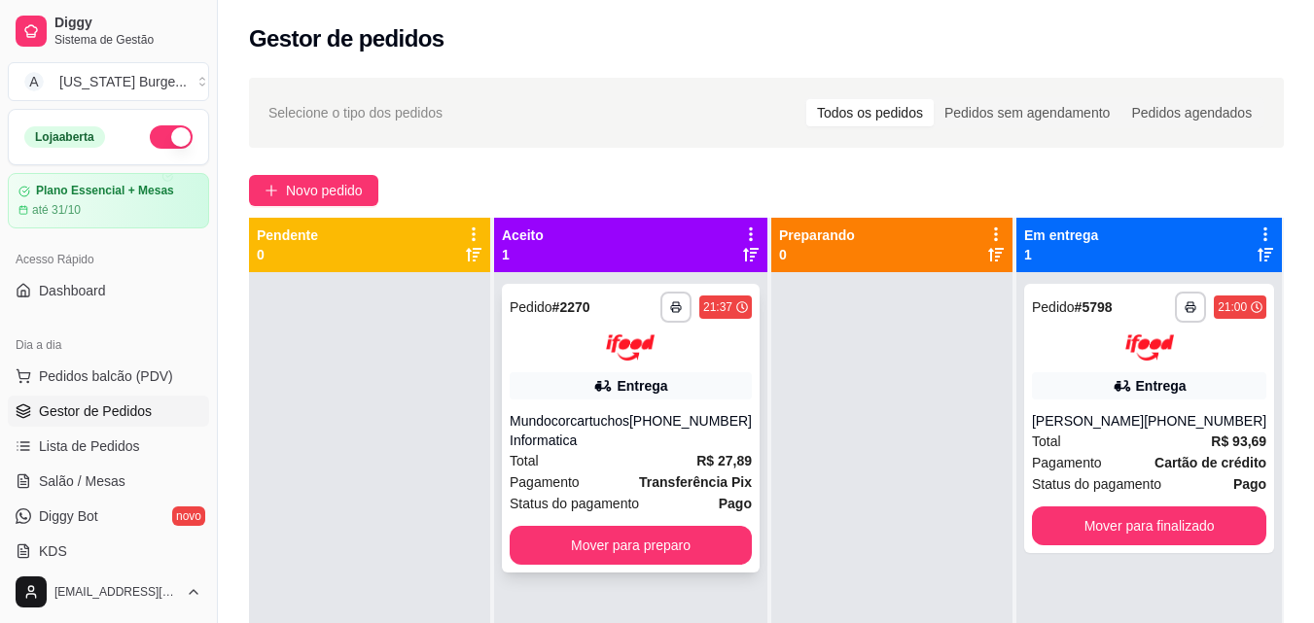
click at [652, 476] on strong "Transferência Pix" at bounding box center [695, 482] width 113 height 16
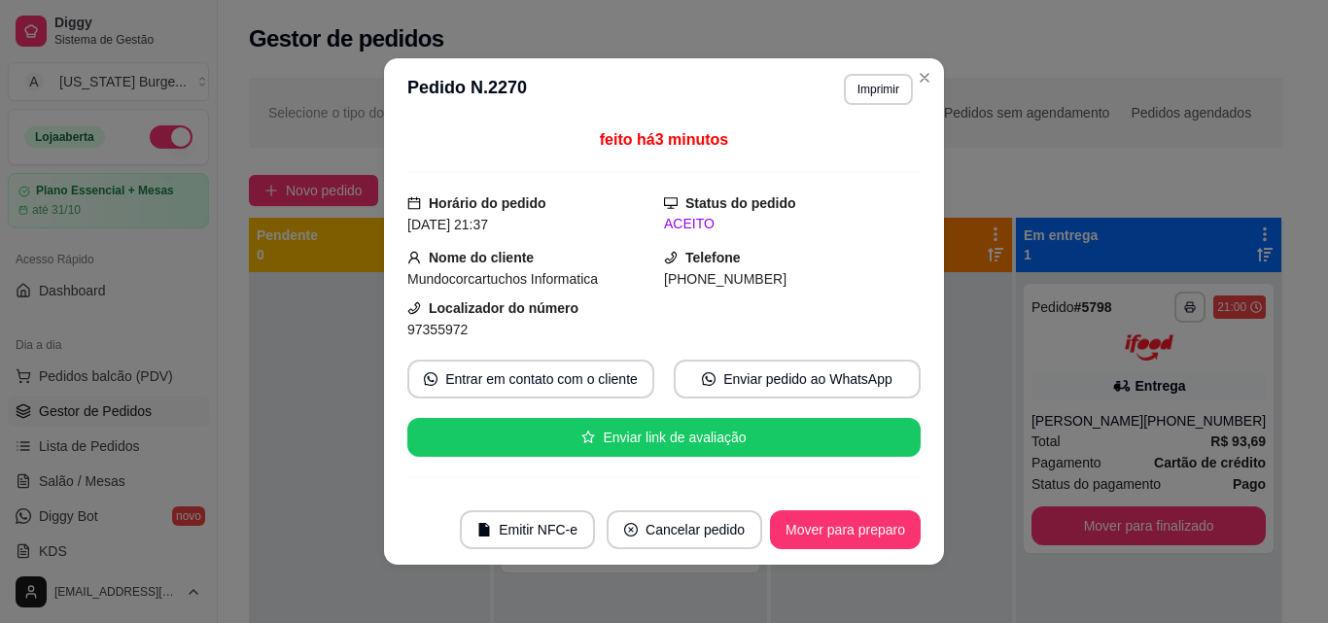
click at [889, 212] on div "Status do pedido ACEITO" at bounding box center [792, 214] width 257 height 43
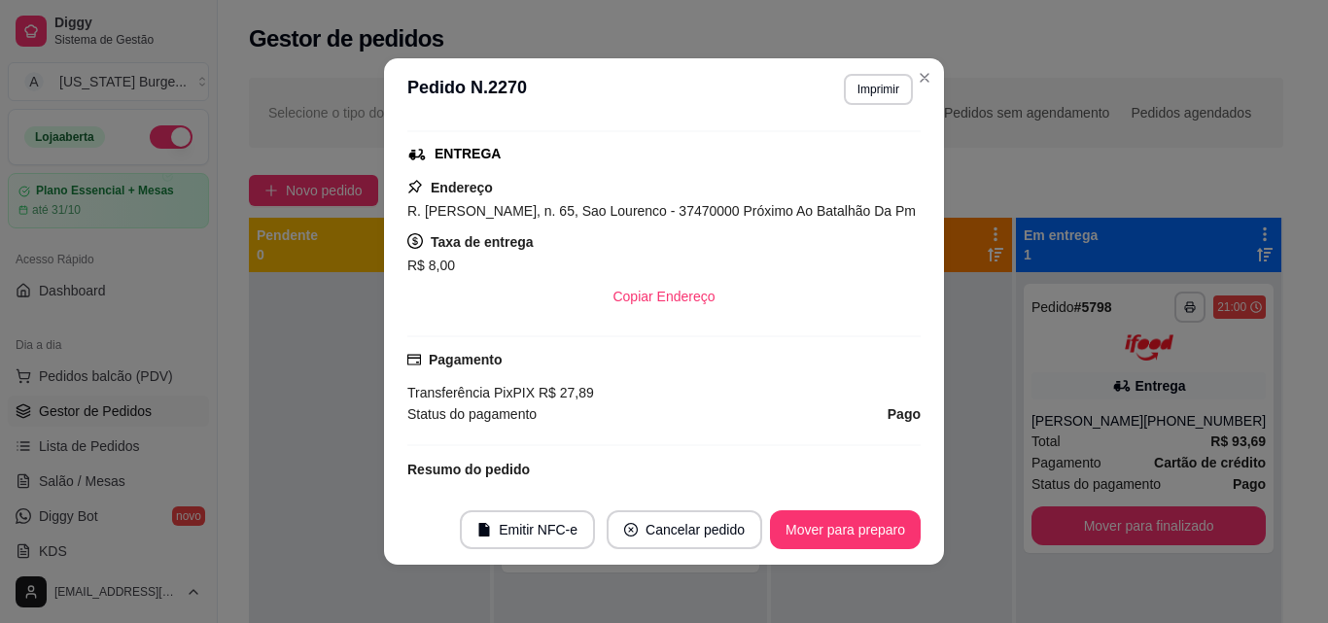
scroll to position [338, 0]
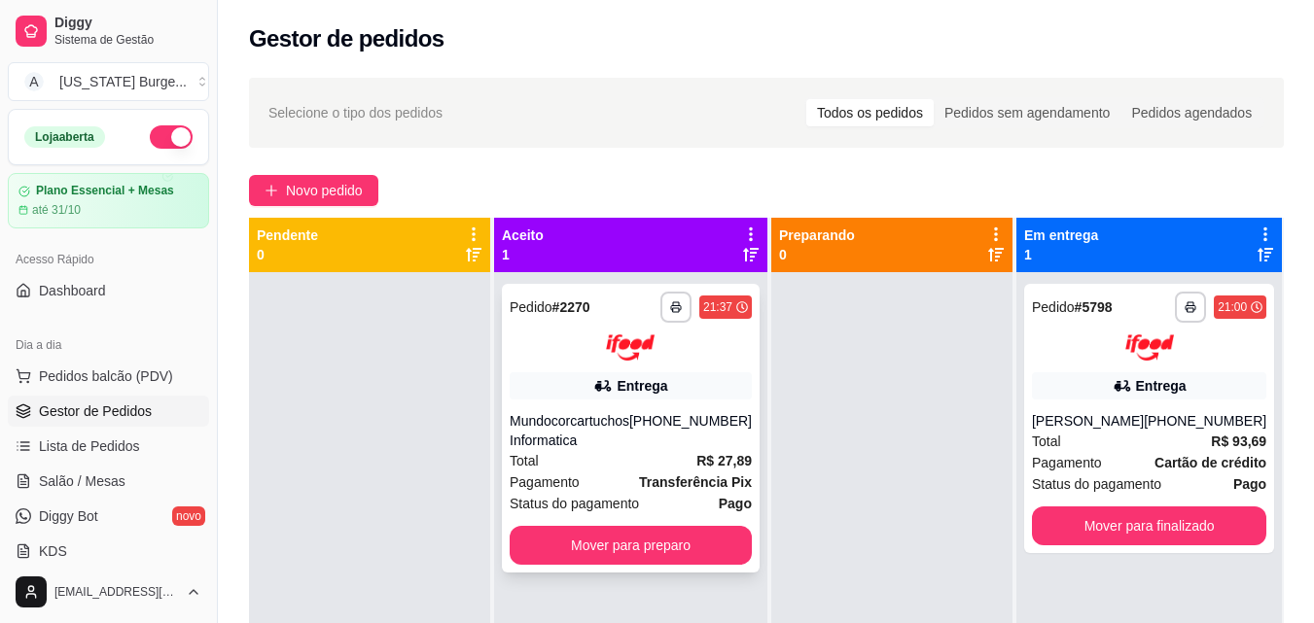
click at [582, 497] on span "Status do pagamento" at bounding box center [573, 503] width 129 height 21
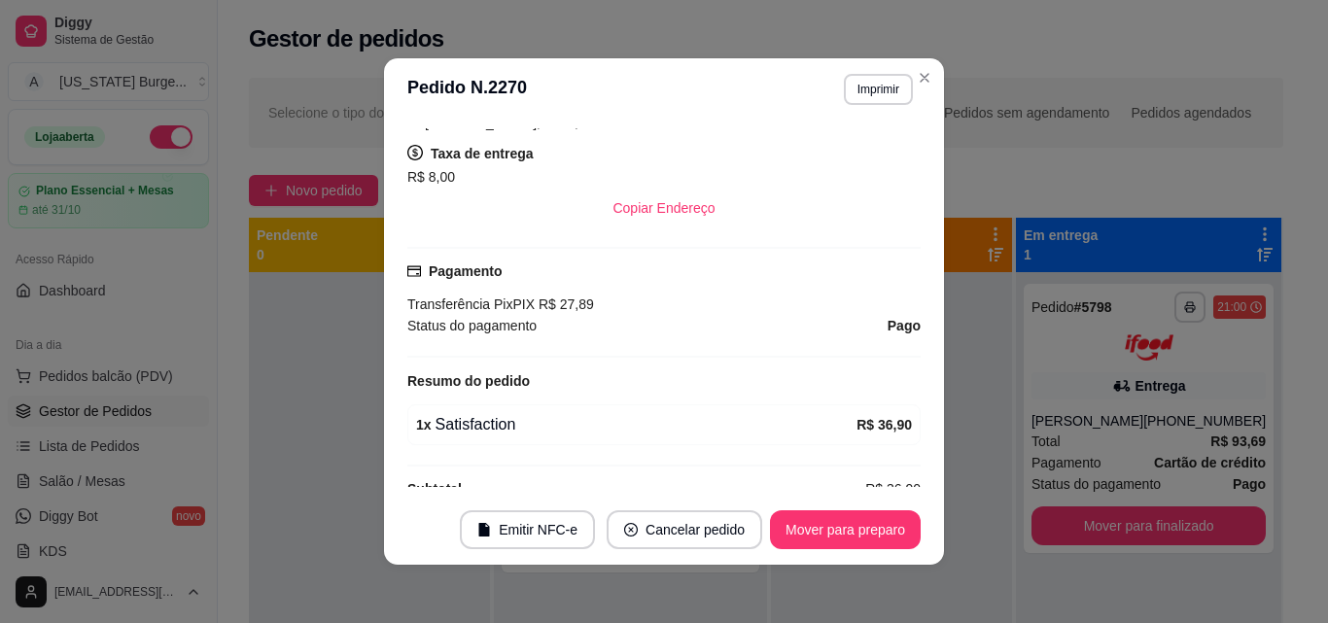
scroll to position [0, 0]
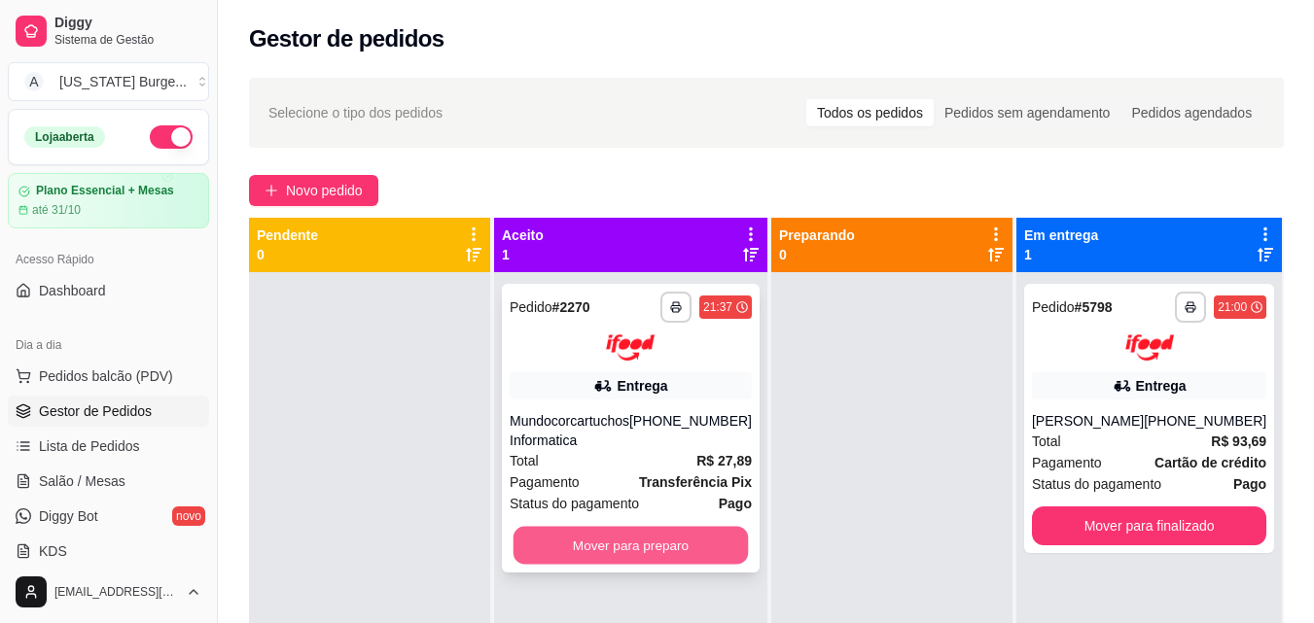
click at [610, 549] on button "Mover para preparo" at bounding box center [630, 545] width 235 height 38
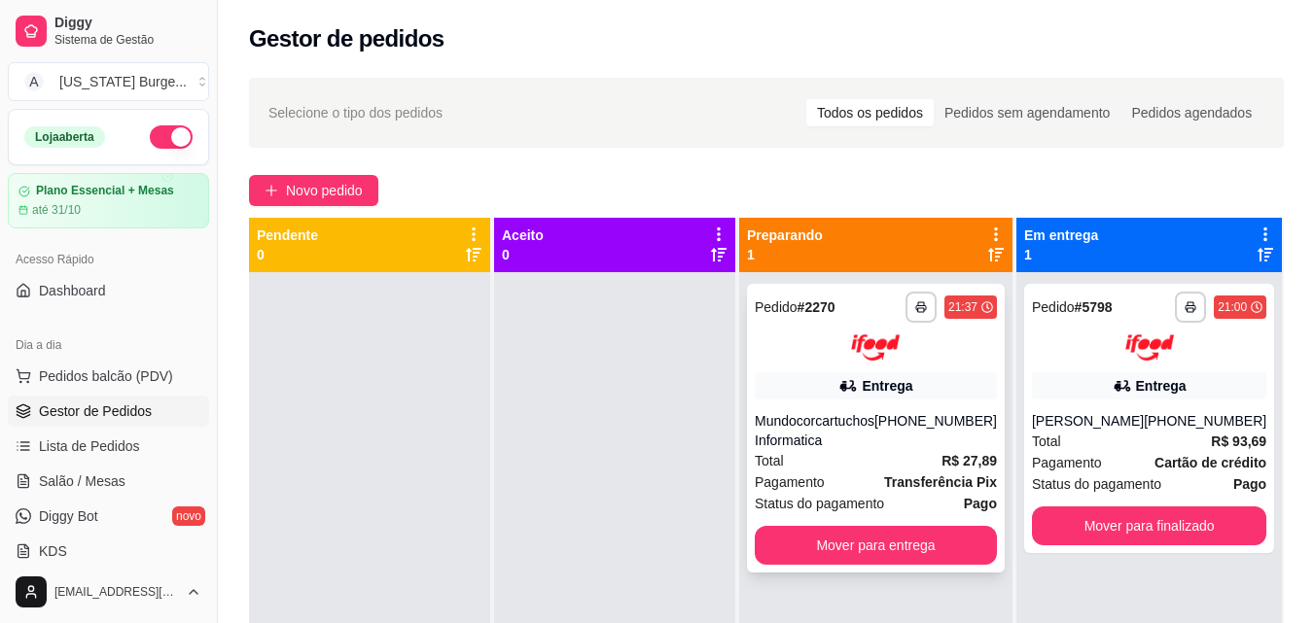
click at [882, 518] on div "**********" at bounding box center [876, 428] width 258 height 289
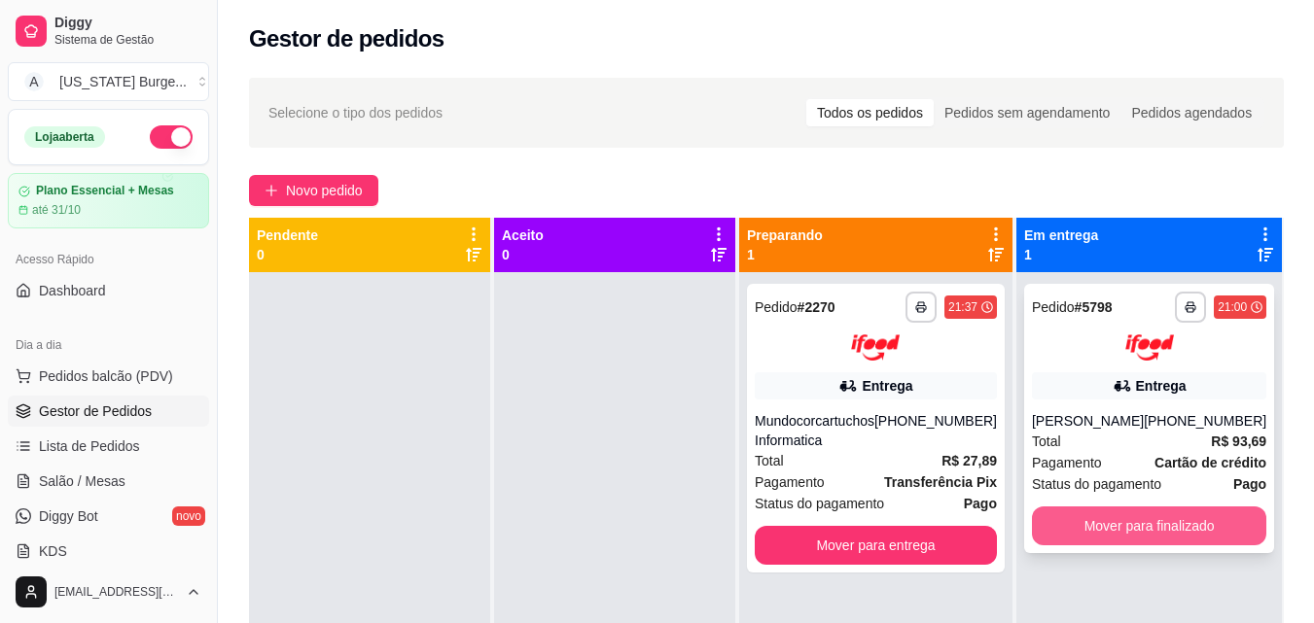
click at [1074, 526] on button "Mover para finalizado" at bounding box center [1149, 526] width 234 height 39
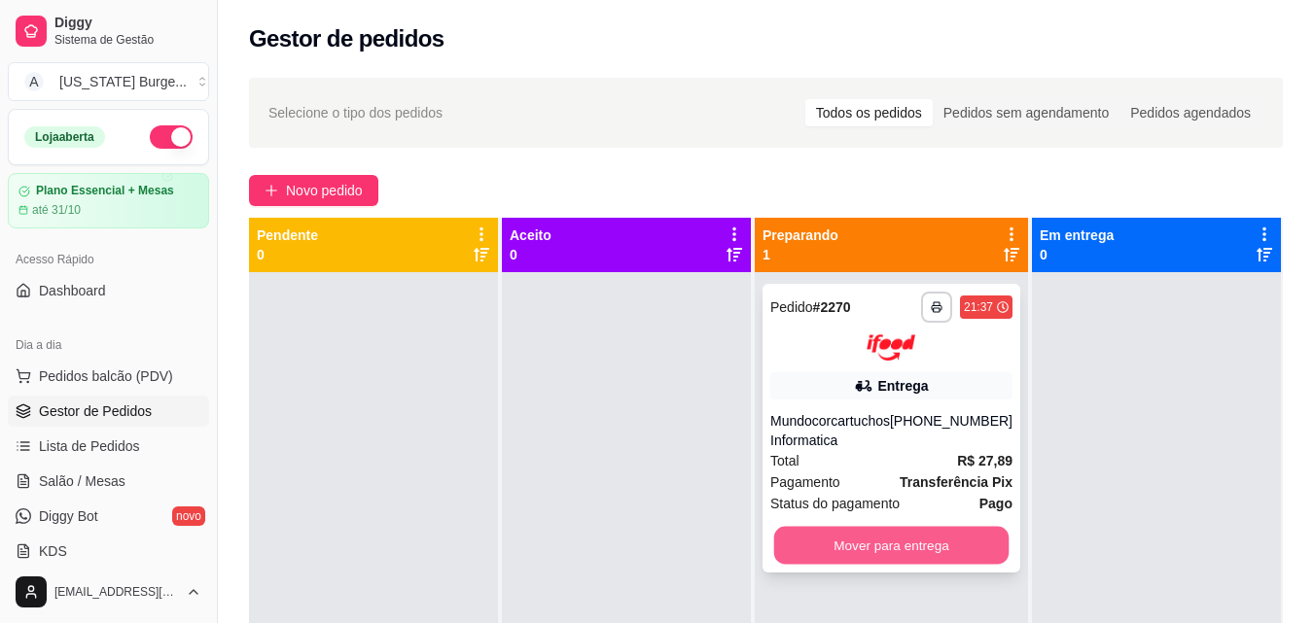
click at [869, 556] on button "Mover para entrega" at bounding box center [891, 545] width 235 height 38
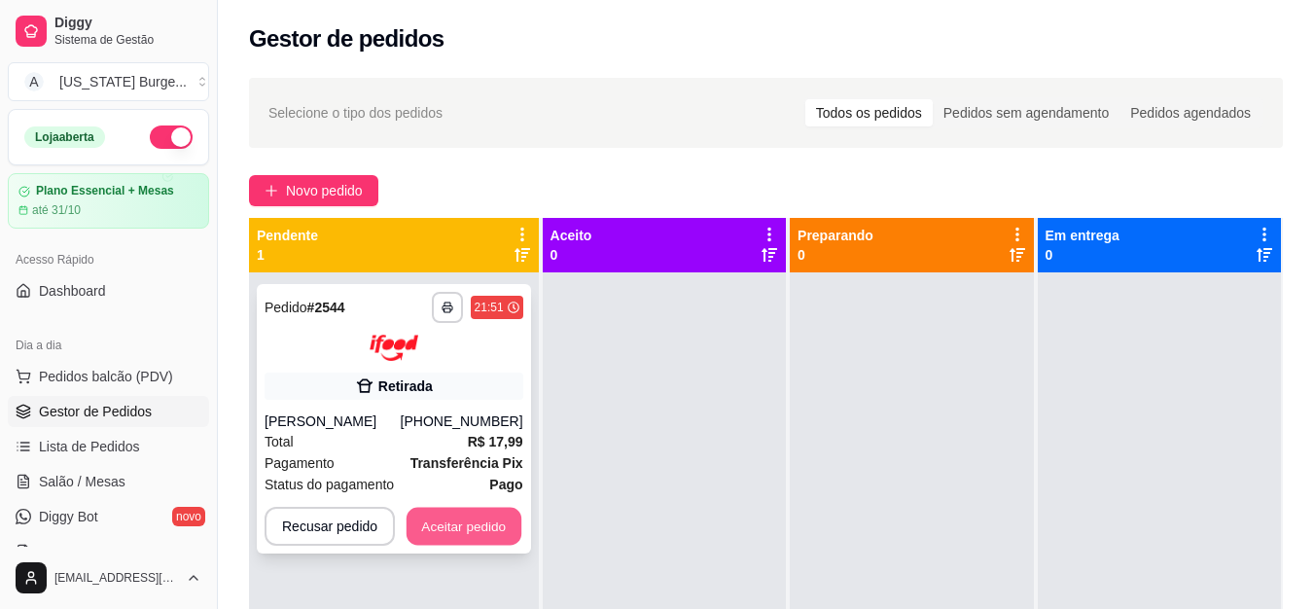
click at [473, 532] on button "Aceitar pedido" at bounding box center [463, 526] width 115 height 38
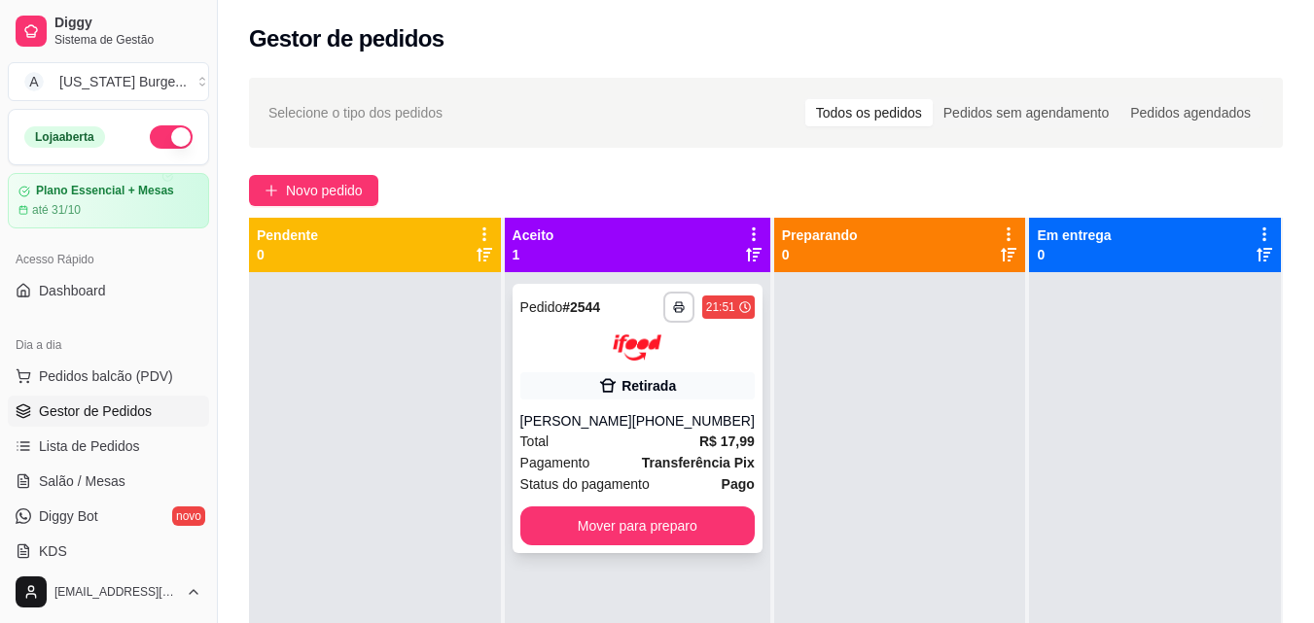
click at [607, 452] on div "Pagamento Transferência Pix" at bounding box center [637, 462] width 234 height 21
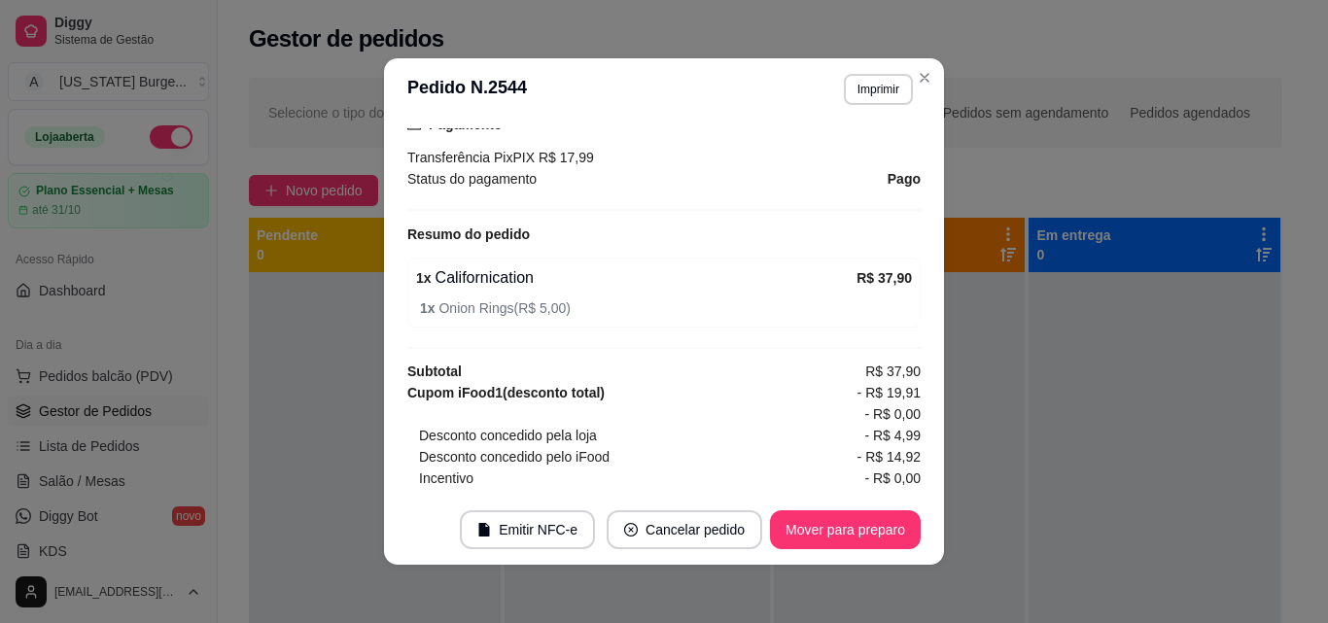
scroll to position [460, 0]
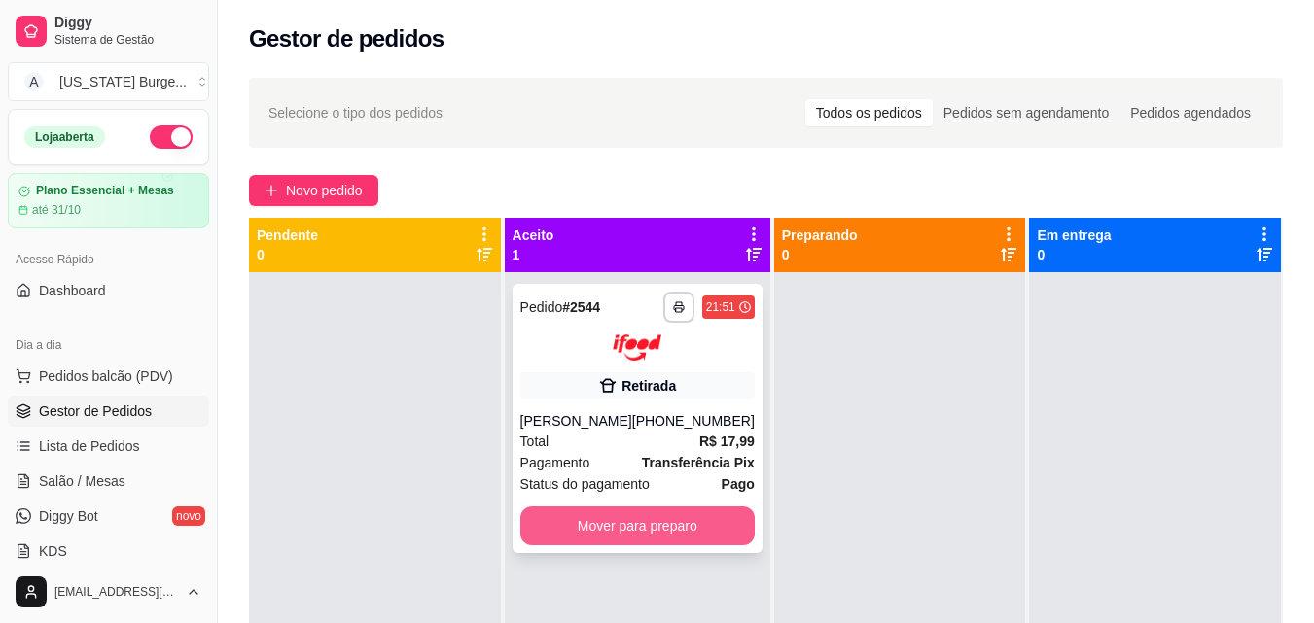
click at [684, 528] on button "Mover para preparo" at bounding box center [637, 526] width 234 height 39
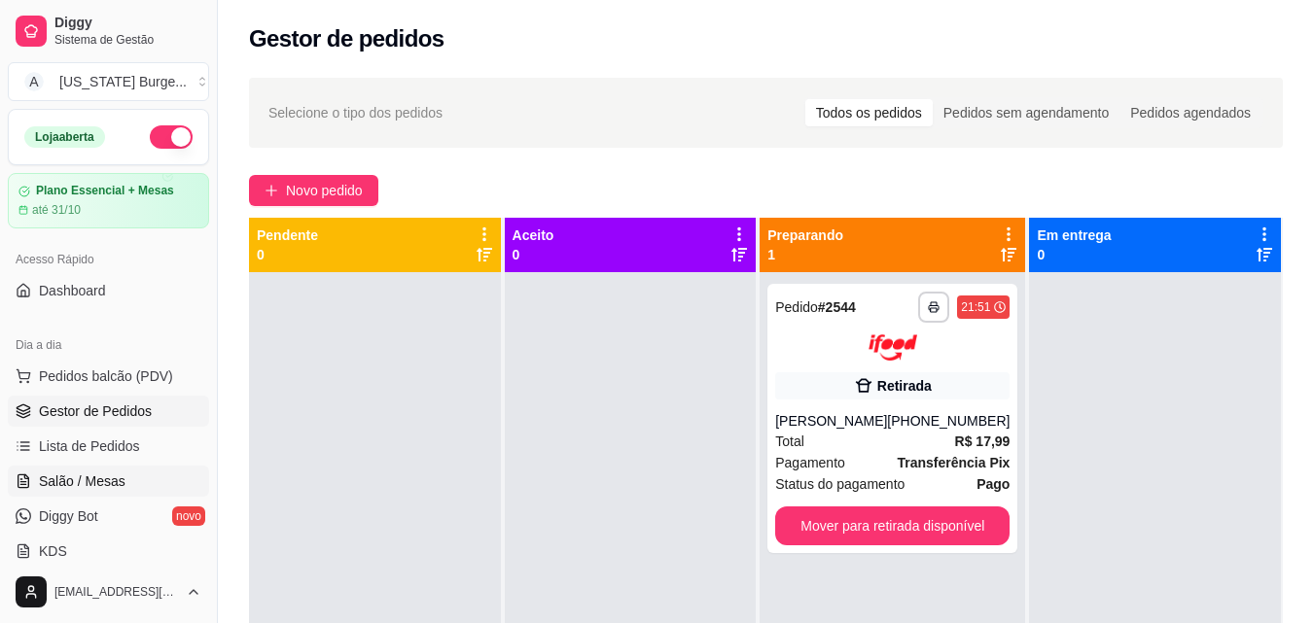
click at [107, 466] on link "Salão / Mesas" at bounding box center [108, 481] width 201 height 31
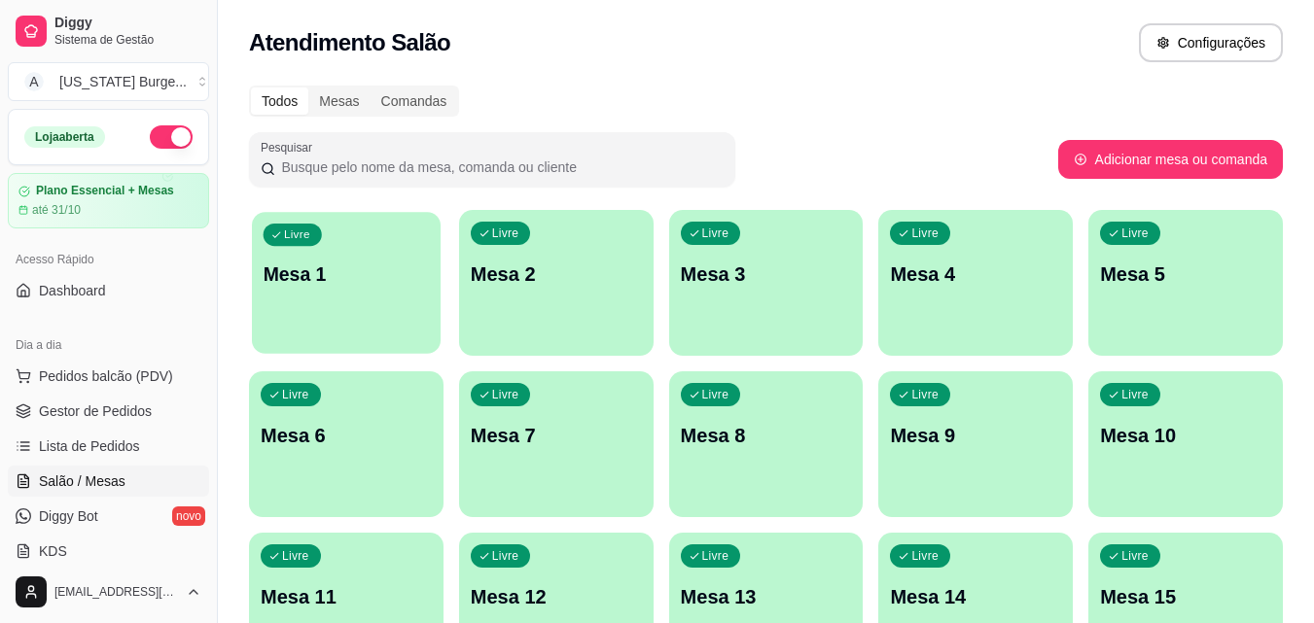
click at [354, 276] on p "Mesa 1" at bounding box center [346, 275] width 166 height 26
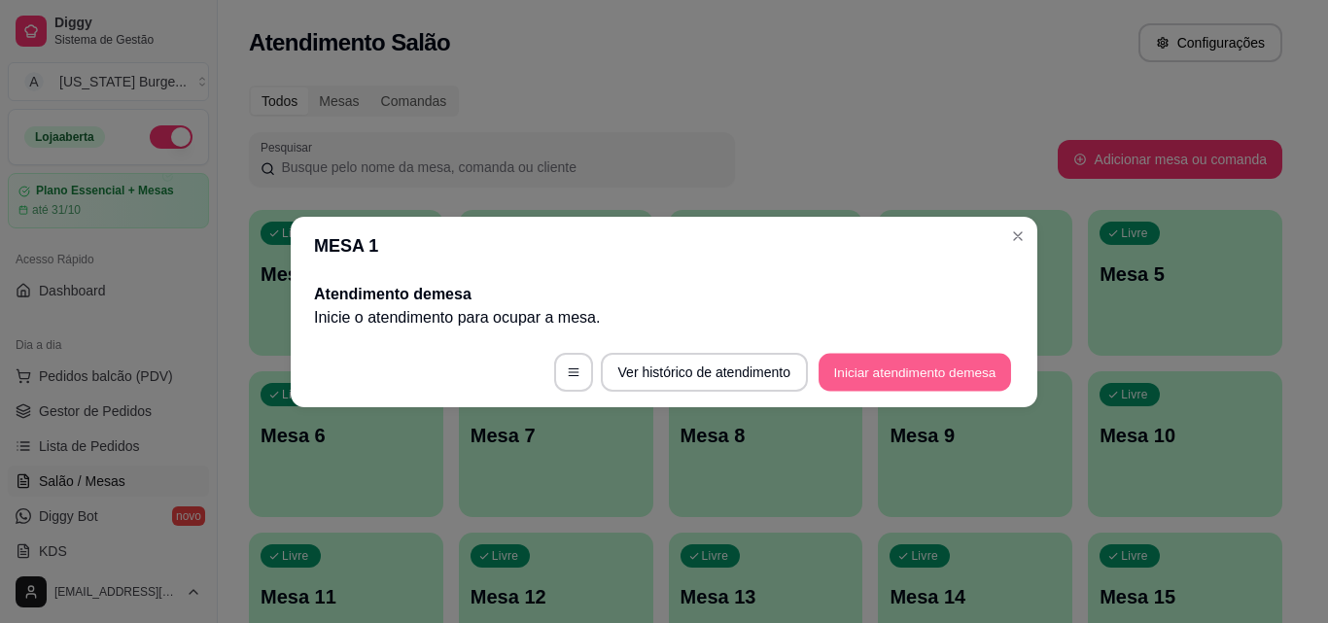
click at [882, 361] on button "Iniciar atendimento de mesa" at bounding box center [915, 372] width 193 height 38
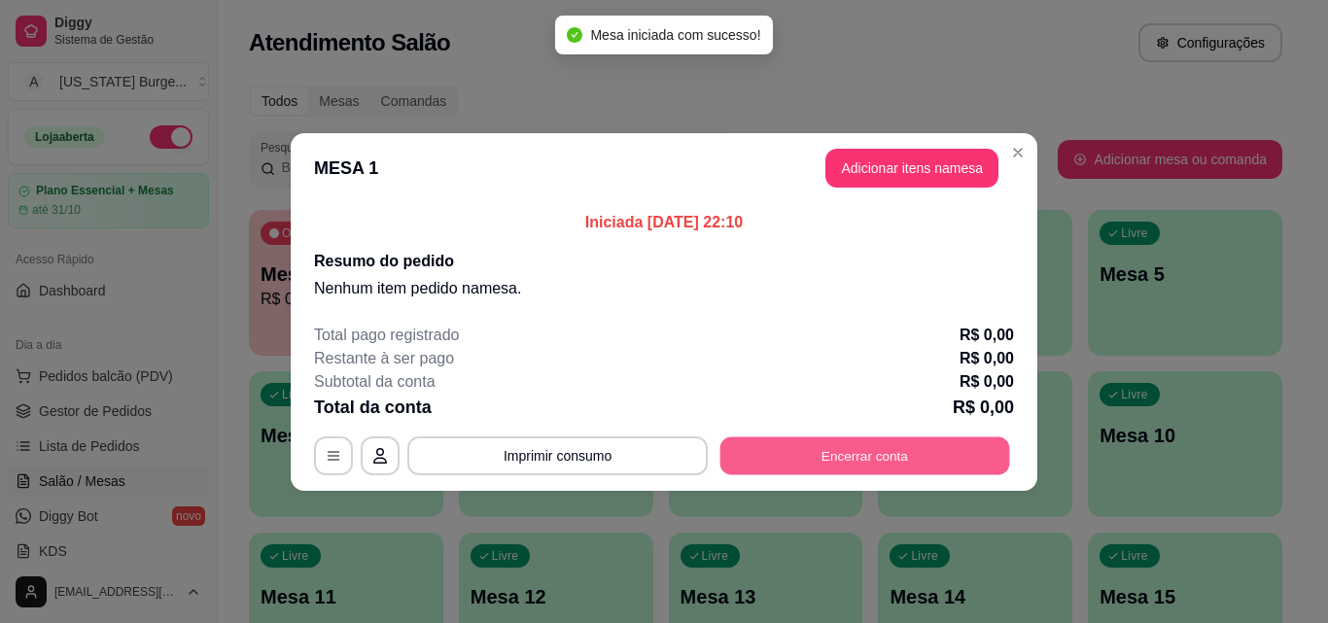
click at [778, 452] on button "Encerrar conta" at bounding box center [865, 456] width 290 height 38
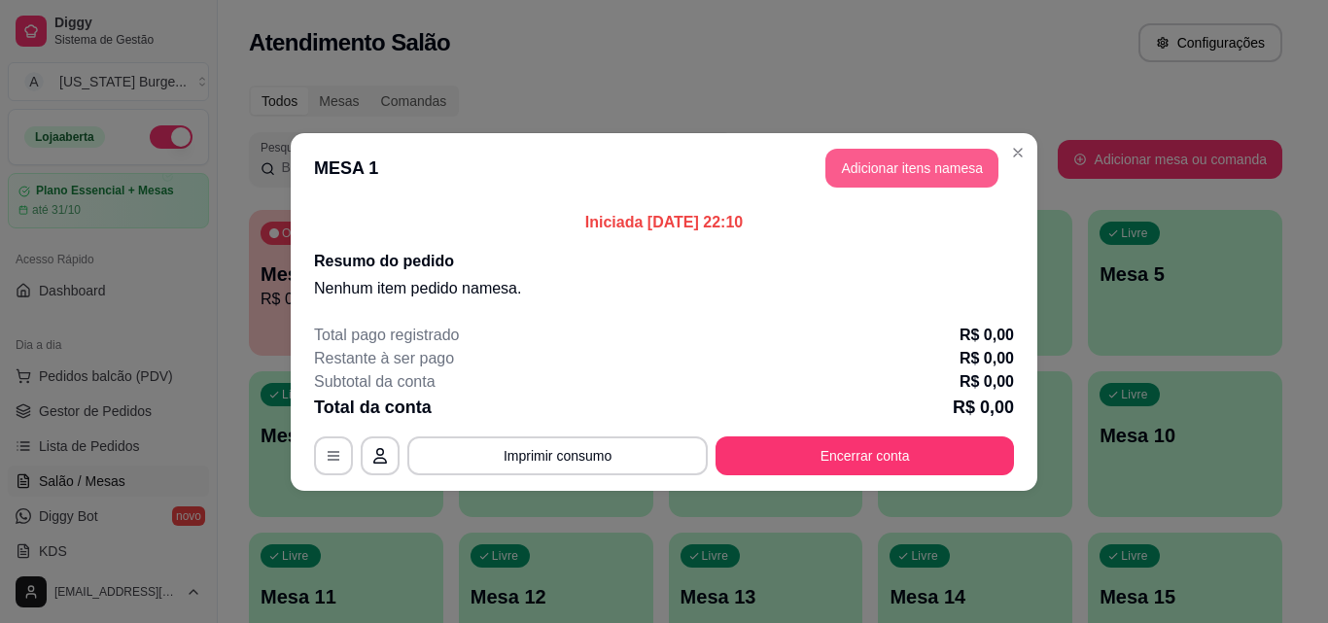
click at [922, 159] on button "Adicionar itens na mesa" at bounding box center [911, 168] width 173 height 39
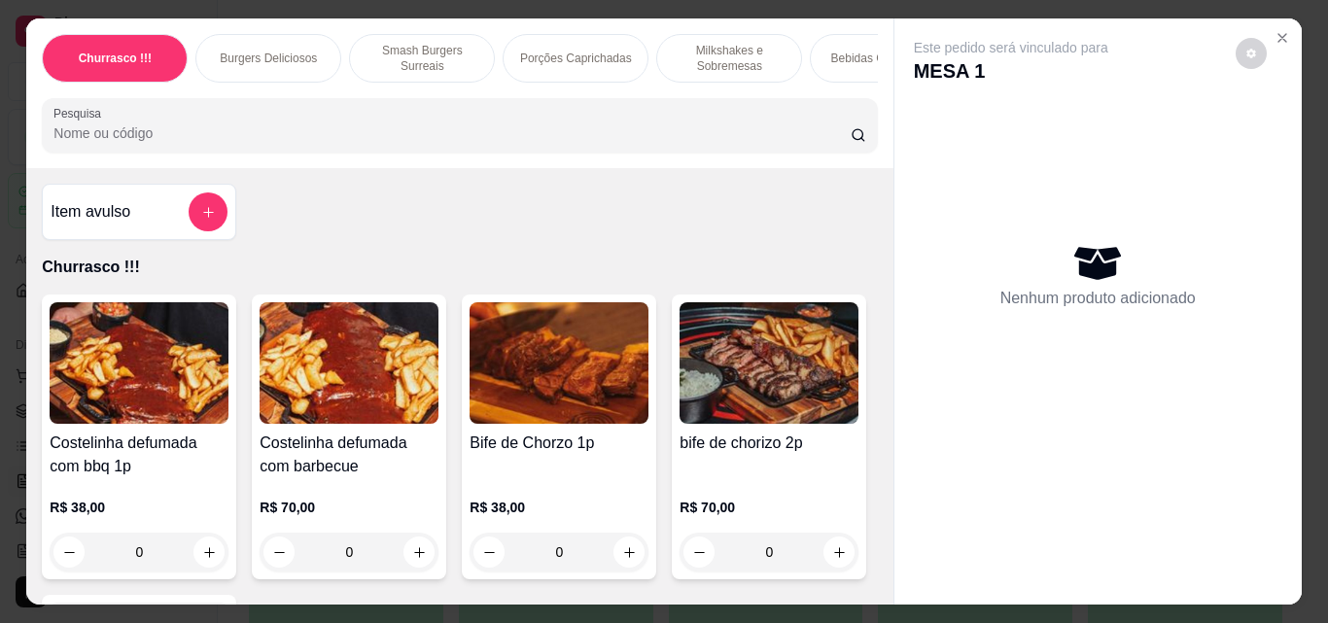
click at [310, 53] on div "Burgers Deliciosos" at bounding box center [268, 58] width 146 height 49
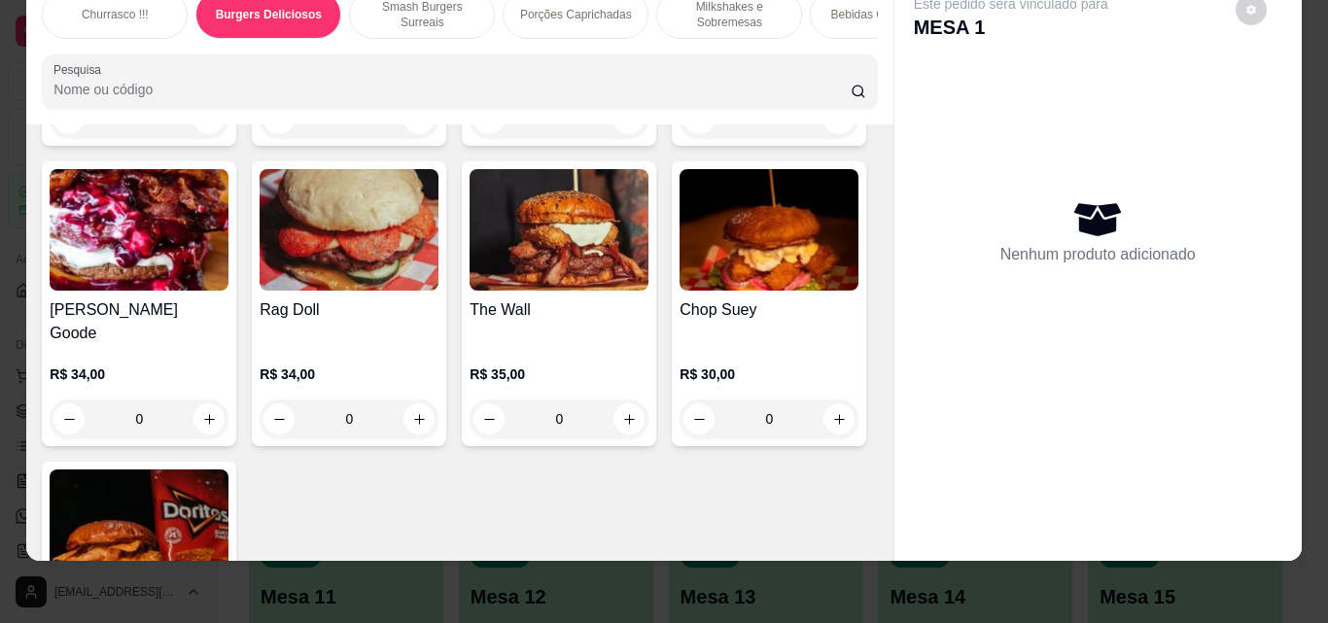
scroll to position [1029, 0]
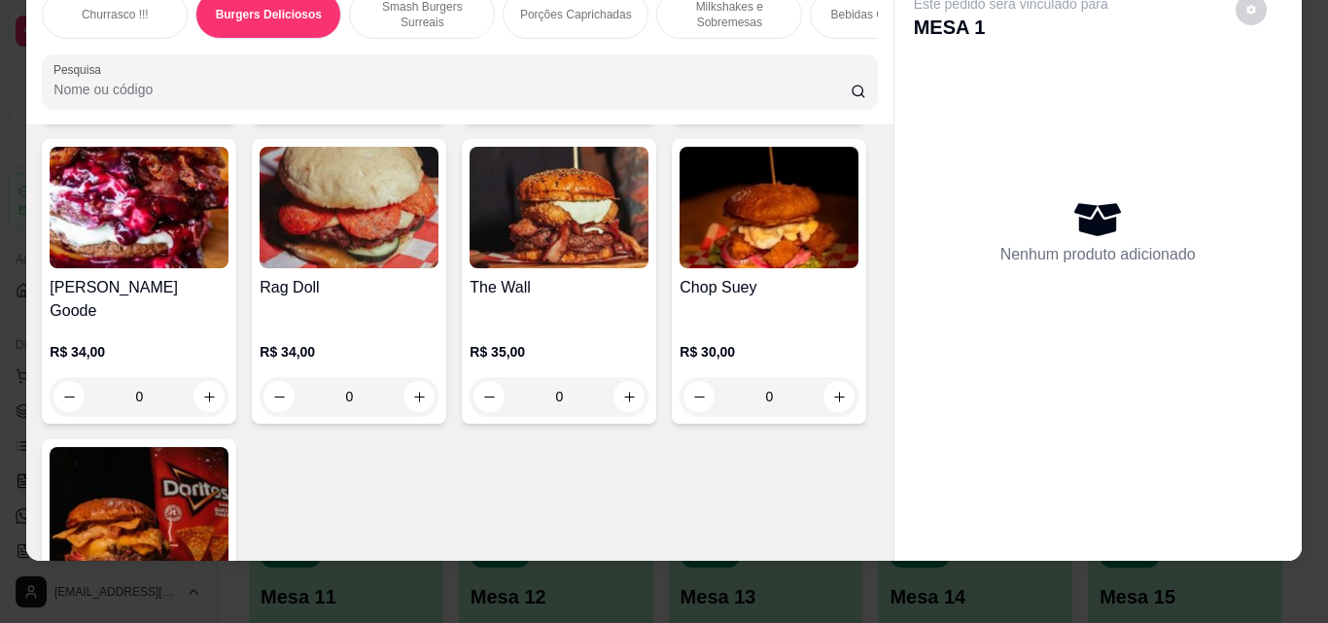
click at [228, 377] on div "0" at bounding box center [139, 396] width 179 height 39
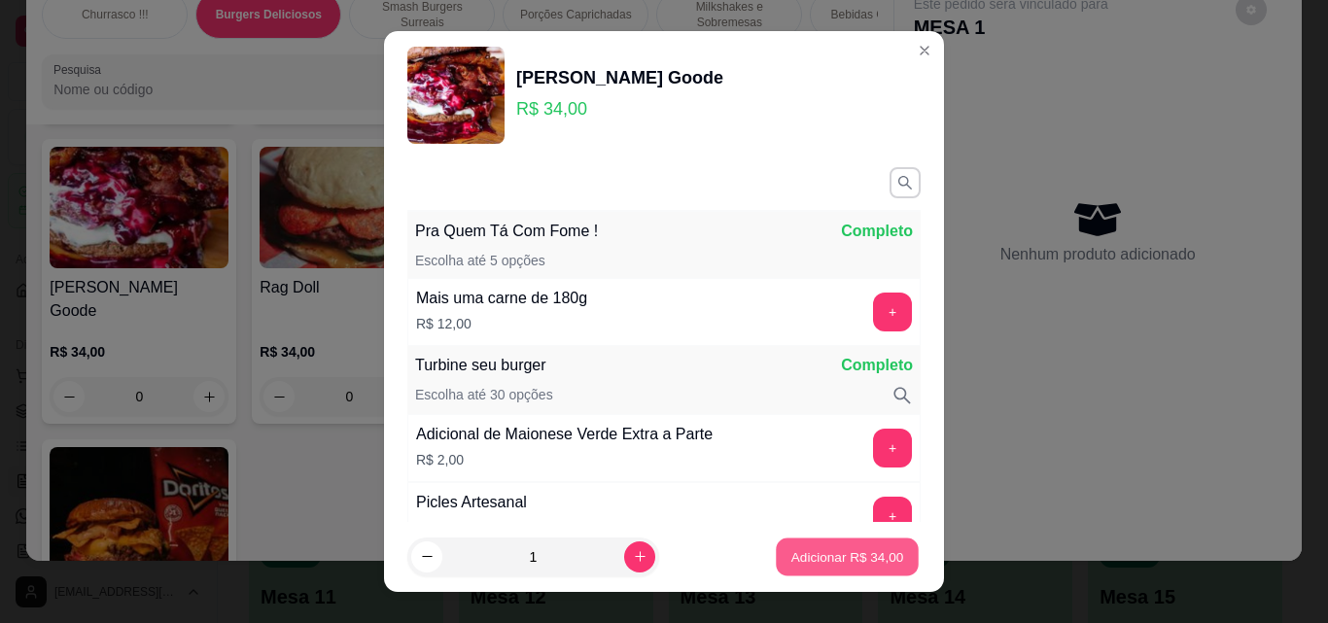
click at [824, 562] on p "Adicionar R$ 34,00" at bounding box center [847, 556] width 113 height 18
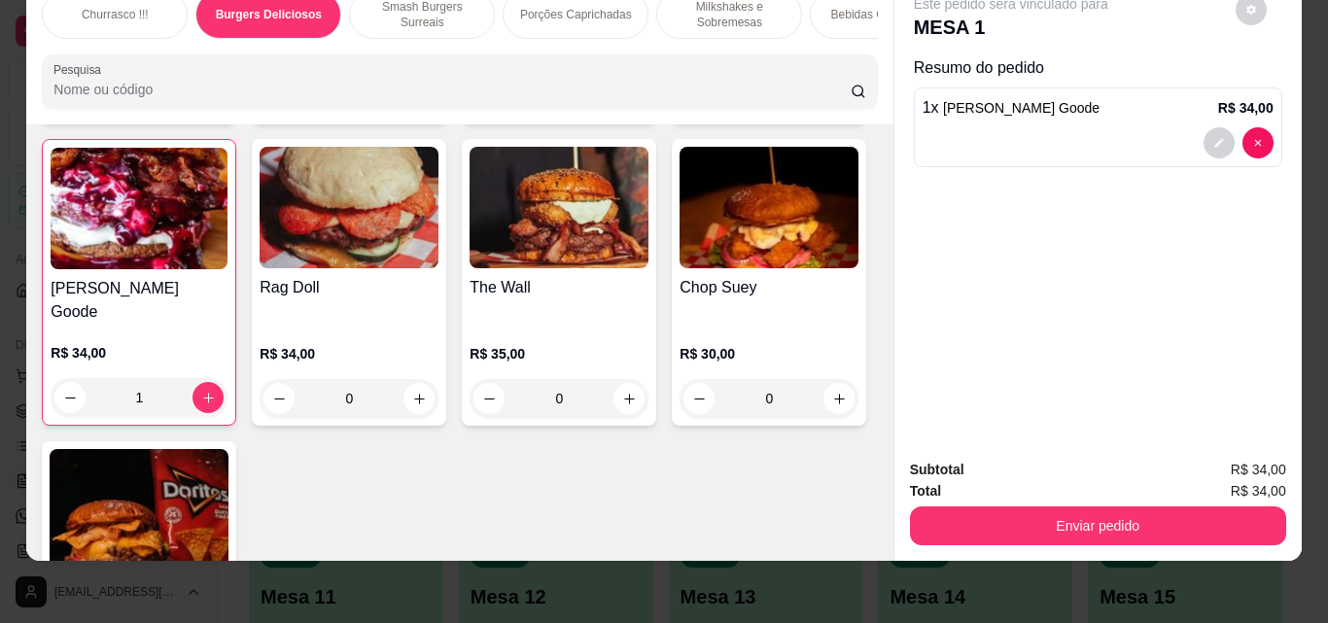
type input "1"
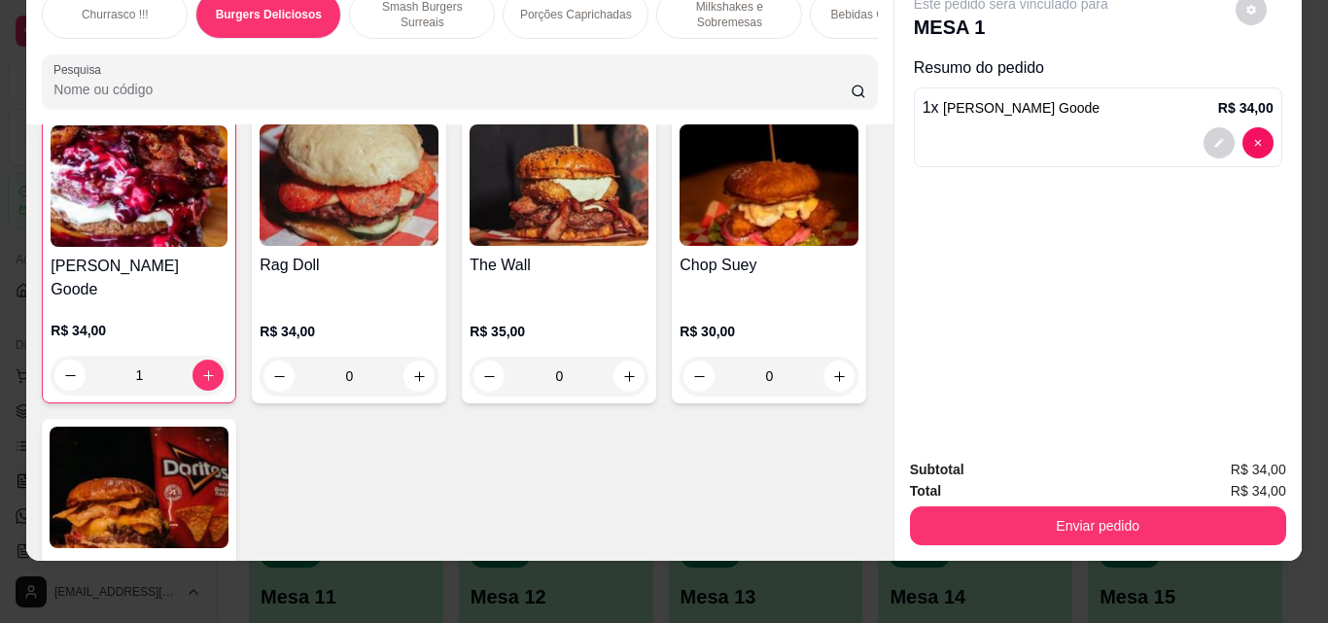
click at [438, 357] on div "0" at bounding box center [349, 376] width 179 height 39
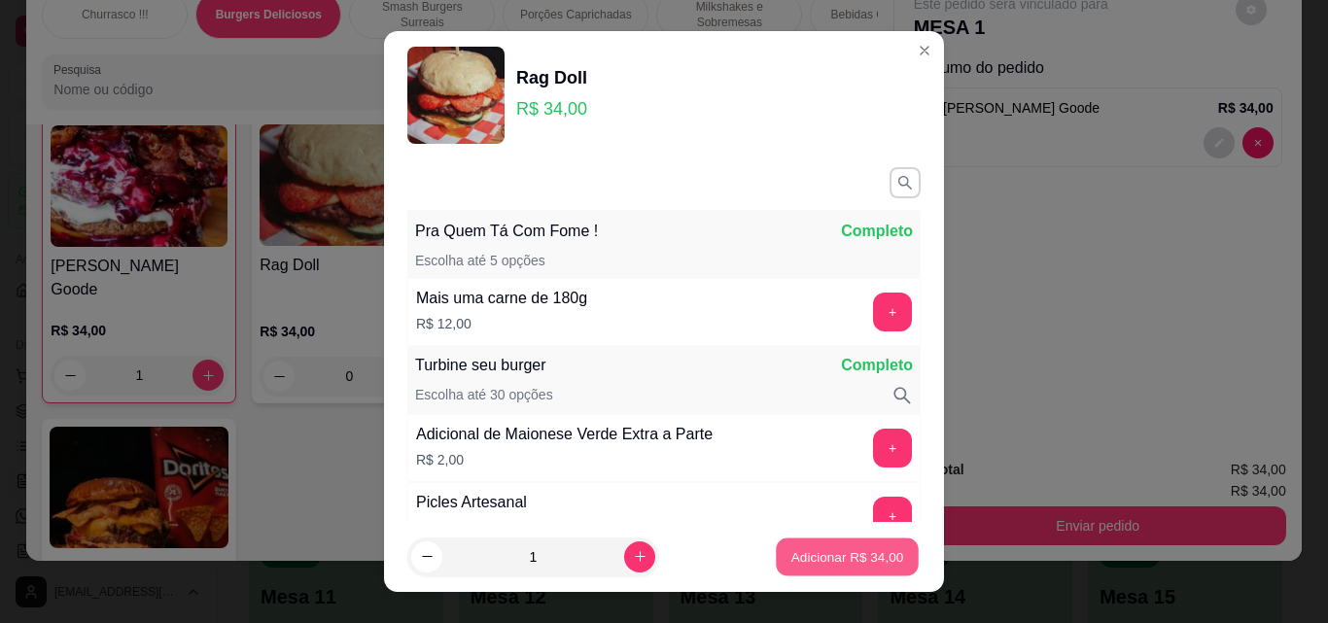
click at [816, 559] on p "Adicionar R$ 34,00" at bounding box center [847, 556] width 113 height 18
type input "1"
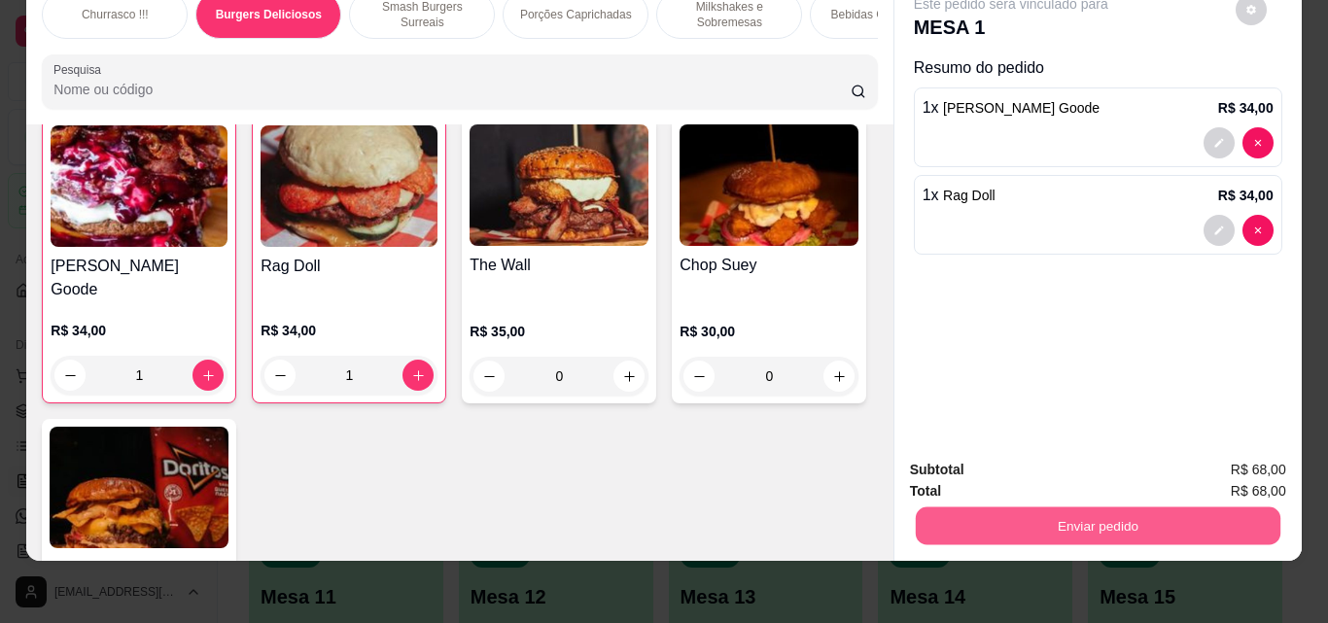
click at [1031, 507] on button "Enviar pedido" at bounding box center [1097, 526] width 365 height 38
click at [1219, 457] on button "Enviar pedido" at bounding box center [1235, 463] width 110 height 37
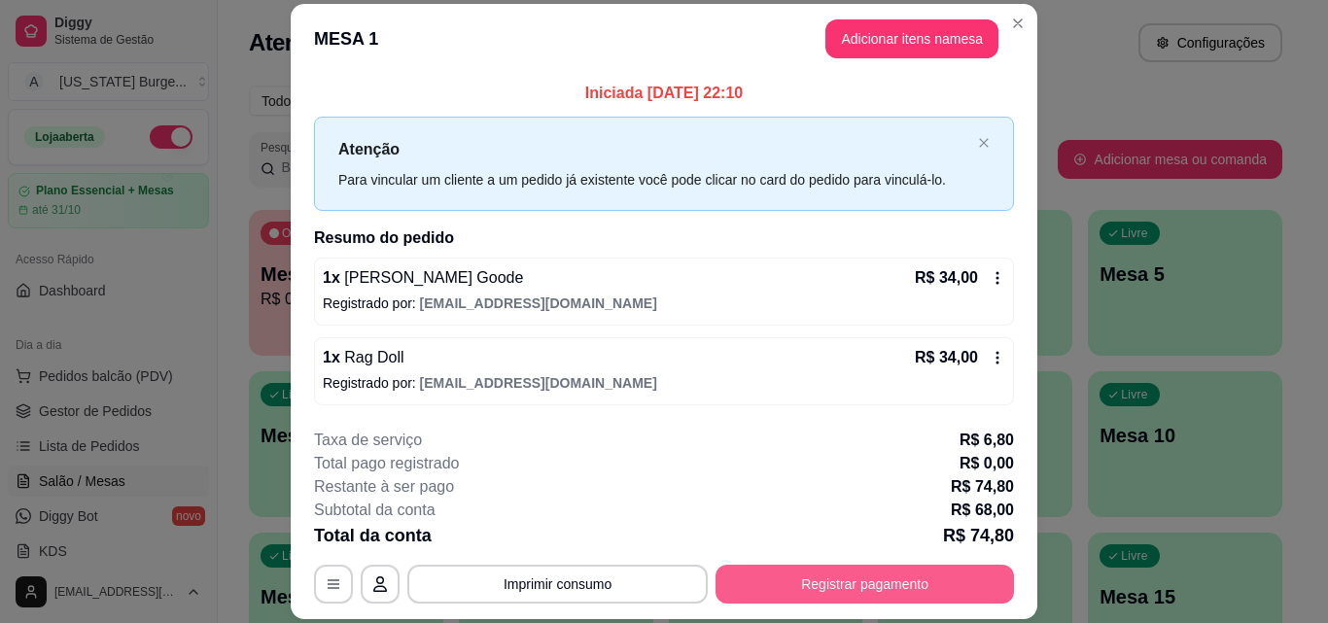
click at [754, 580] on button "Registrar pagamento" at bounding box center [865, 584] width 298 height 39
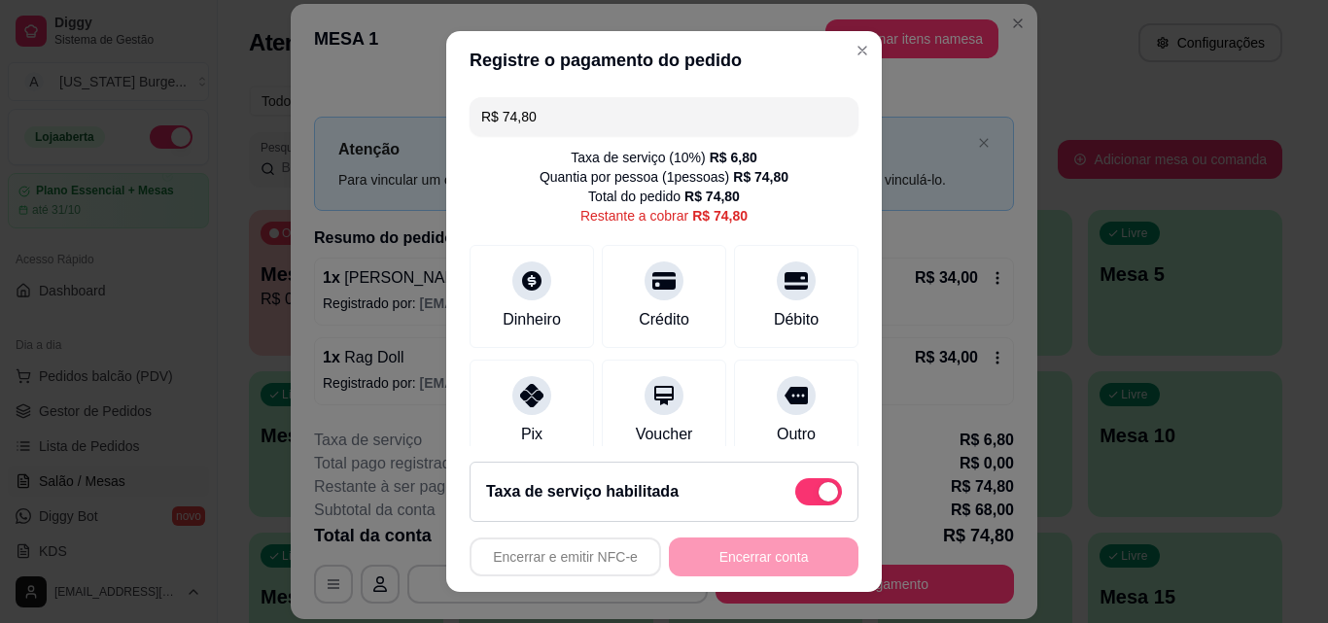
scroll to position [162, 0]
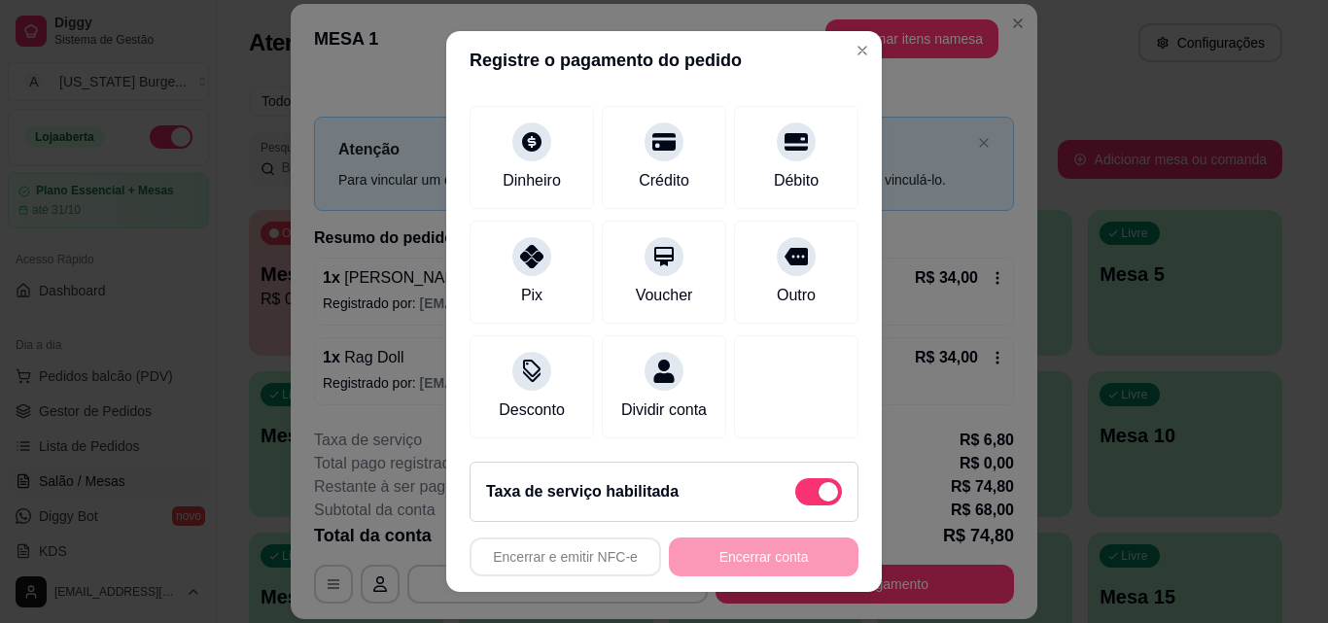
click at [795, 480] on span at bounding box center [818, 491] width 47 height 27
click at [794, 495] on input "checkbox" at bounding box center [800, 501] width 13 height 13
checkbox input "true"
type input "R$ 68,00"
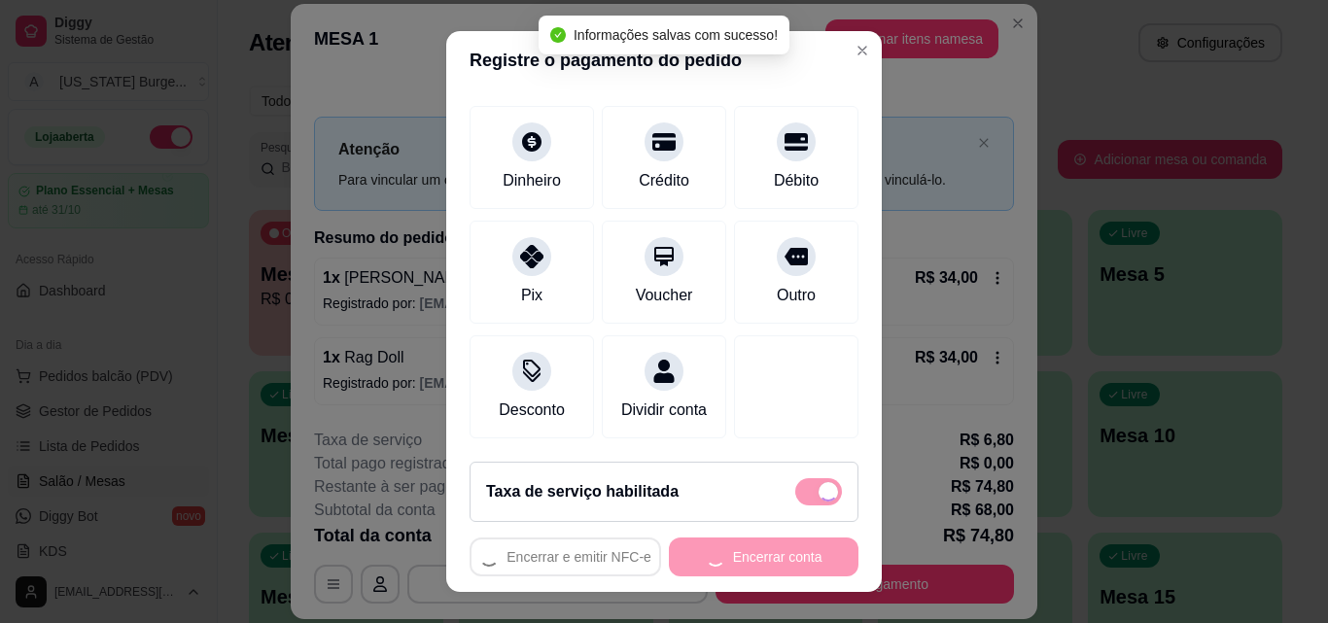
checkbox input "false"
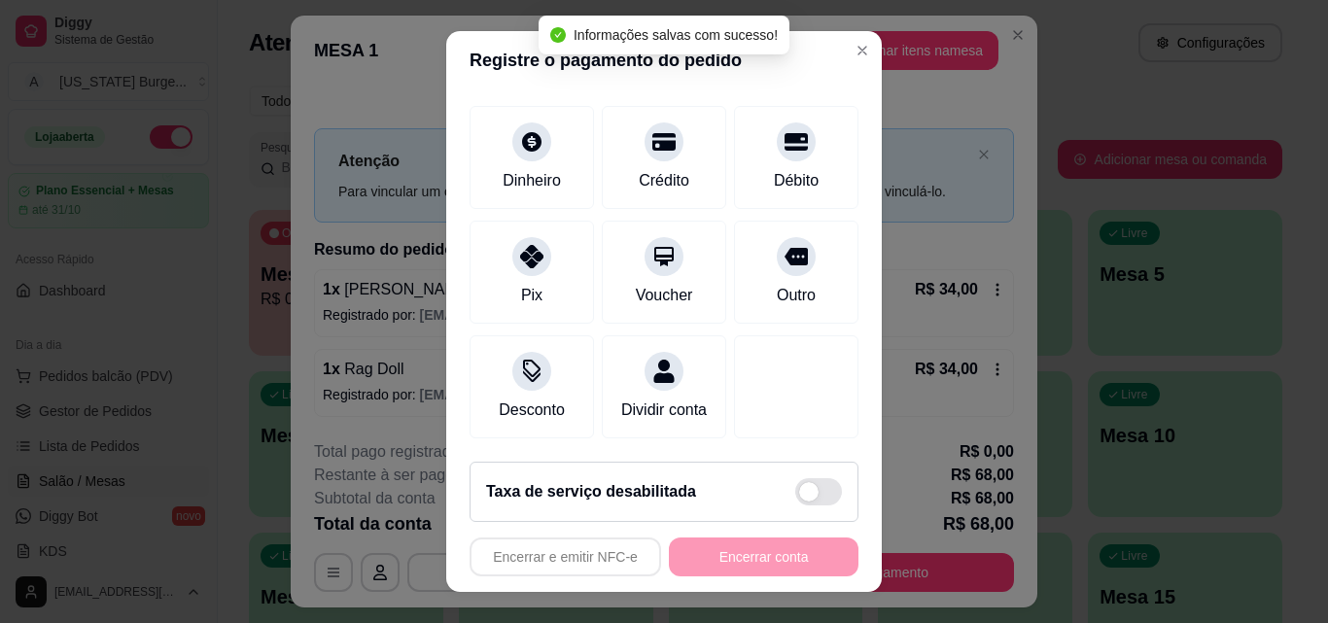
scroll to position [143, 0]
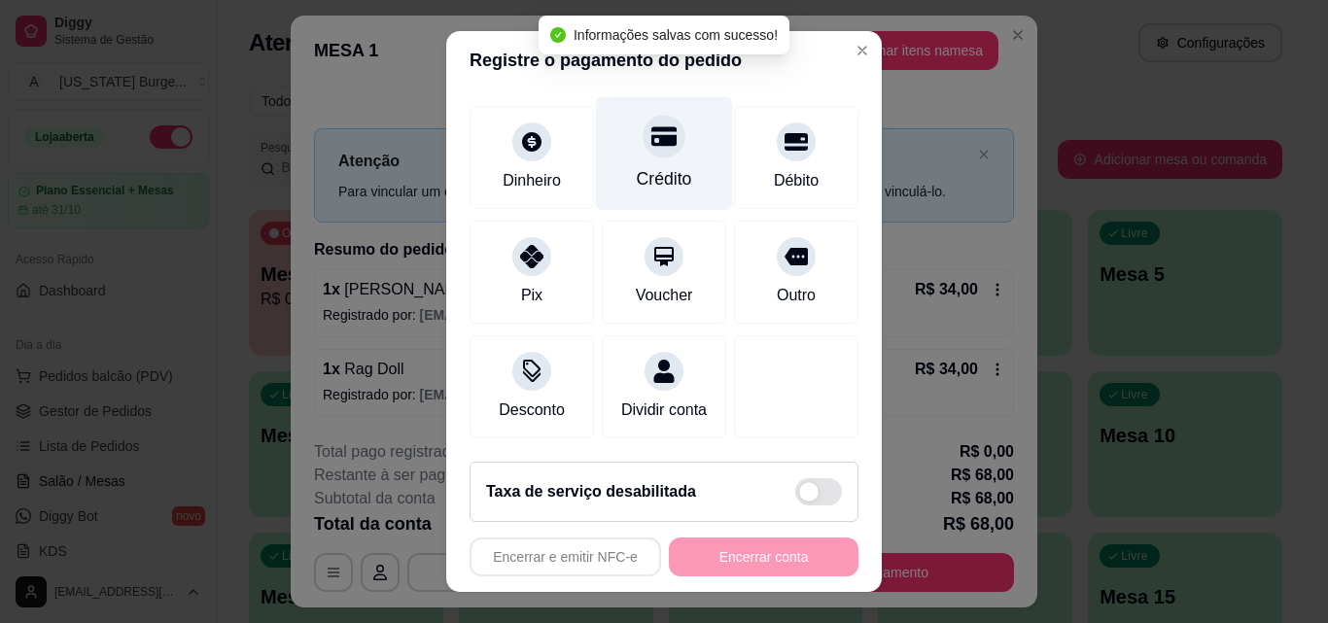
click at [655, 166] on div "Crédito" at bounding box center [664, 178] width 55 height 25
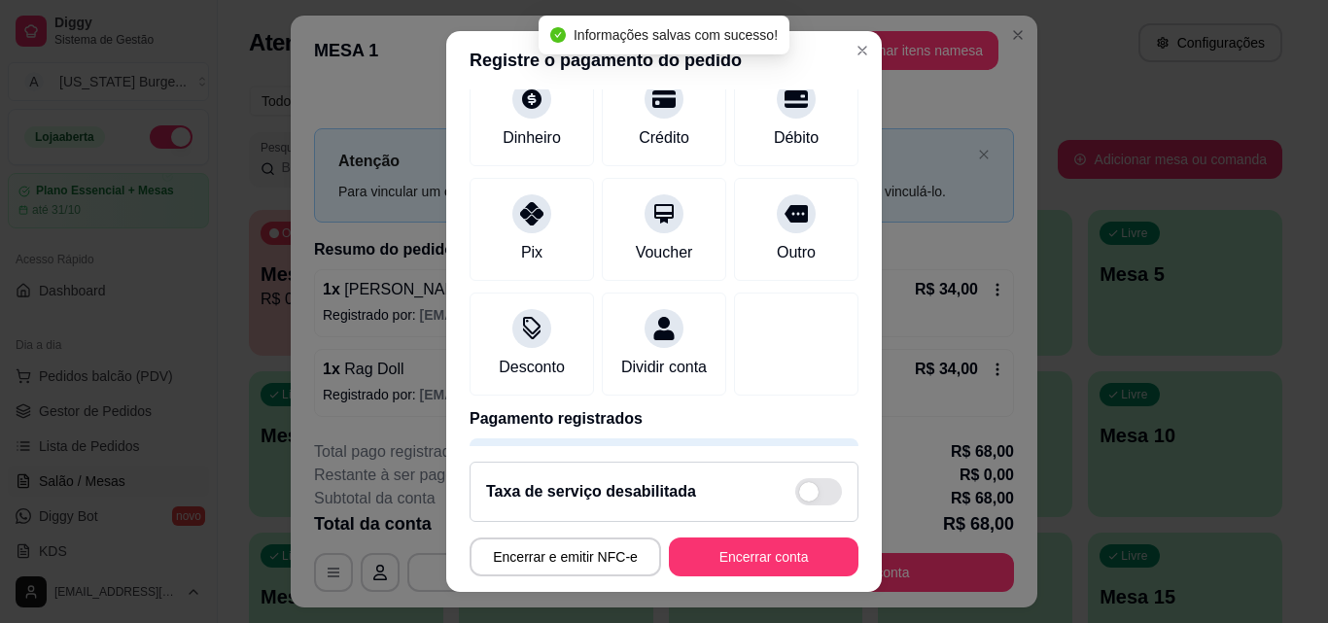
type input "R$ 0,00"
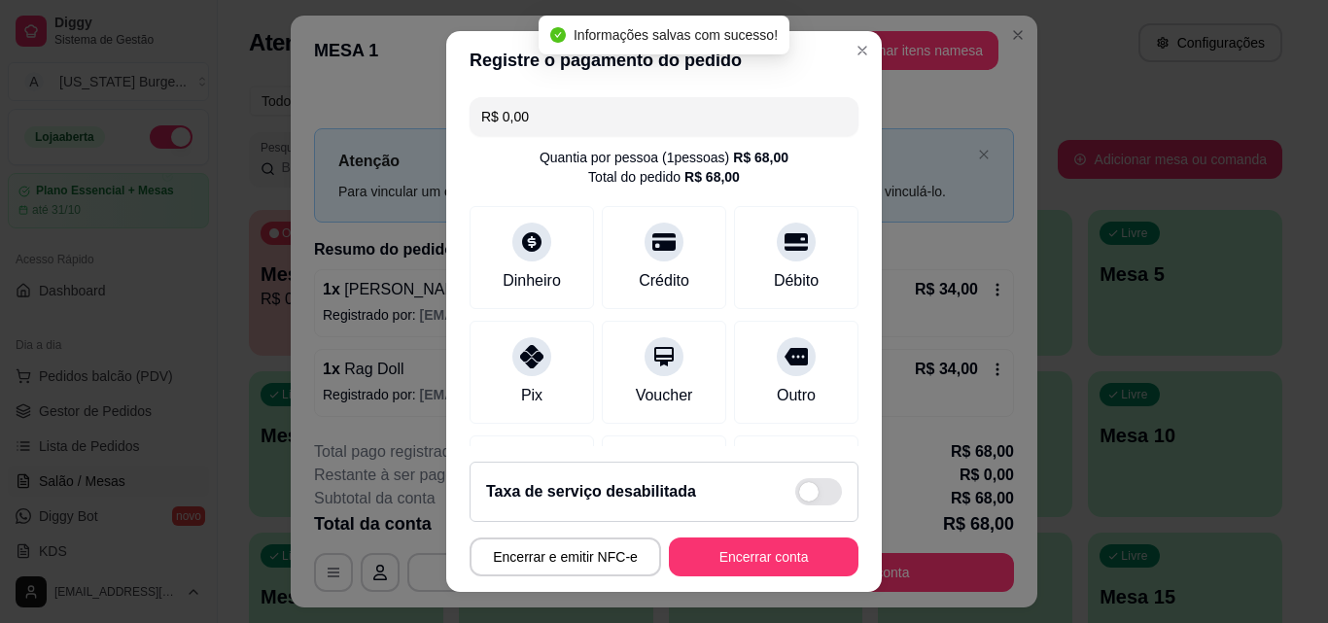
scroll to position [225, 0]
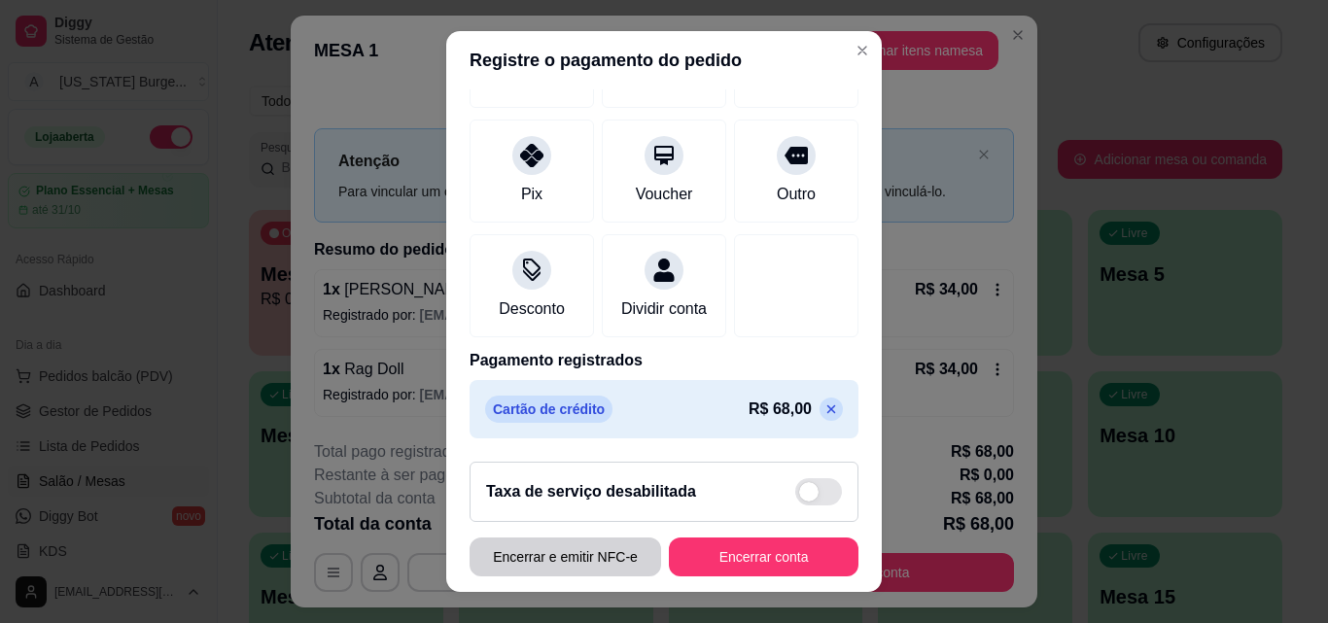
click at [584, 554] on button "Encerrar e emitir NFC-e" at bounding box center [566, 557] width 192 height 39
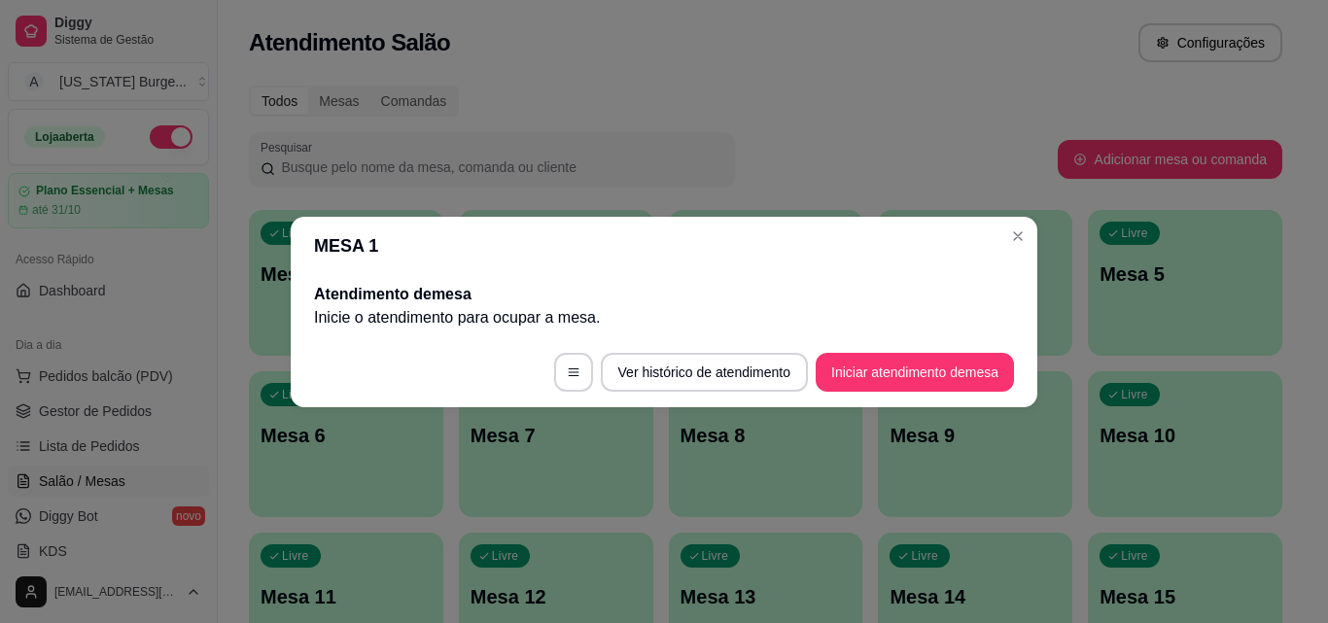
drag, startPoint x: 851, startPoint y: 397, endPoint x: 858, endPoint y: 418, distance: 22.4
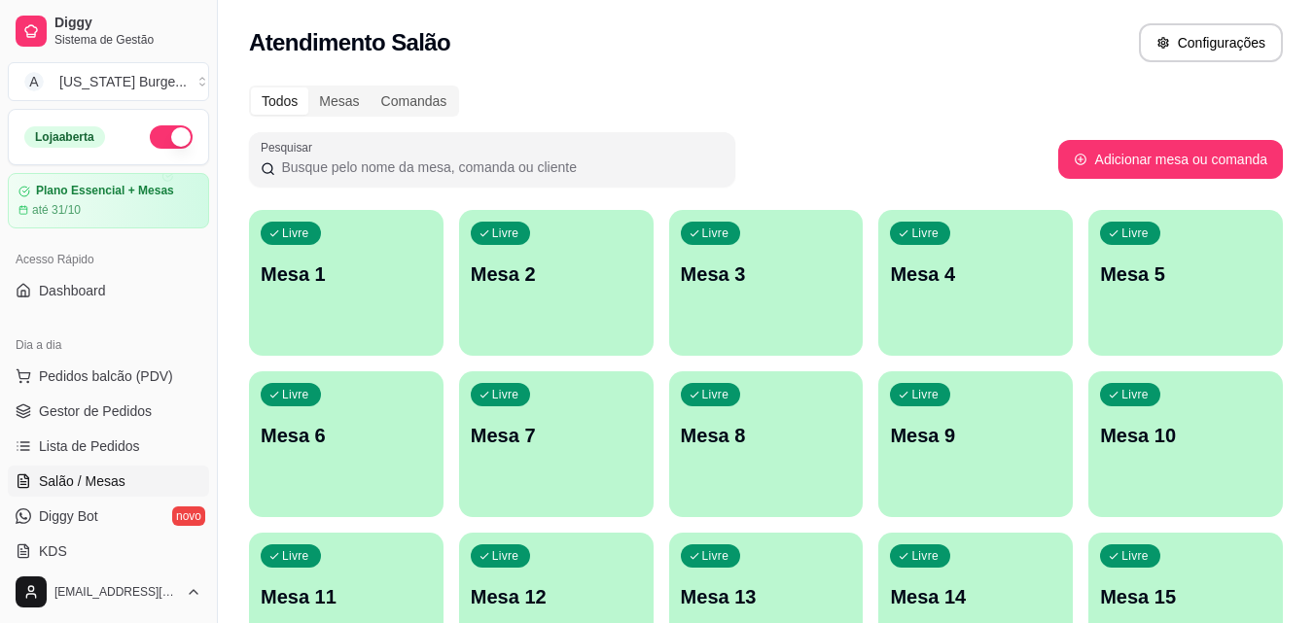
click at [235, 226] on div "Todos Mesas Comandas Pesquisar Adicionar mesa ou comanda Livre Mesa 1 Livre Mes…" at bounding box center [766, 468] width 1096 height 789
click at [123, 417] on span "Gestor de Pedidos" at bounding box center [95, 411] width 113 height 19
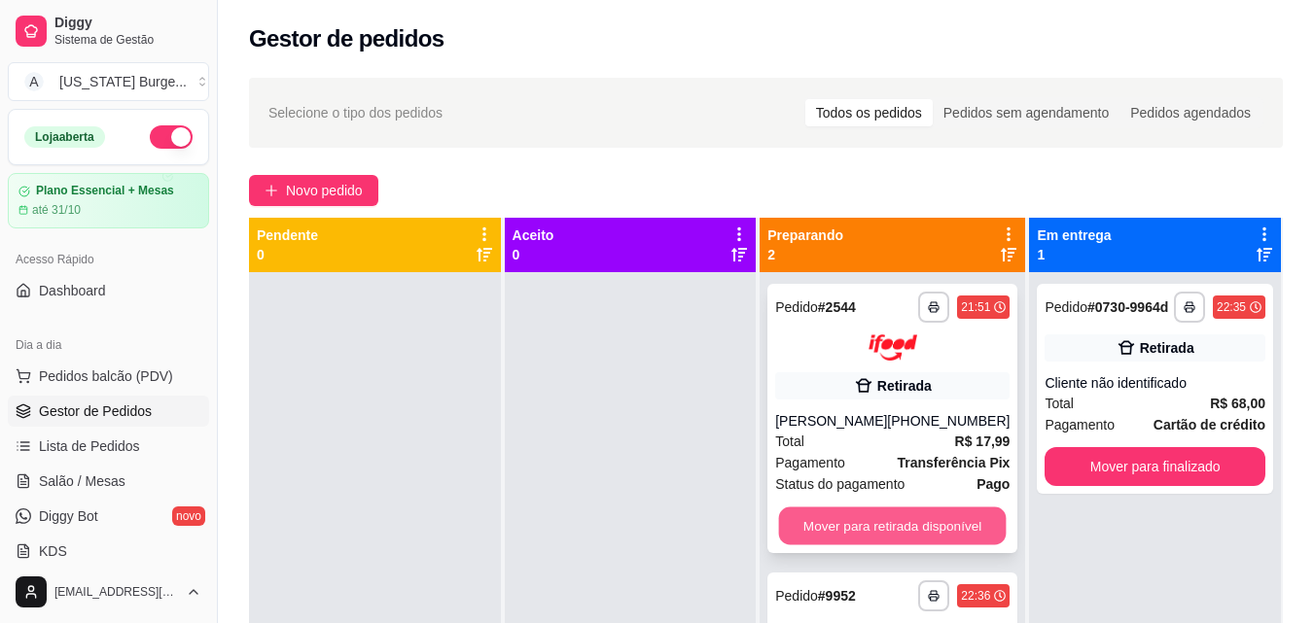
click at [825, 520] on button "Mover para retirada disponível" at bounding box center [893, 526] width 228 height 38
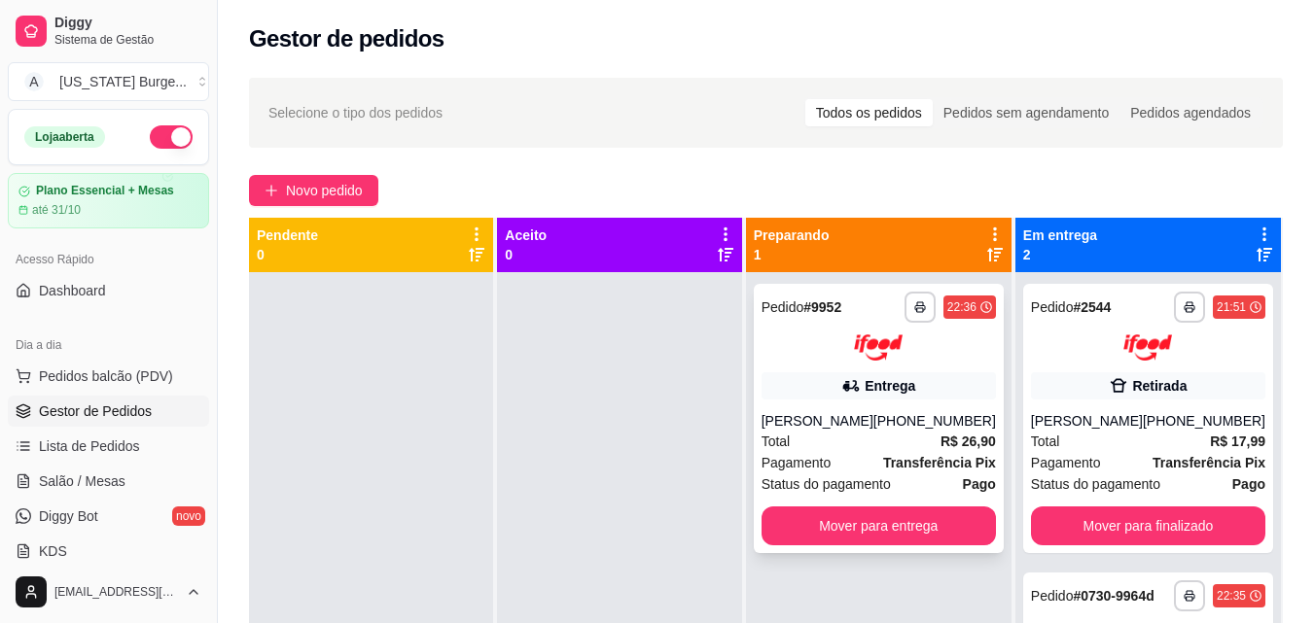
click at [903, 429] on div "[PHONE_NUMBER]" at bounding box center [934, 420] width 123 height 19
click at [860, 429] on div "[PERSON_NAME]" at bounding box center [817, 420] width 112 height 19
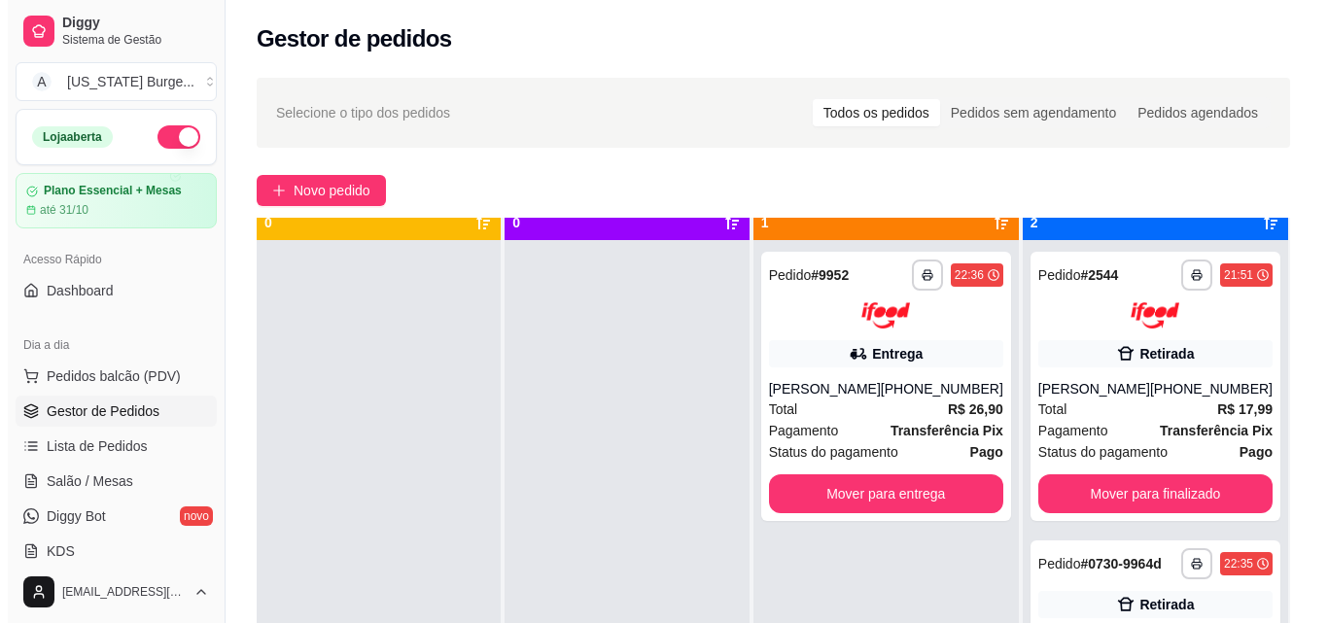
scroll to position [54, 0]
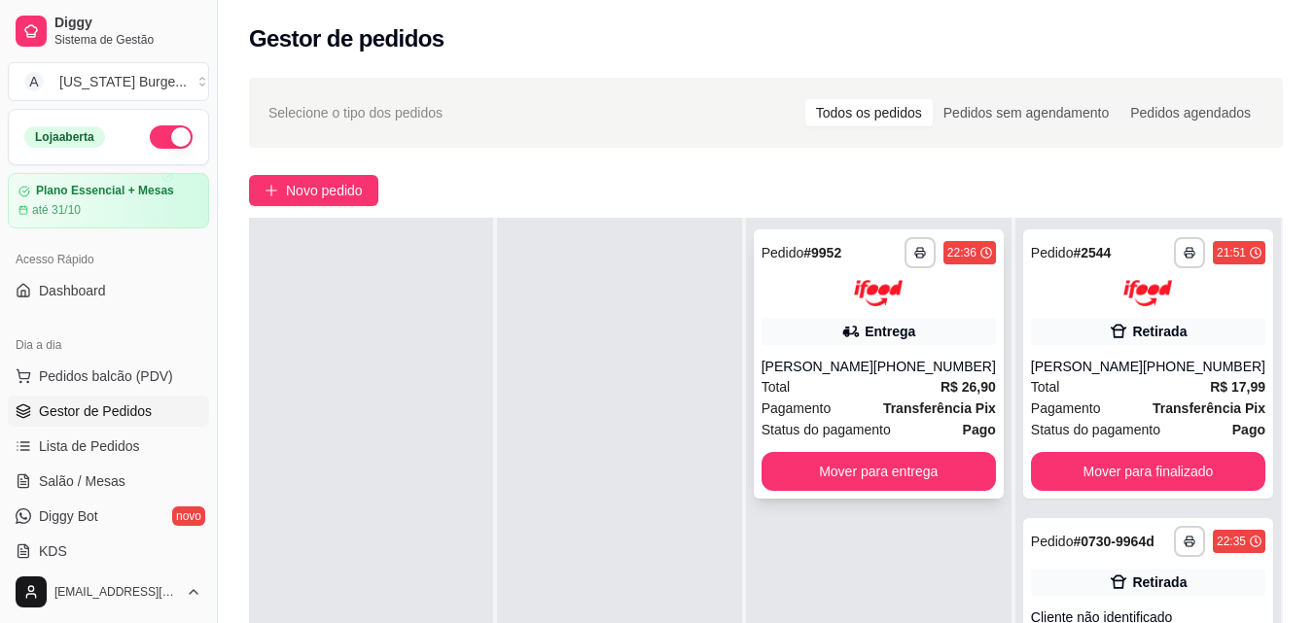
click at [896, 315] on div "**********" at bounding box center [879, 363] width 250 height 269
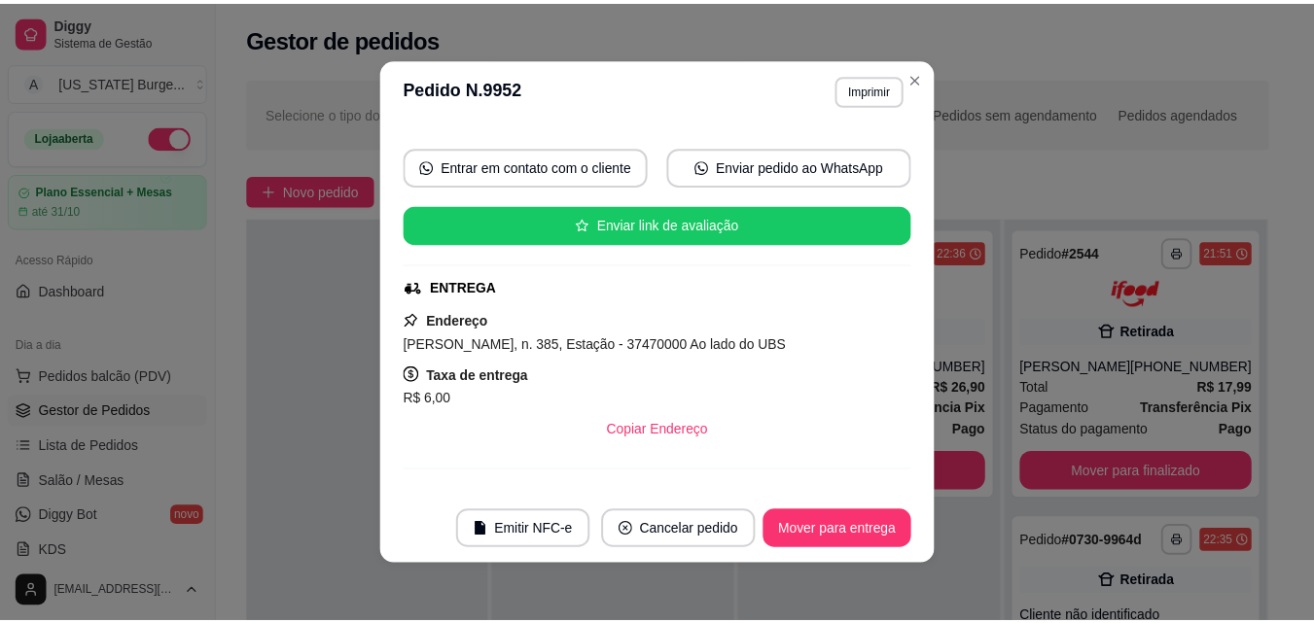
scroll to position [215, 0]
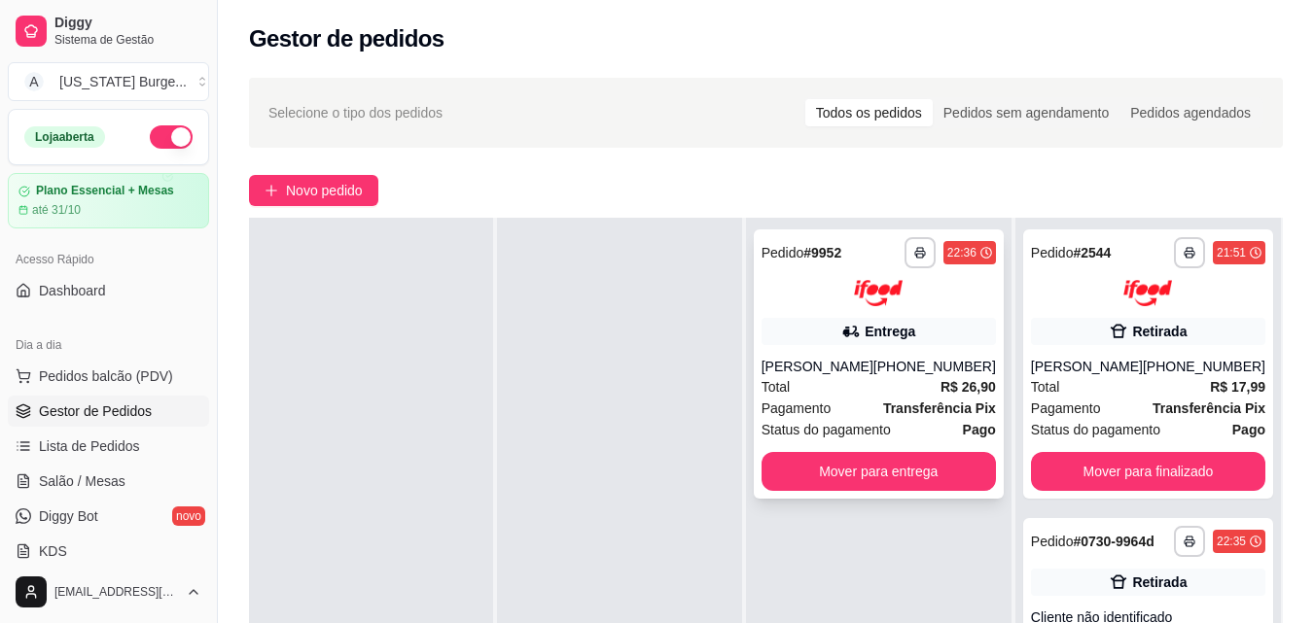
click at [966, 351] on div "**********" at bounding box center [879, 363] width 250 height 269
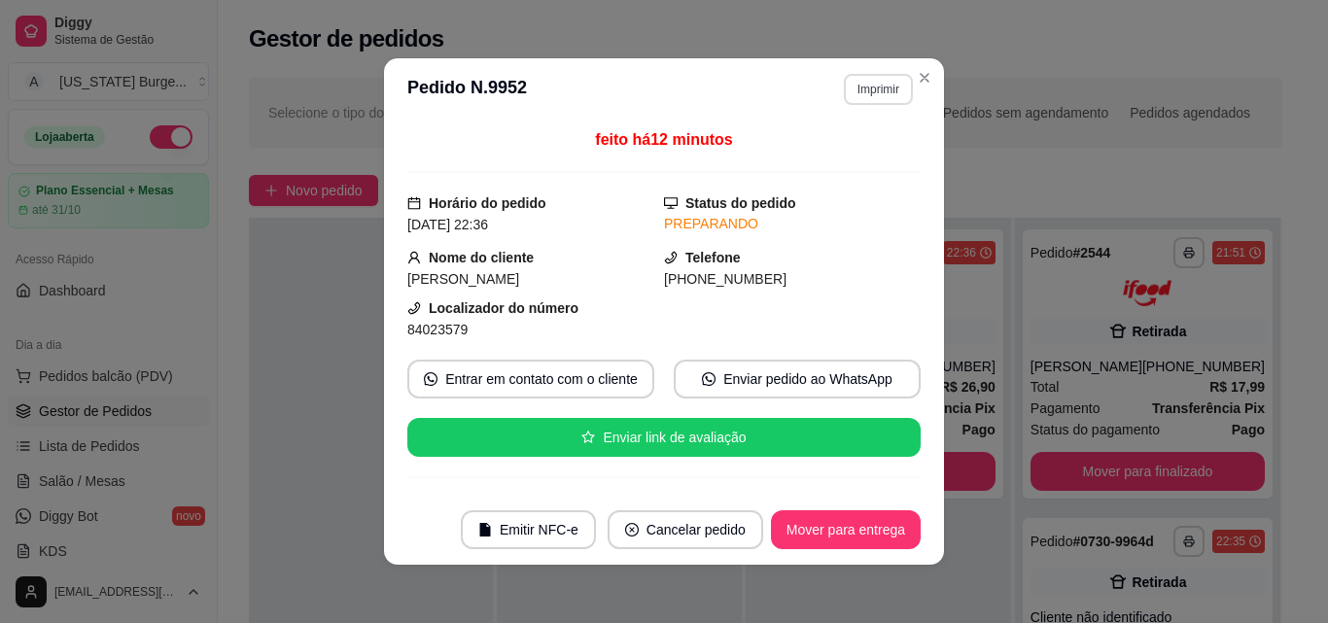
click at [873, 92] on button "Imprimir" at bounding box center [878, 89] width 69 height 31
click at [859, 156] on button "Epson" at bounding box center [836, 157] width 141 height 31
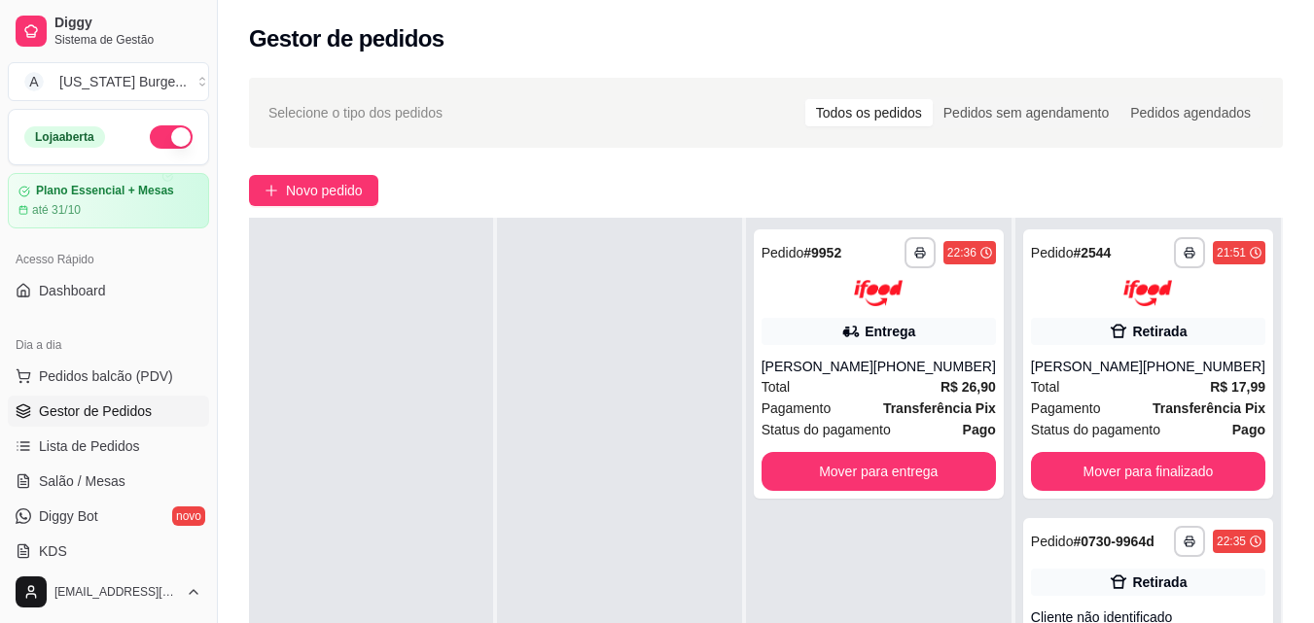
click at [405, 27] on h2 "Gestor de pedidos" at bounding box center [346, 38] width 195 height 31
click at [158, 134] on button "button" at bounding box center [171, 136] width 43 height 23
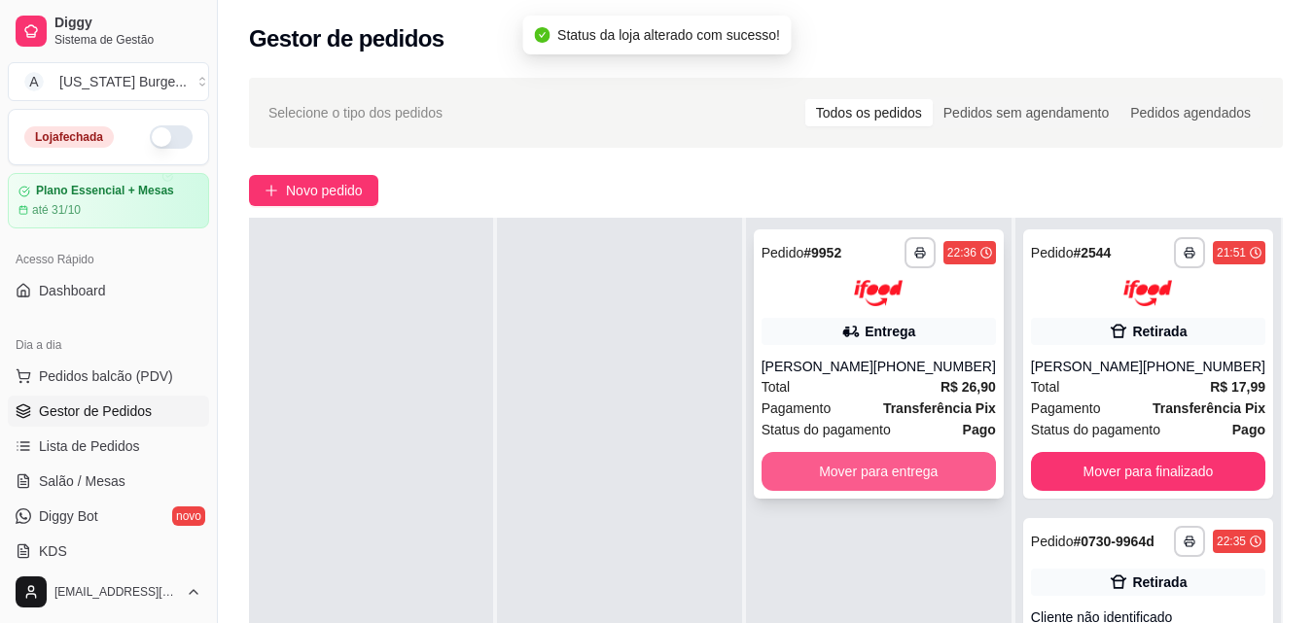
click at [886, 481] on button "Mover para entrega" at bounding box center [878, 471] width 234 height 39
